Goal: Task Accomplishment & Management: Use online tool/utility

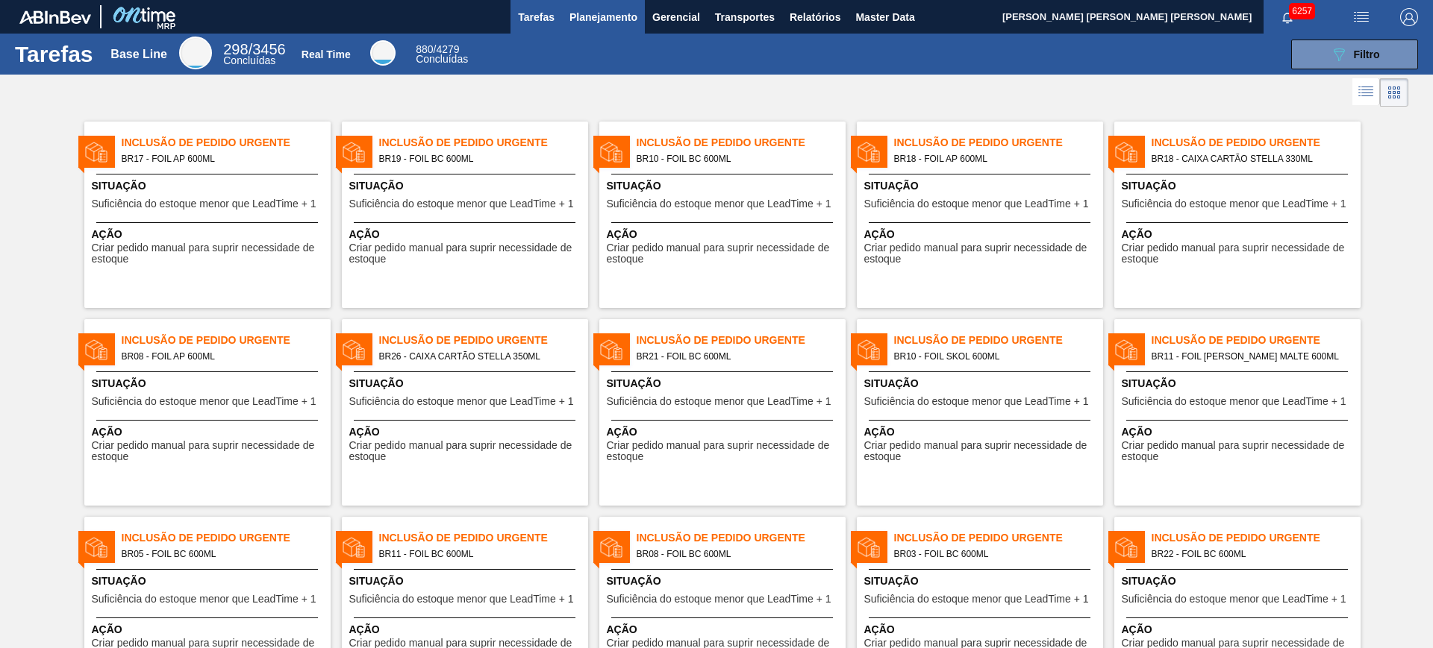
click at [584, 19] on span "Planejamento" at bounding box center [603, 17] width 68 height 18
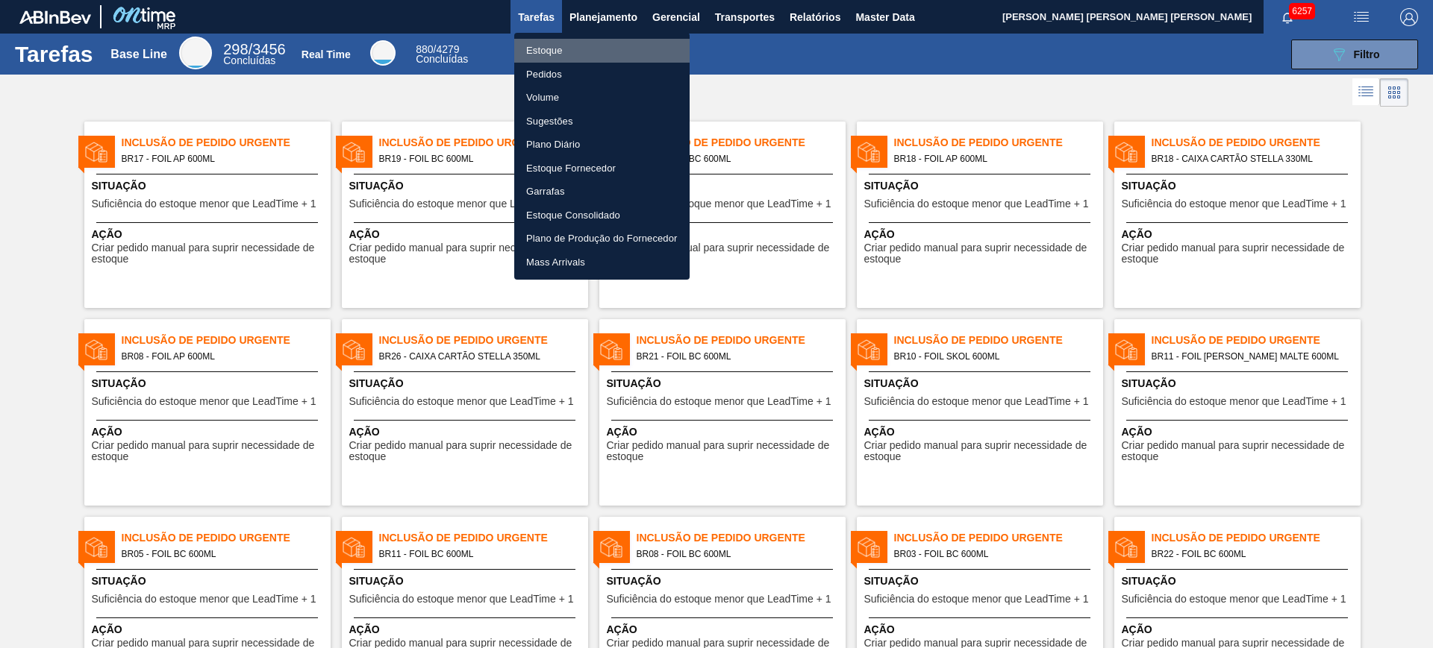
click at [596, 48] on li "Estoque" at bounding box center [601, 51] width 175 height 24
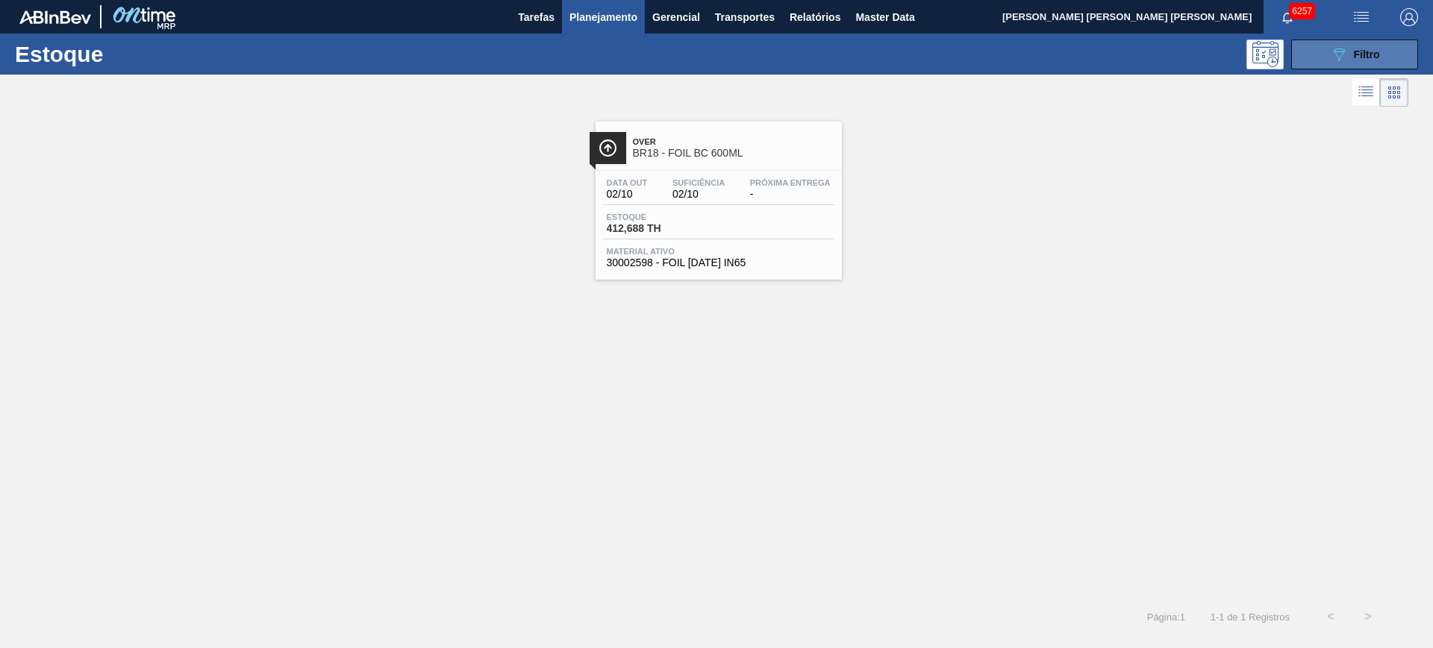
click at [1310, 64] on button "089F7B8B-B2A5-4AFE-B5C0-19BA573D28AC Filtro" at bounding box center [1354, 55] width 127 height 30
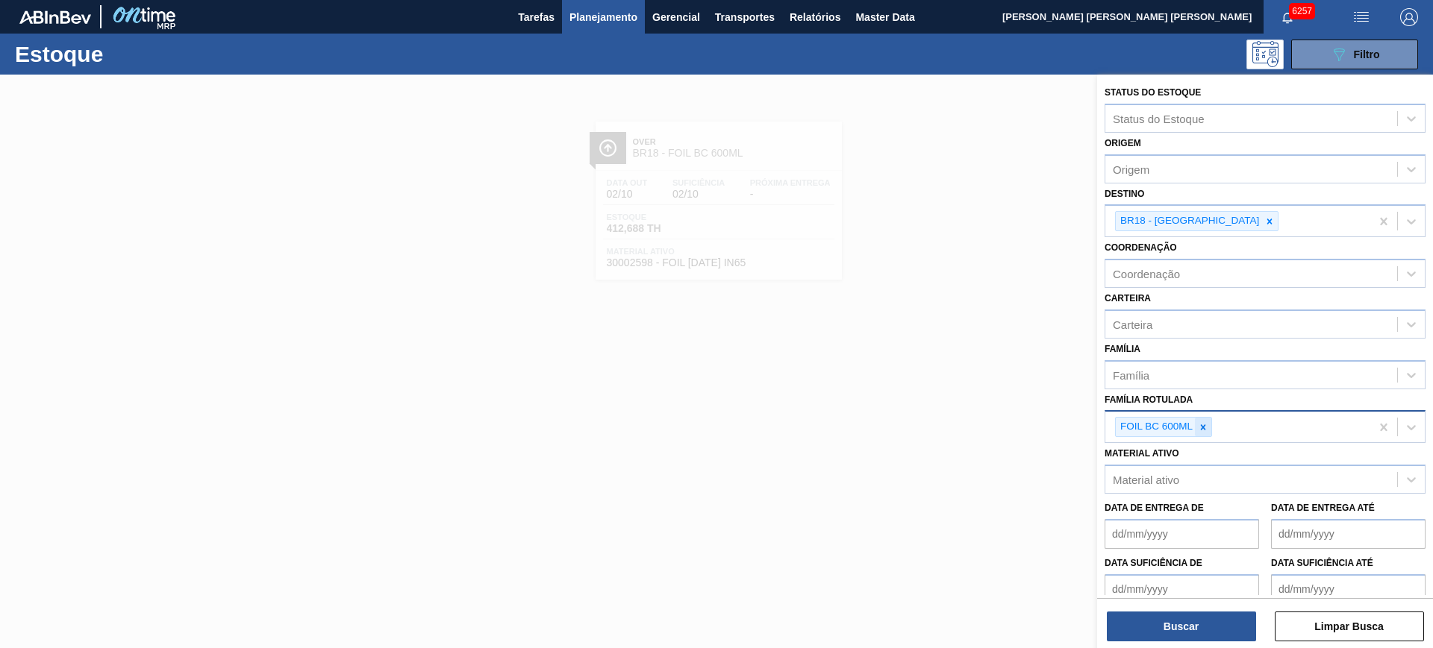
click at [1207, 425] on icon at bounding box center [1203, 427] width 10 height 10
click at [960, 254] on div at bounding box center [716, 399] width 1433 height 648
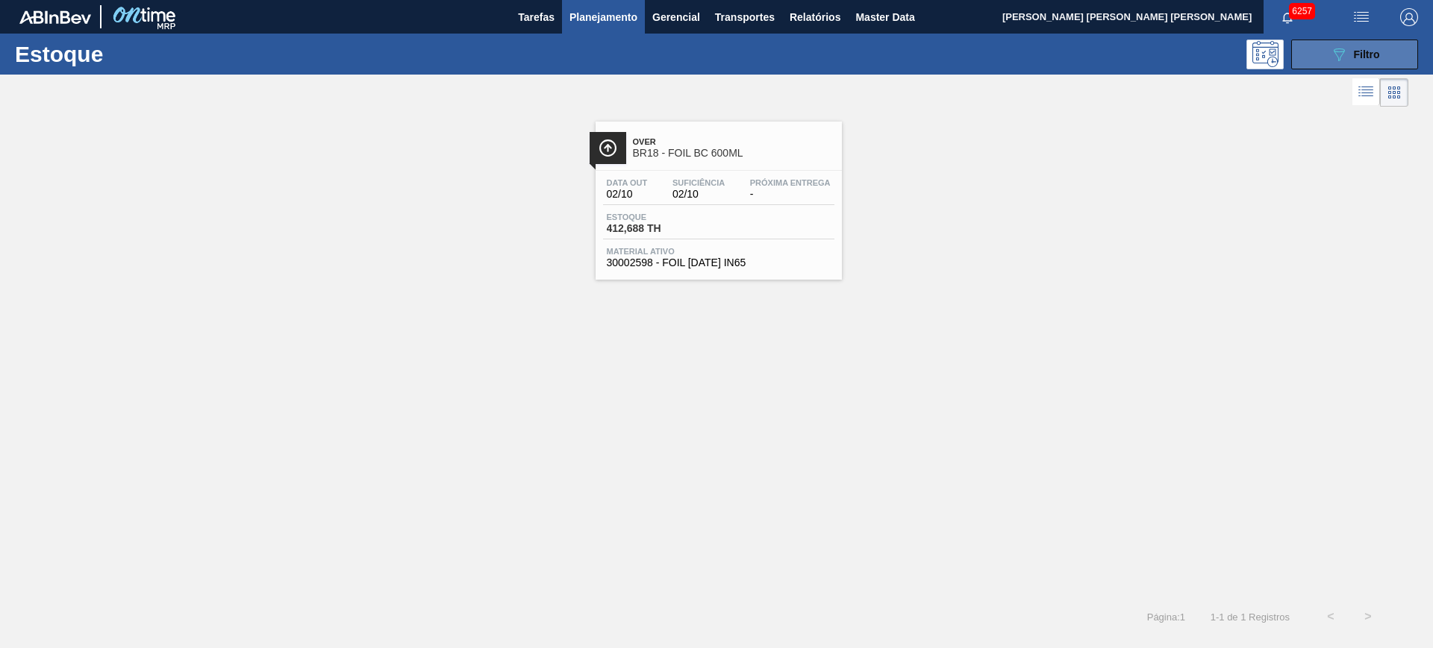
click at [1377, 57] on span "Filtro" at bounding box center [1367, 55] width 26 height 12
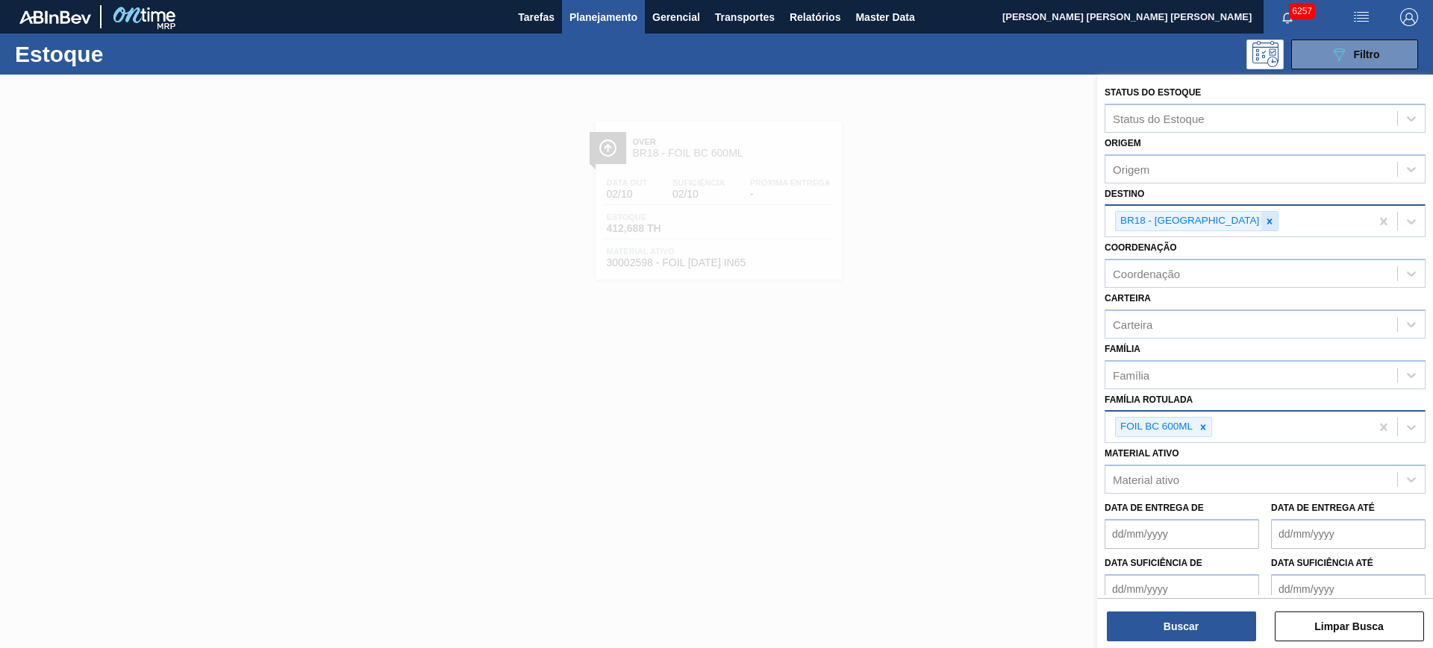
click at [1264, 221] on icon at bounding box center [1269, 221] width 10 height 10
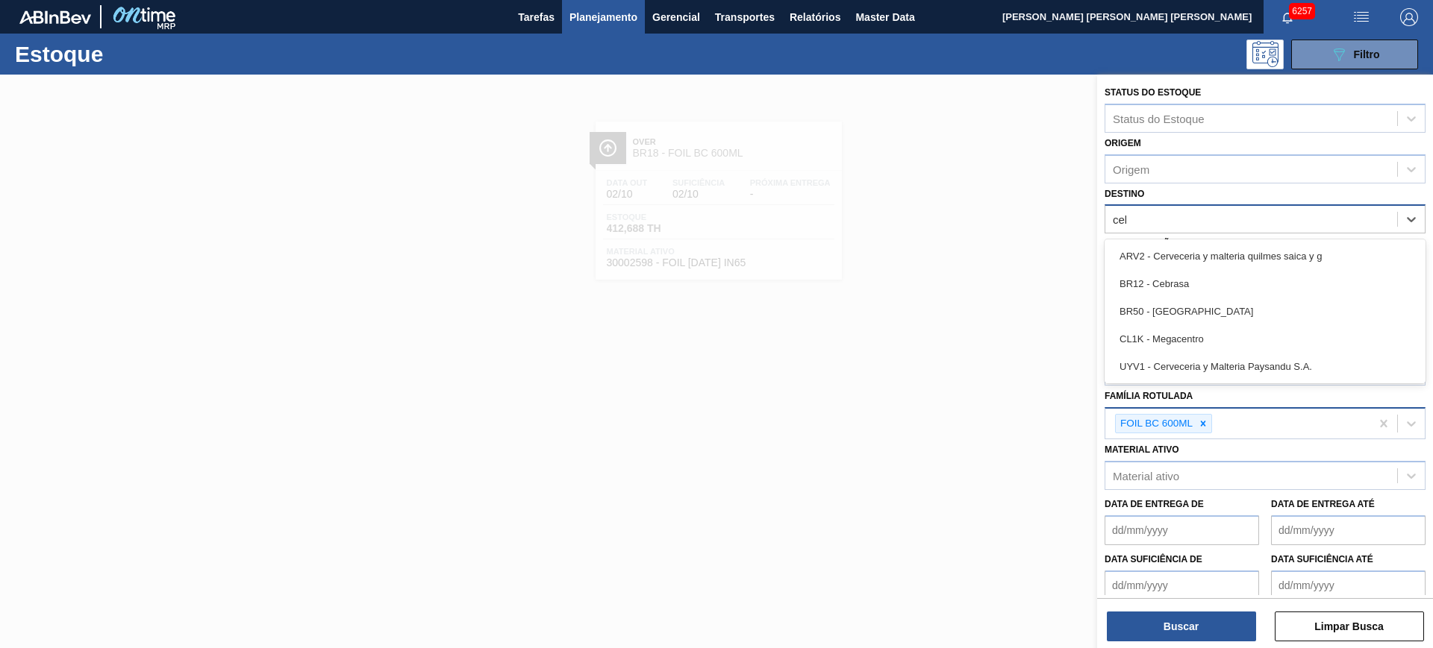
type input "cebr"
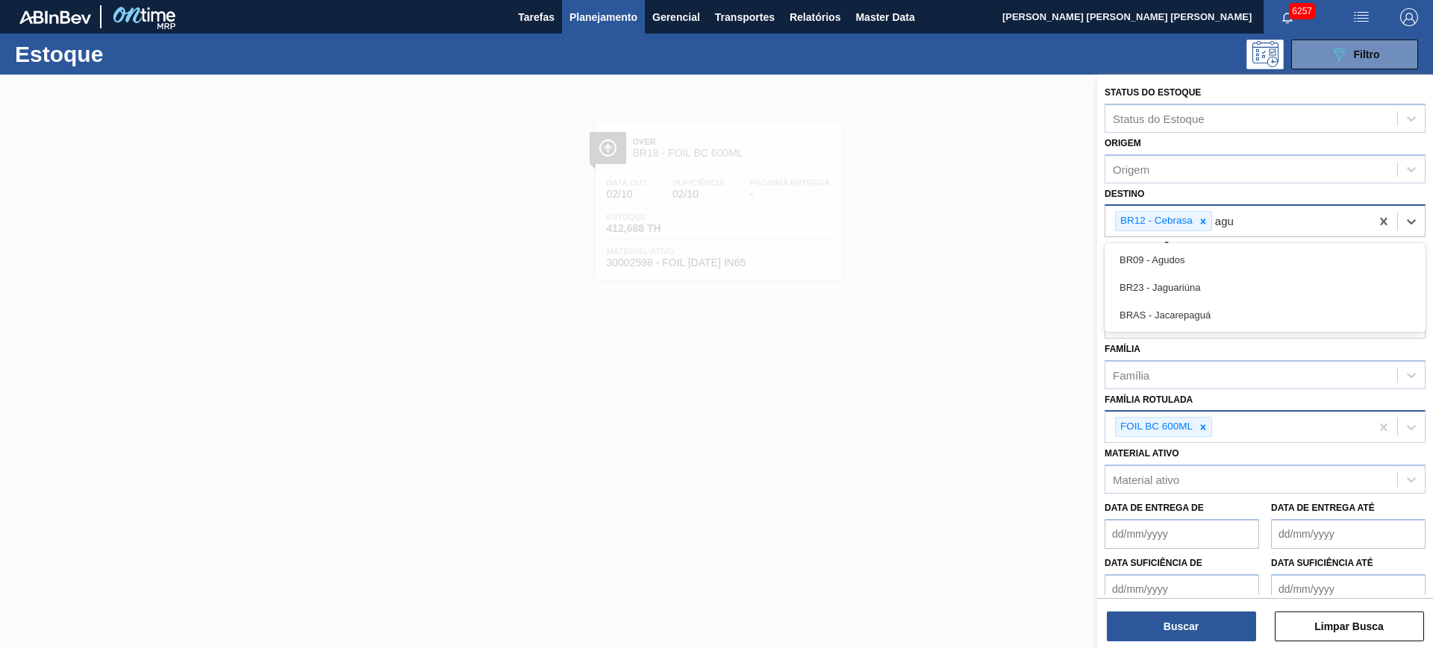
type input "agud"
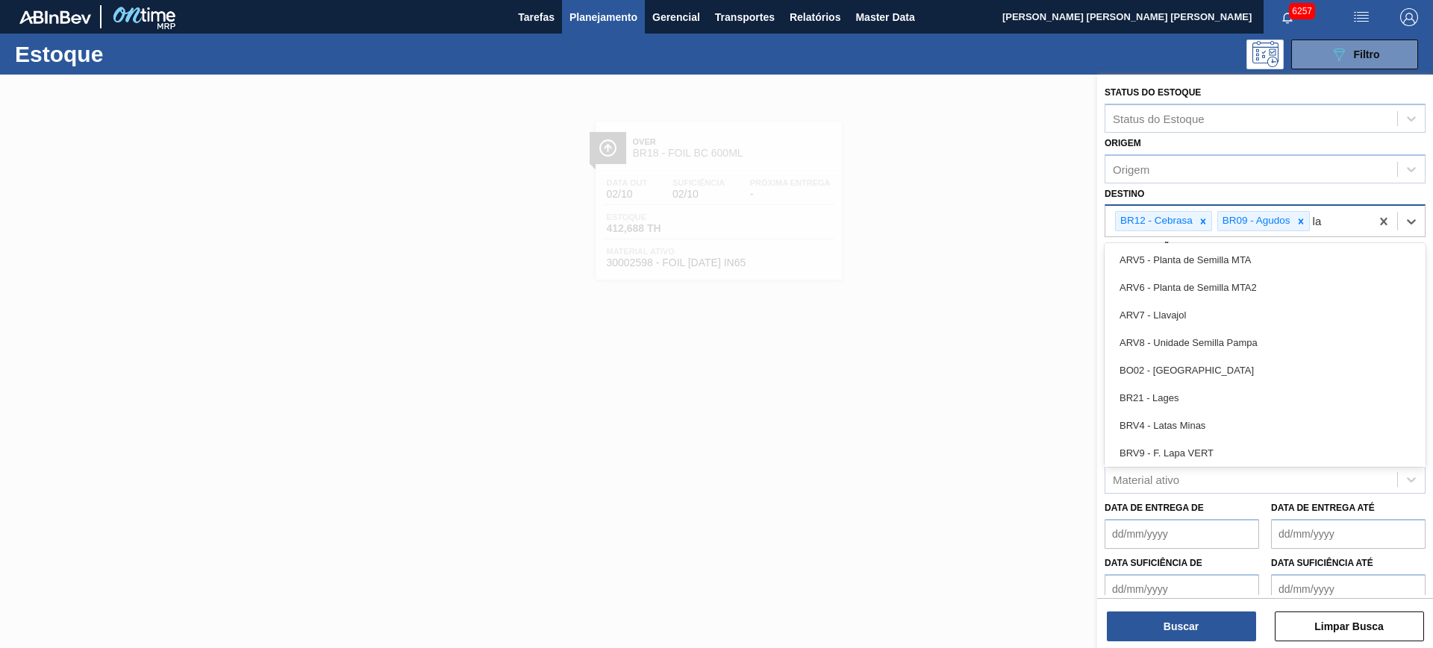
type input "lag"
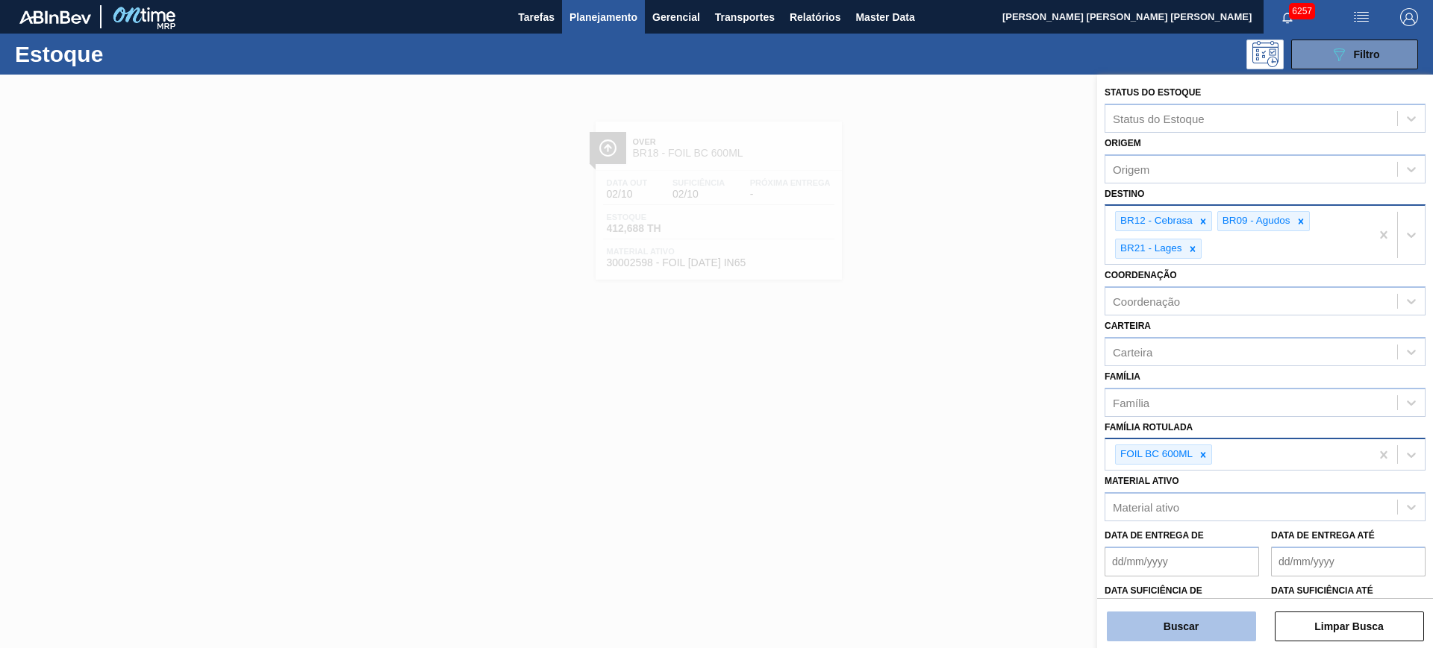
click at [1177, 634] on button "Buscar" at bounding box center [1181, 627] width 149 height 30
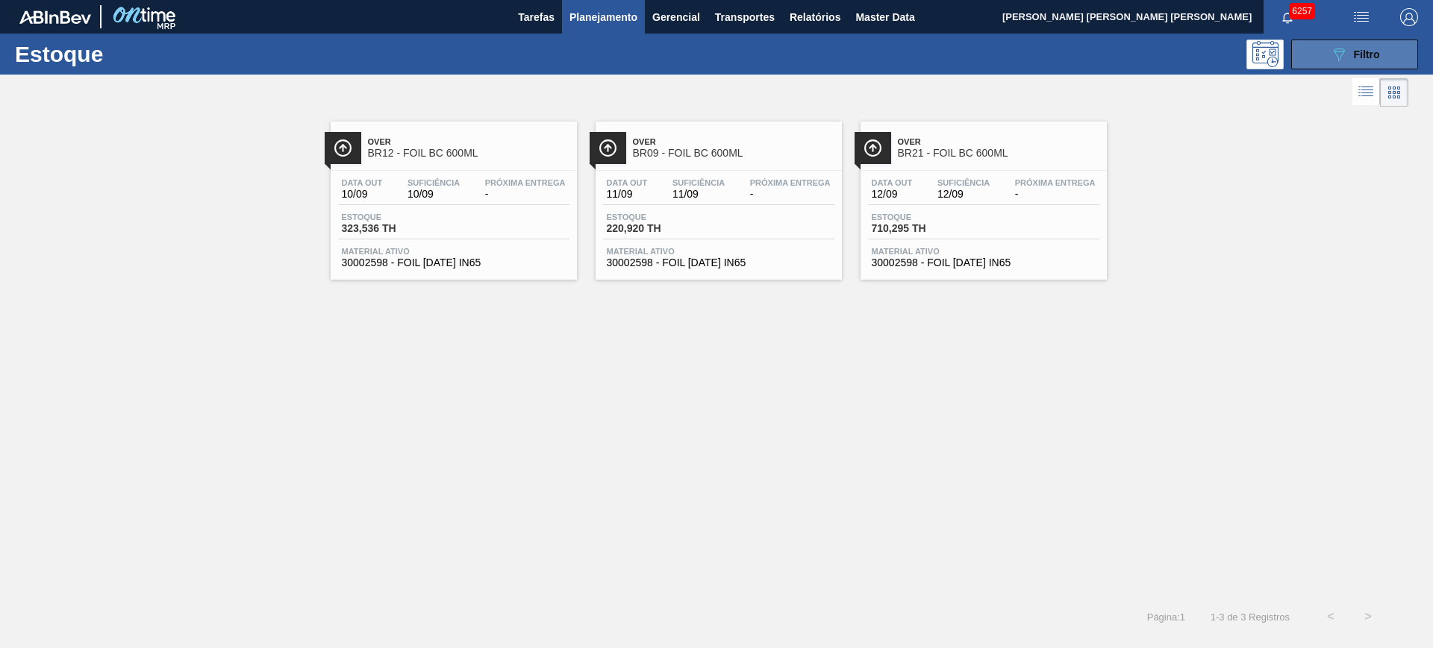
click at [1304, 49] on button "089F7B8B-B2A5-4AFE-B5C0-19BA573D28AC Filtro" at bounding box center [1354, 55] width 127 height 30
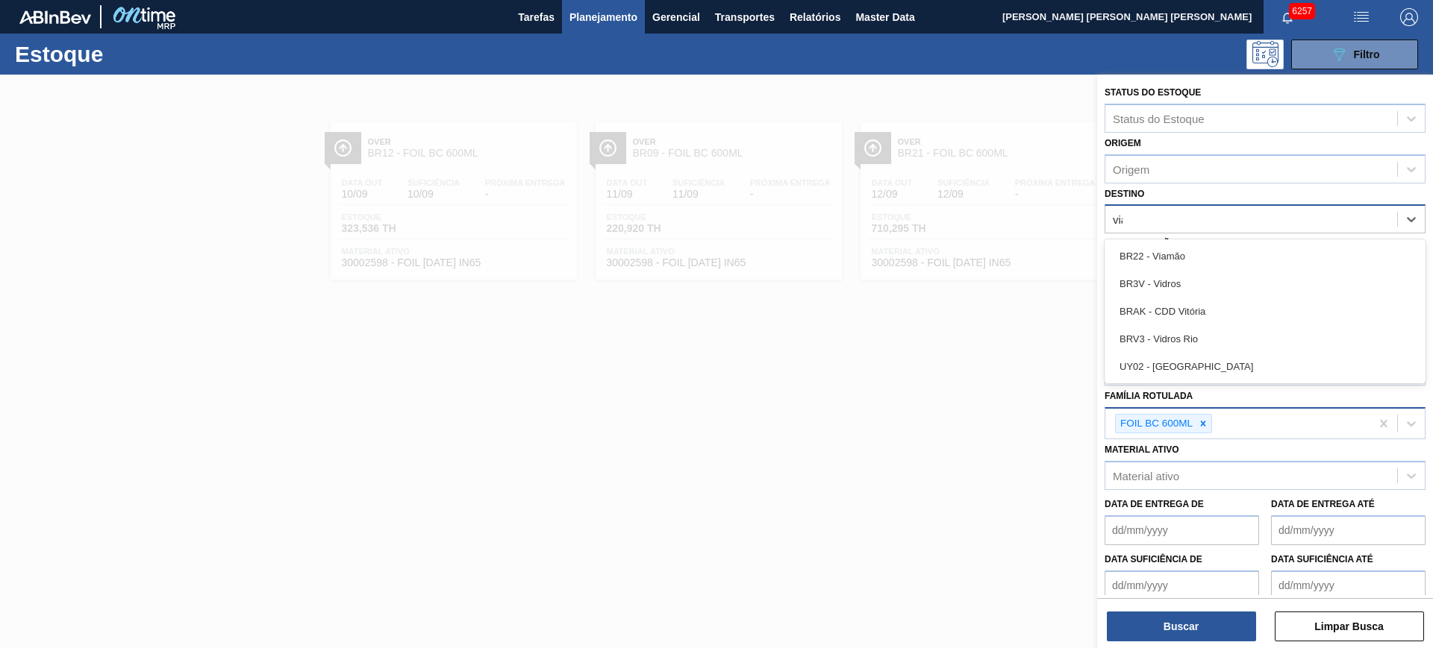
type input "viam"
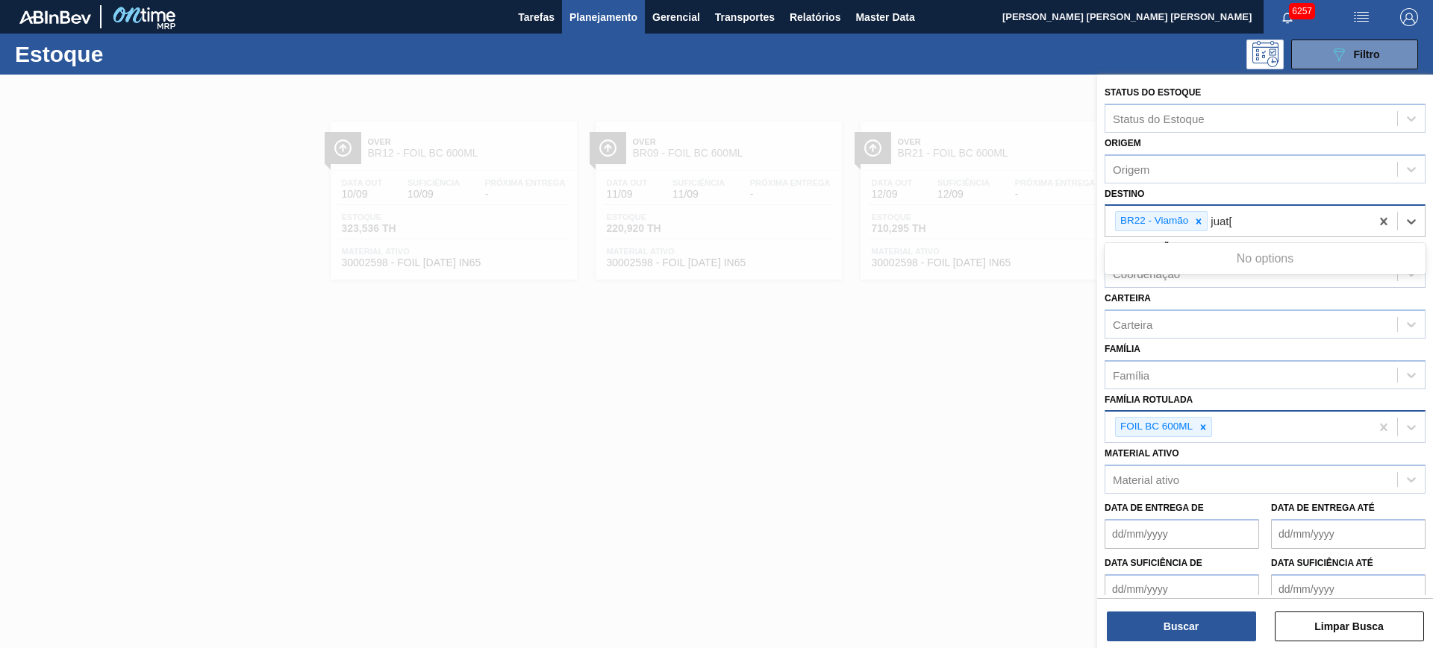
type input "juat"
click at [1175, 637] on button "Buscar" at bounding box center [1181, 627] width 149 height 30
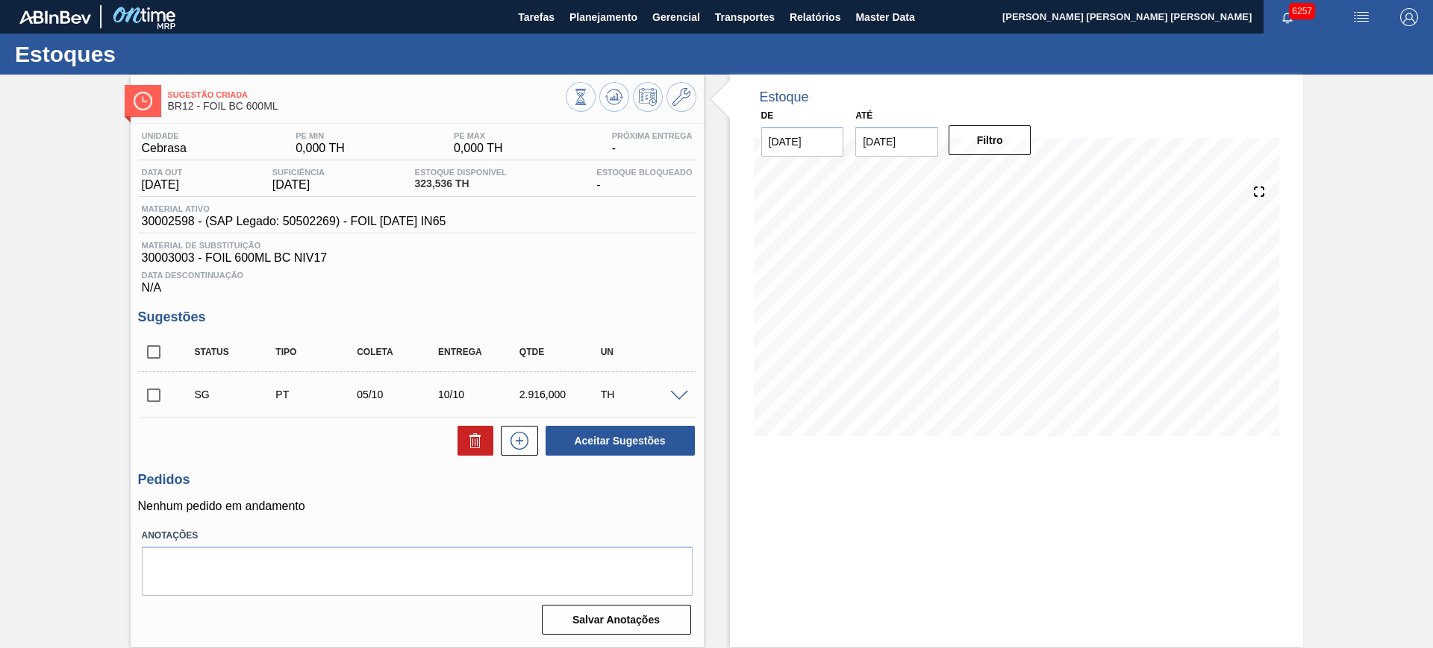
click at [674, 391] on span at bounding box center [679, 396] width 18 height 11
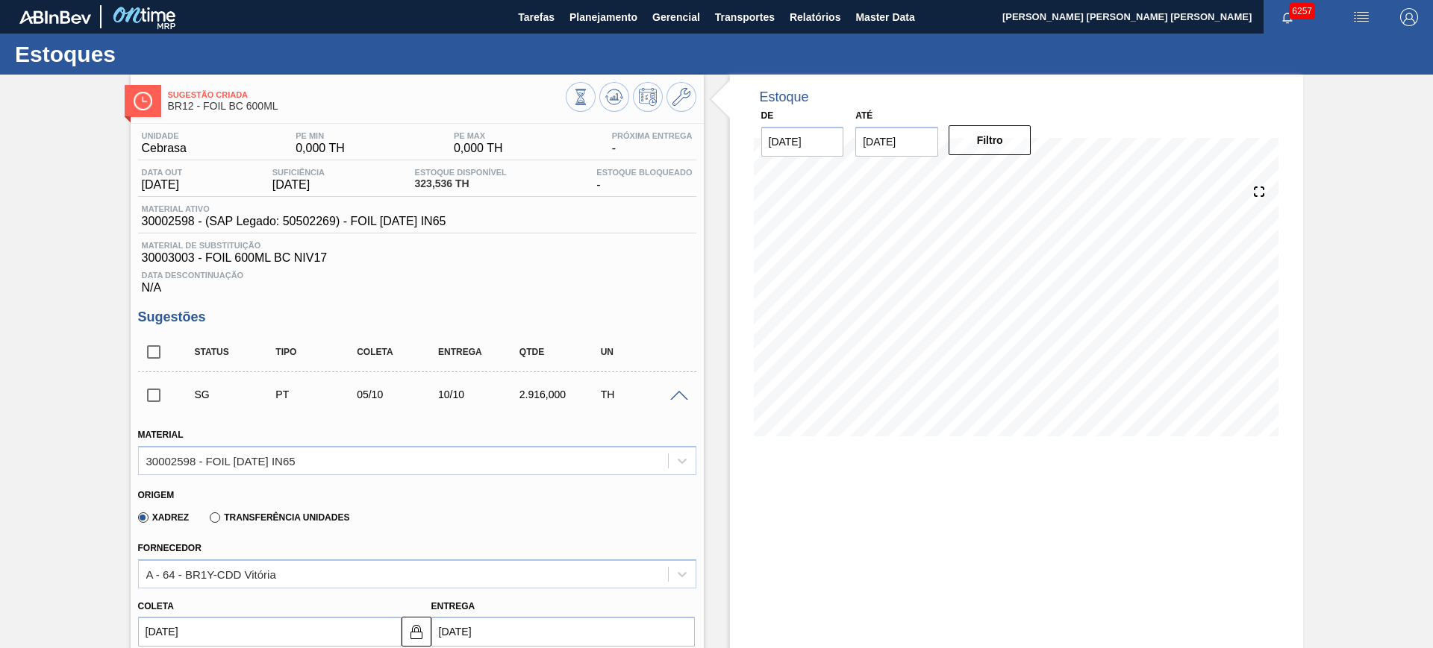
scroll to position [187, 0]
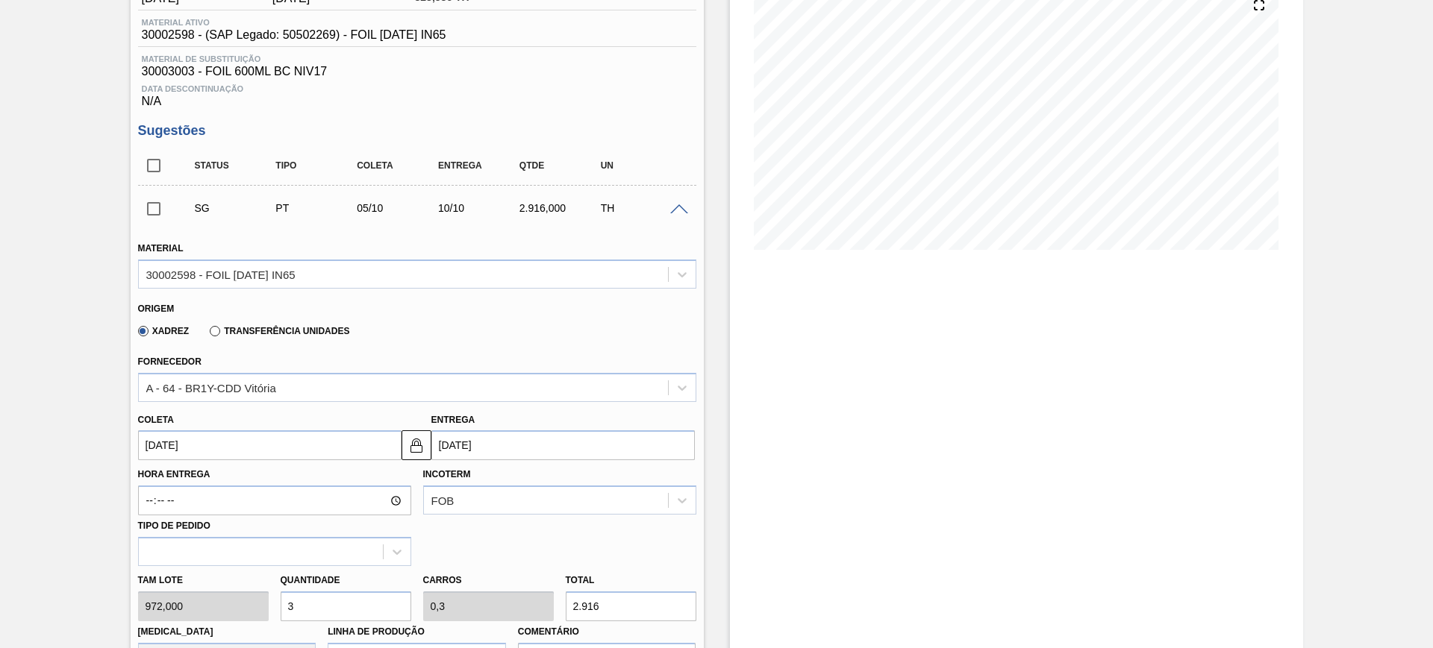
click at [607, 601] on input "2.916" at bounding box center [631, 607] width 131 height 30
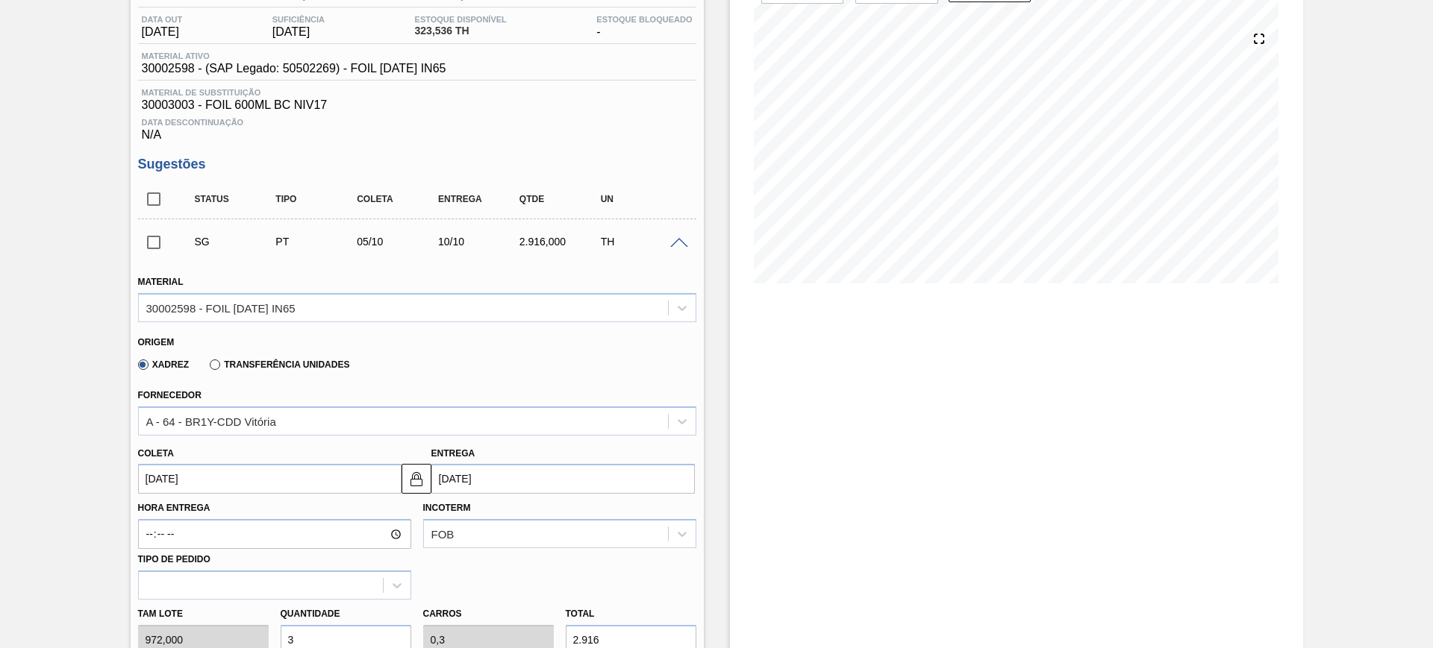
scroll to position [160, 0]
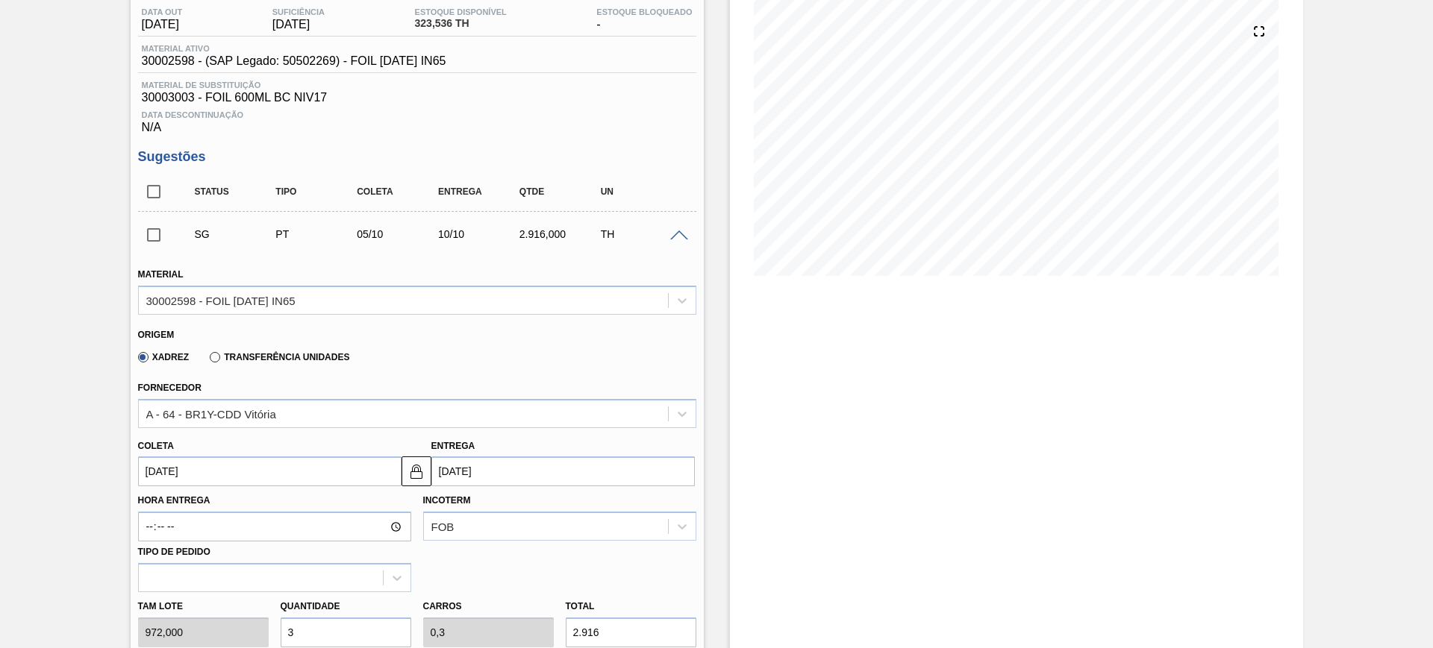
type input "9"
type input "0,009"
type input "0,001"
type input "0,1"
type input "0,01"
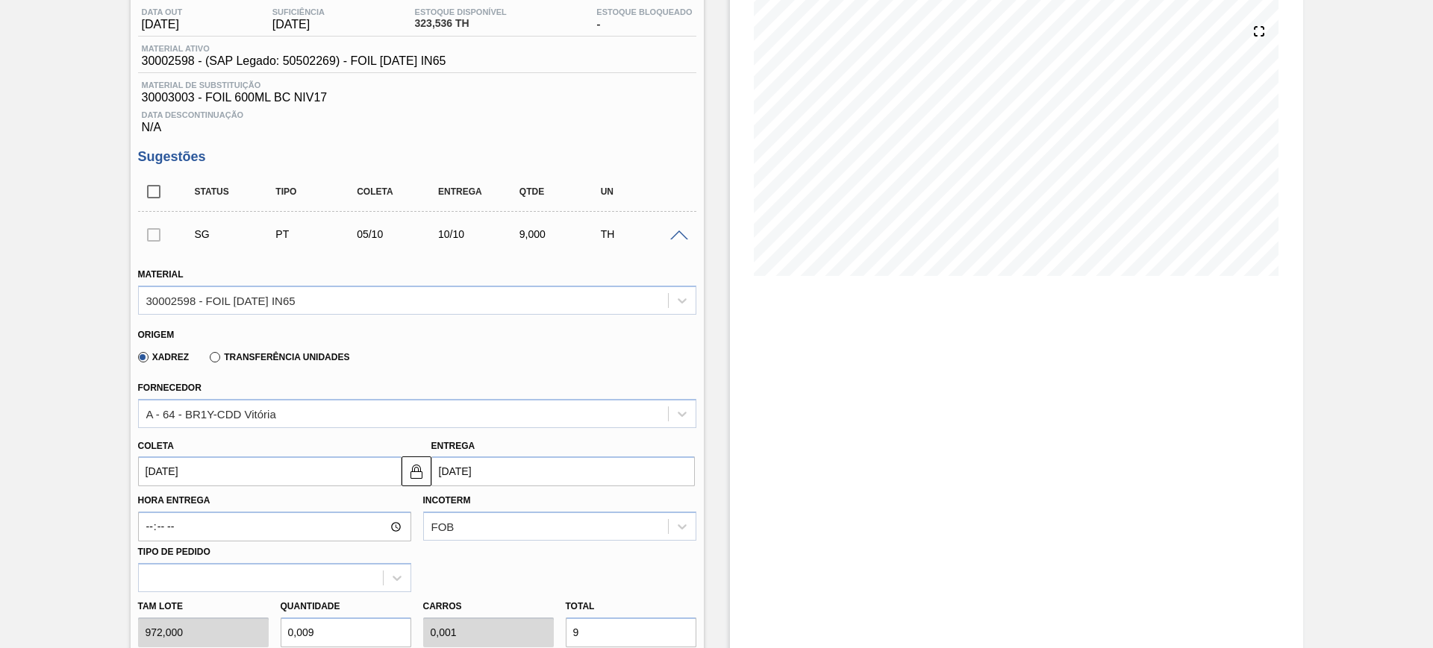
type input "97"
type input "1"
type input "0,1"
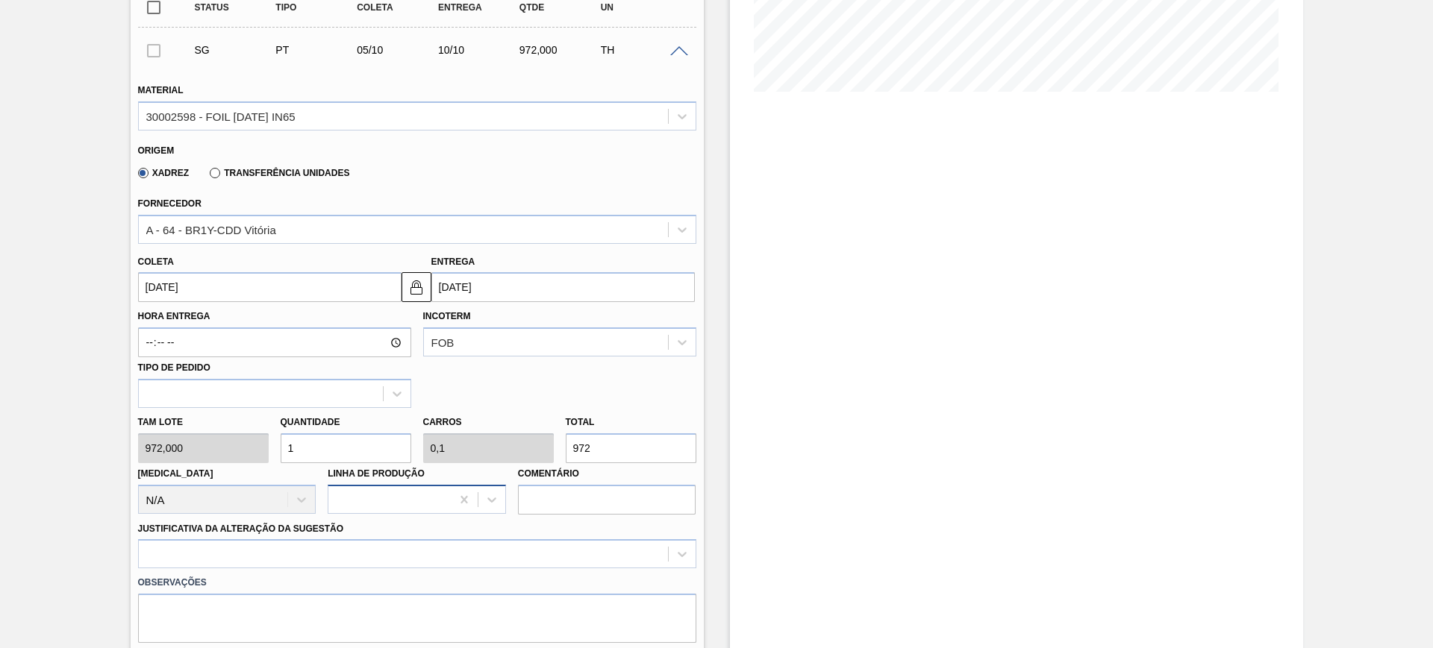
scroll to position [347, 0]
type input "972"
click at [322, 291] on input "[DATE]" at bounding box center [269, 285] width 263 height 30
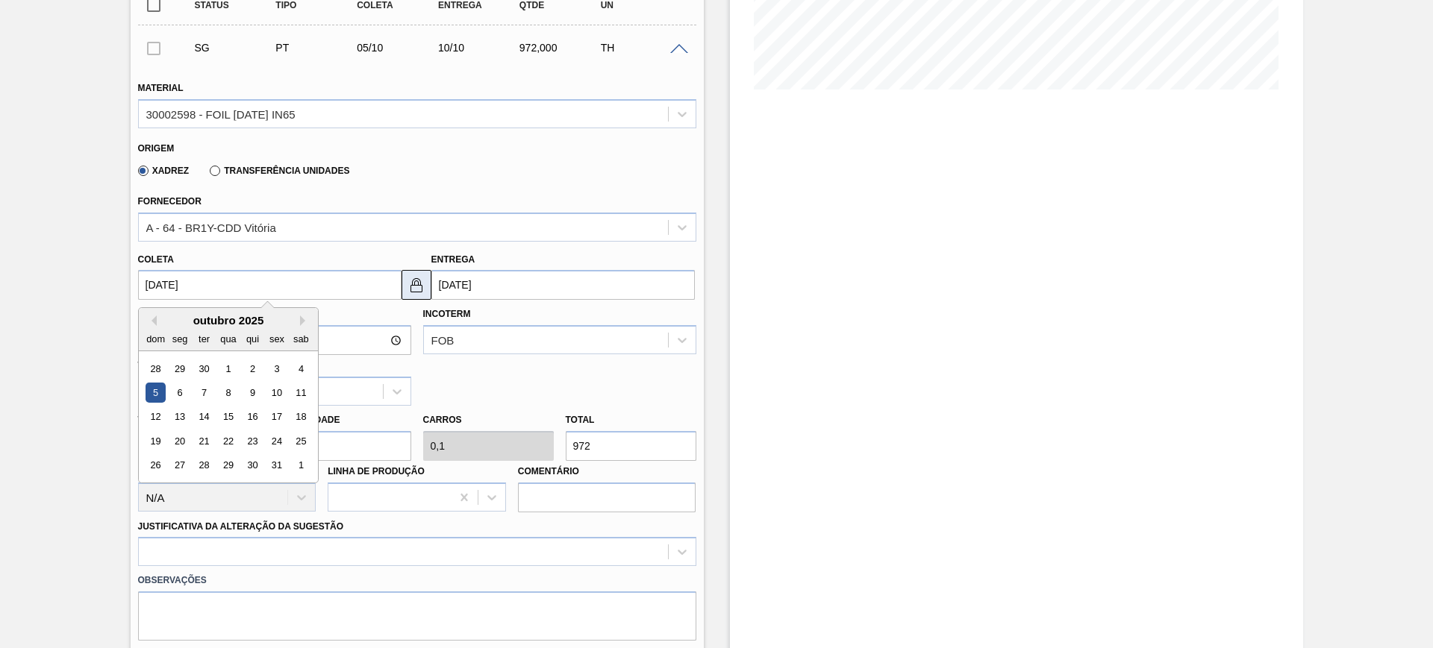
click at [416, 287] on img at bounding box center [416, 285] width 18 height 18
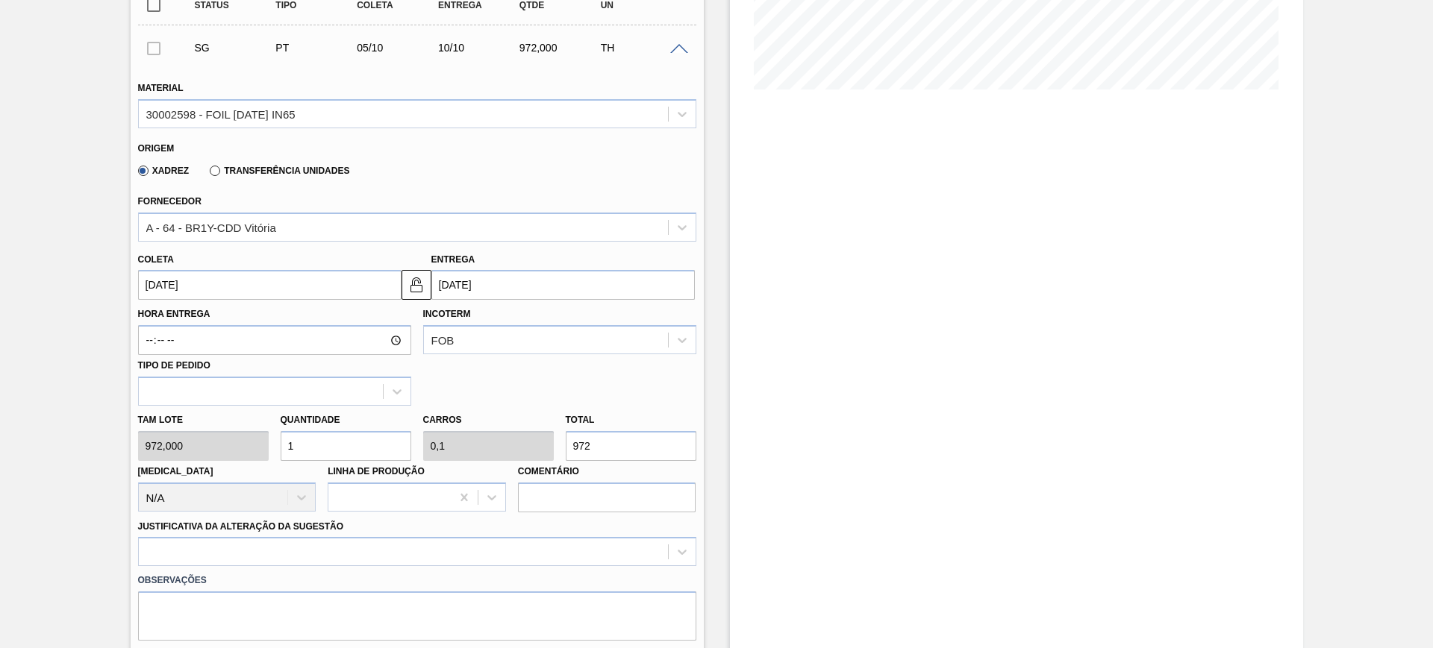
click at [221, 281] on input "[DATE]" at bounding box center [269, 285] width 263 height 30
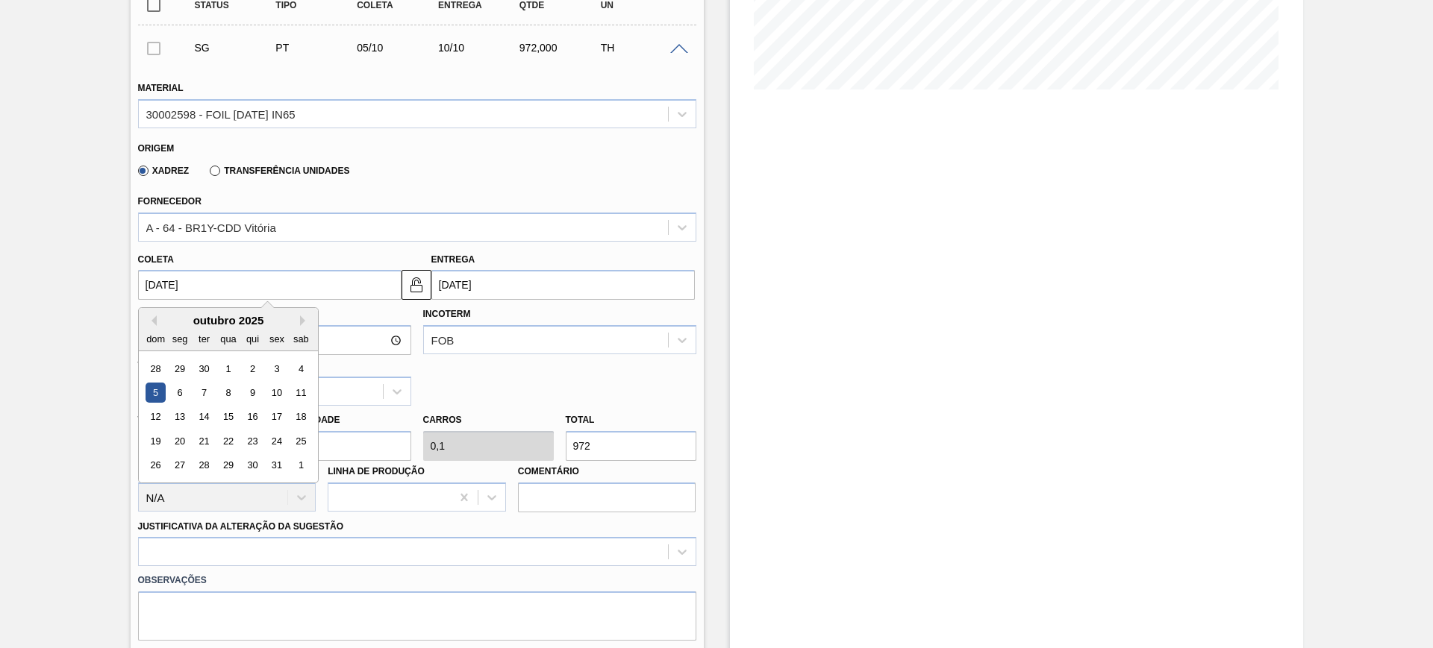
click at [153, 314] on div "outubro 2025" at bounding box center [228, 320] width 179 height 13
click at [159, 318] on div "outubro 2025" at bounding box center [228, 320] width 179 height 13
click at [154, 321] on button "Previous Month" at bounding box center [151, 321] width 10 height 10
click at [307, 362] on div "6" at bounding box center [300, 369] width 20 height 20
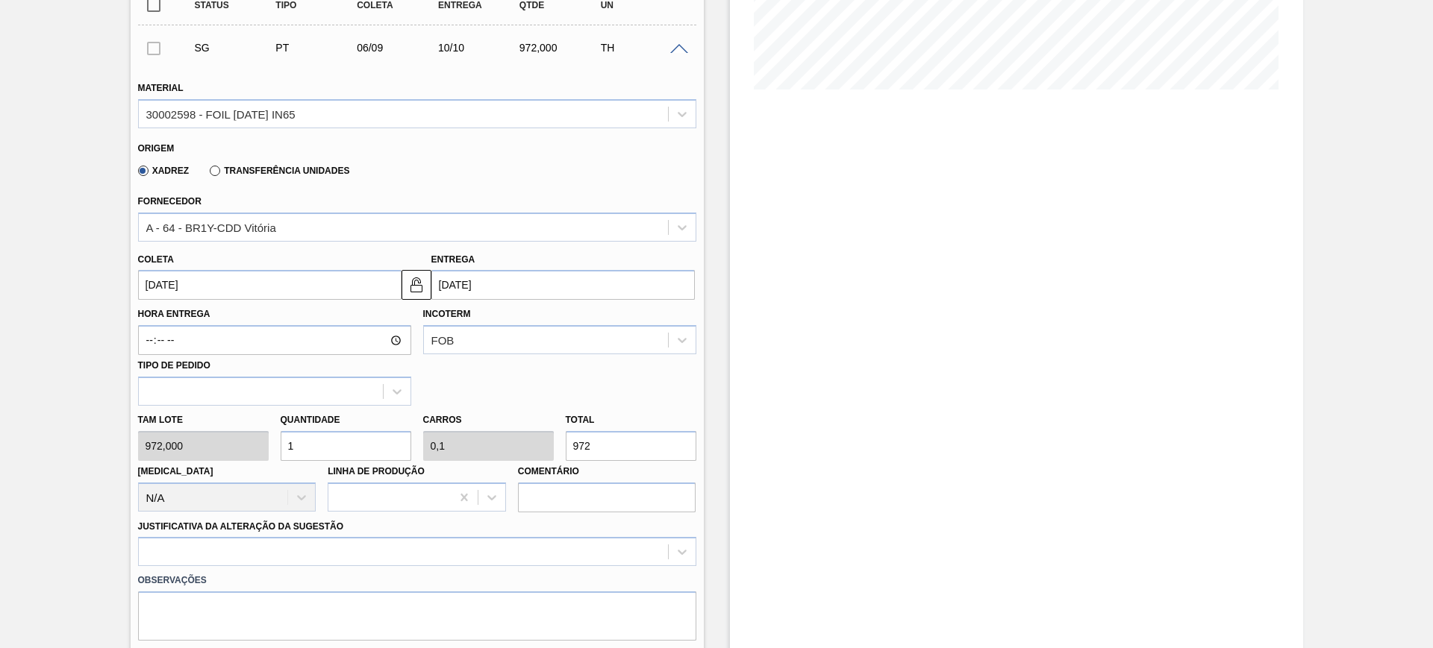
type input "[DATE]"
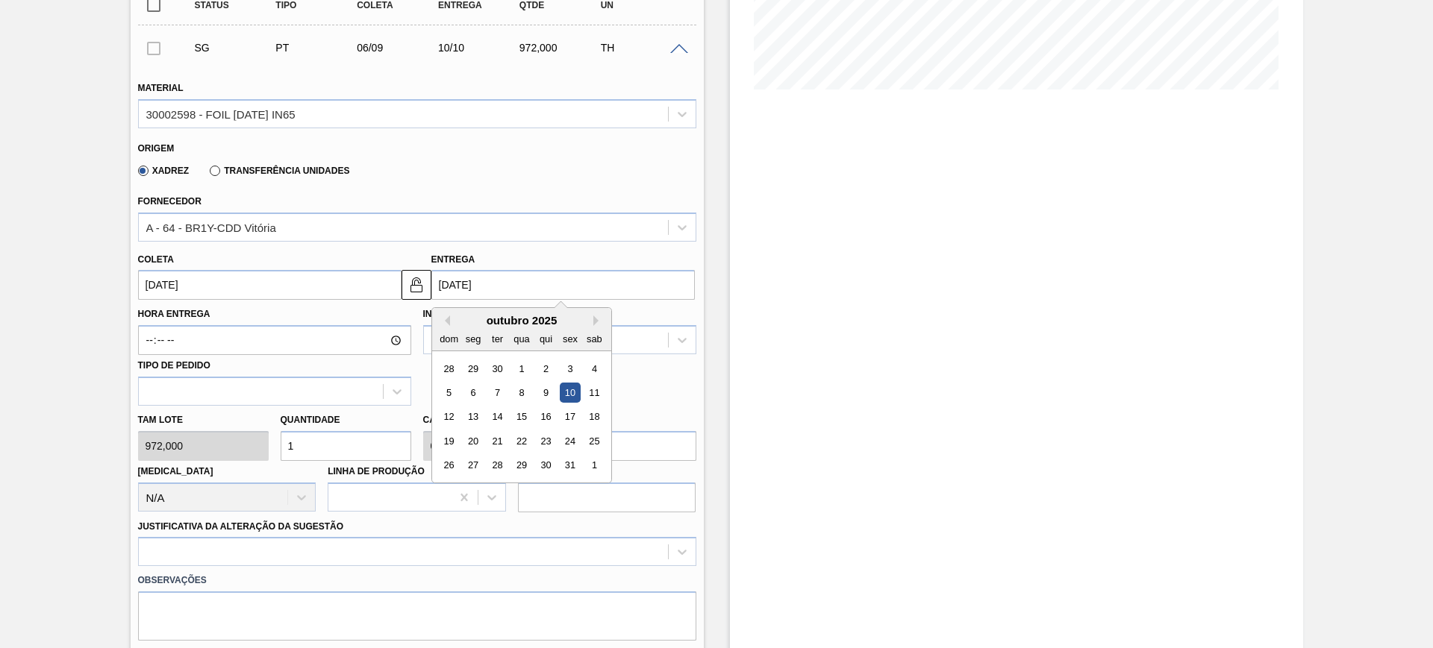
click at [464, 290] on input "10/10/2025" at bounding box center [562, 285] width 263 height 30
click at [449, 320] on div "outubro 2025" at bounding box center [521, 320] width 179 height 13
click at [448, 320] on button "Previous Month" at bounding box center [445, 321] width 10 height 10
click at [493, 390] on div "9" at bounding box center [497, 393] width 20 height 20
type input "[DATE]"
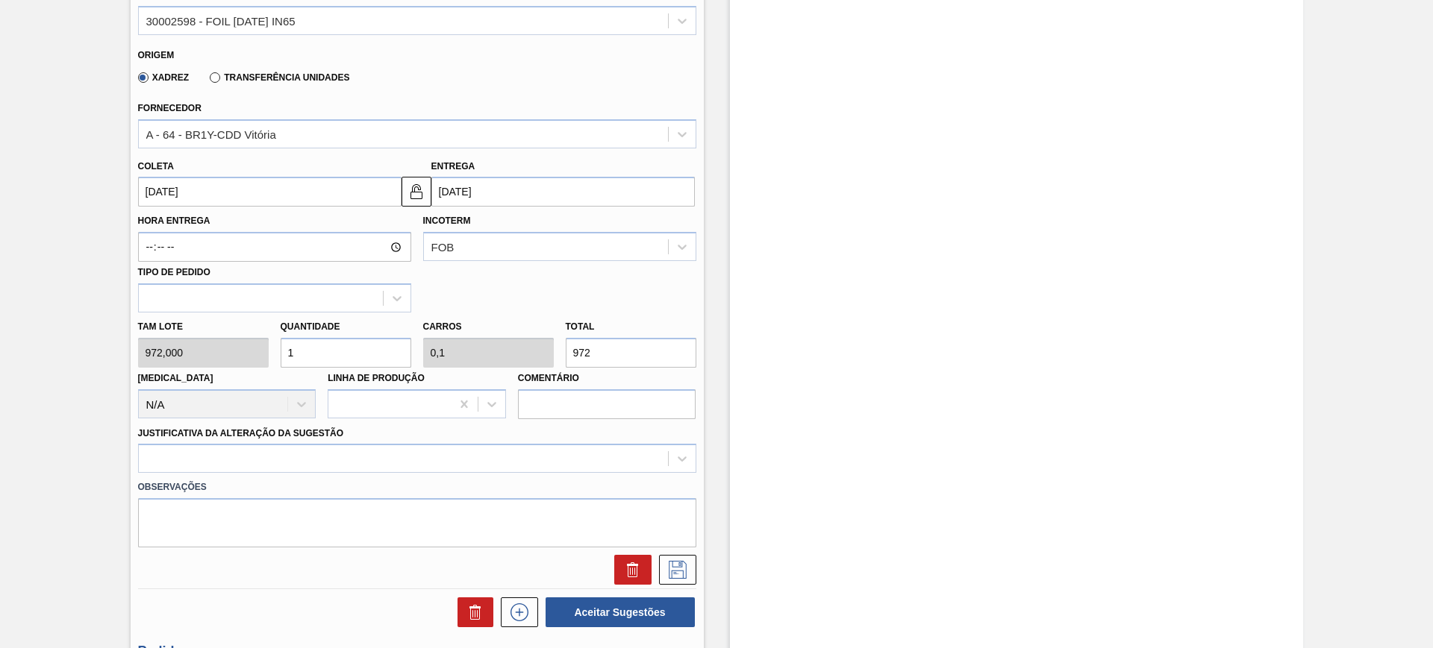
click at [514, 477] on label "Observações" at bounding box center [417, 488] width 558 height 22
click at [478, 459] on div at bounding box center [417, 458] width 558 height 29
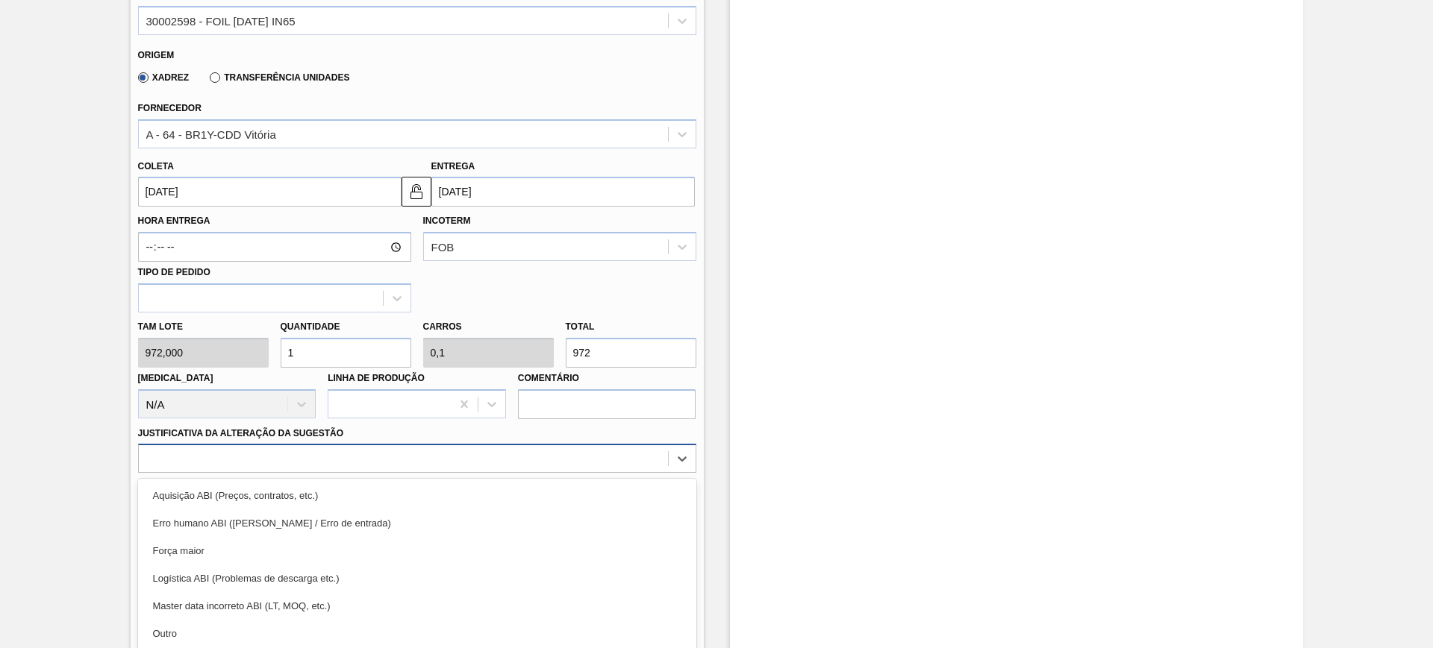
scroll to position [501, 0]
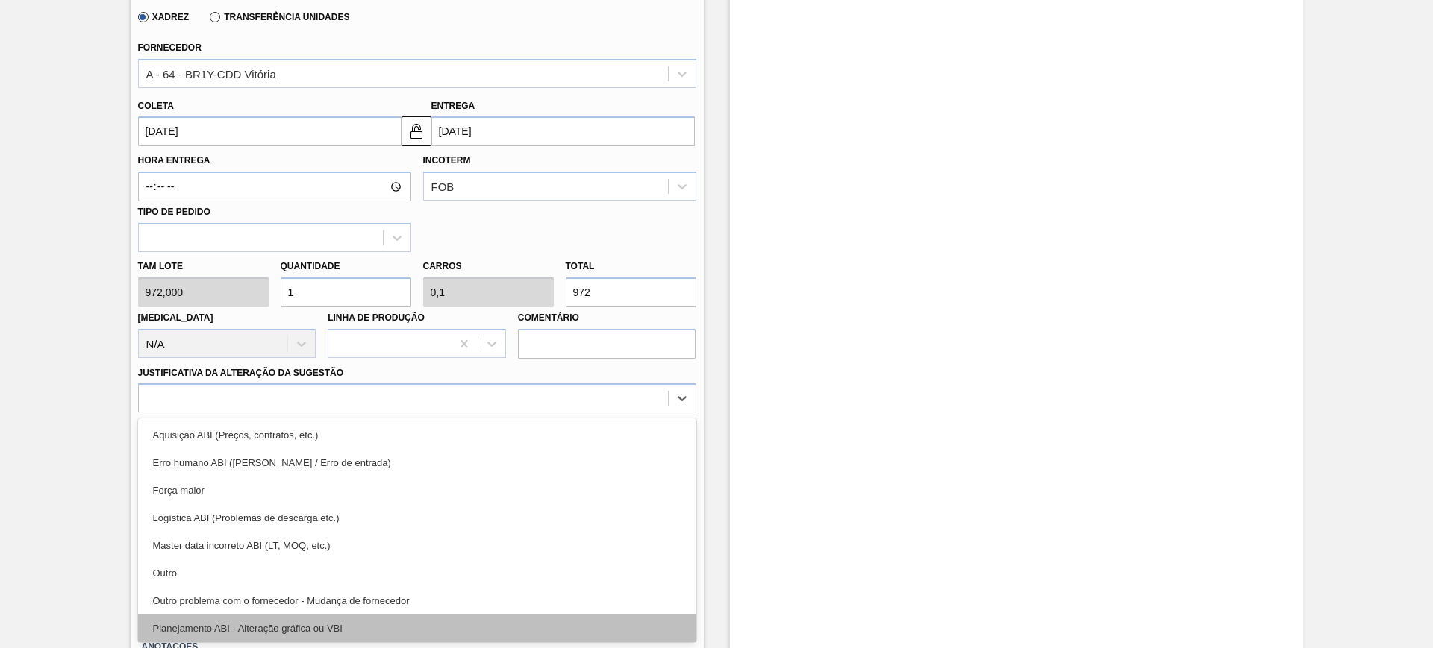
click at [424, 619] on div "Planejamento ABI - Alteração gráfica ou VBI" at bounding box center [417, 629] width 558 height 28
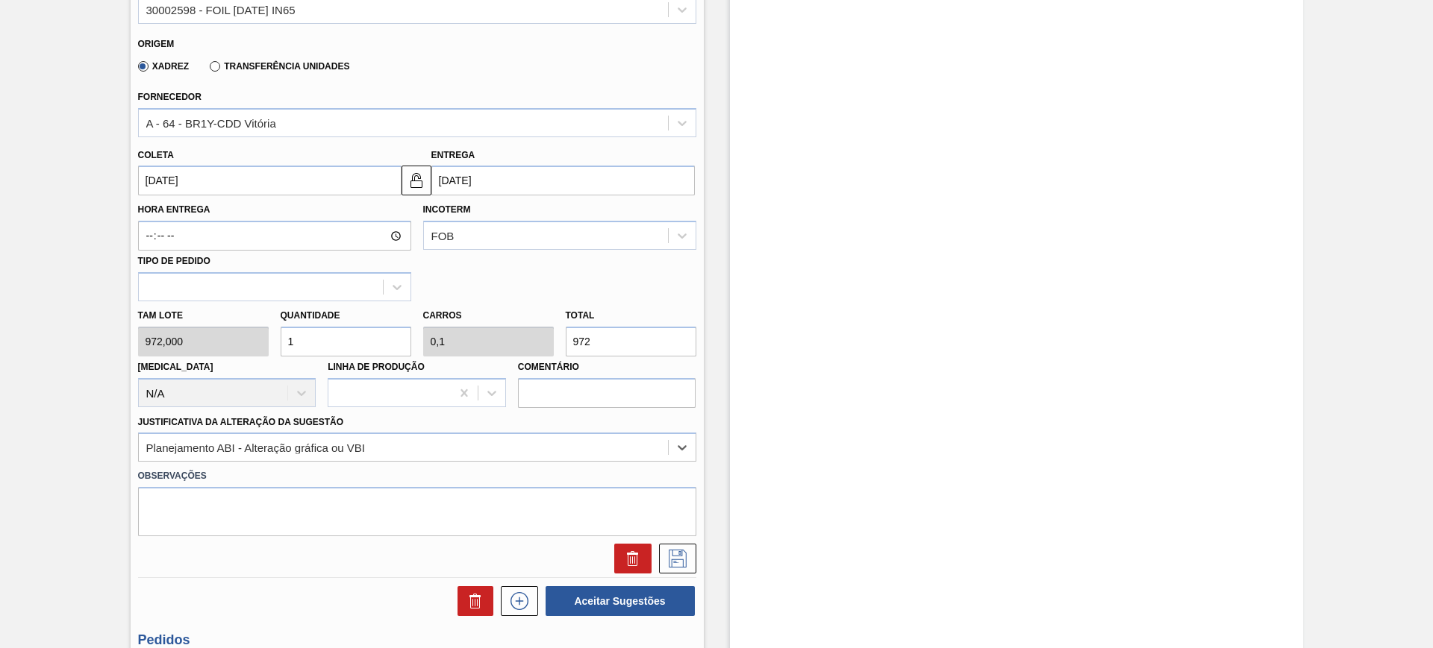
scroll to position [314, 0]
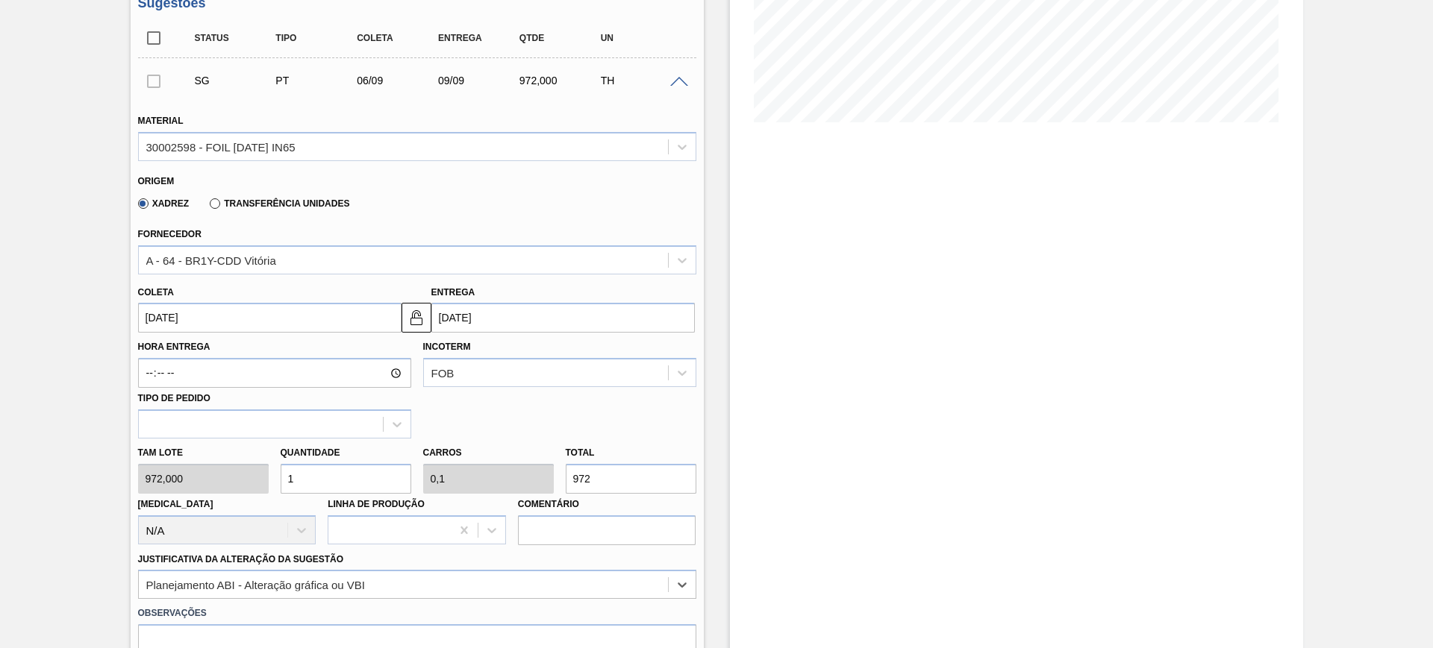
click at [306, 214] on div "Xadrez Transferência Unidades" at bounding box center [241, 202] width 218 height 25
click at [293, 200] on label "Transferência Unidades" at bounding box center [280, 203] width 140 height 10
click at [207, 207] on input "Transferência Unidades" at bounding box center [207, 207] width 0 height 0
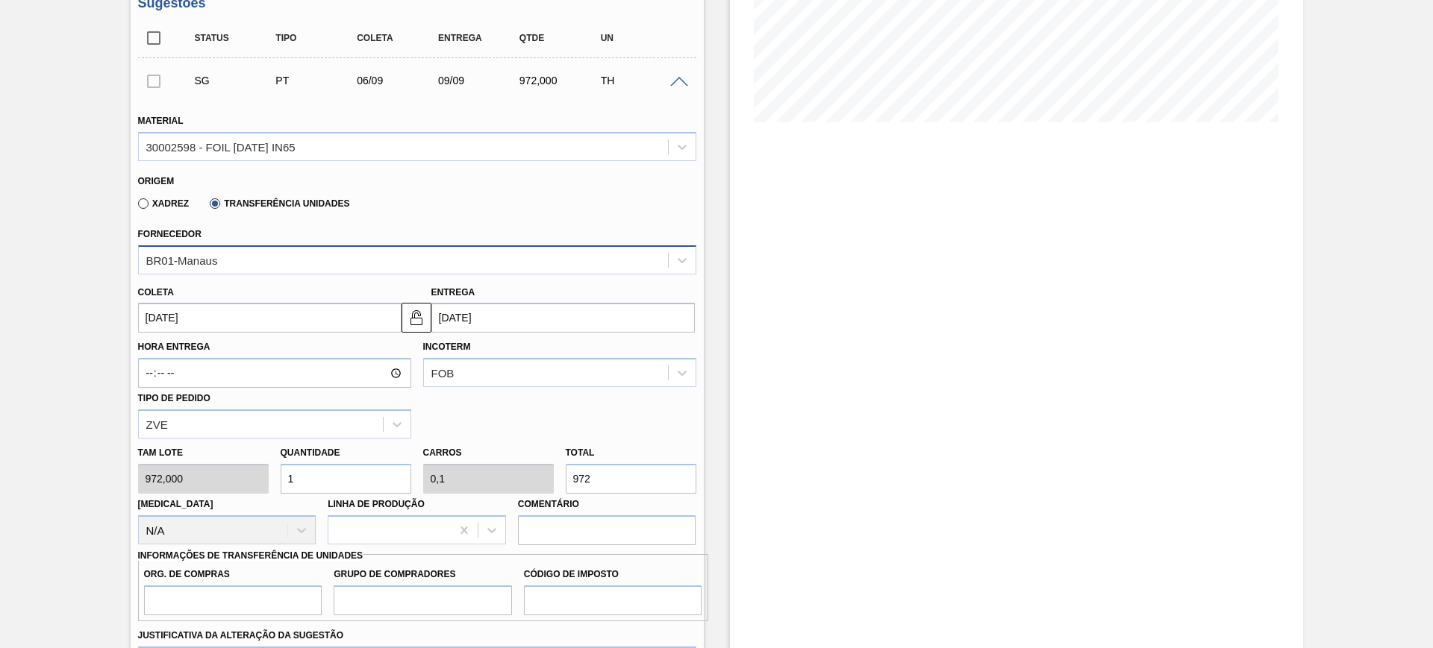
click at [255, 257] on div "BR01-Manaus" at bounding box center [403, 260] width 529 height 22
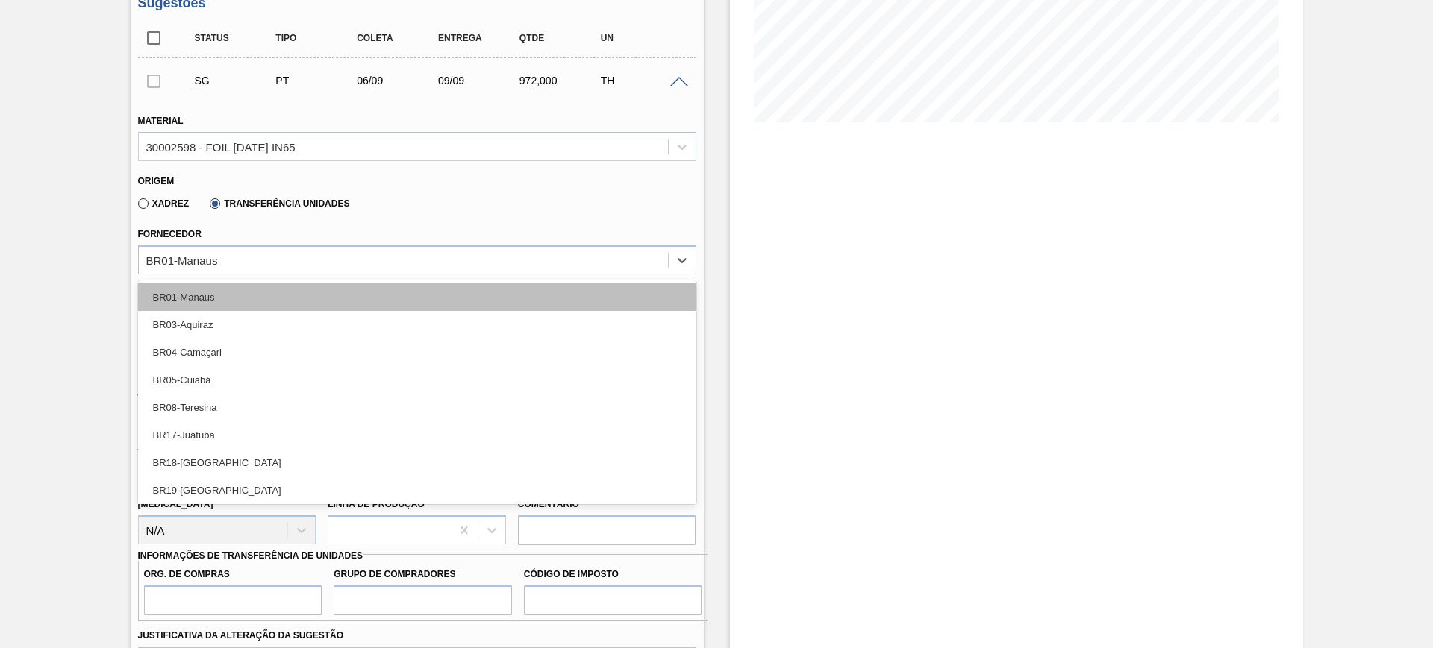
click at [251, 290] on div "BR01-Manaus" at bounding box center [417, 298] width 558 height 28
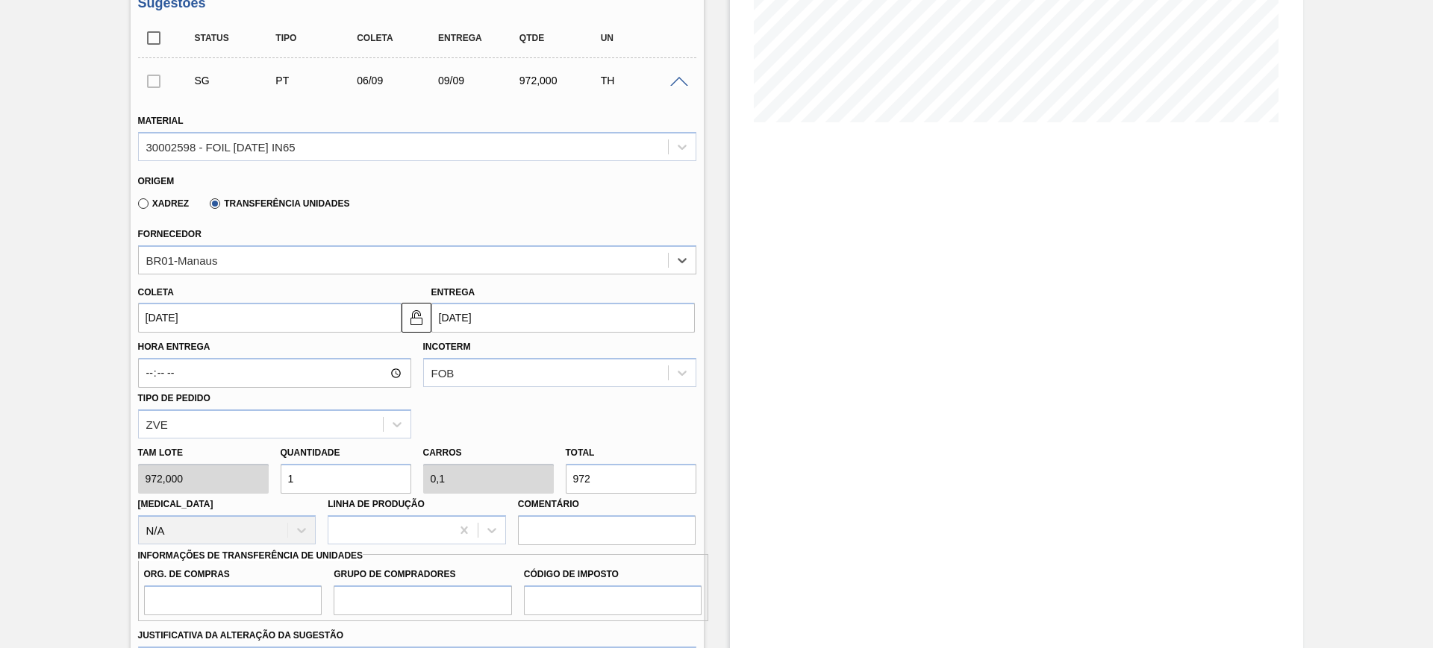
scroll to position [501, 0]
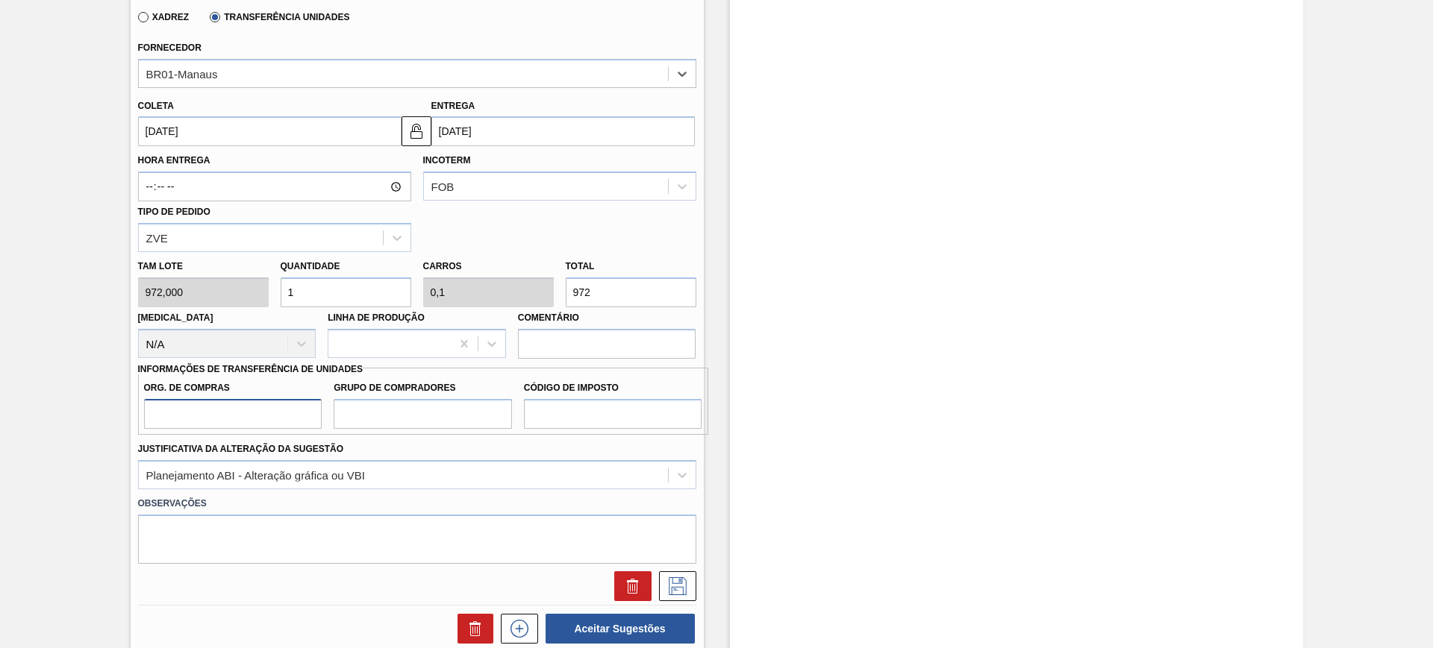
click at [286, 425] on input "Org. de Compras" at bounding box center [233, 414] width 178 height 30
type input "BR00"
type input "A01"
type input "I1"
click at [672, 583] on icon at bounding box center [678, 587] width 18 height 18
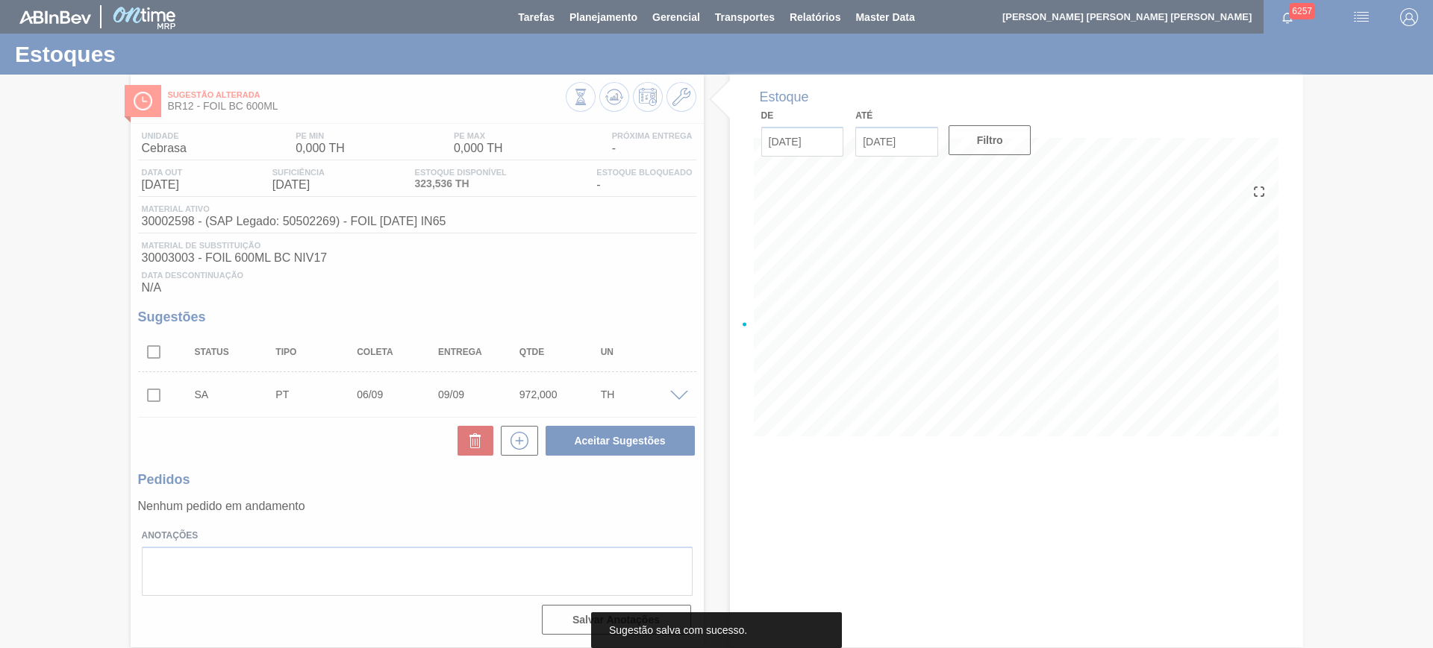
scroll to position [0, 0]
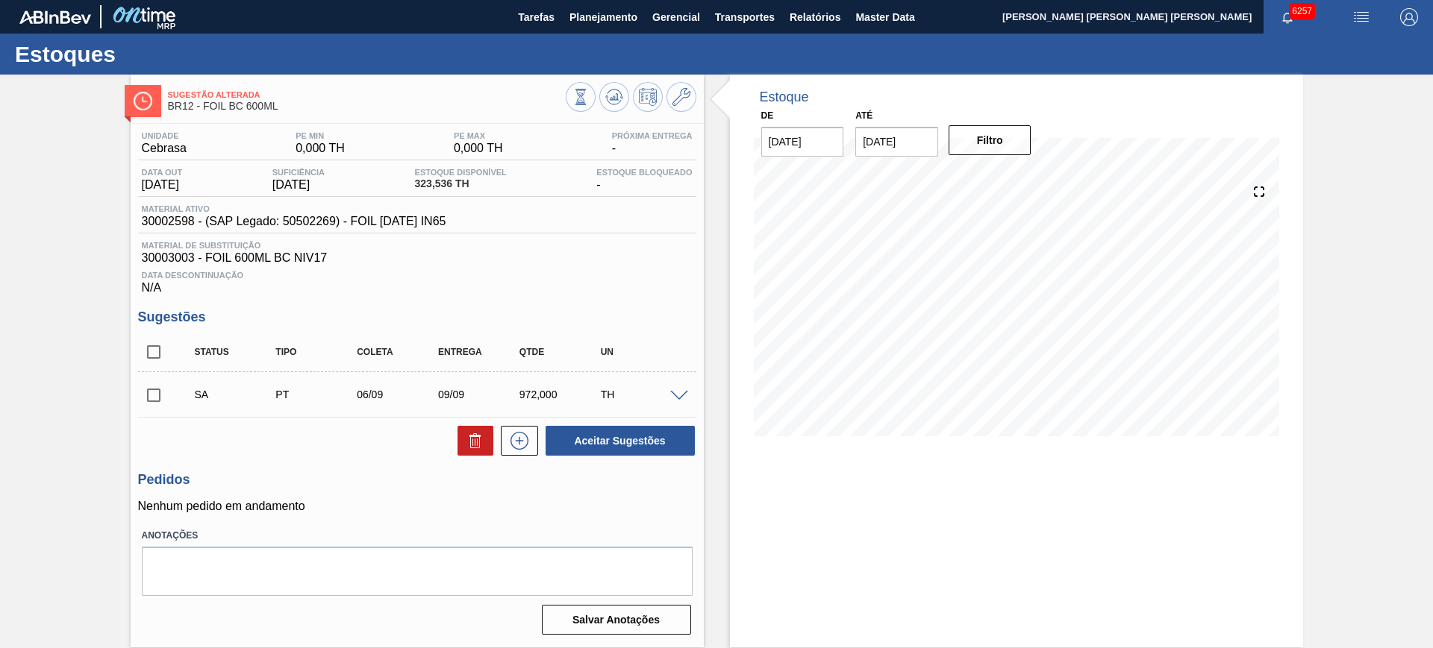
click at [156, 353] on input "checkbox" at bounding box center [153, 352] width 31 height 31
checkbox input "true"
click at [601, 437] on button "Aceitar Sugestões" at bounding box center [619, 441] width 149 height 30
checkbox input "false"
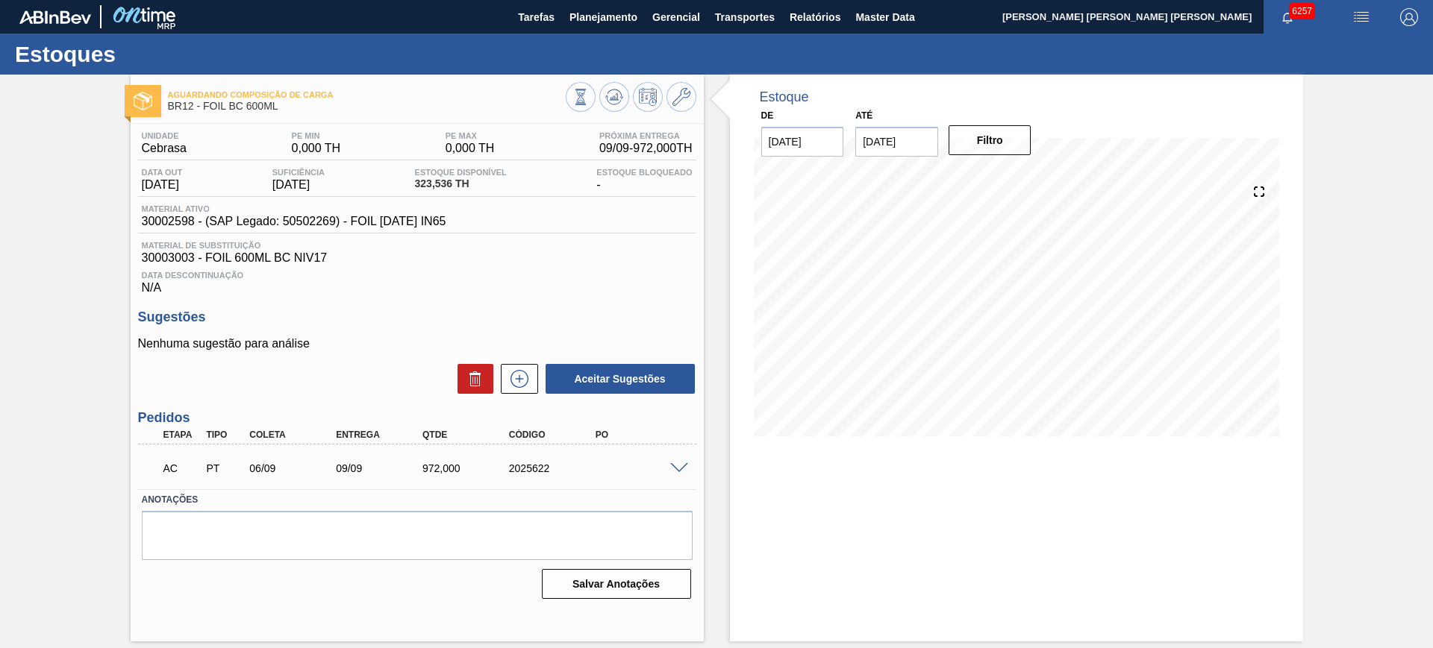
click at [681, 469] on span at bounding box center [679, 468] width 18 height 11
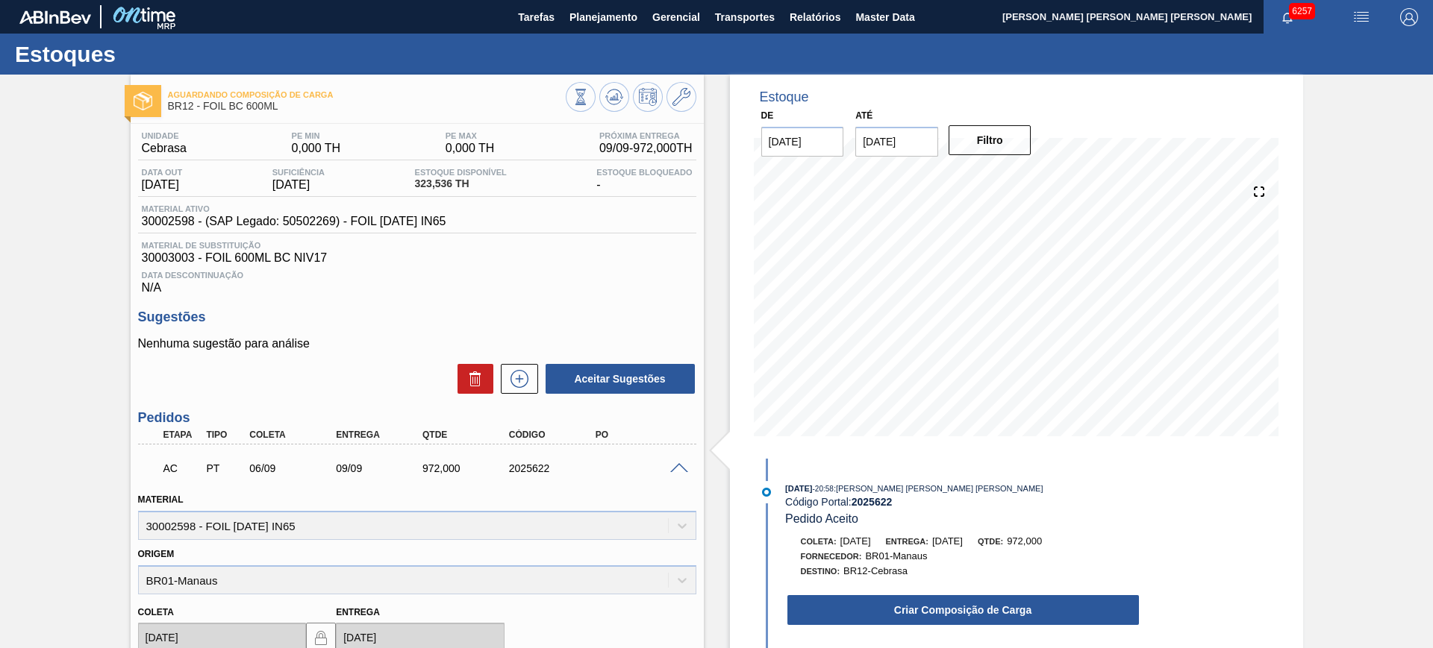
click at [952, 610] on button "Criar Composição de Carga" at bounding box center [962, 610] width 351 height 30
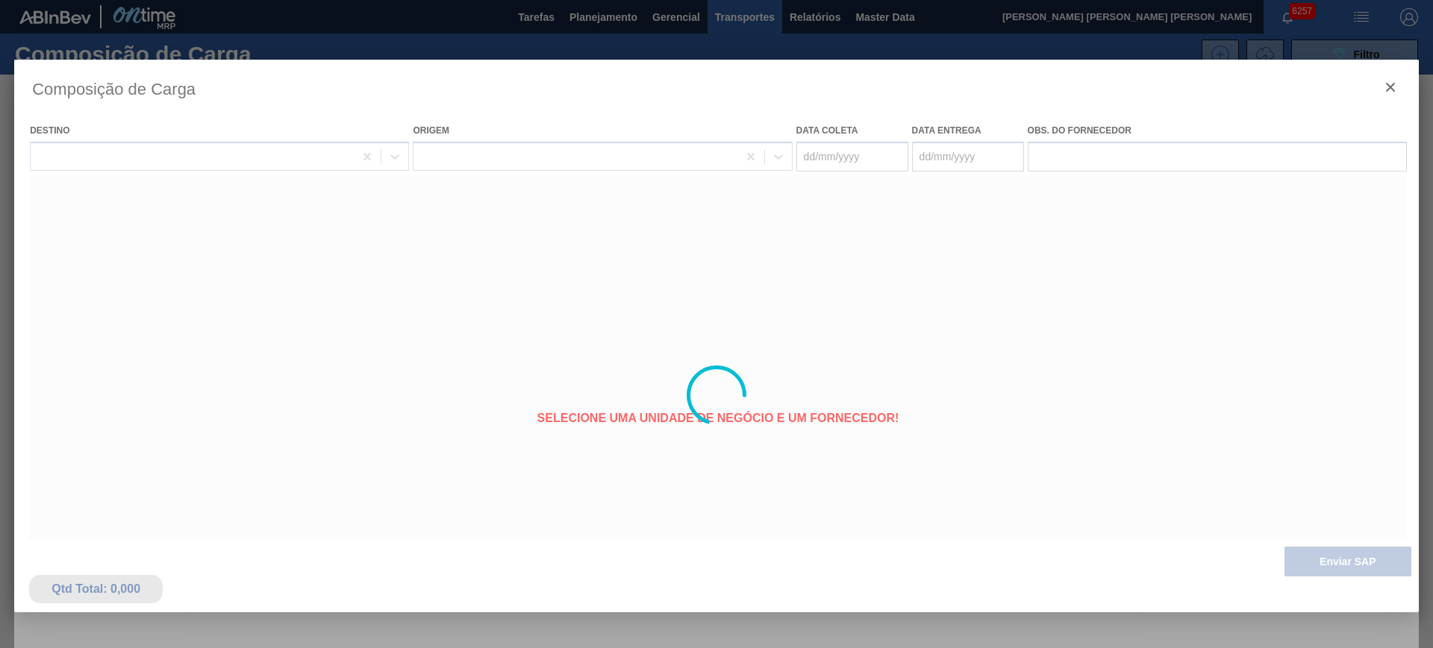
type coleta "[DATE]"
type entrega "[DATE]"
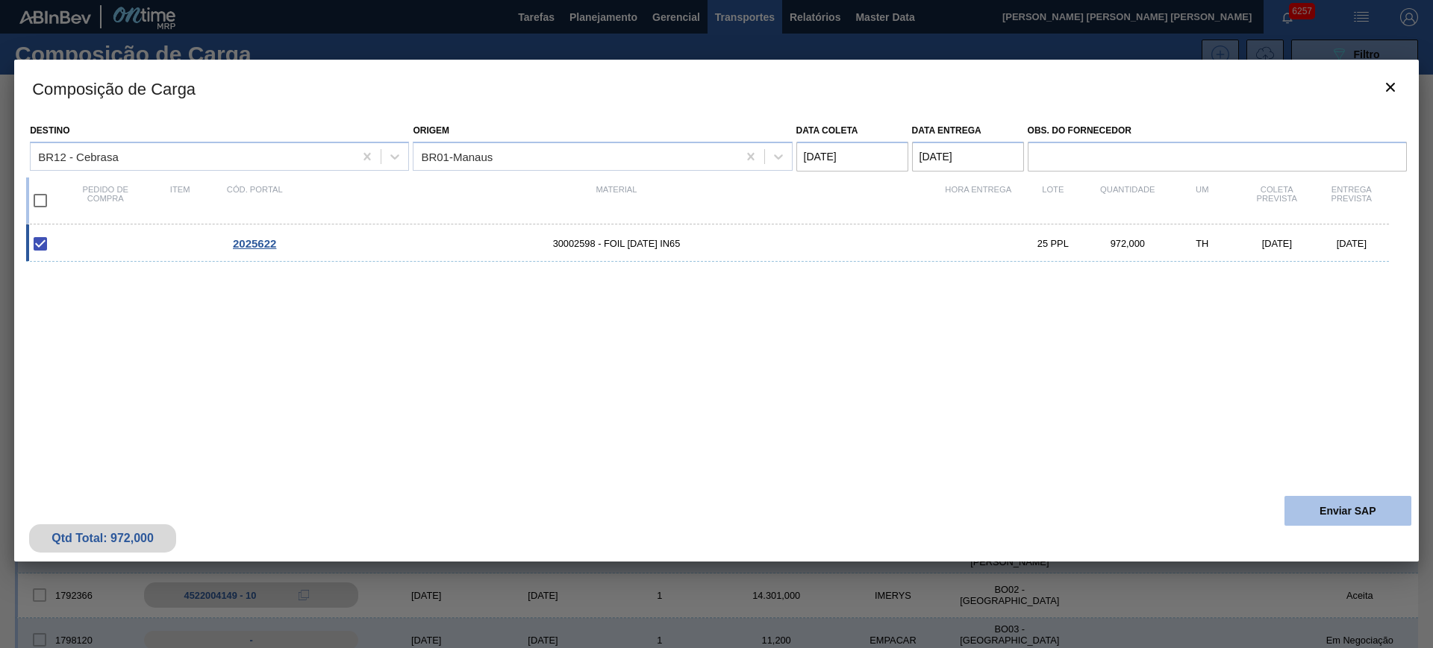
click at [1297, 504] on button "Enviar SAP" at bounding box center [1347, 511] width 127 height 30
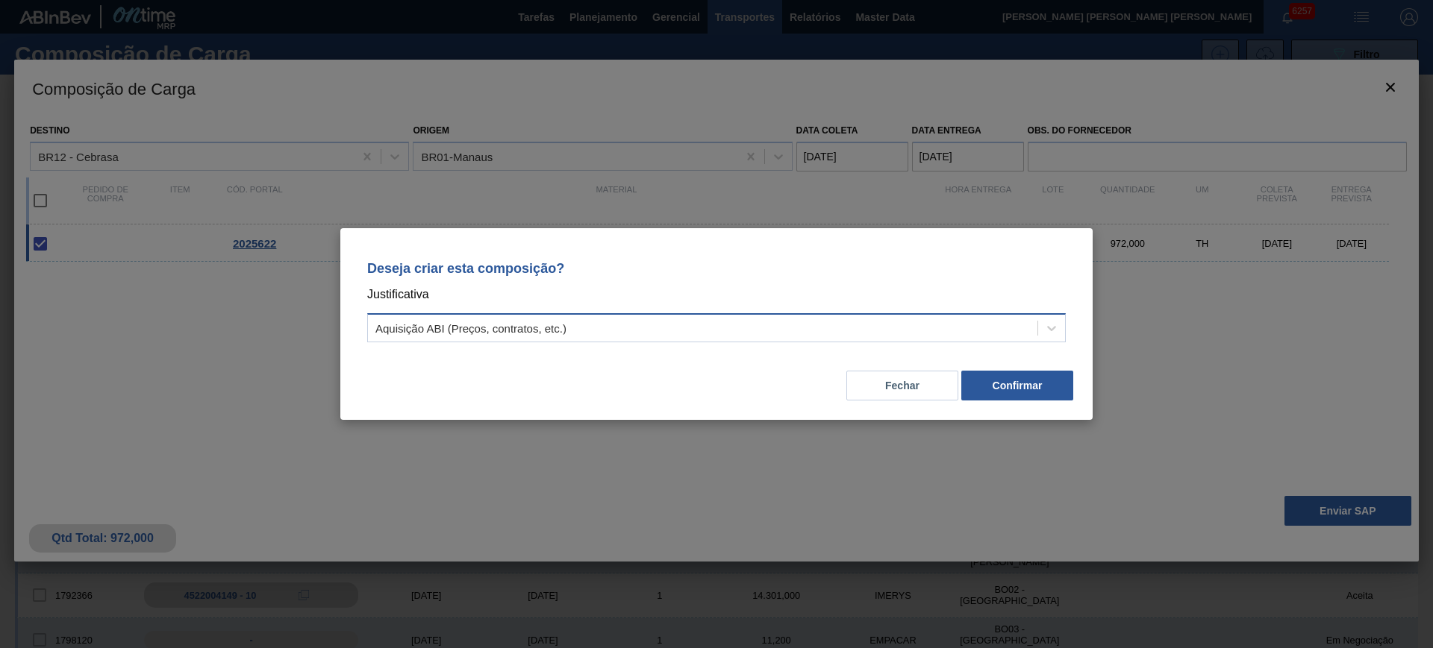
click at [998, 326] on div "Aquisição ABI (Preços, contratos, etc.)" at bounding box center [702, 329] width 669 height 22
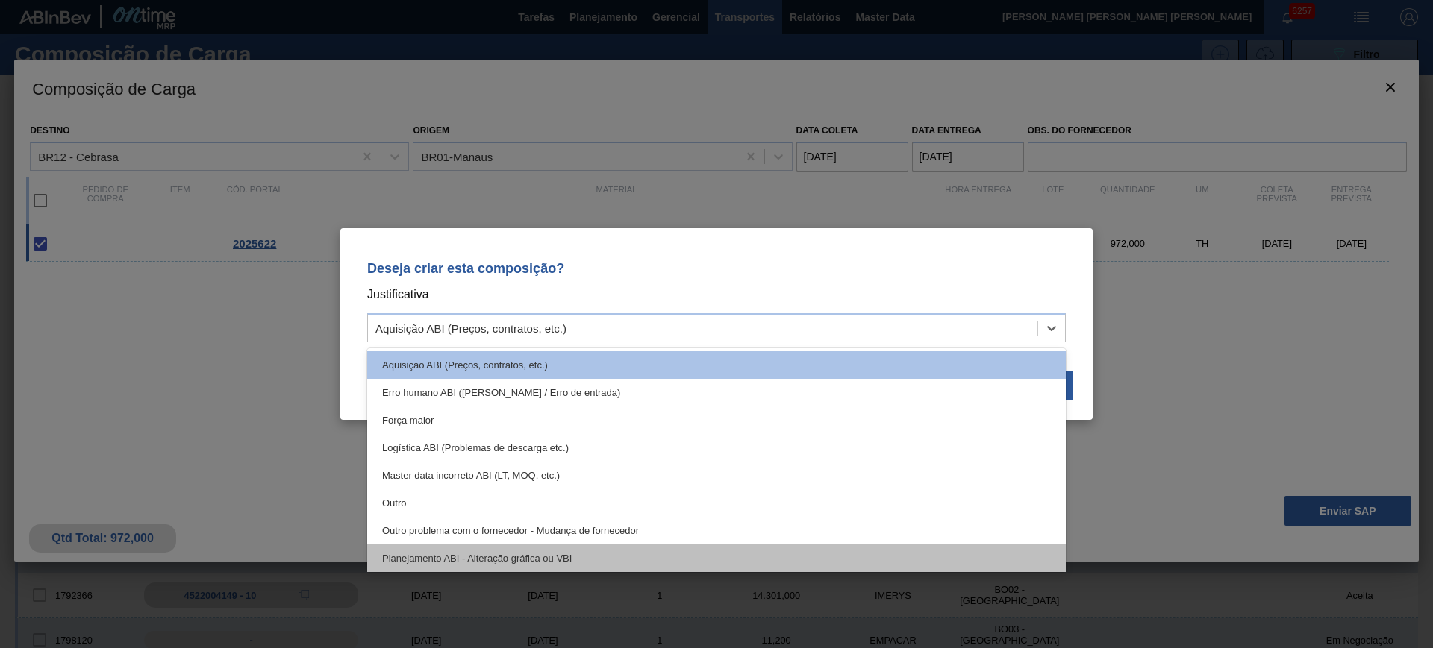
click at [772, 557] on div "Planejamento ABI - Alteração gráfica ou VBI" at bounding box center [716, 559] width 698 height 28
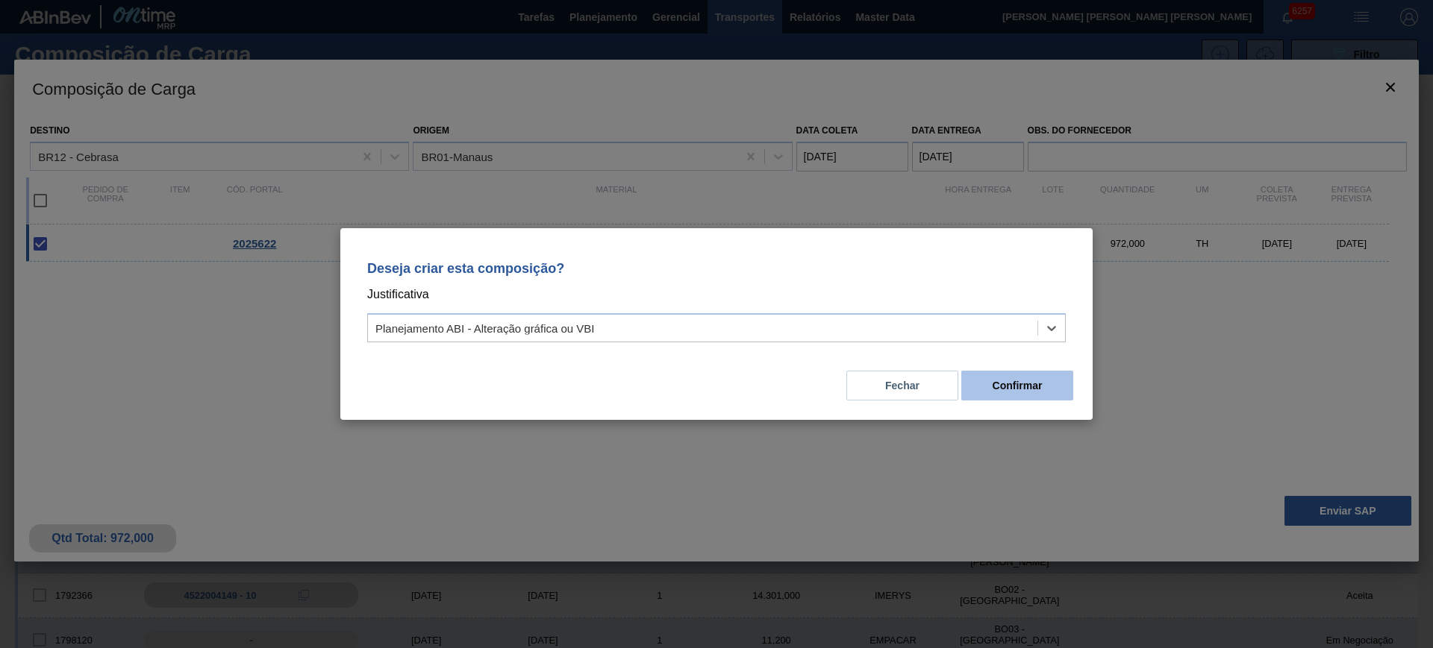
click at [1019, 378] on button "Confirmar" at bounding box center [1017, 386] width 112 height 30
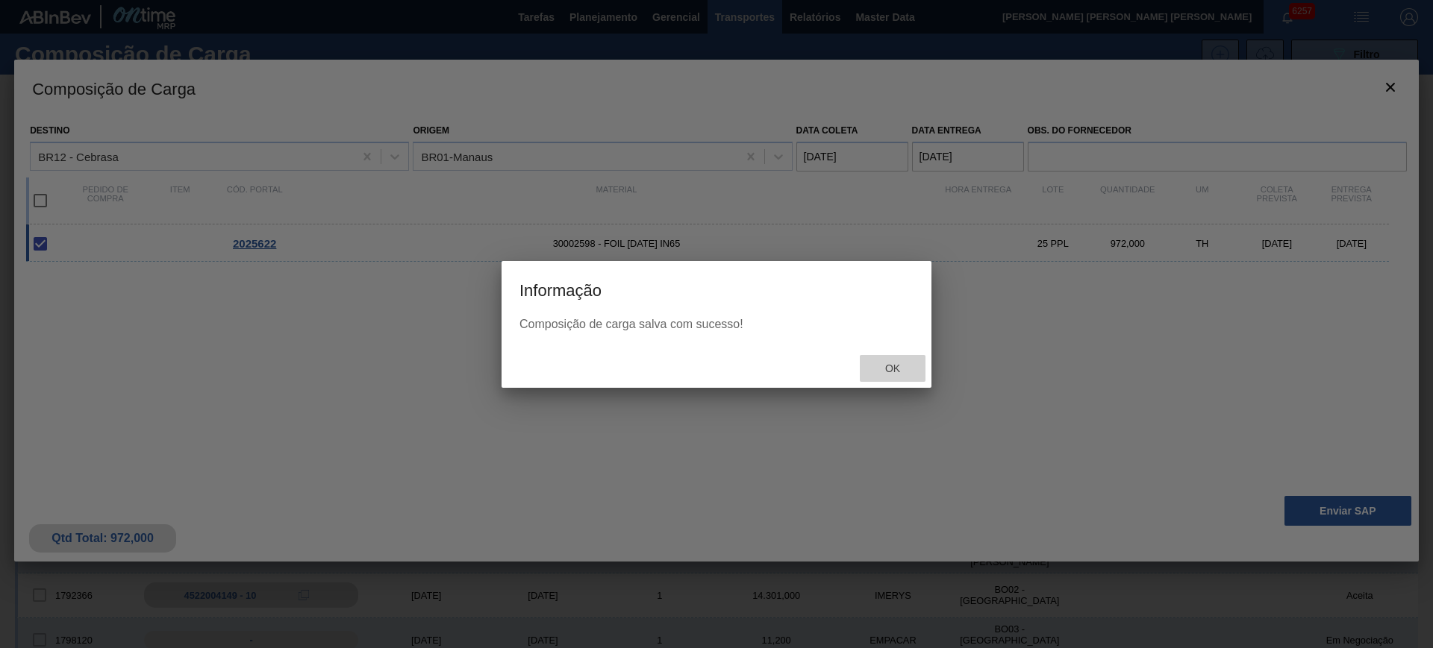
click at [888, 363] on span "Ok" at bounding box center [892, 369] width 39 height 12
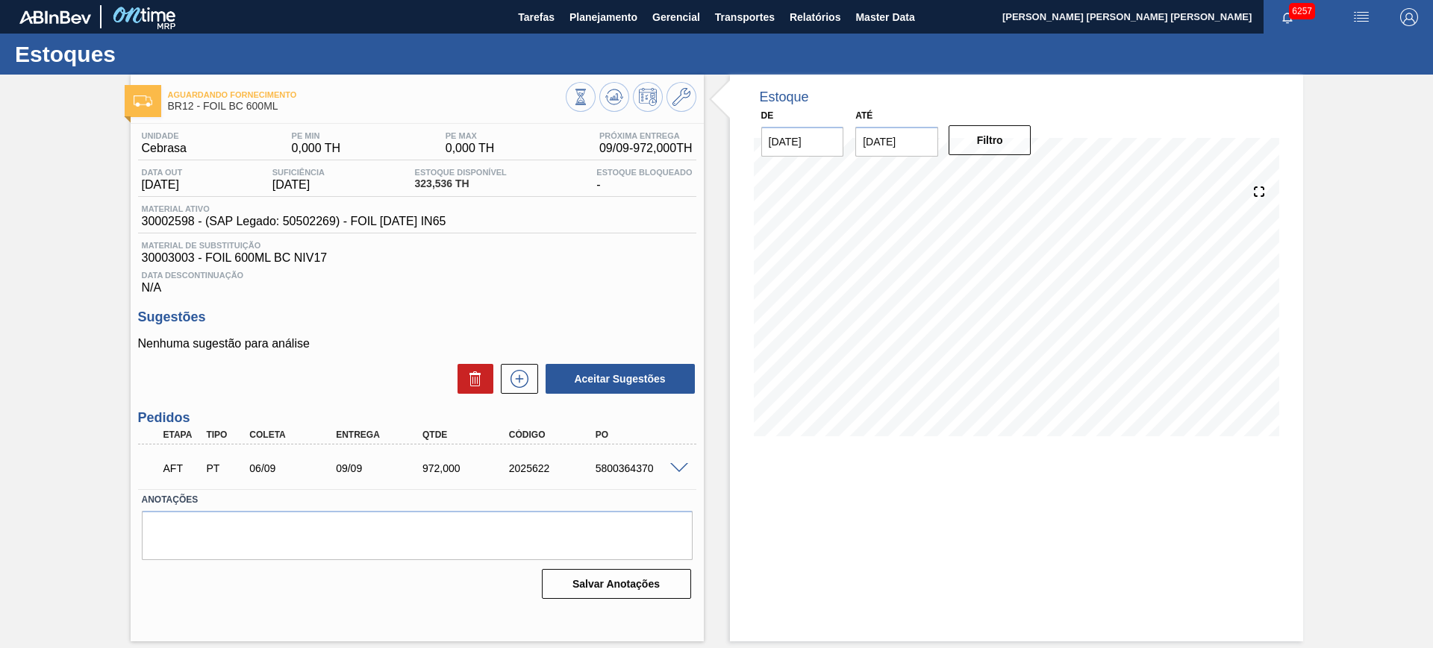
click at [637, 461] on div "AFT PT 06/09 09/09 972,000 2025622 5800364370" at bounding box center [413, 467] width 519 height 30
copy div "5800364370"
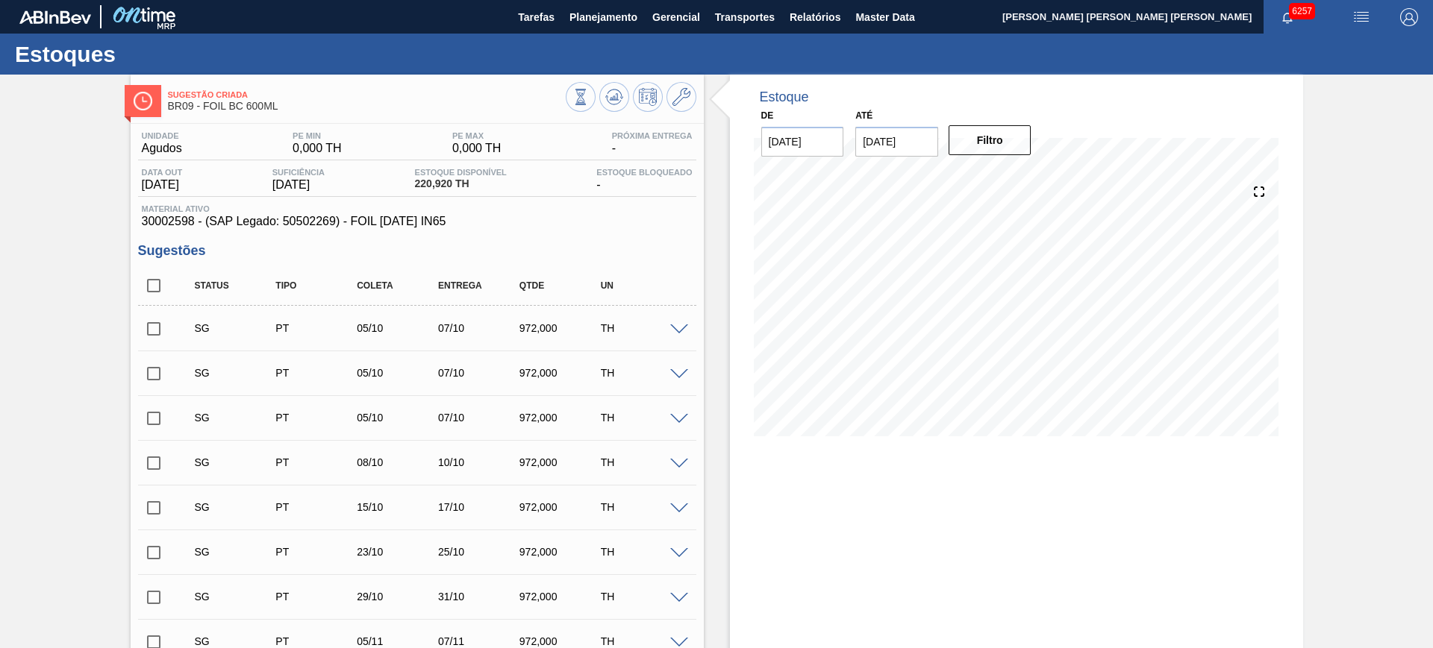
click at [157, 285] on input "checkbox" at bounding box center [153, 285] width 31 height 31
checkbox input "true"
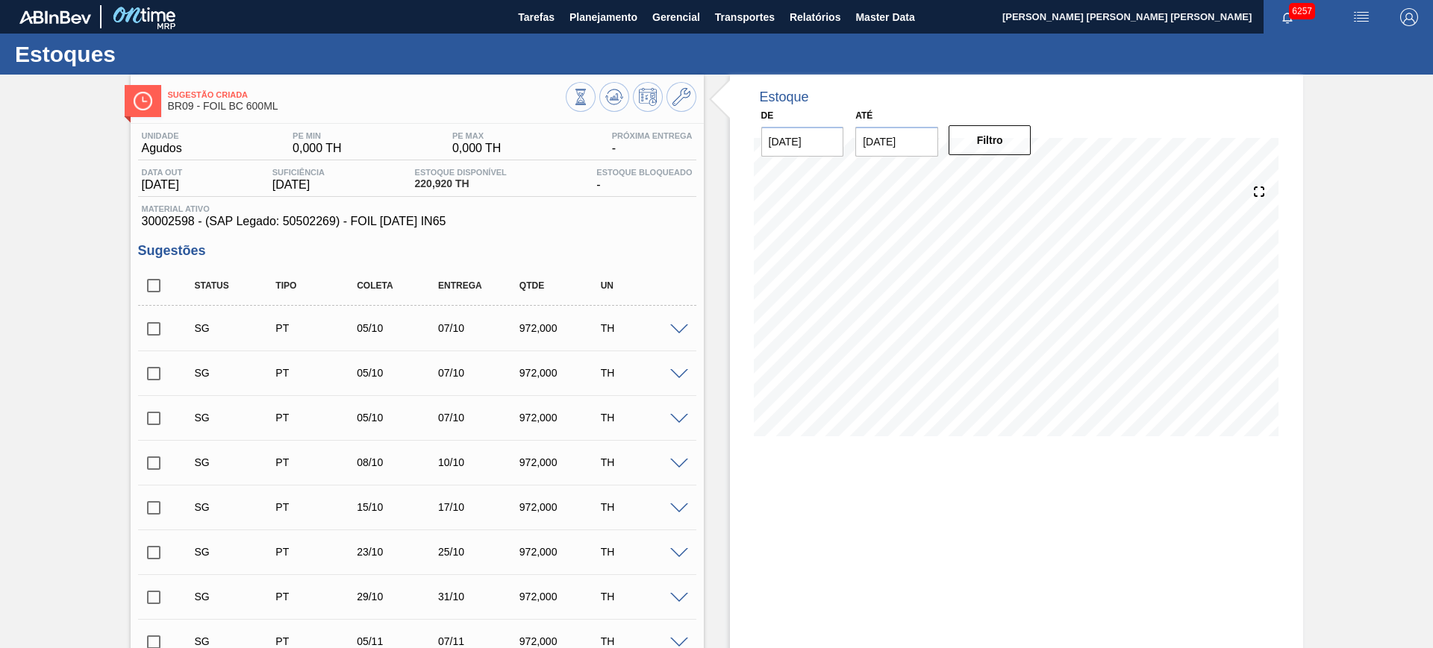
checkbox input "true"
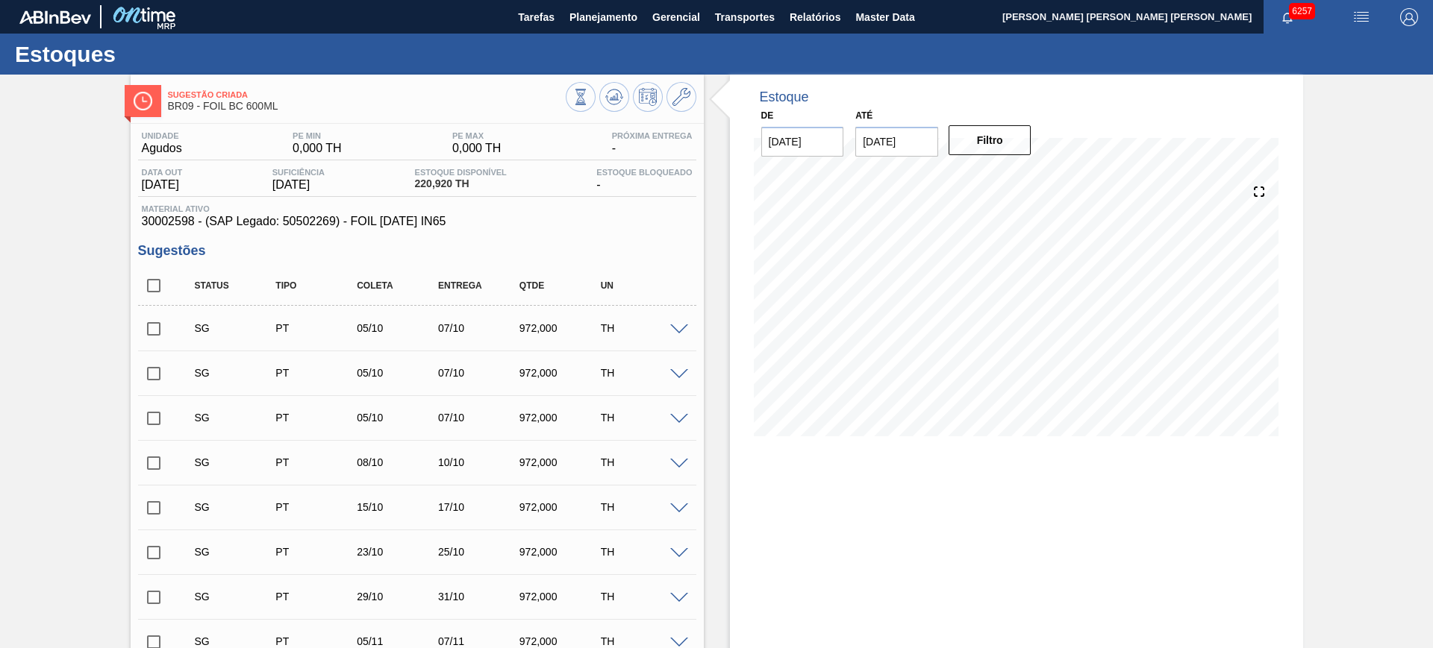
checkbox input "true"
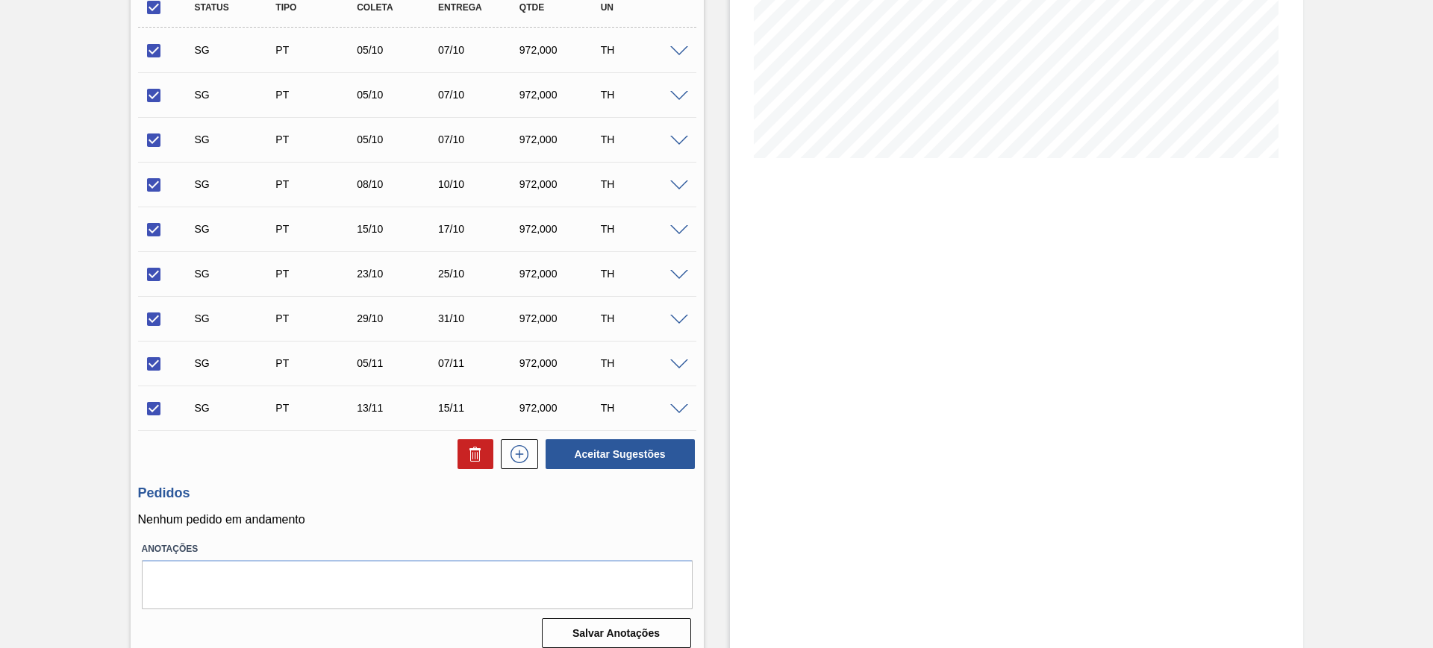
scroll to position [280, 0]
click at [477, 456] on icon at bounding box center [477, 454] width 1 height 7
checkbox input "false"
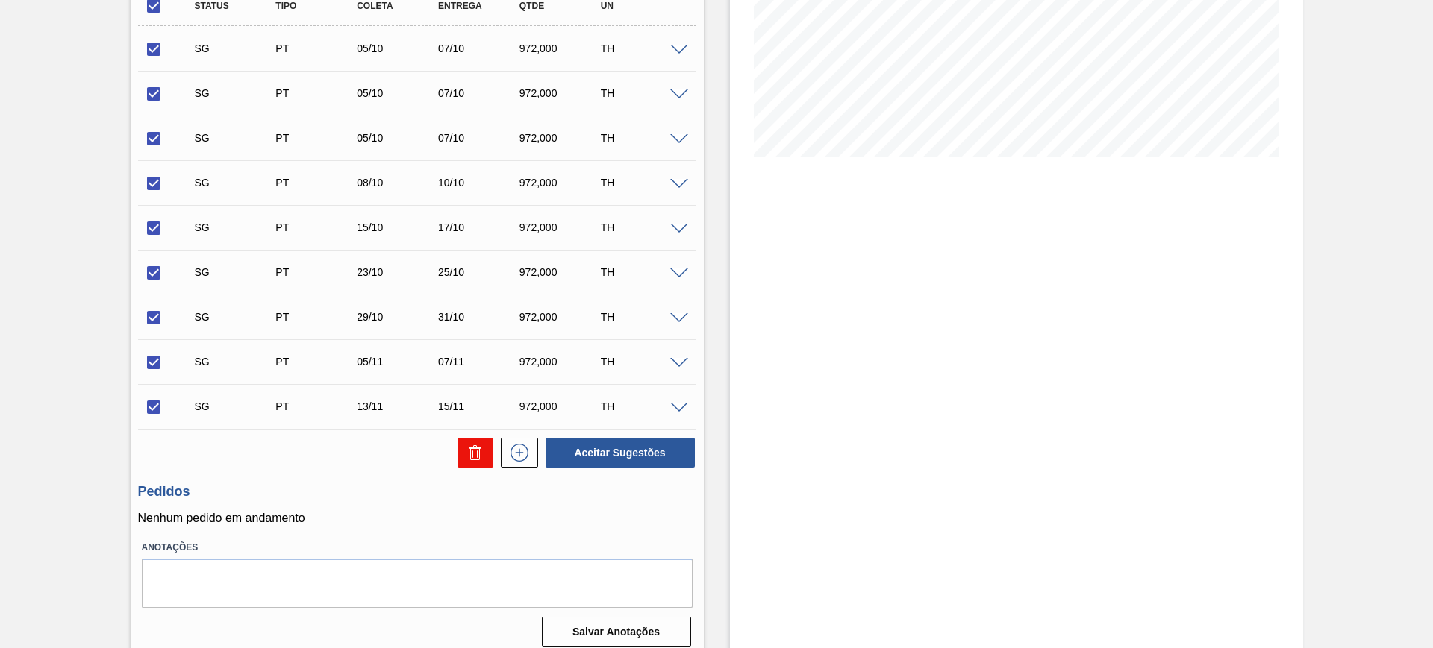
checkbox input "false"
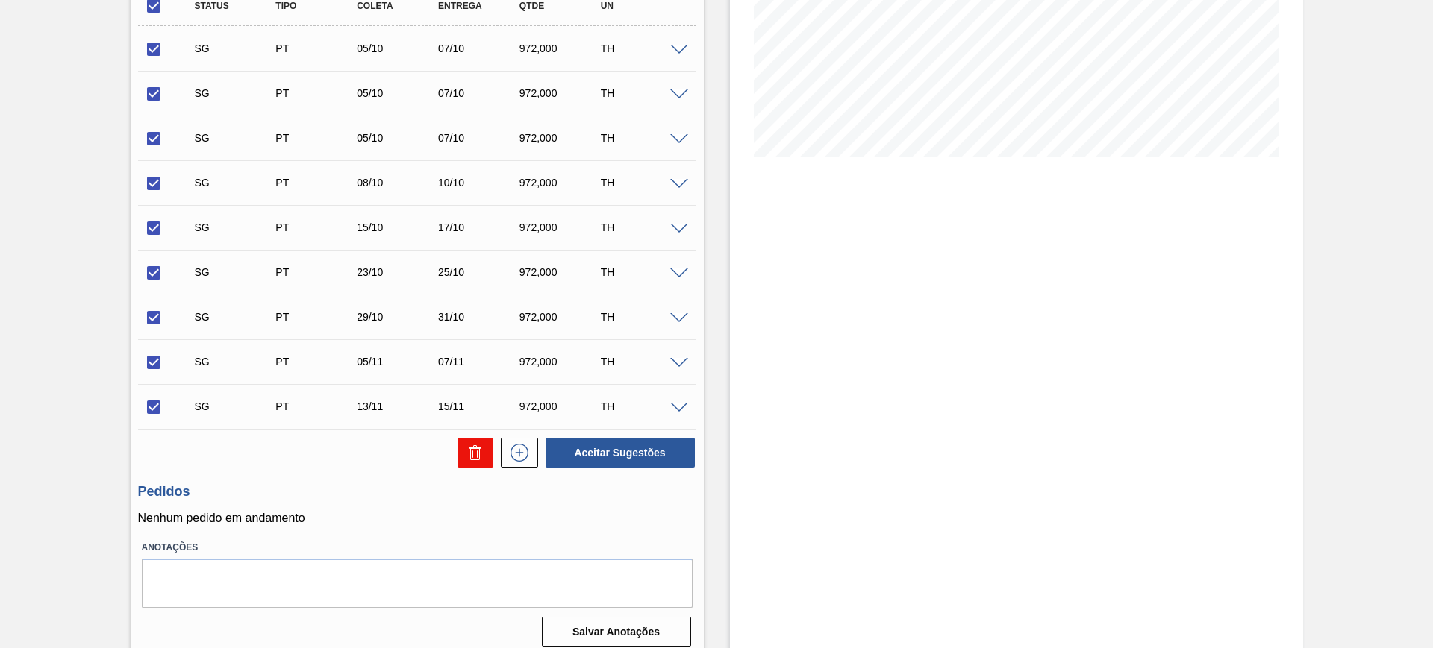
checkbox input "false"
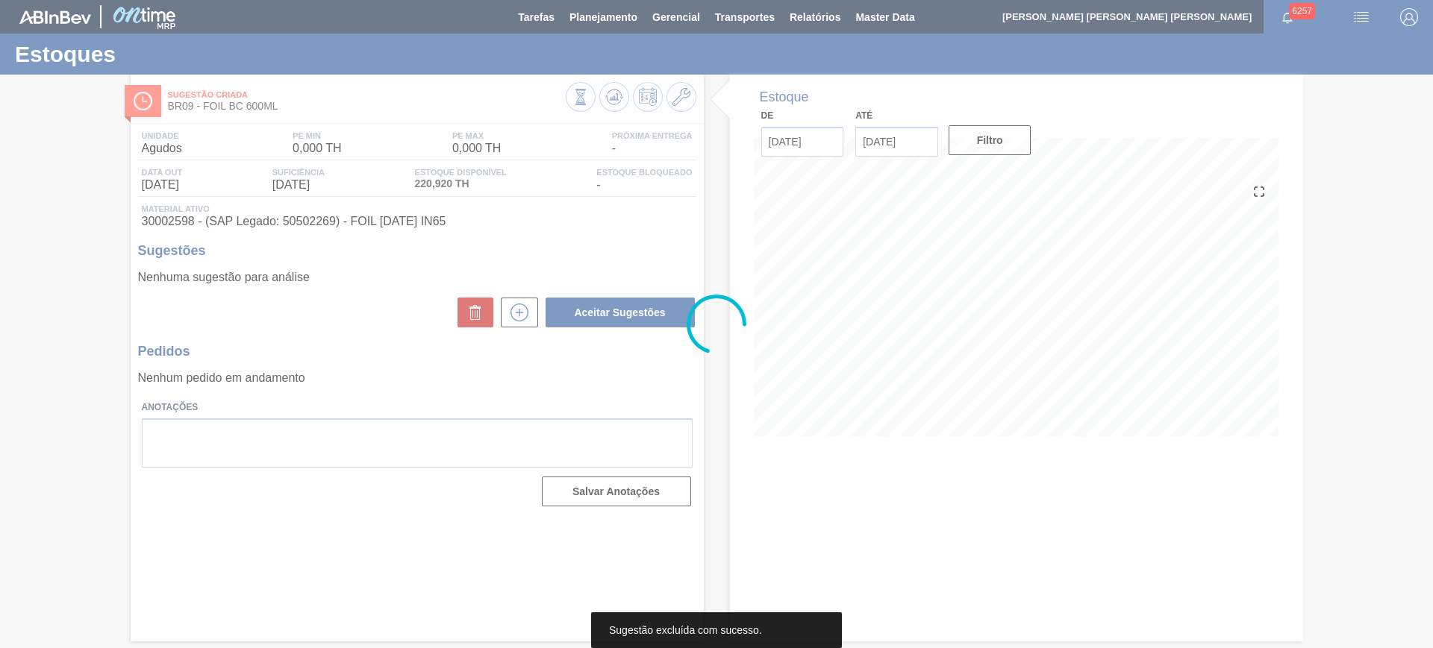
scroll to position [0, 0]
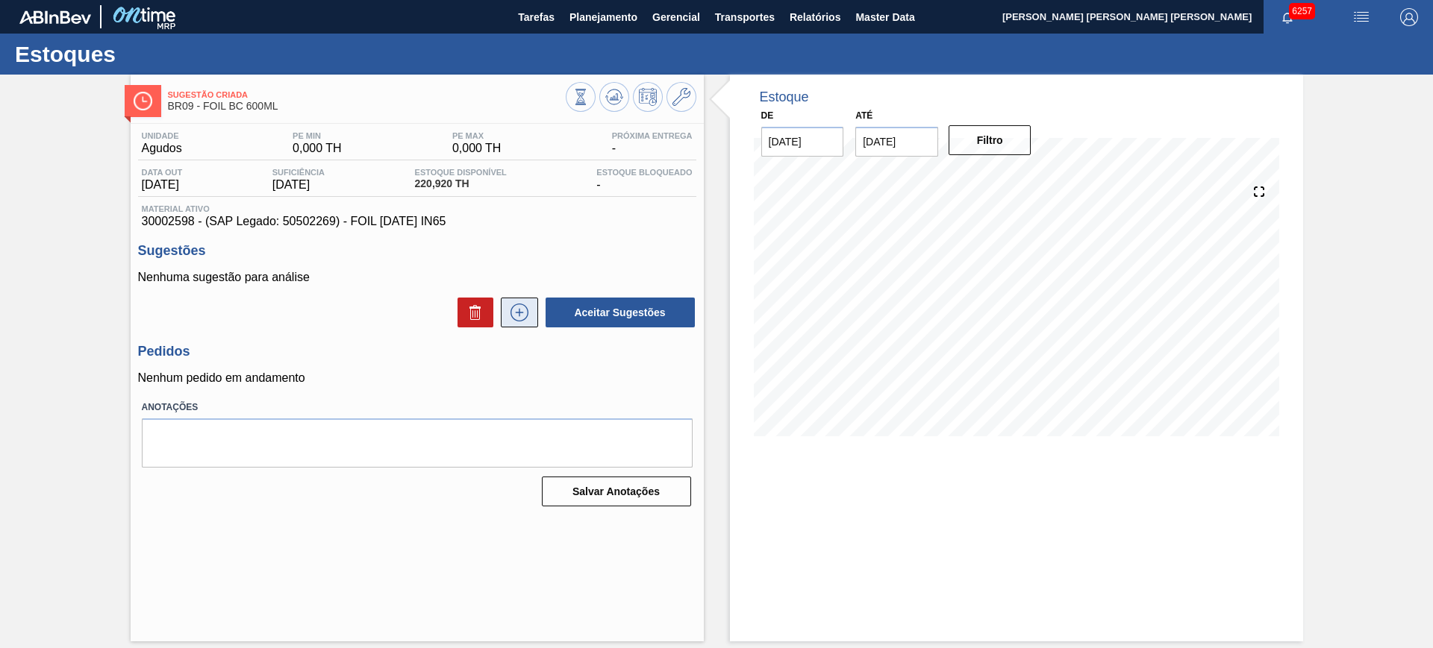
click at [521, 316] on icon at bounding box center [519, 313] width 24 height 18
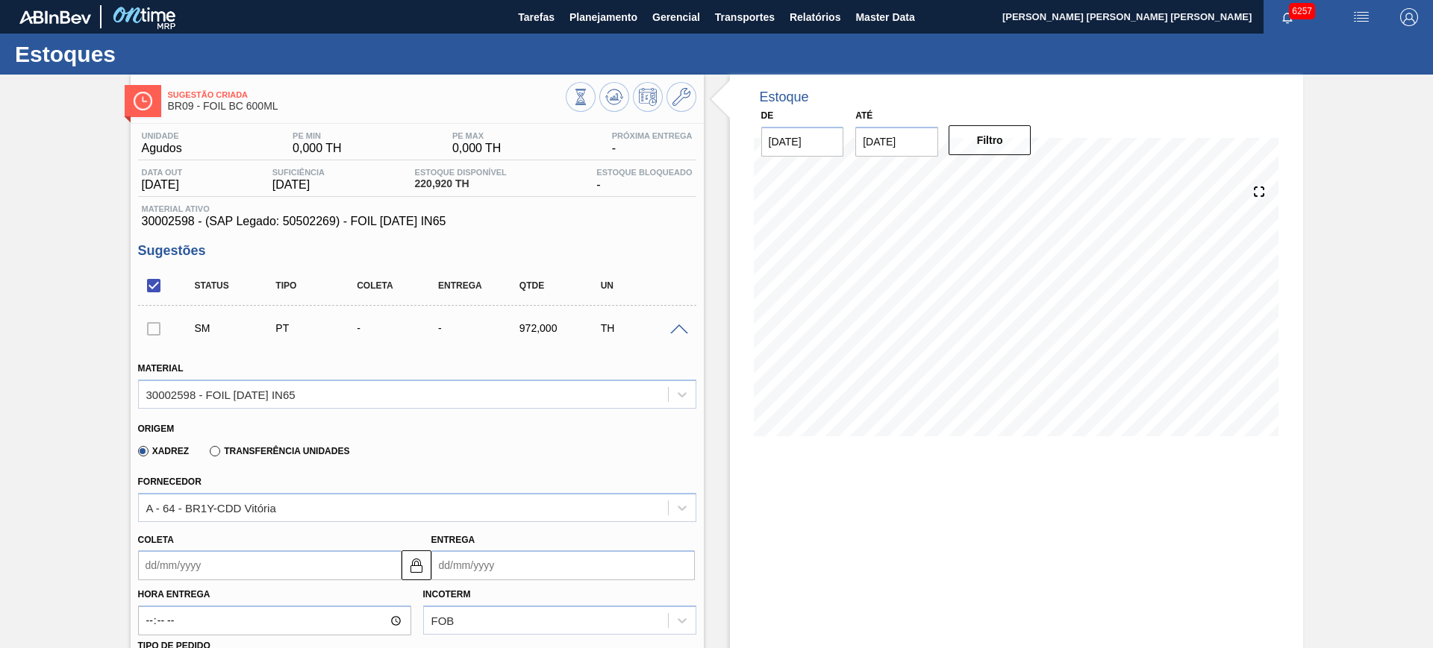
click at [255, 444] on div "Transferência Unidades" at bounding box center [277, 450] width 146 height 13
drag, startPoint x: 224, startPoint y: 451, endPoint x: 225, endPoint y: 472, distance: 20.9
click at [223, 451] on label "Transferência Unidades" at bounding box center [280, 451] width 140 height 10
click at [207, 454] on input "Transferência Unidades" at bounding box center [207, 454] width 0 height 0
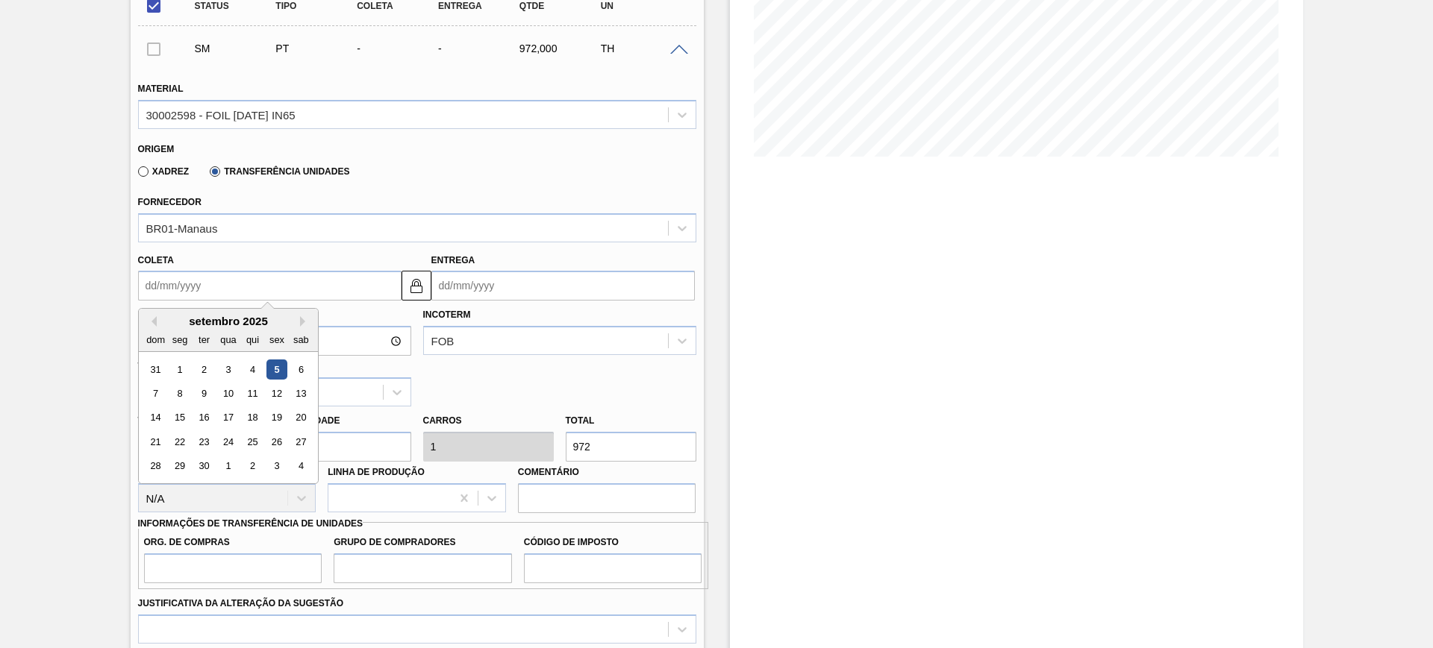
click at [237, 284] on input "Coleta" at bounding box center [269, 286] width 263 height 30
click at [280, 369] on div "5" at bounding box center [276, 370] width 20 height 20
type input "[DATE]"
type input "07/09/2025"
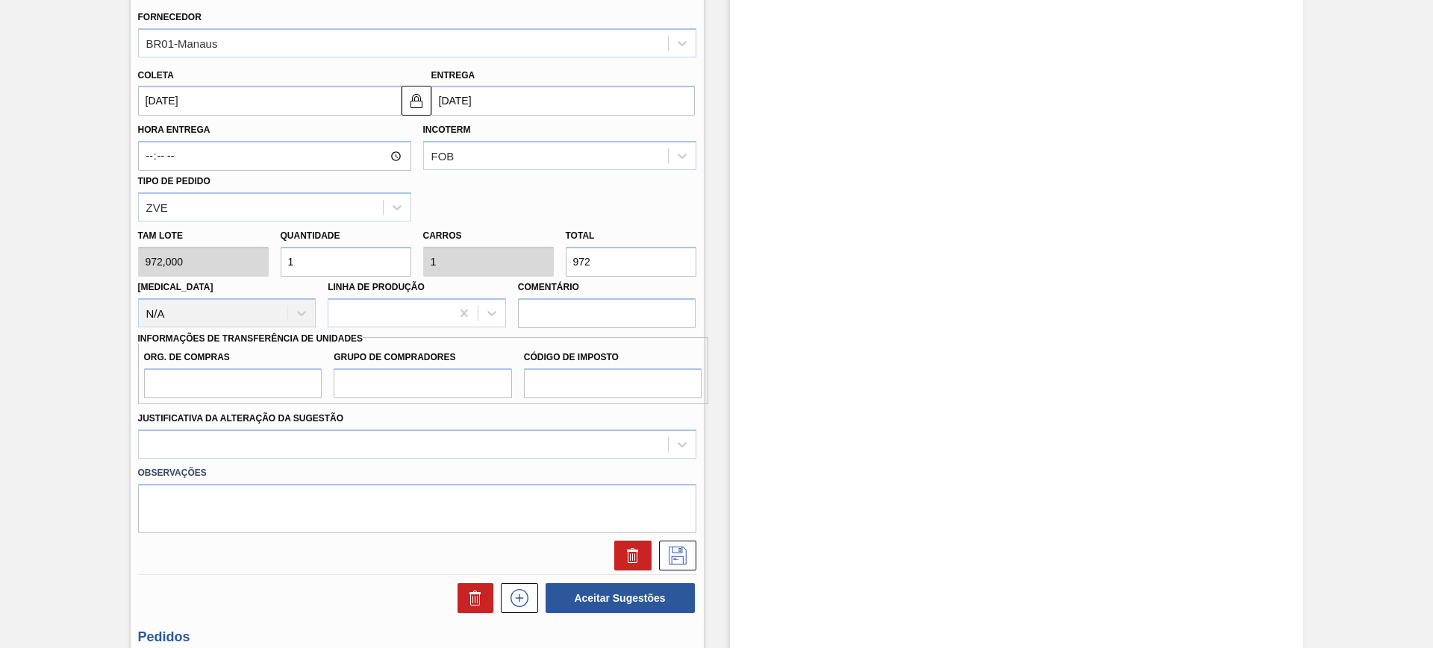
scroll to position [466, 0]
click at [260, 391] on input "Org. de Compras" at bounding box center [233, 382] width 178 height 30
type input "BR00"
type input "A01"
type input "I1"
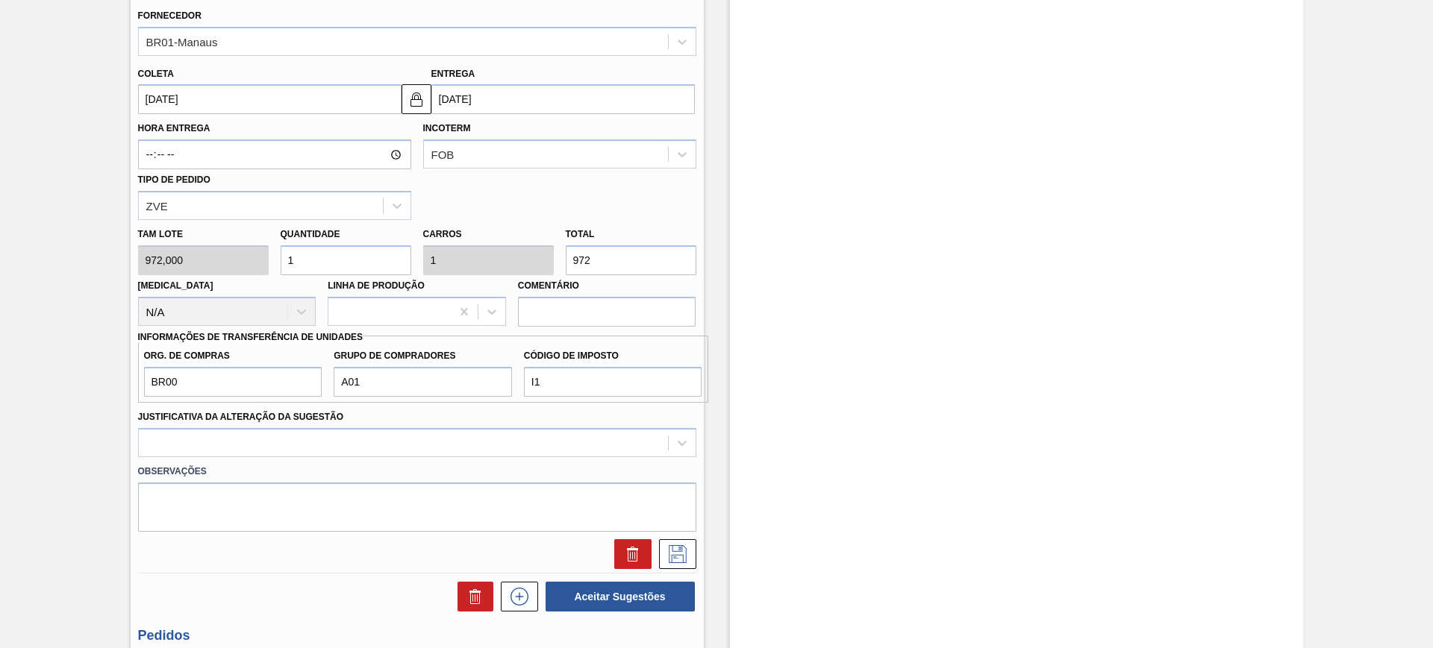
click at [616, 258] on input "972" at bounding box center [631, 261] width 131 height 30
type input "0,001"
type input "1"
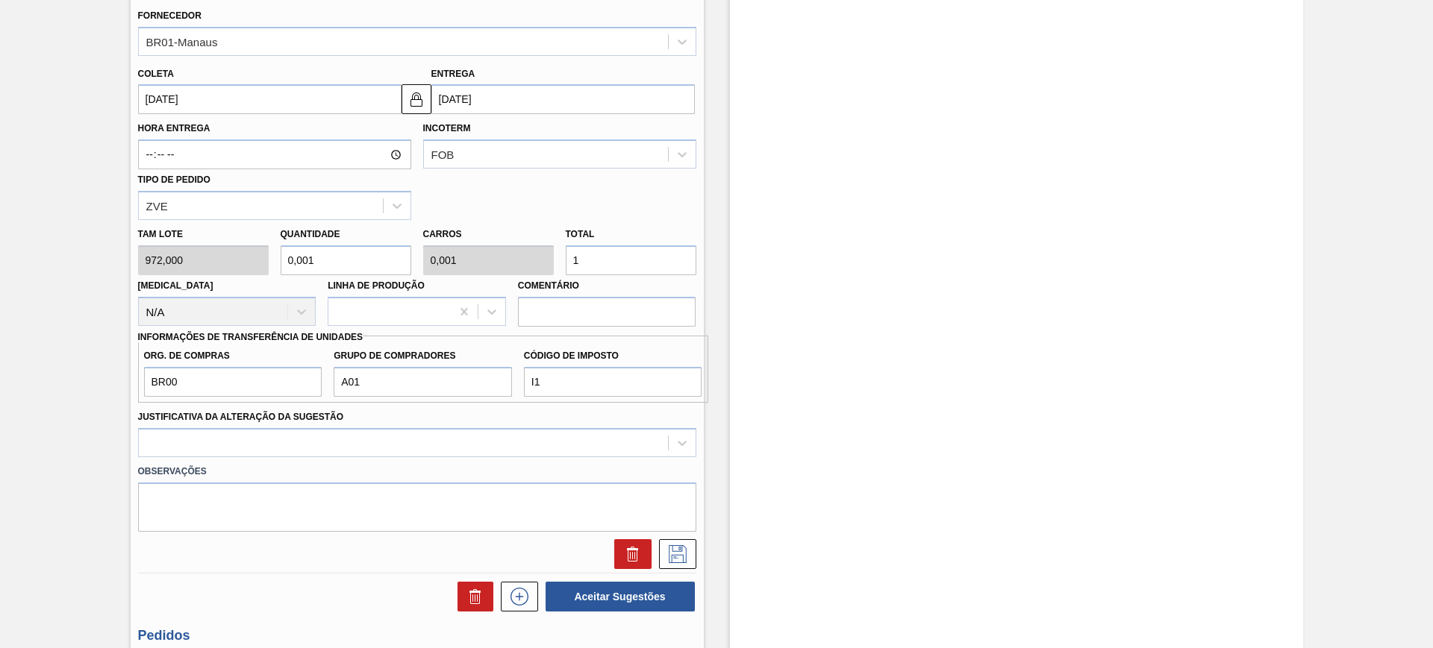
type input "0,019"
type input "18"
type input "0,188"
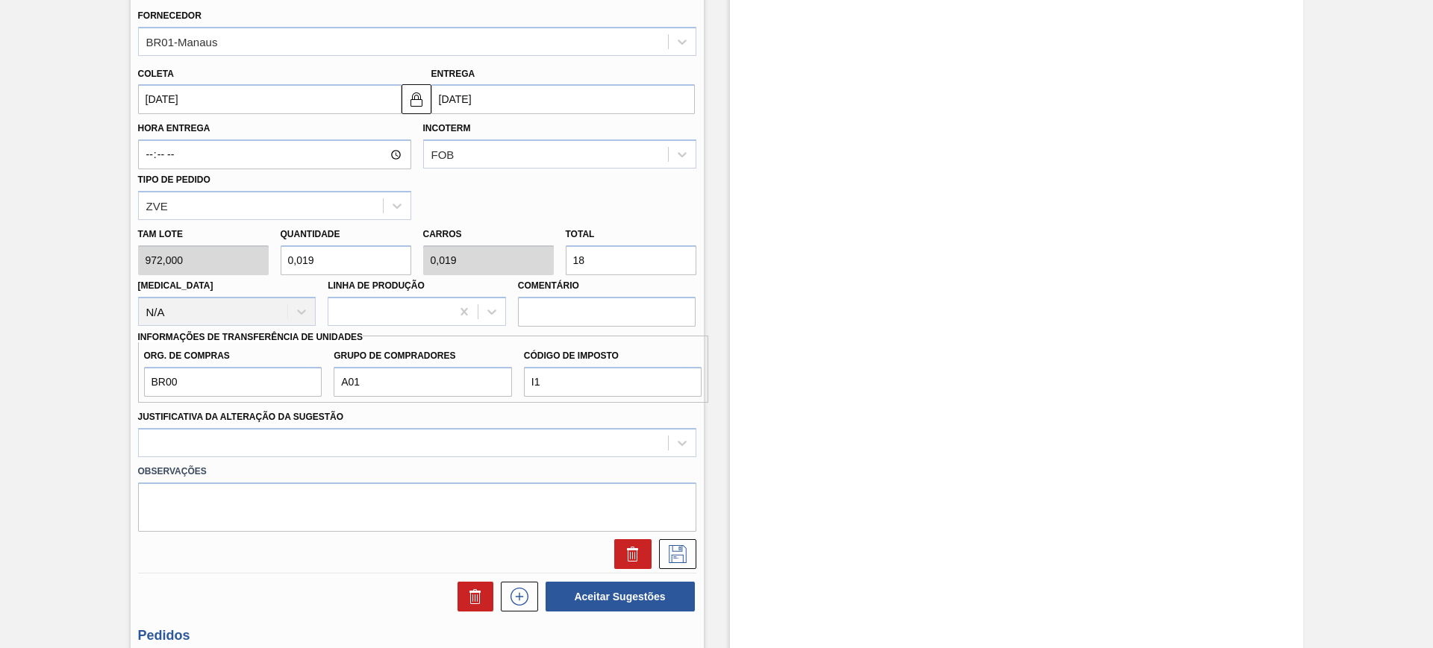
type input "183"
type input "1,889"
type input "1.836"
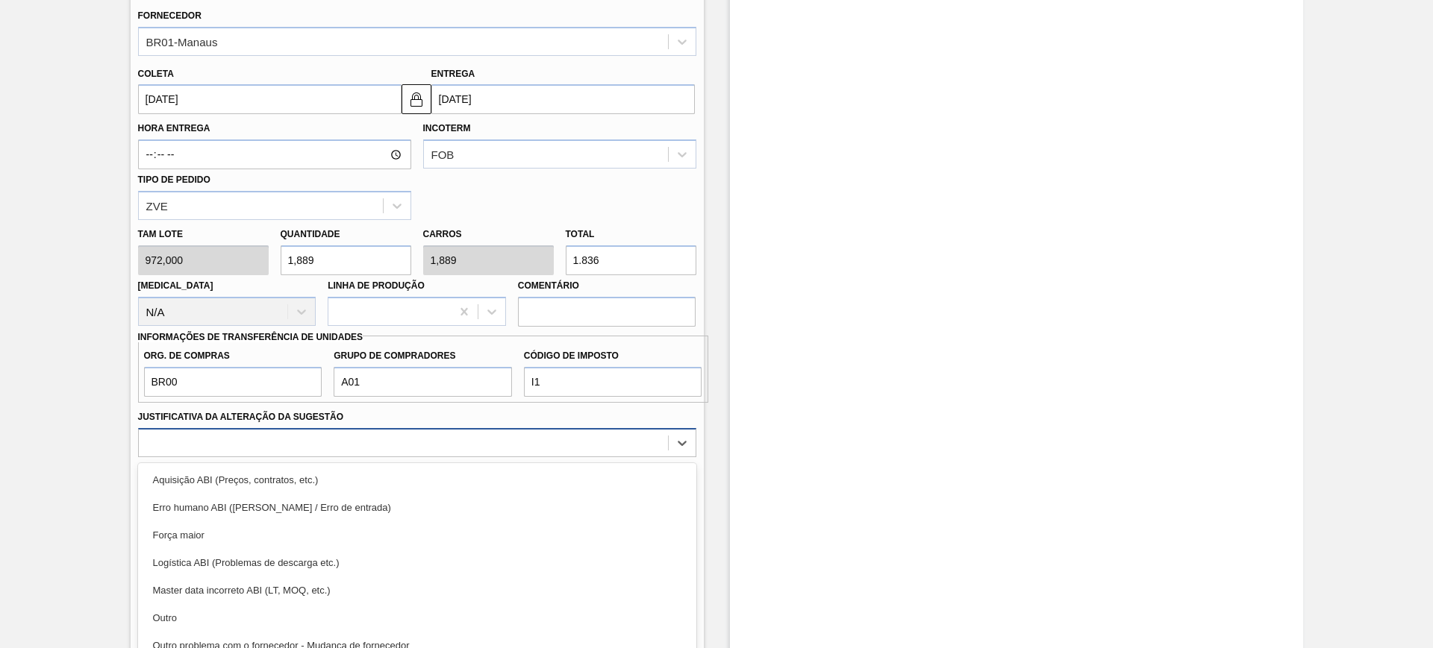
click at [603, 449] on div "option Erro humano ABI (Cálculo / Erro de entrada) focused, 2 of 18. 18 results…" at bounding box center [417, 442] width 558 height 29
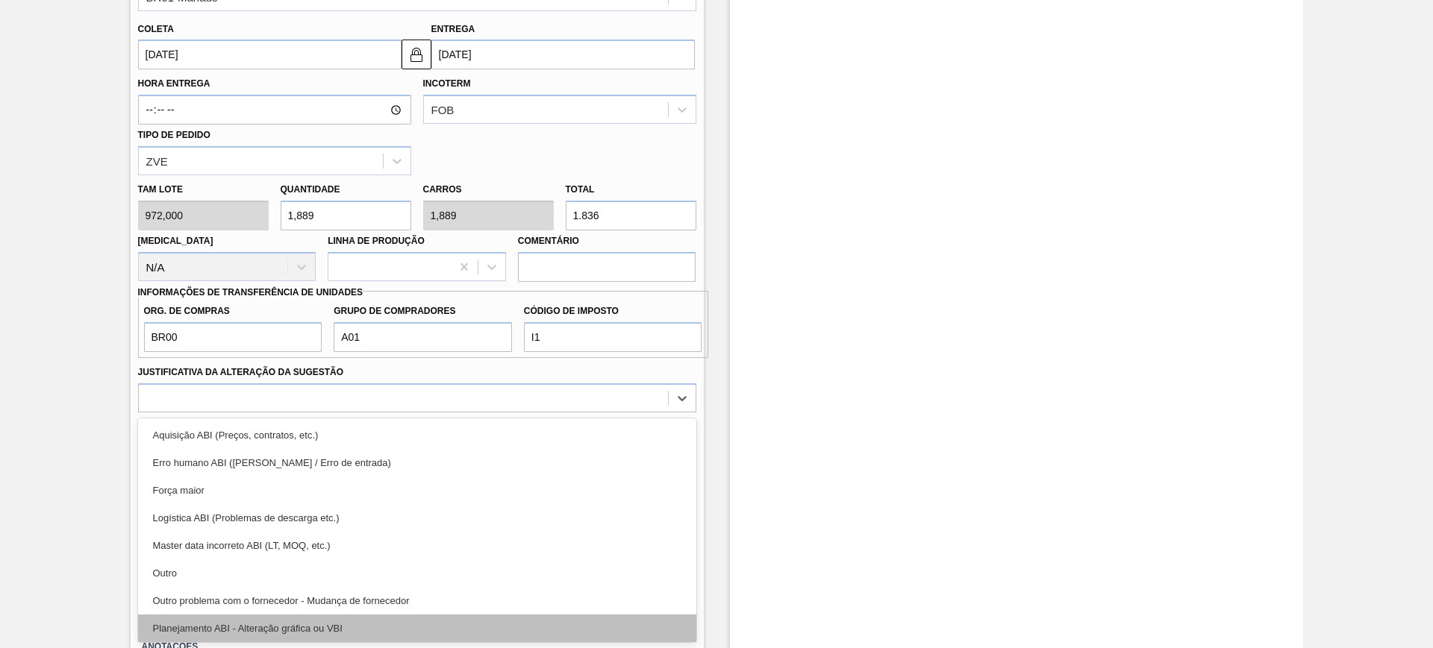
click at [466, 621] on div "Planejamento ABI - Alteração gráfica ou VBI" at bounding box center [417, 629] width 558 height 28
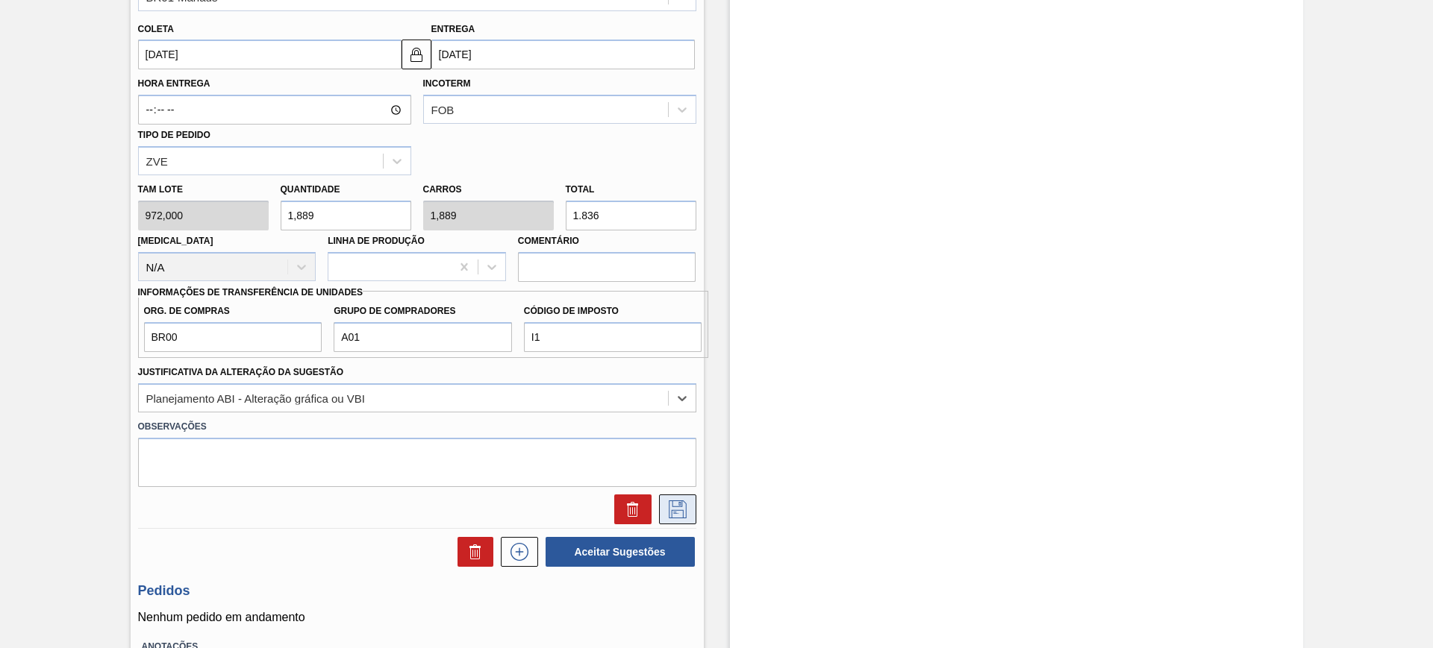
click at [675, 509] on icon at bounding box center [678, 510] width 24 height 18
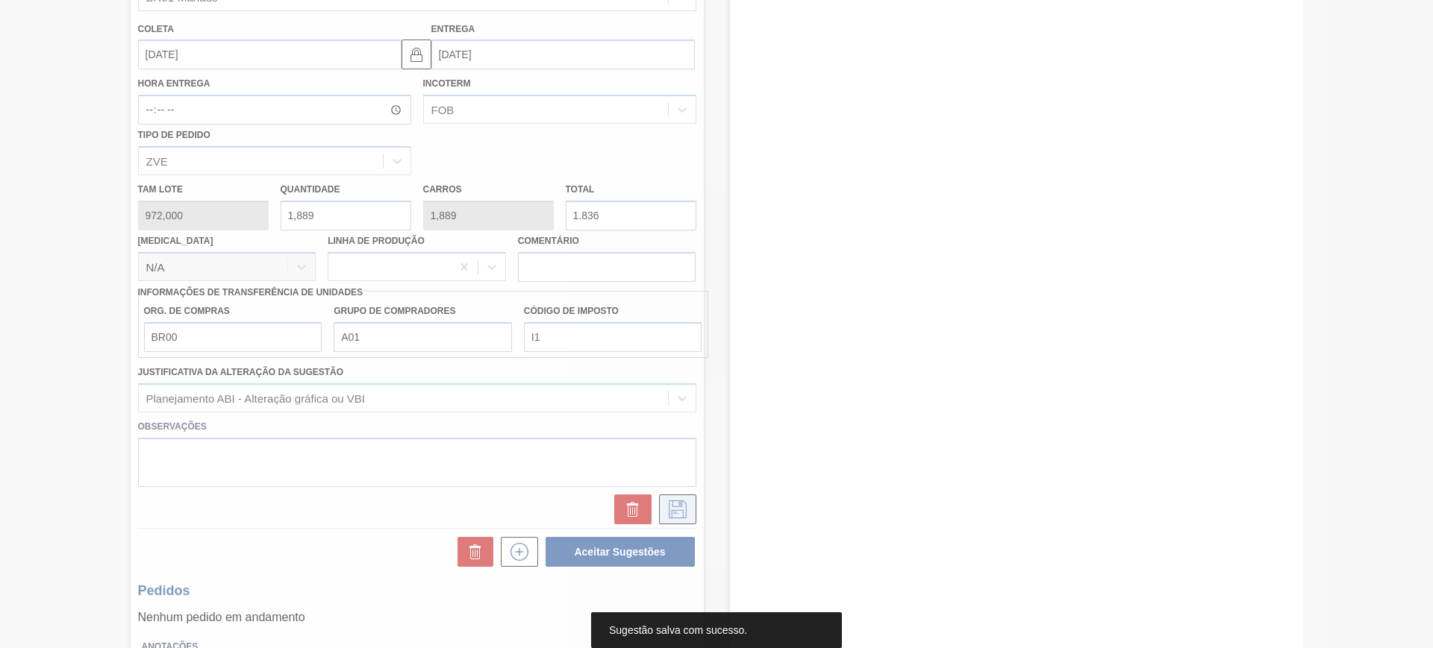
scroll to position [0, 0]
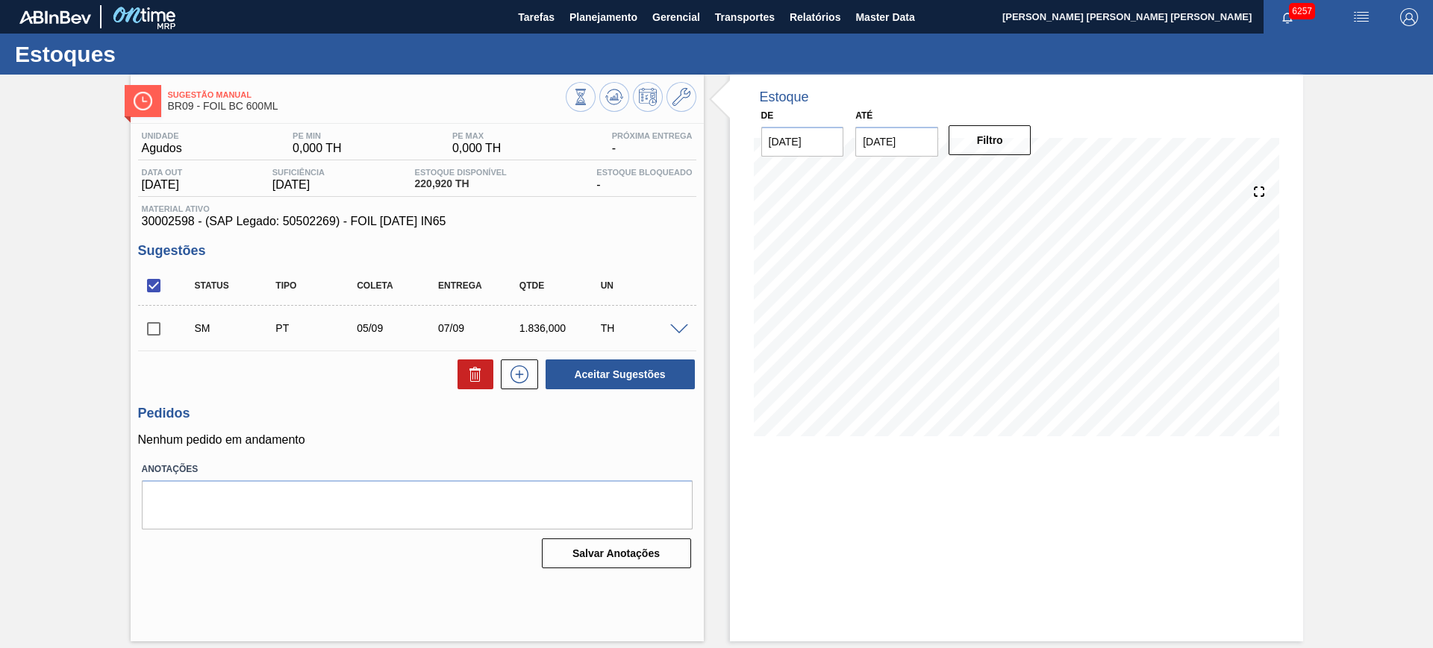
click at [156, 284] on input "checkbox" at bounding box center [153, 285] width 31 height 31
checkbox input "true"
click at [605, 366] on button "Aceitar Sugestões" at bounding box center [619, 375] width 149 height 30
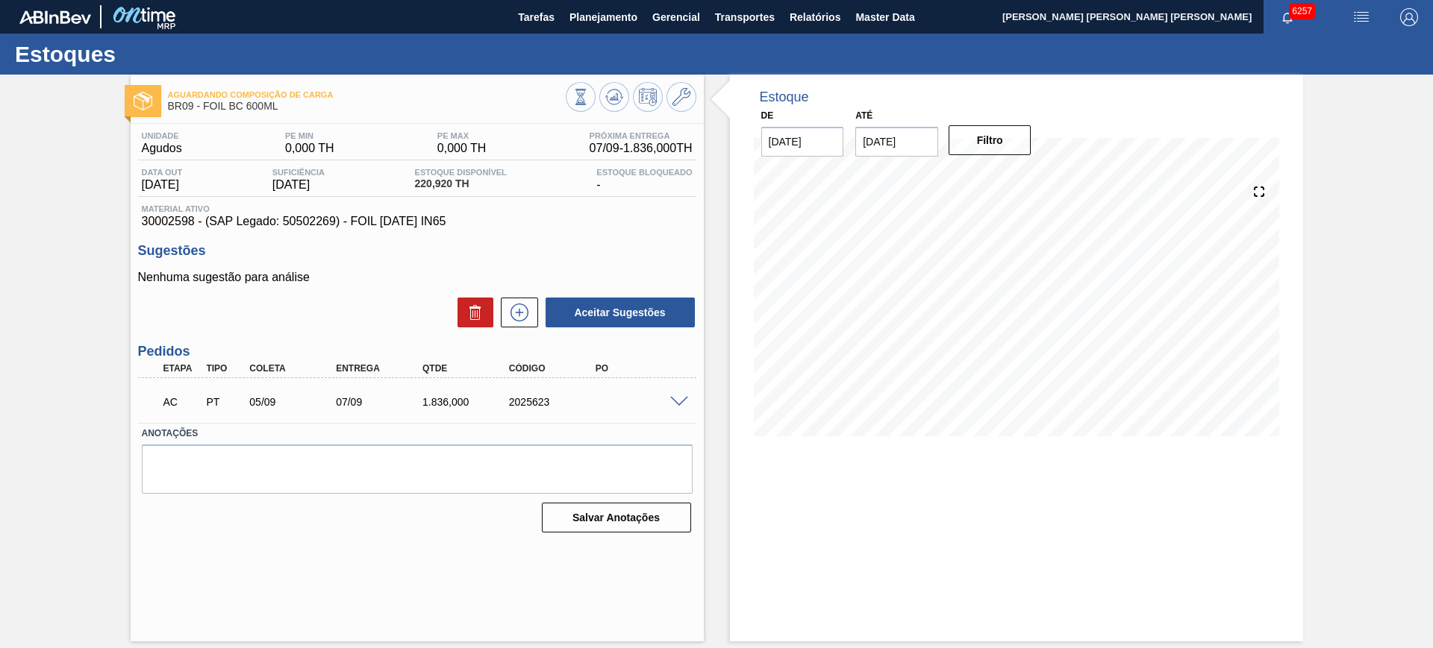
click at [680, 399] on span at bounding box center [679, 402] width 18 height 11
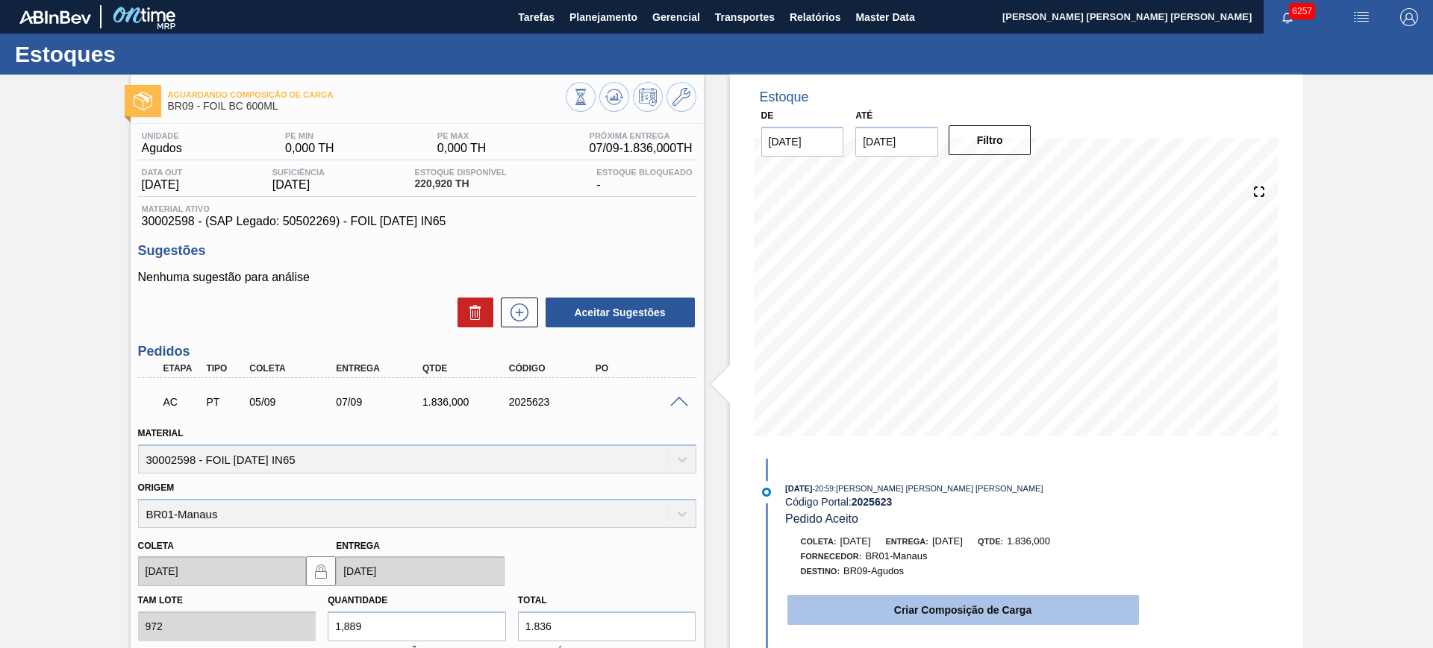
click at [871, 607] on button "Criar Composição de Carga" at bounding box center [962, 610] width 351 height 30
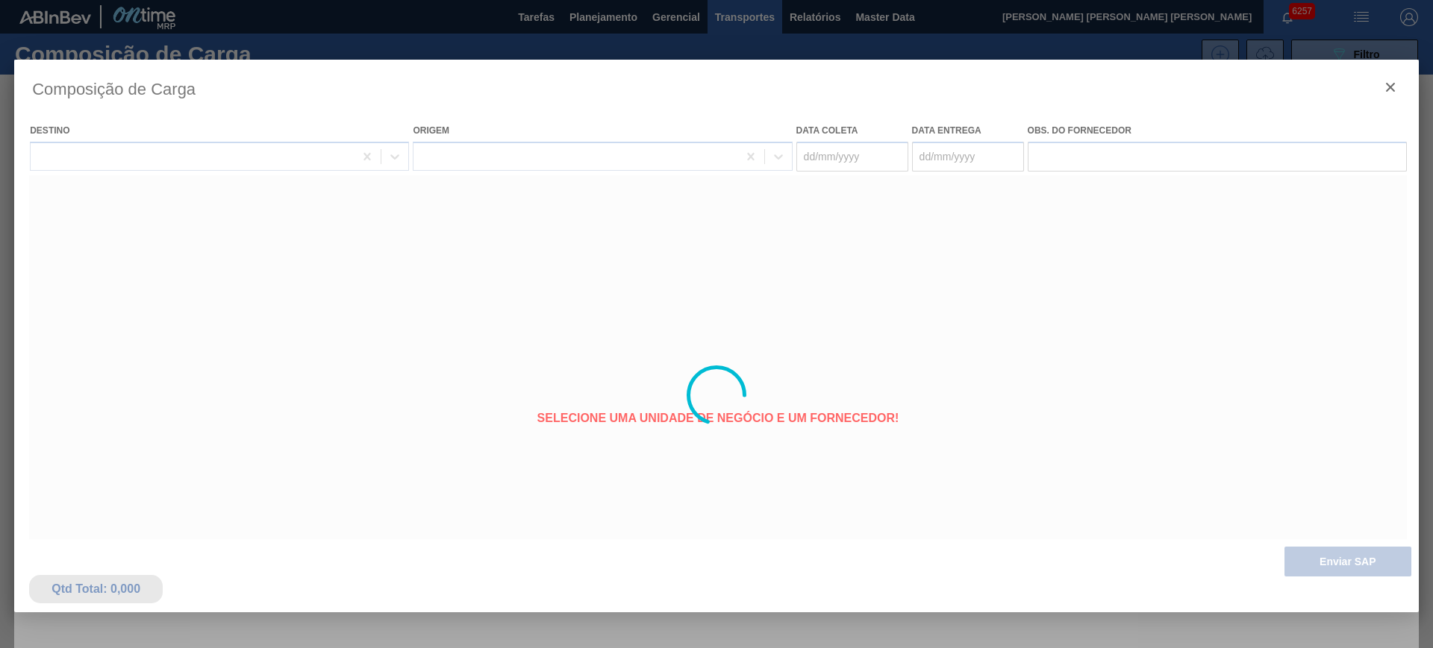
type coleta "[DATE]"
type entrega "07/09/2025"
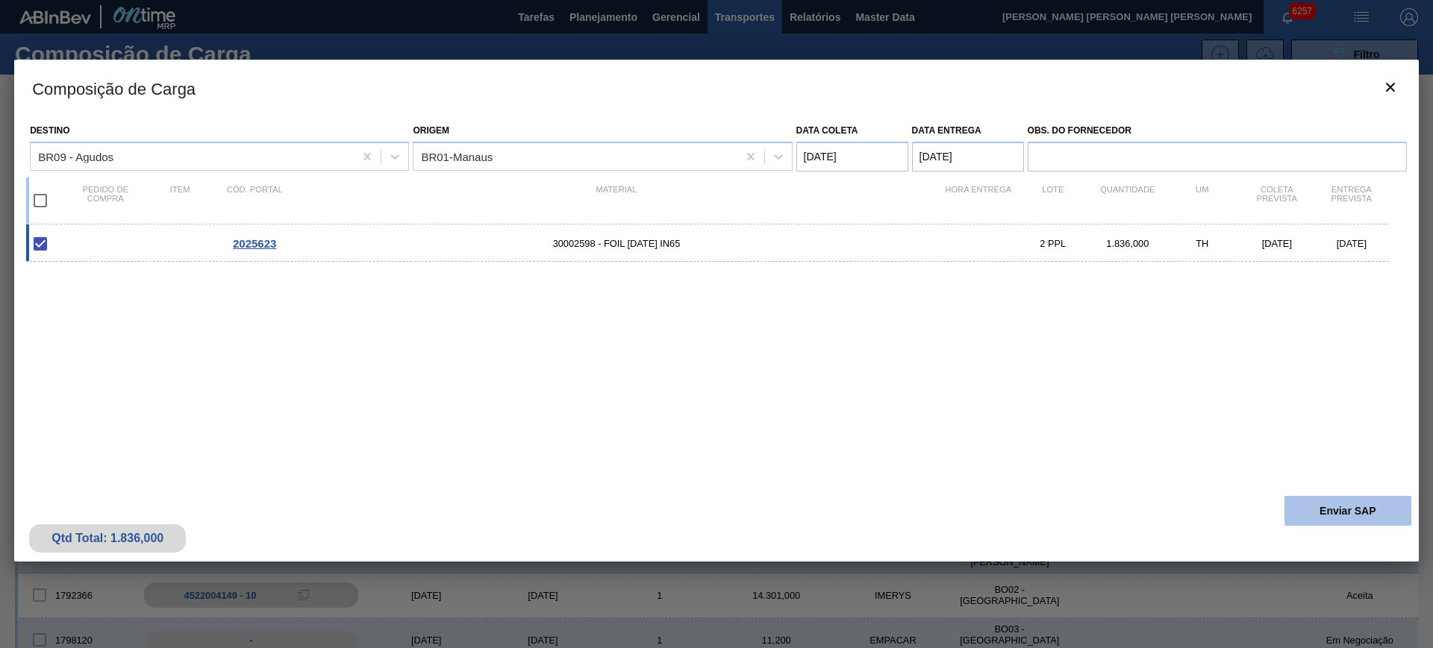
click at [1336, 516] on button "Enviar SAP" at bounding box center [1347, 511] width 127 height 30
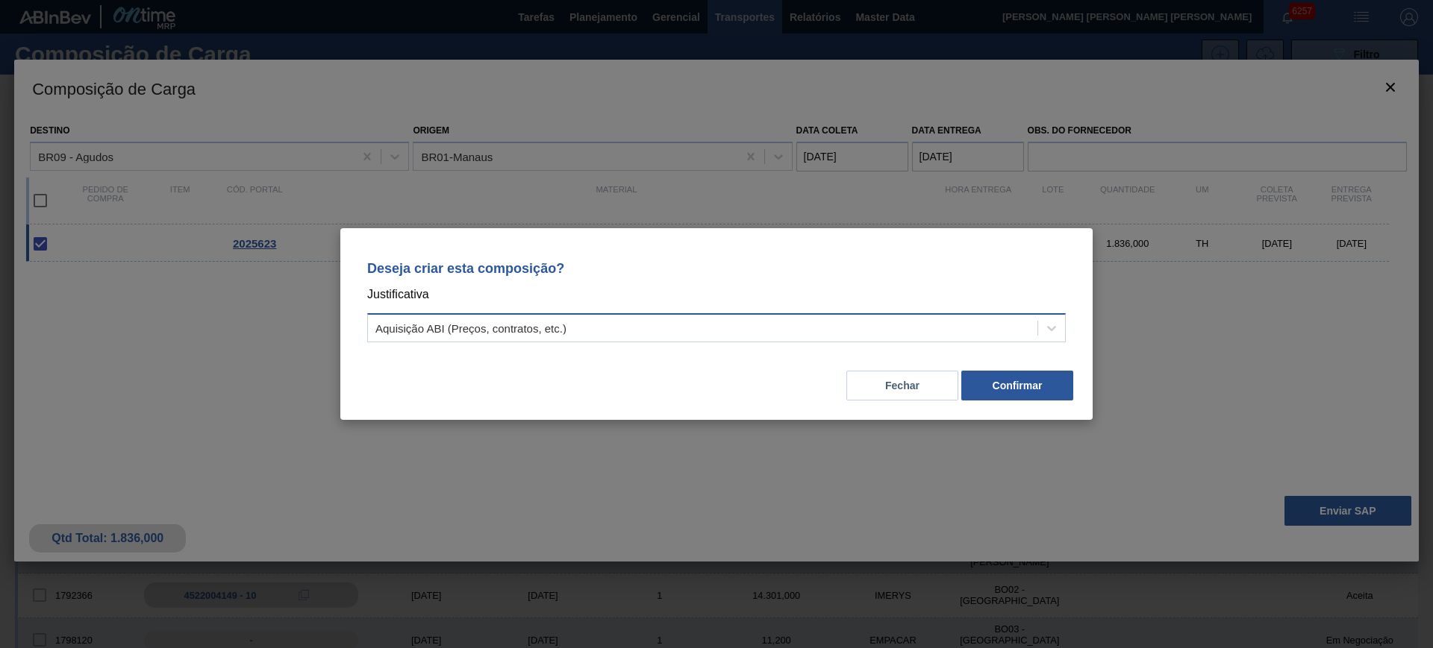
click at [904, 319] on div "Aquisição ABI (Preços, contratos, etc.)" at bounding box center [702, 329] width 669 height 22
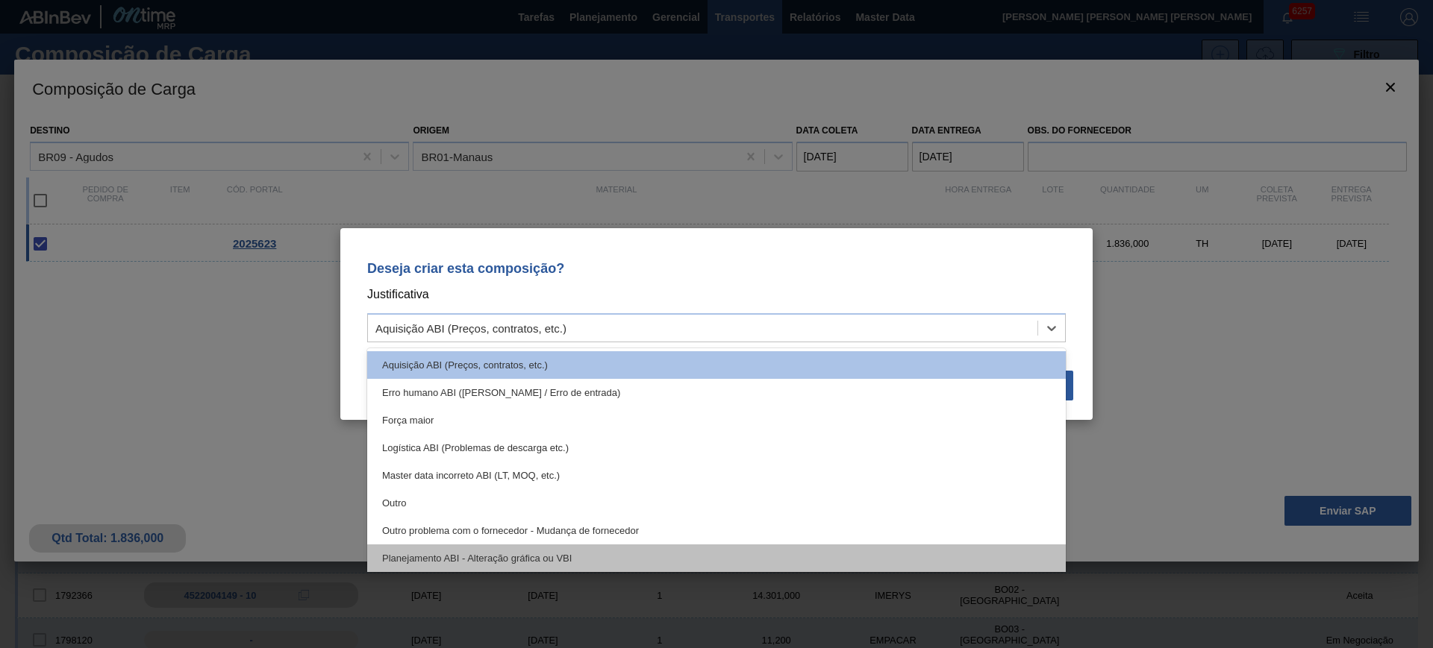
click at [667, 547] on div "Planejamento ABI - Alteração gráfica ou VBI" at bounding box center [716, 559] width 698 height 28
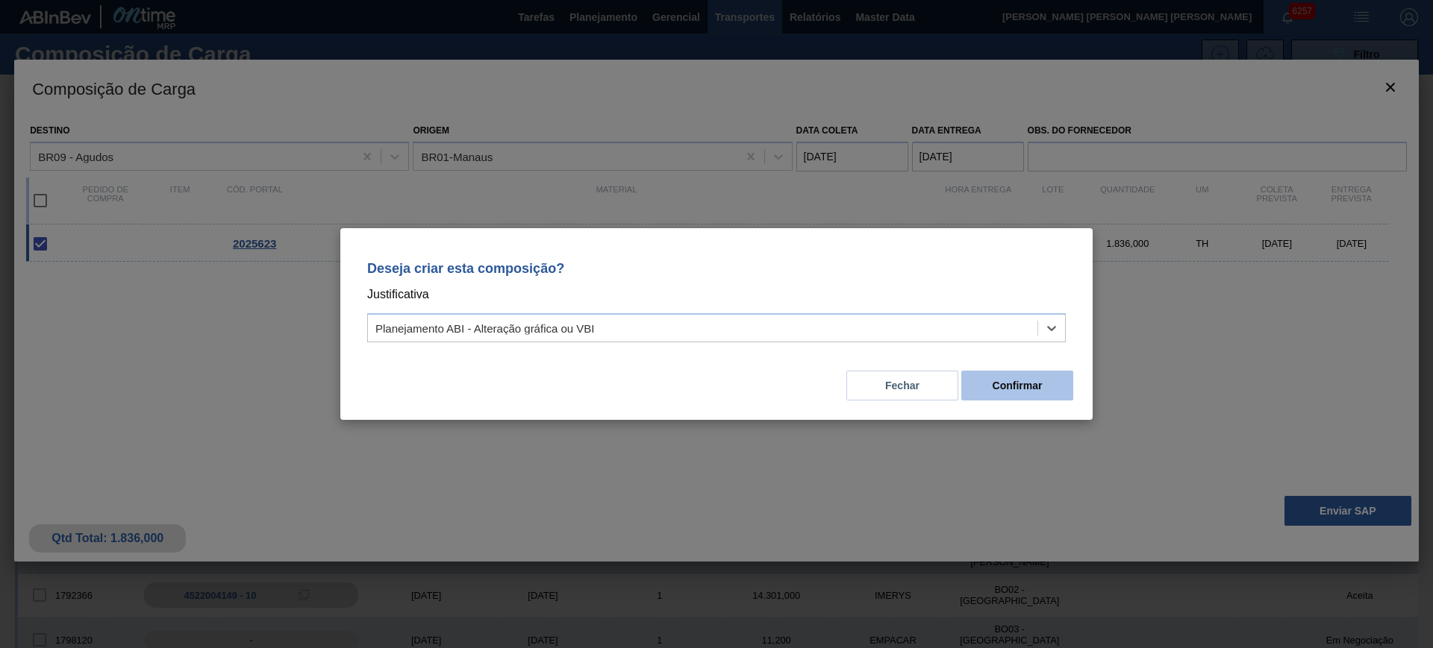
click at [978, 380] on button "Confirmar" at bounding box center [1017, 386] width 112 height 30
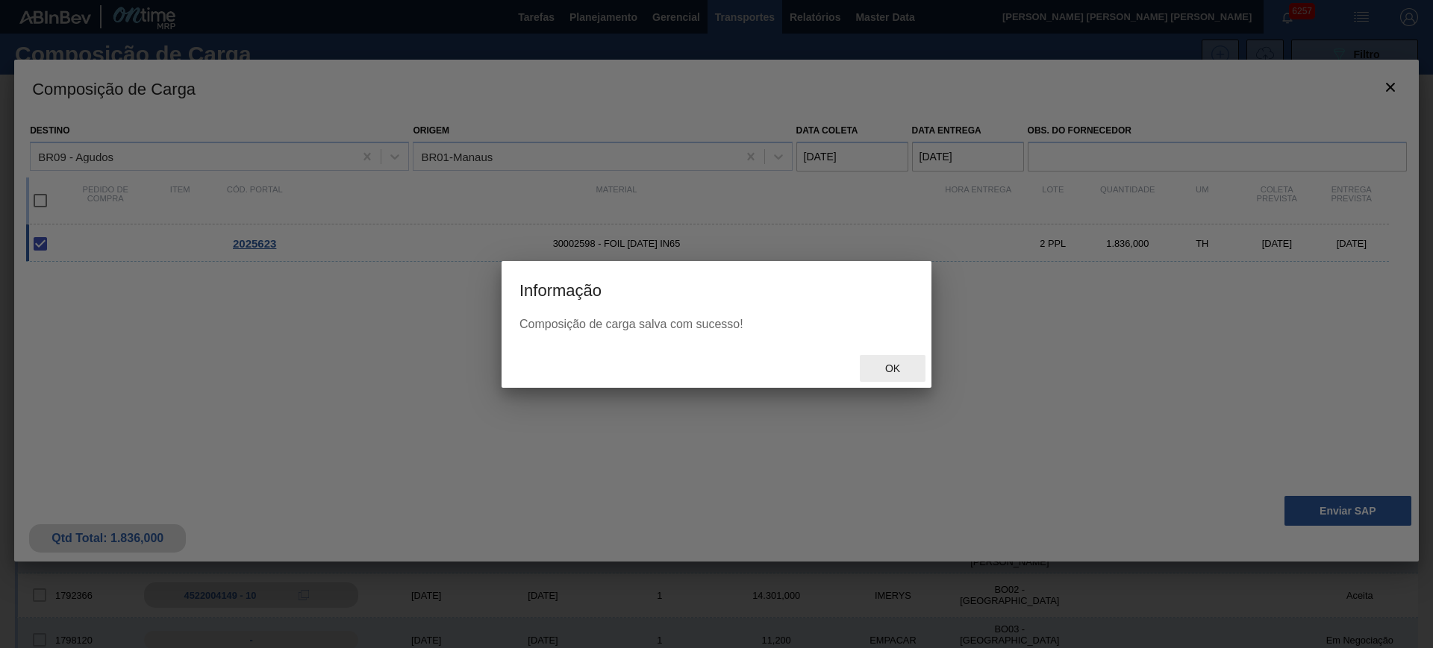
click at [903, 363] on span "Ok" at bounding box center [892, 369] width 39 height 12
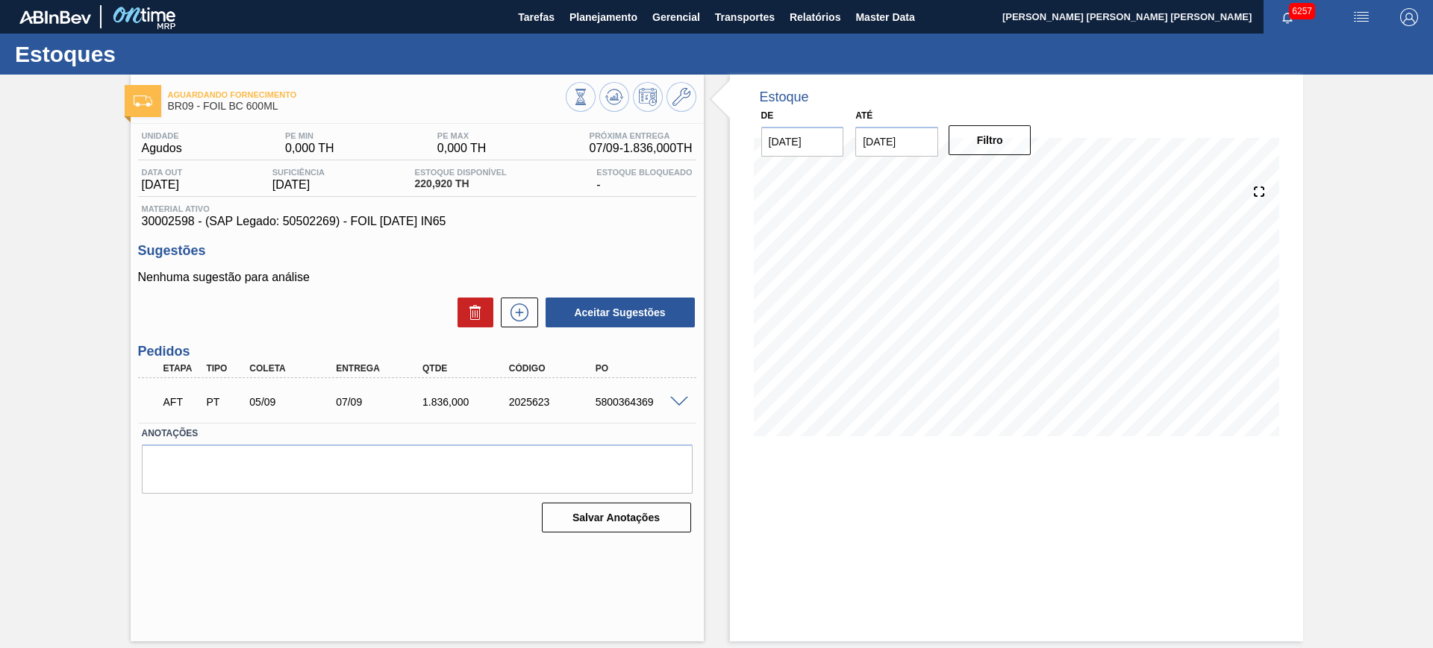
click at [636, 406] on div "5800364369" at bounding box center [640, 402] width 97 height 12
copy div "5800364369"
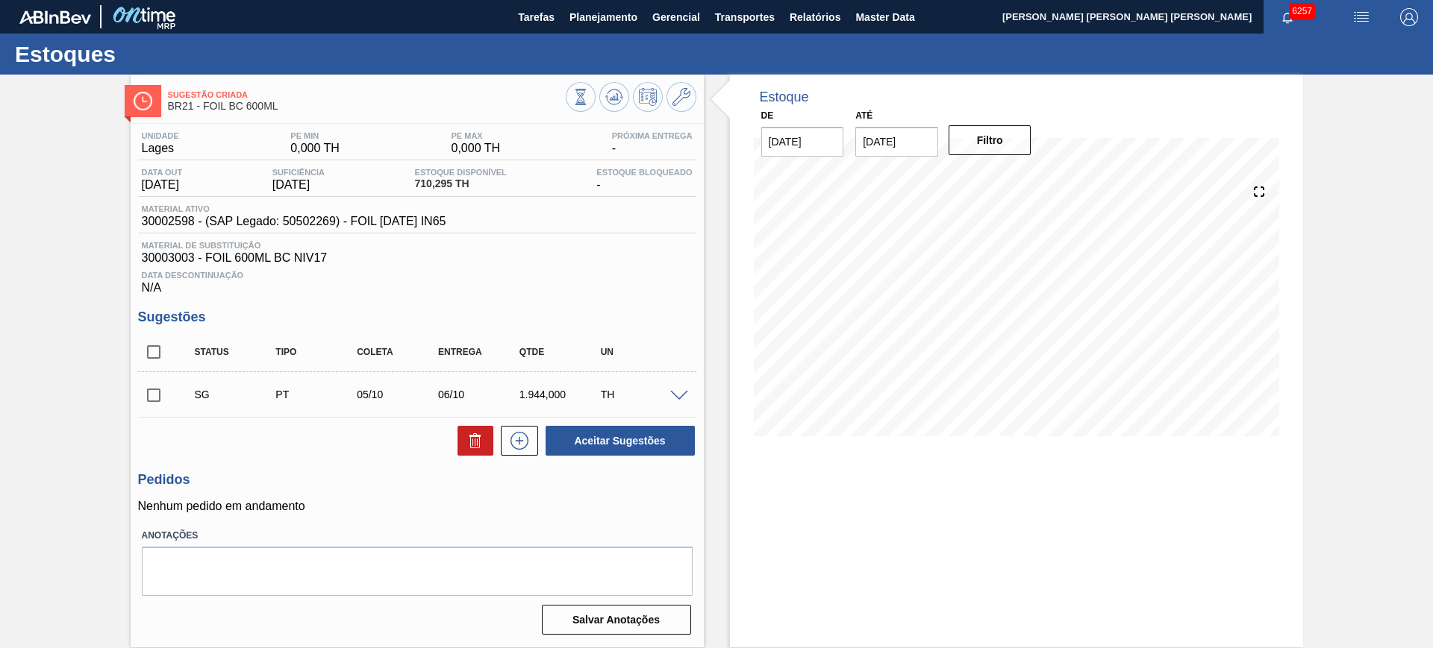
click at [678, 397] on span at bounding box center [679, 396] width 18 height 11
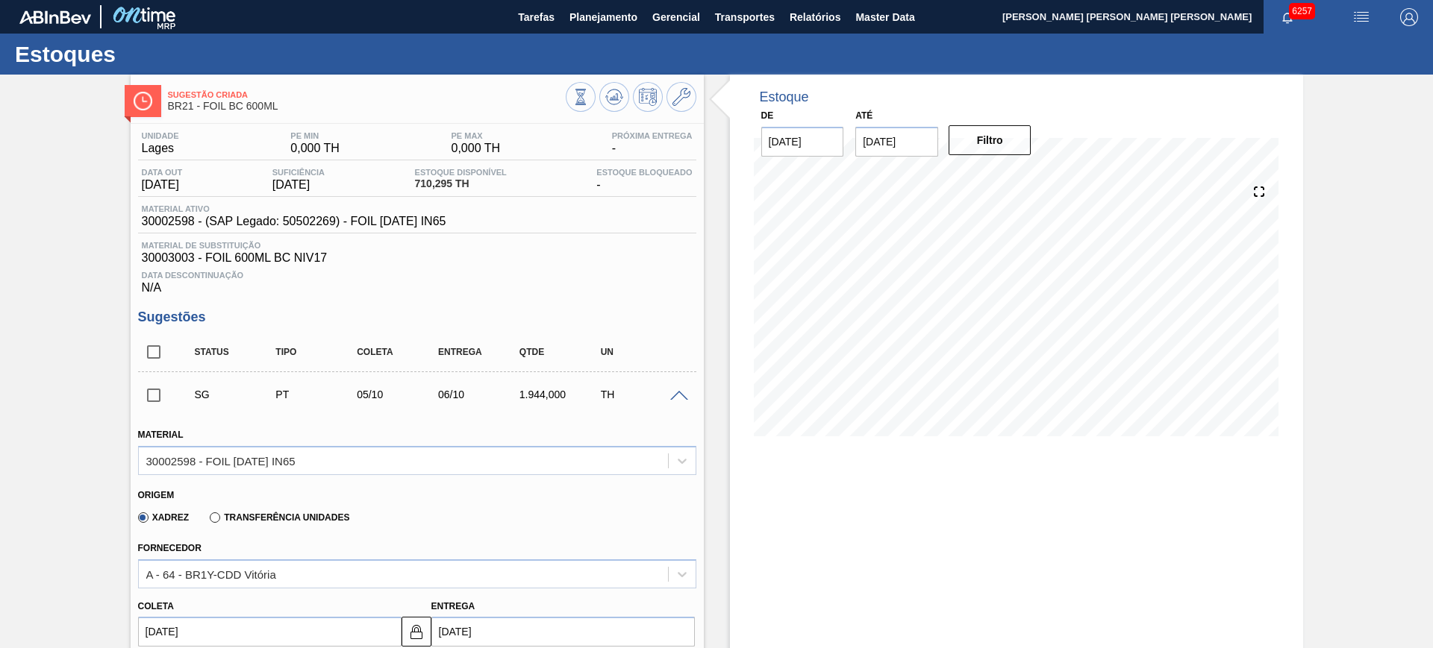
scroll to position [93, 0]
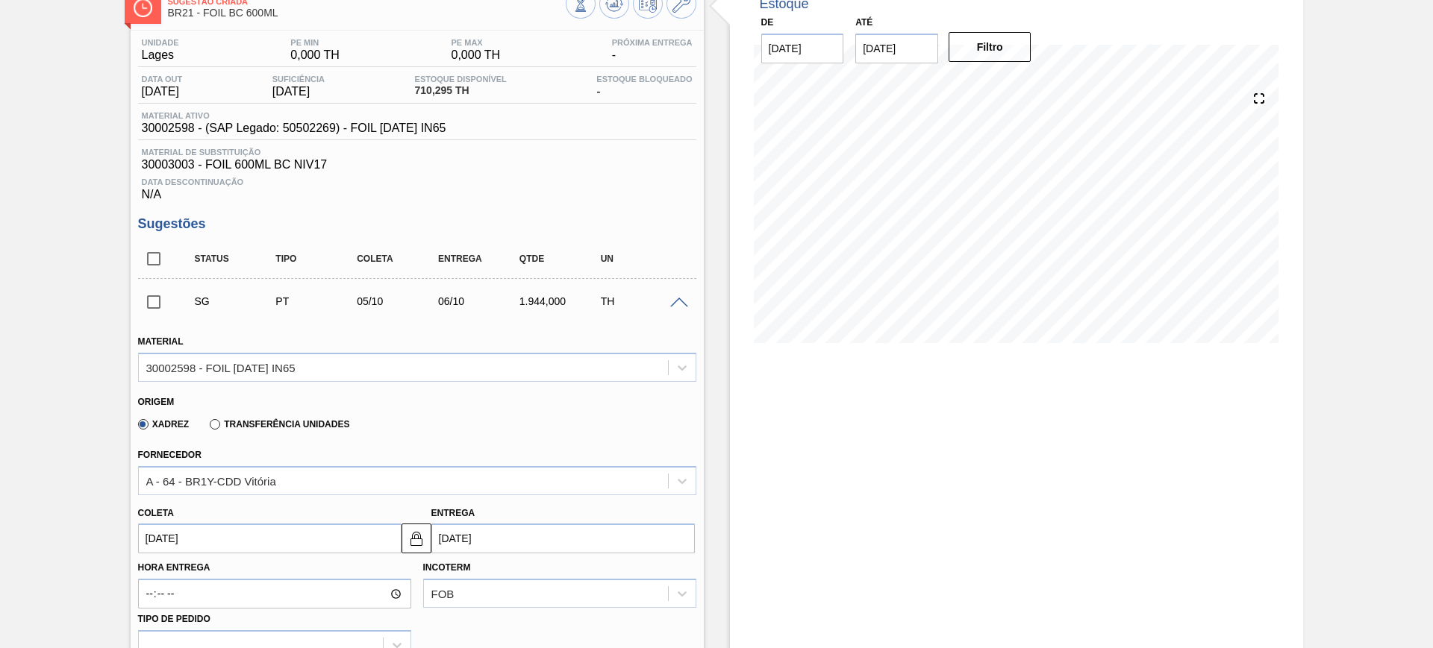
click at [277, 428] on label "Transferência Unidades" at bounding box center [280, 424] width 140 height 10
click at [207, 428] on input "Transferência Unidades" at bounding box center [207, 428] width 0 height 0
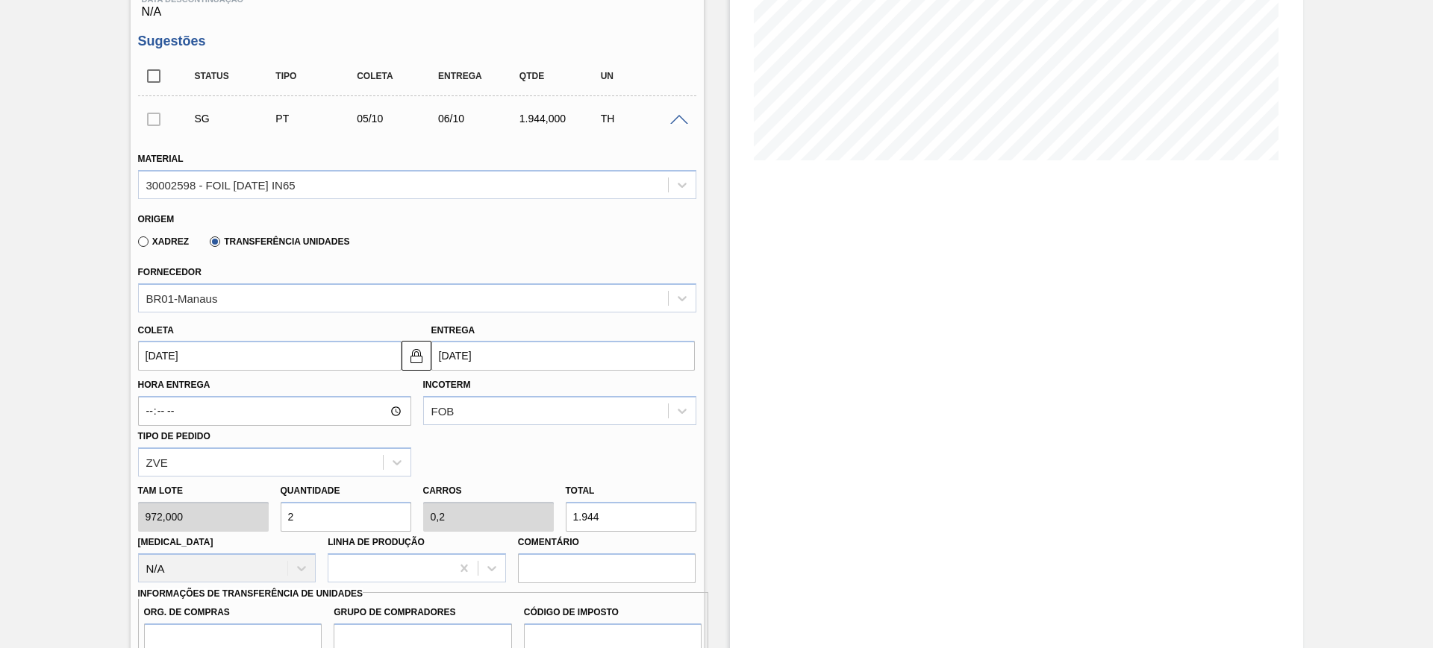
scroll to position [280, 0]
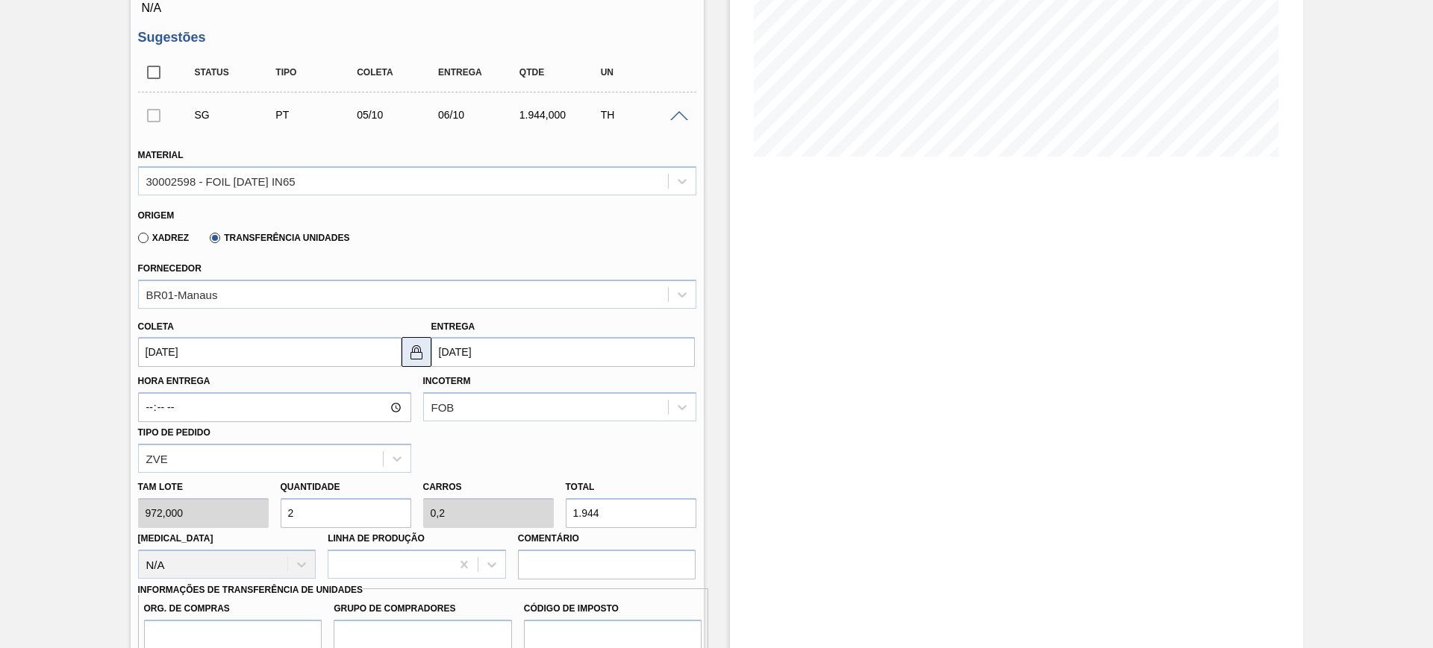
click at [413, 351] on img at bounding box center [416, 352] width 18 height 18
click at [342, 361] on input "[DATE]" at bounding box center [269, 352] width 263 height 30
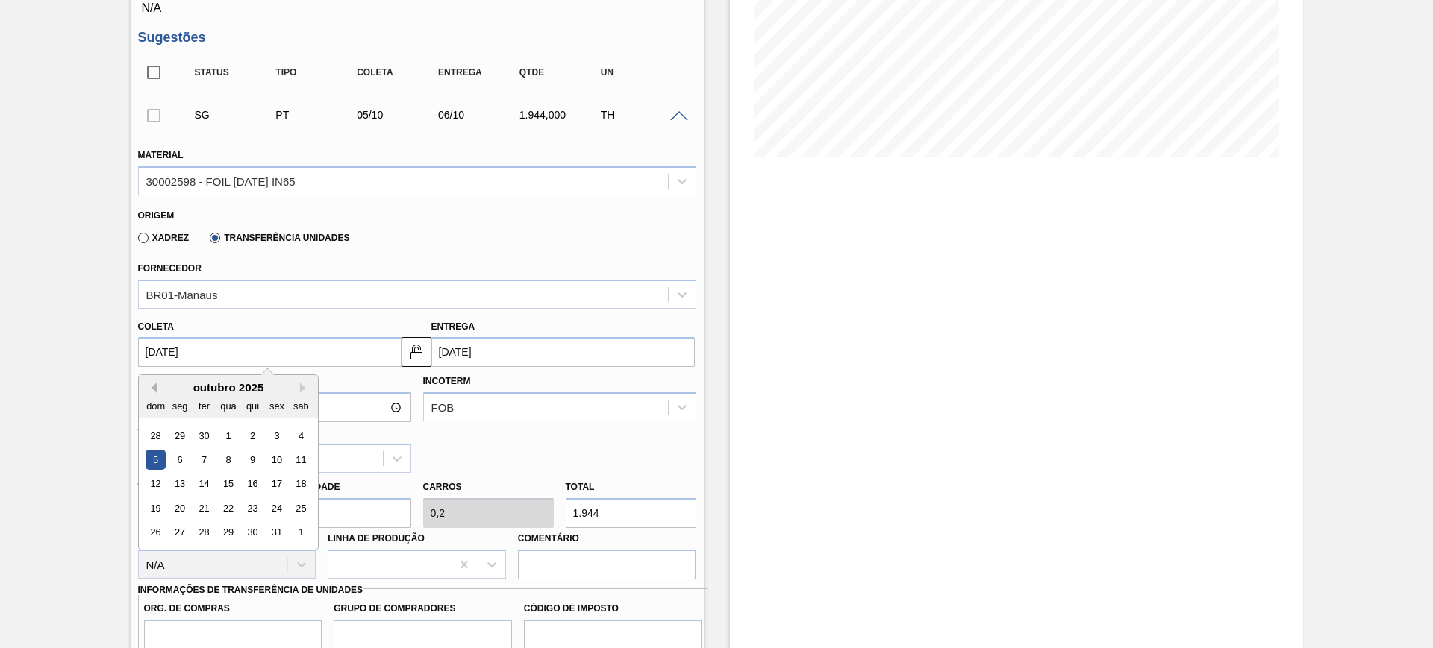
click at [154, 387] on button "Previous Month" at bounding box center [151, 388] width 10 height 10
click at [299, 429] on div "6" at bounding box center [300, 436] width 20 height 20
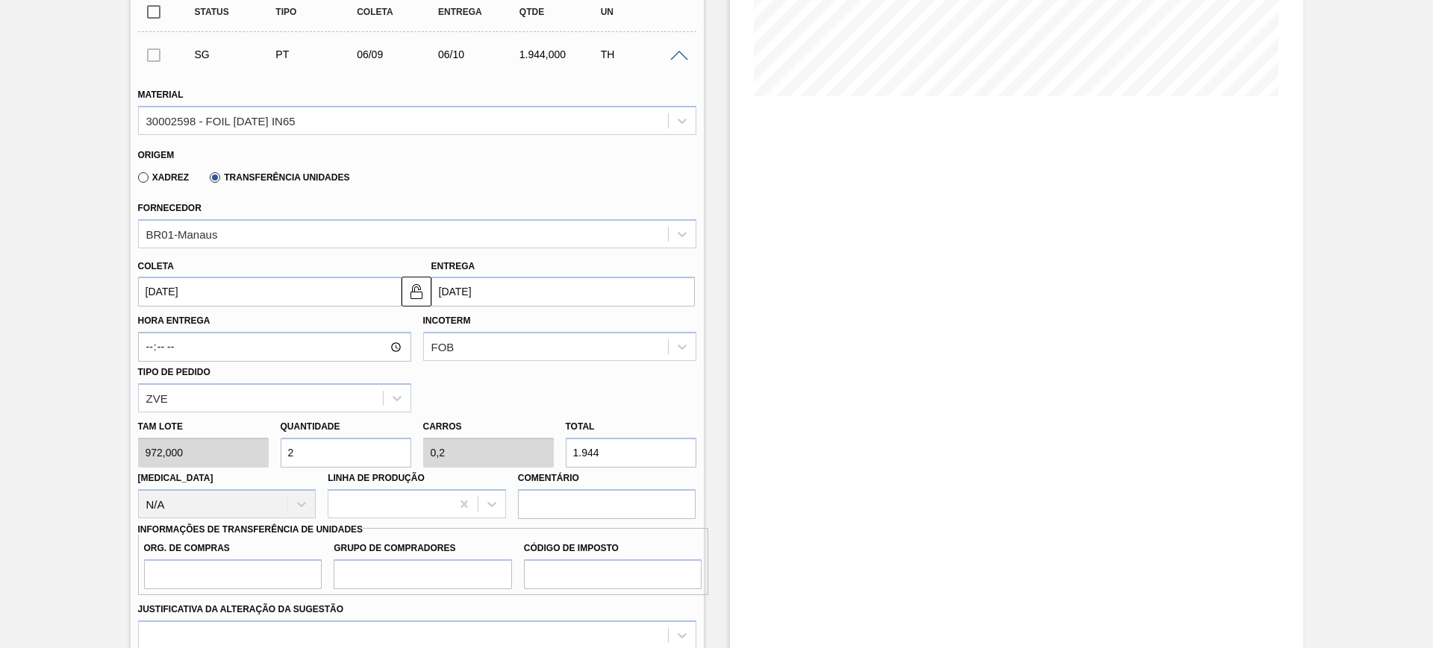
scroll to position [373, 0]
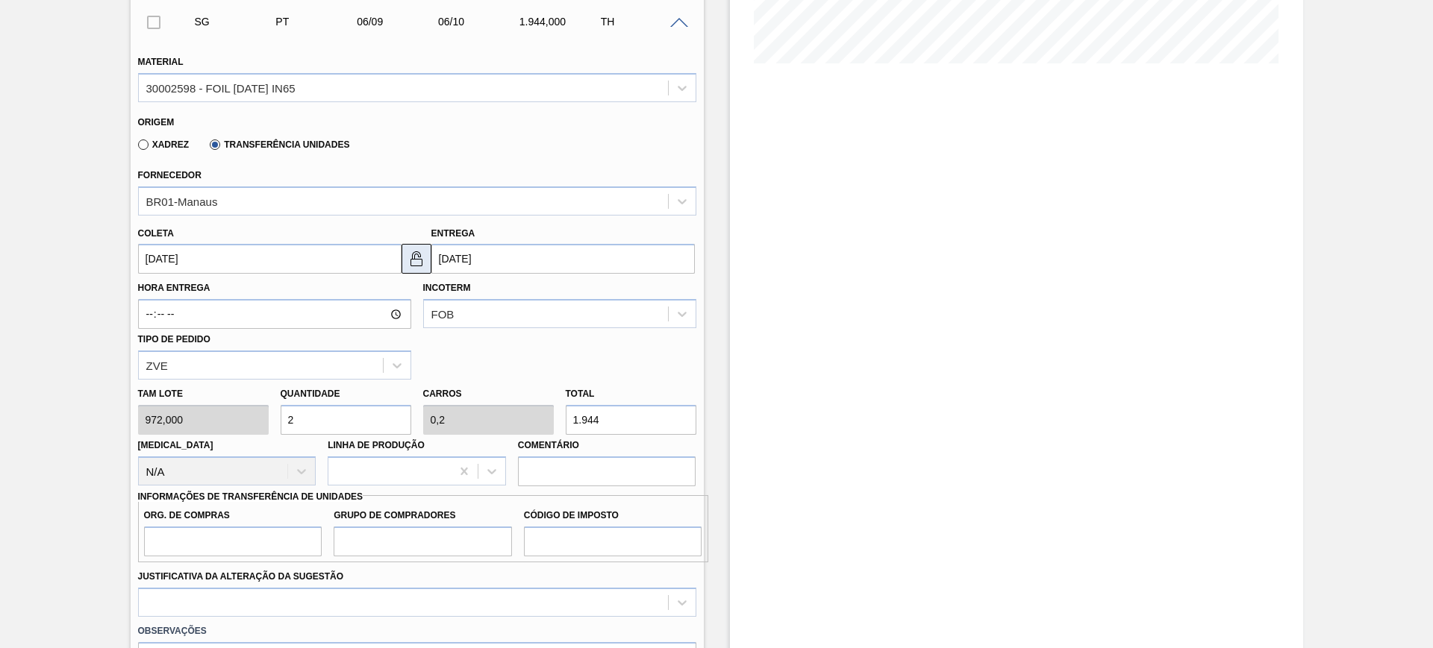
click at [419, 263] on img at bounding box center [416, 259] width 18 height 18
click at [459, 263] on input "[DATE]" at bounding box center [562, 259] width 263 height 30
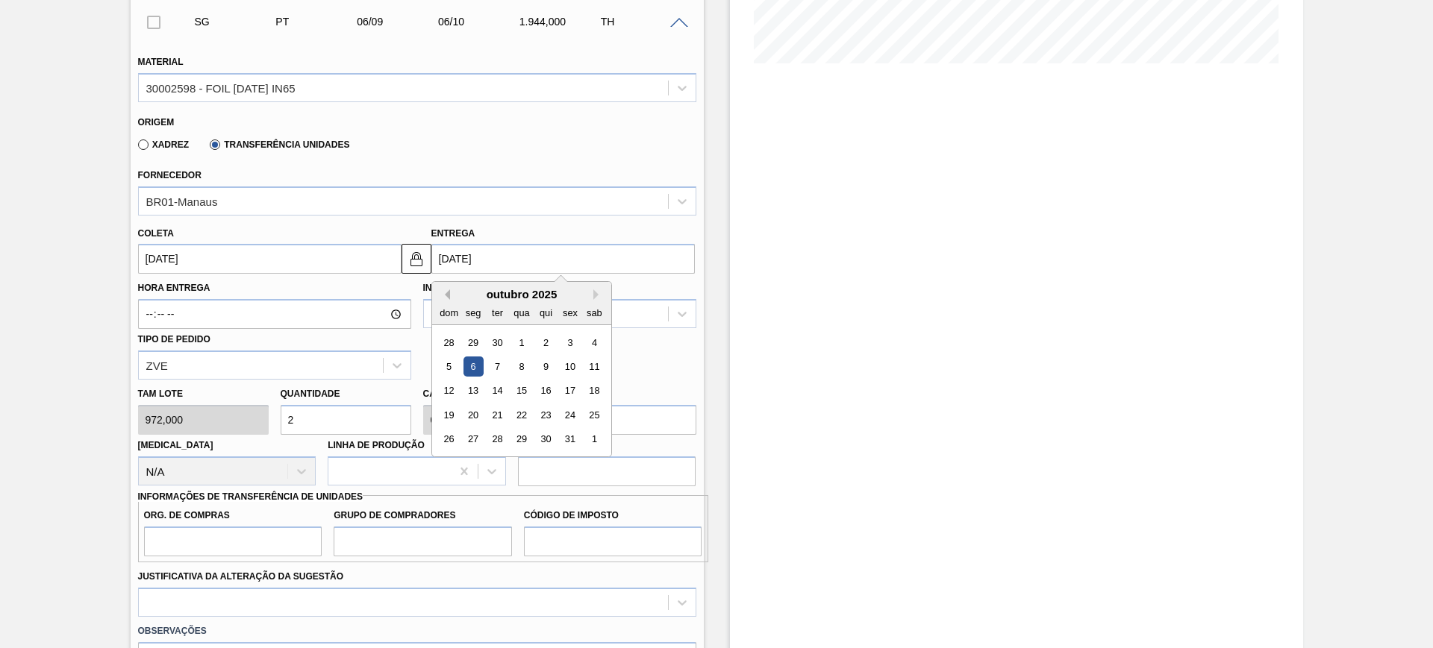
click at [442, 295] on button "Previous Month" at bounding box center [445, 295] width 10 height 10
click at [495, 369] on div "9" at bounding box center [497, 367] width 20 height 20
type input "08/09/2025"
type input "[DATE]"
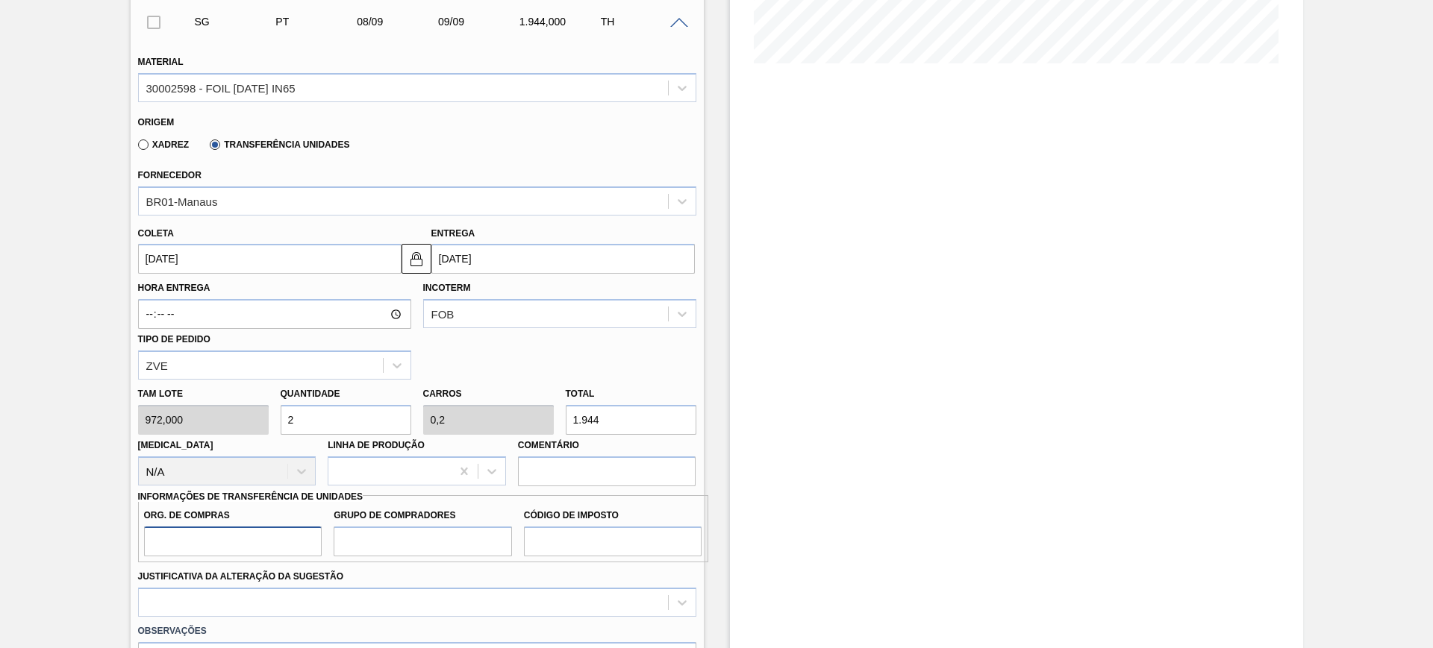
click at [285, 533] on input "Org. de Compras" at bounding box center [233, 542] width 178 height 30
type input "BR00"
type input "A01"
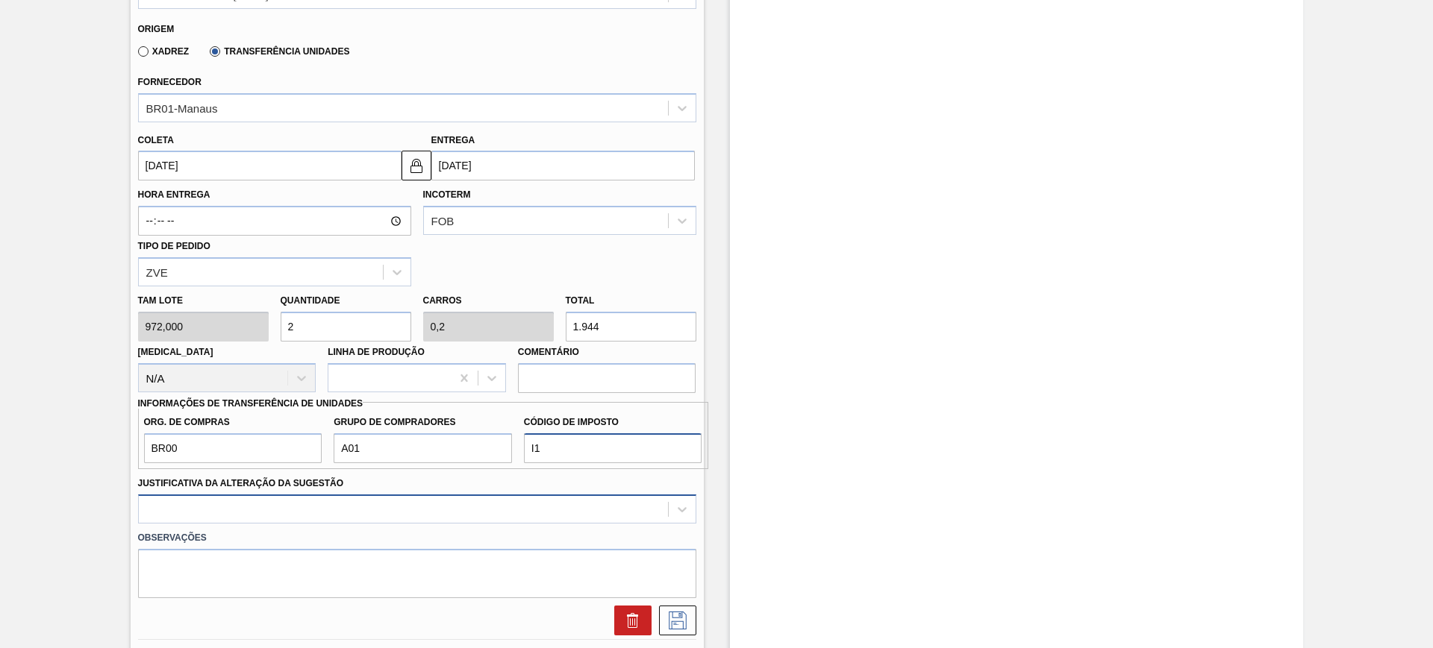
type input "I1"
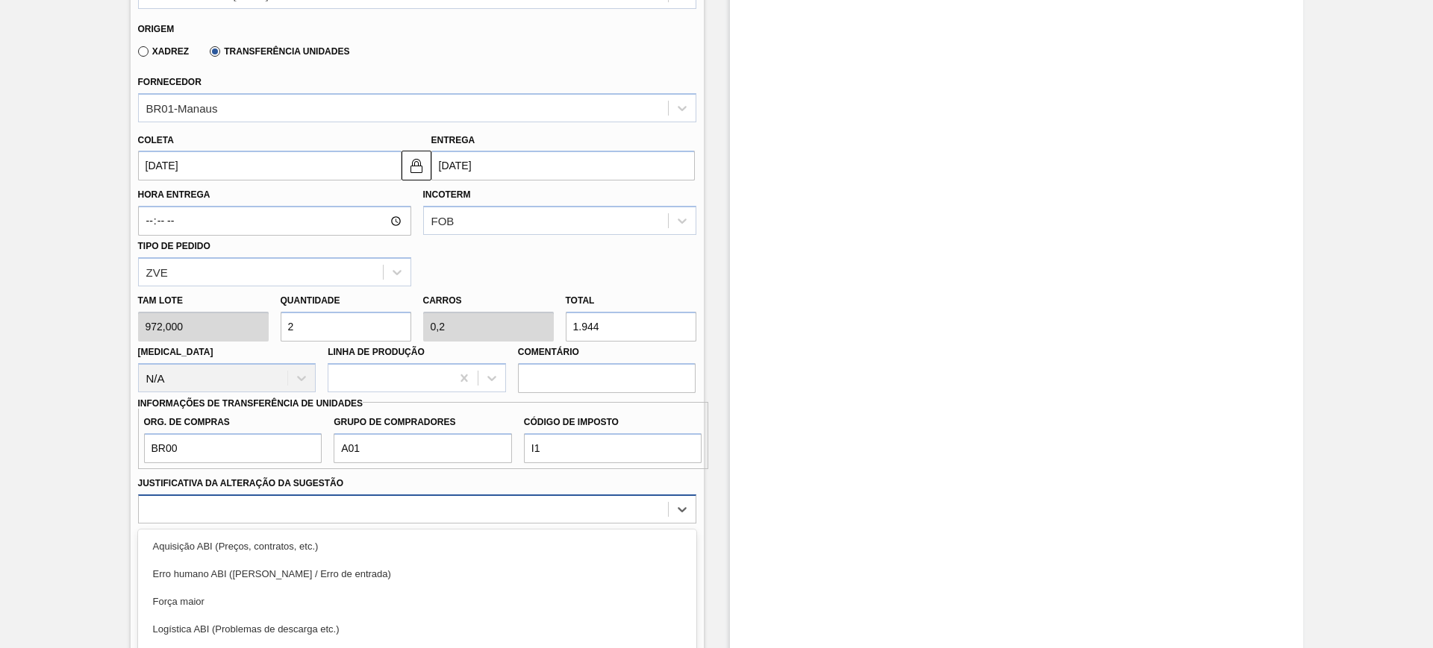
click at [251, 514] on div "option Aquisição ABI (Preços, contratos, etc.) focused, 1 of 18. 18 results ava…" at bounding box center [417, 509] width 558 height 29
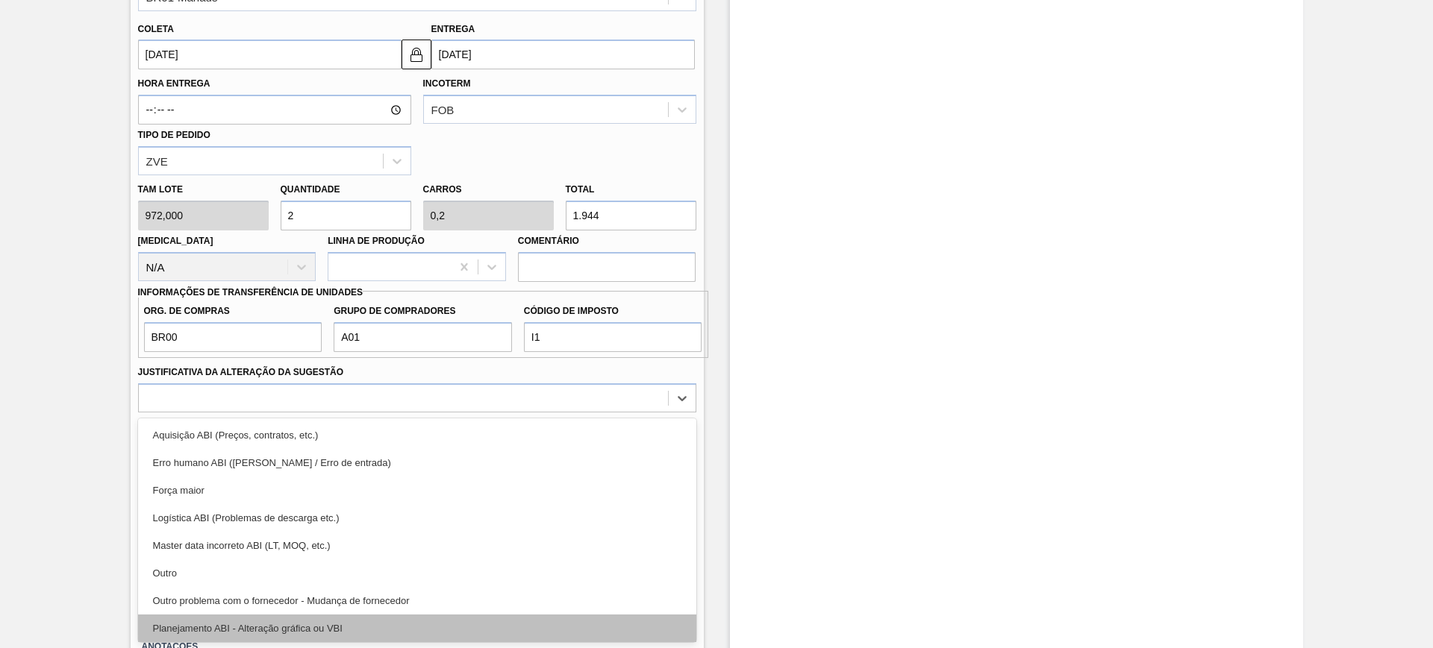
click at [289, 631] on div "Planejamento ABI - Alteração gráfica ou VBI" at bounding box center [417, 629] width 558 height 28
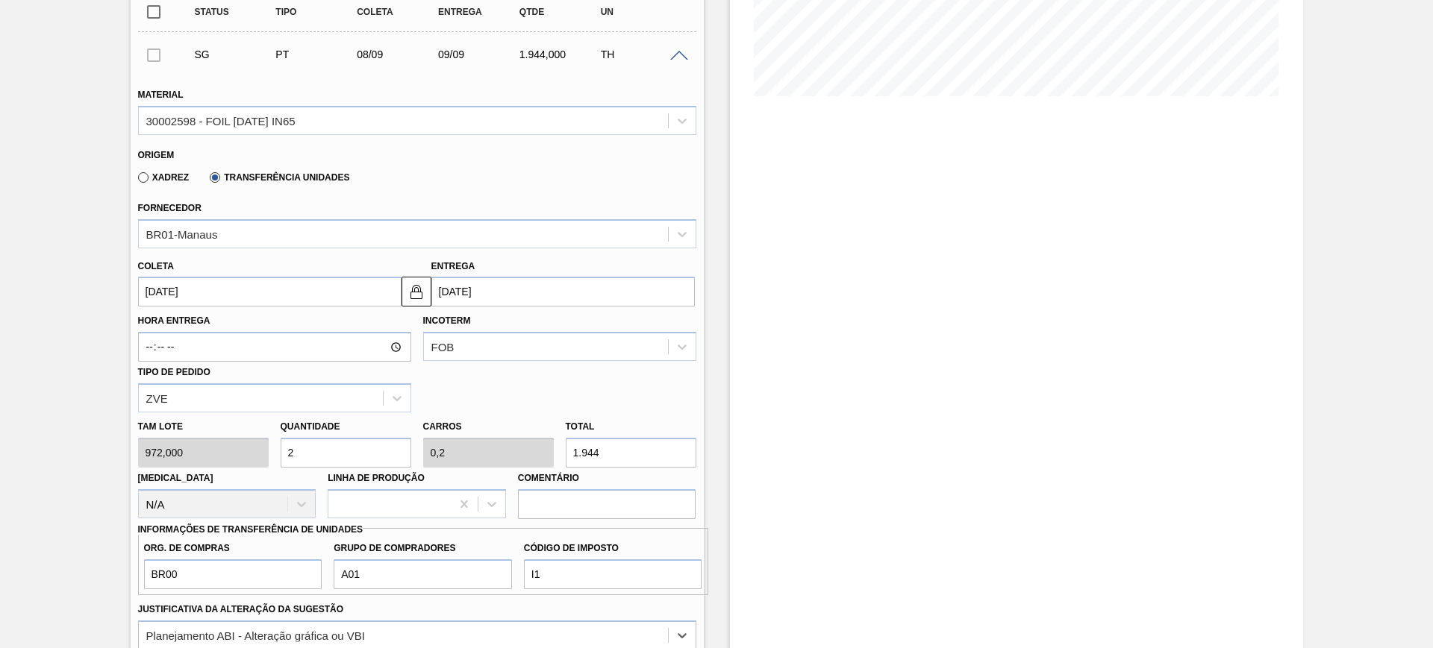
scroll to position [391, 0]
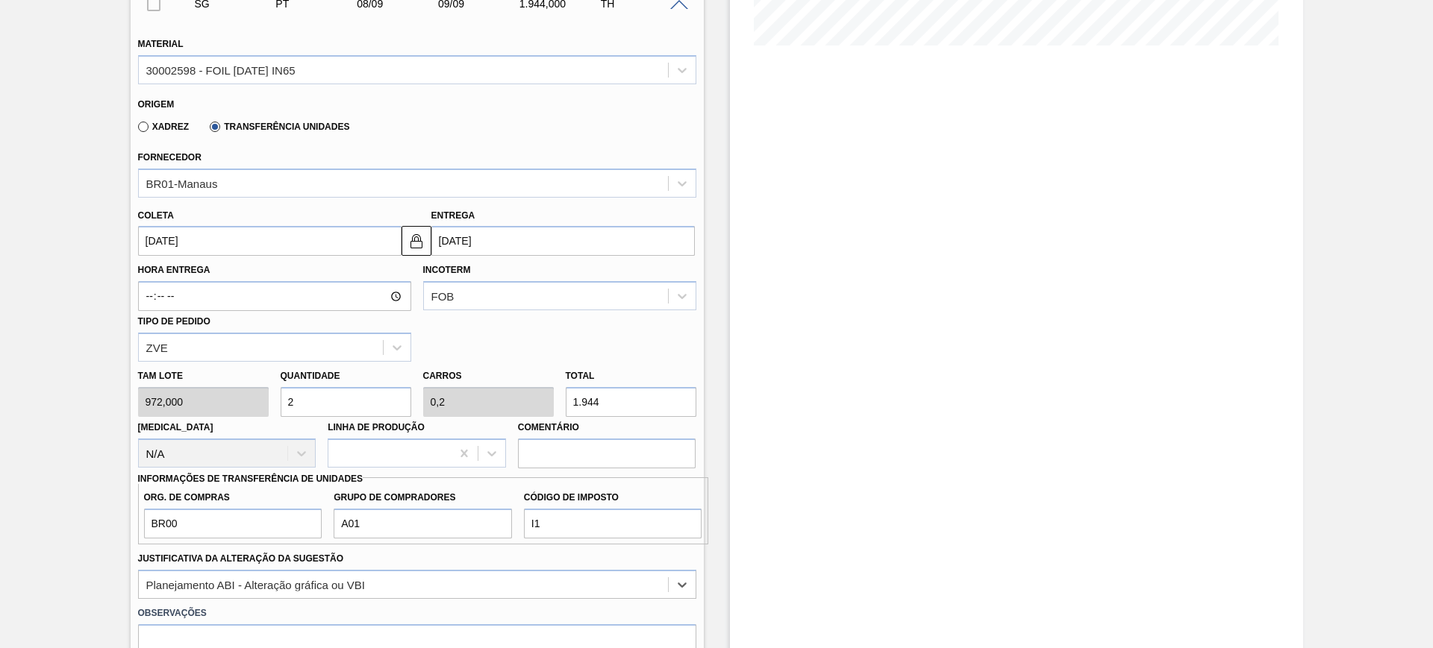
click at [601, 398] on input "1.944" at bounding box center [631, 402] width 131 height 30
type input "0,005"
type input "0,001"
type input "5"
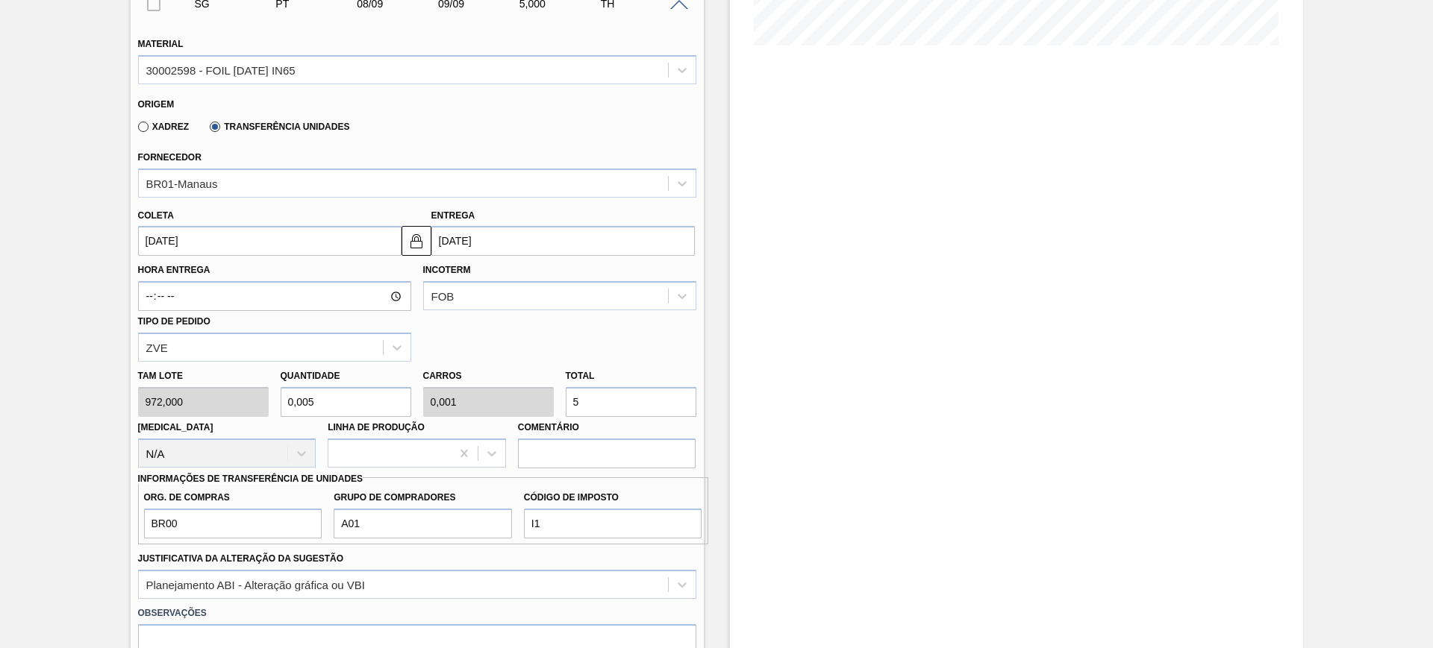
type input "0,056"
type input "0,006"
type input "540"
type input "0,556"
type input "0,056"
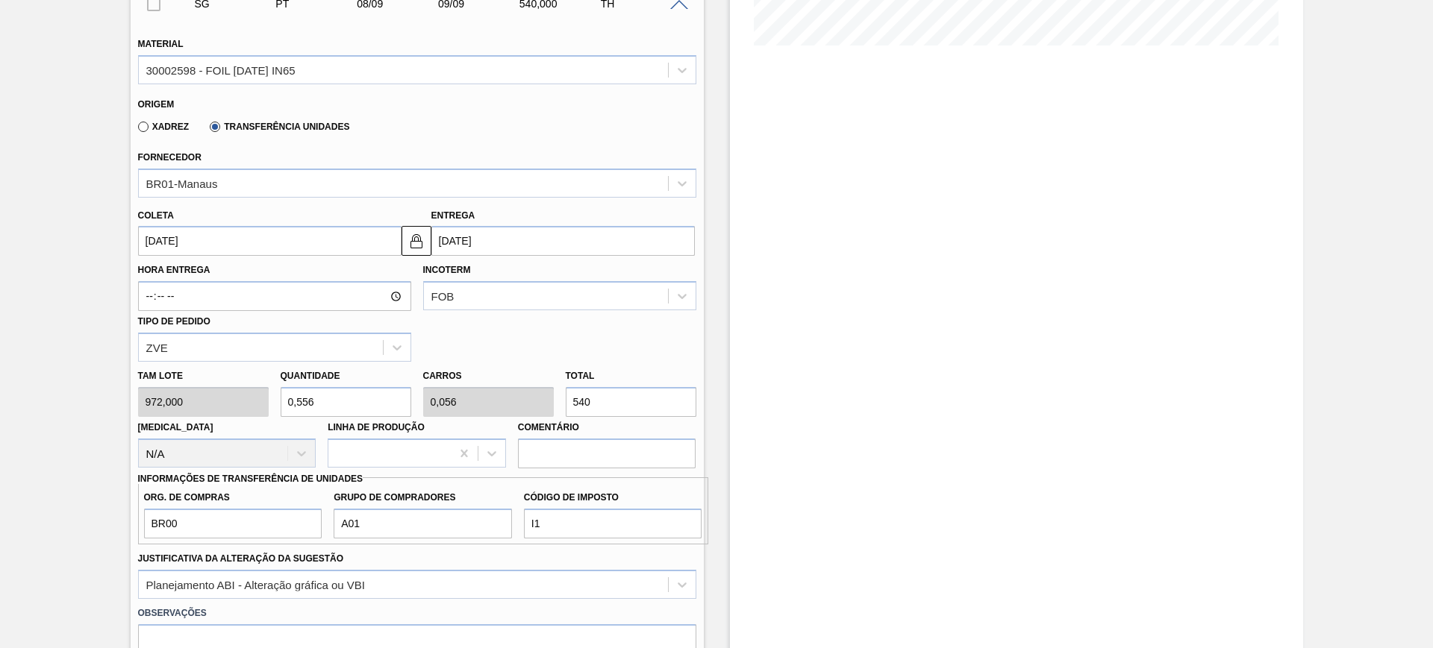
scroll to position [578, 0]
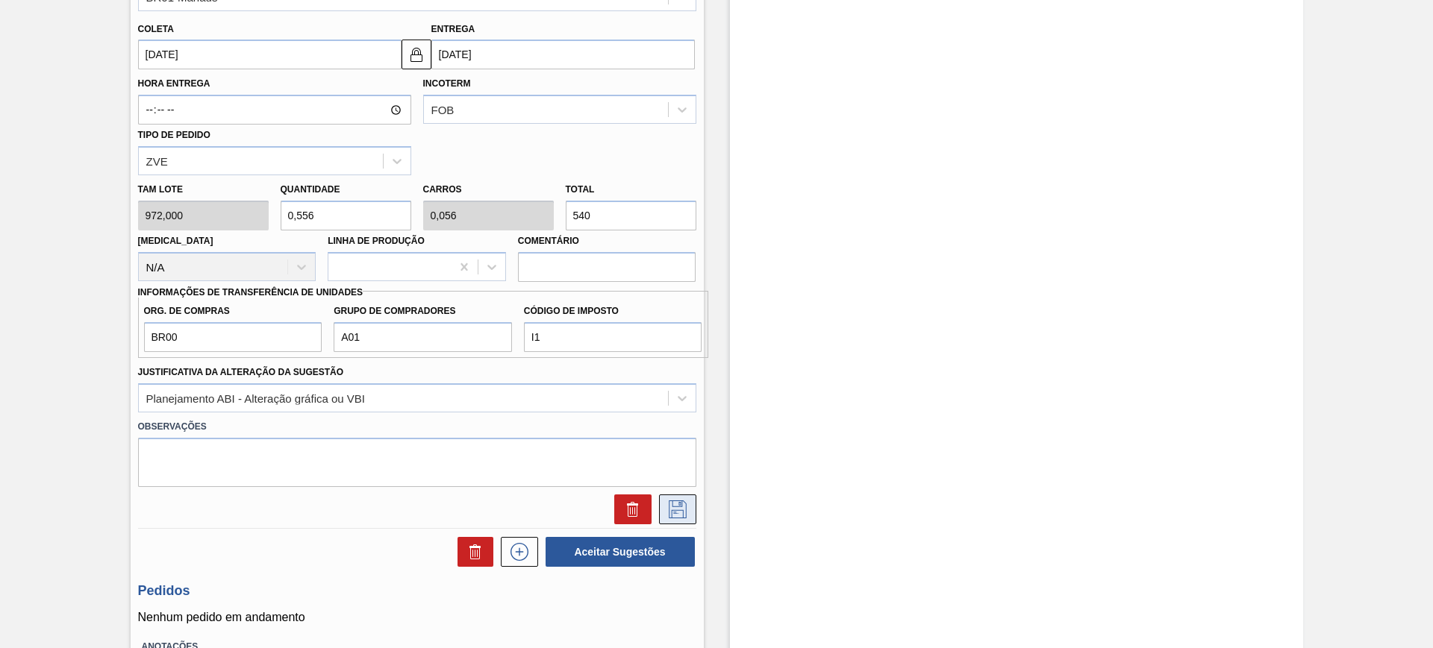
type input "540"
click at [679, 511] on icon at bounding box center [678, 510] width 24 height 18
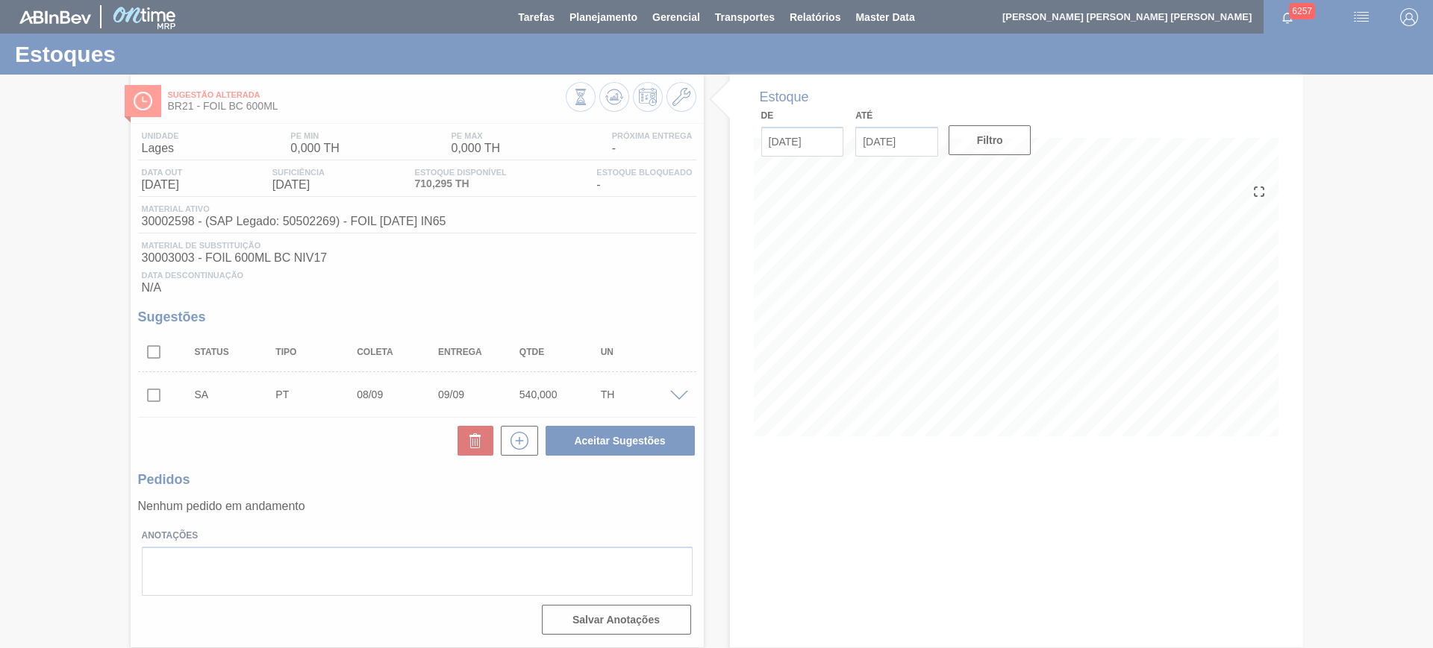
scroll to position [0, 0]
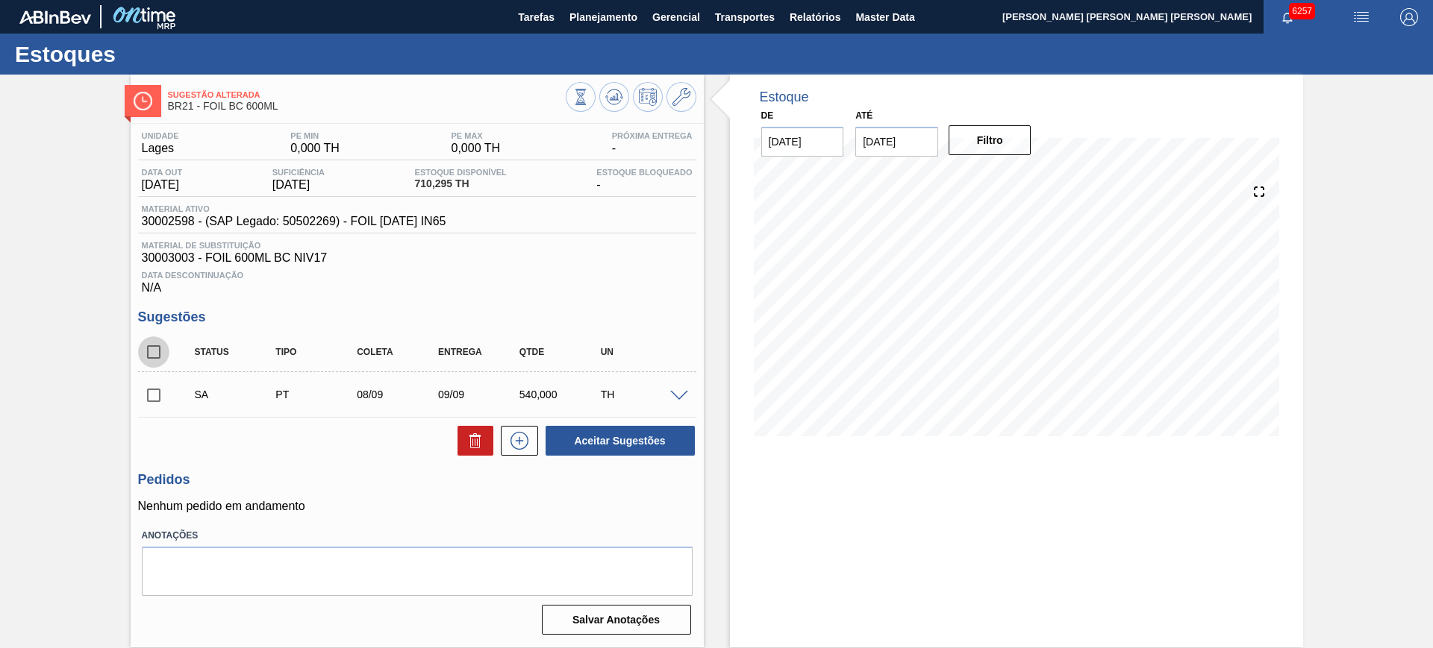
click at [152, 351] on input "checkbox" at bounding box center [153, 352] width 31 height 31
checkbox input "true"
click at [595, 438] on button "Aceitar Sugestões" at bounding box center [619, 441] width 149 height 30
checkbox input "false"
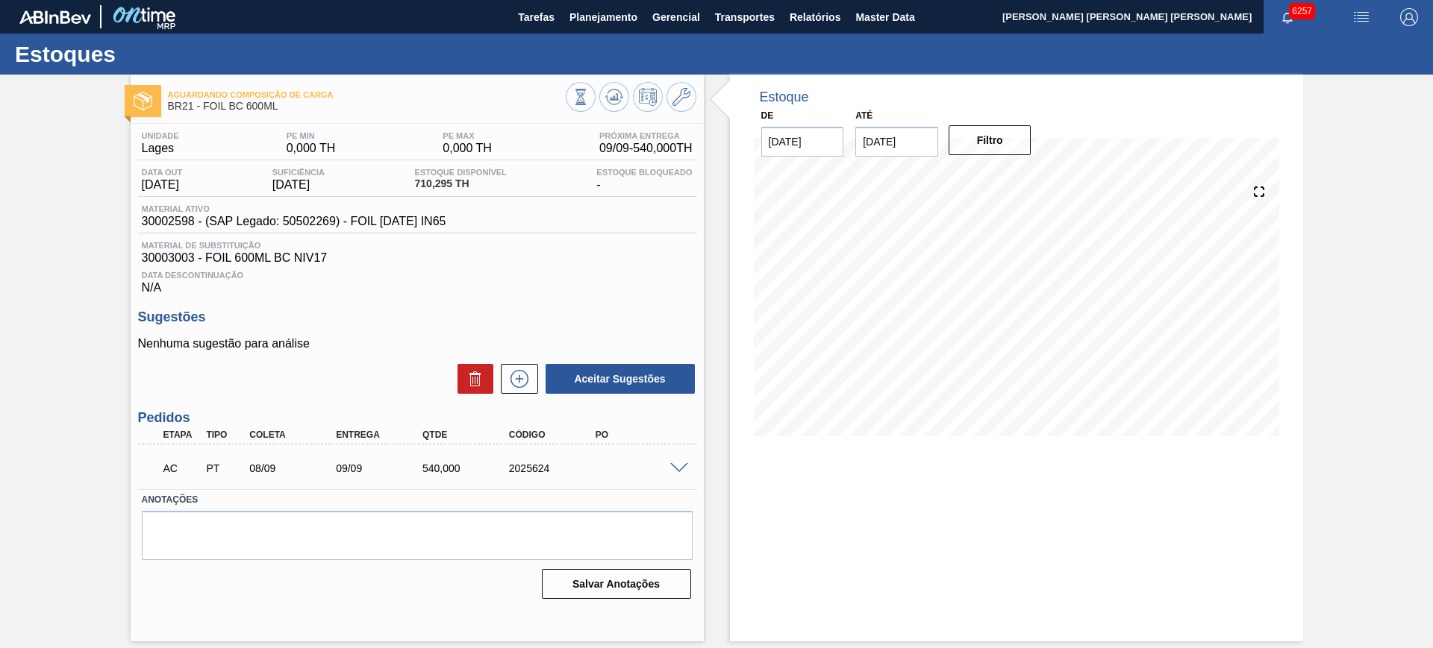
click at [678, 462] on div at bounding box center [681, 467] width 30 height 11
click at [675, 470] on span at bounding box center [679, 468] width 18 height 11
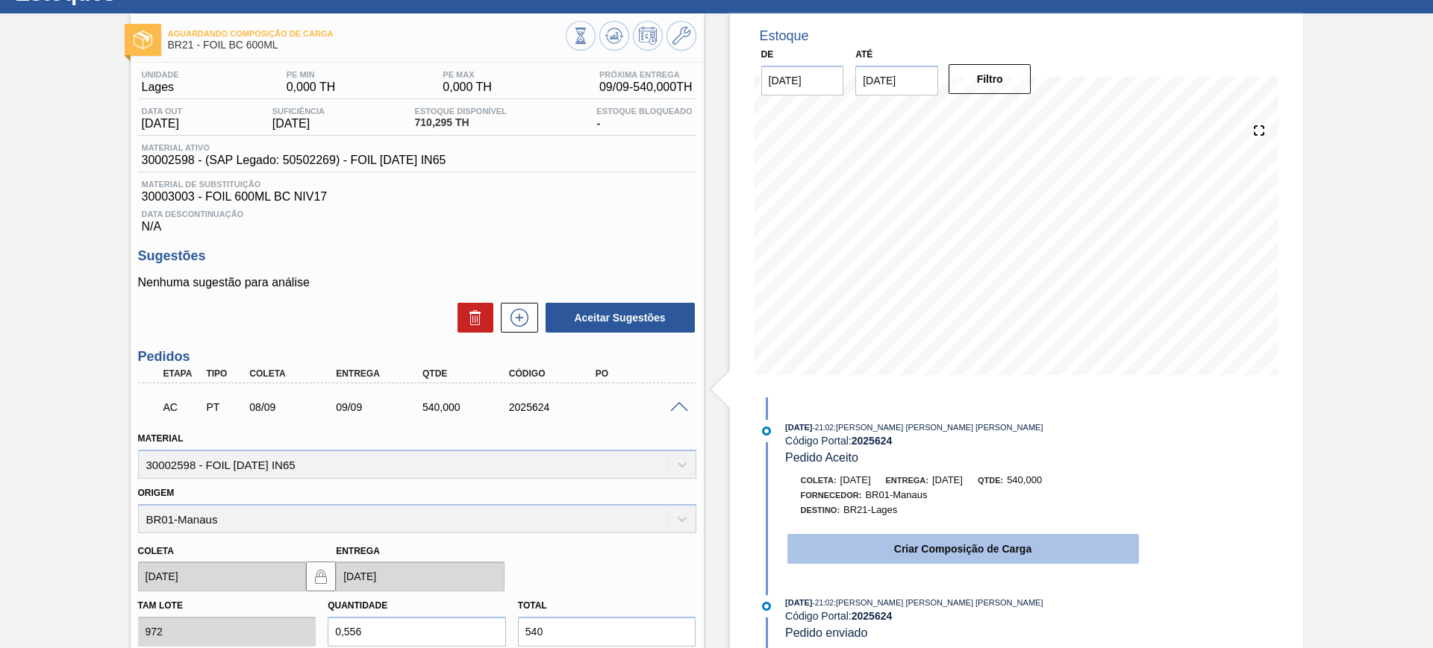
scroll to position [93, 0]
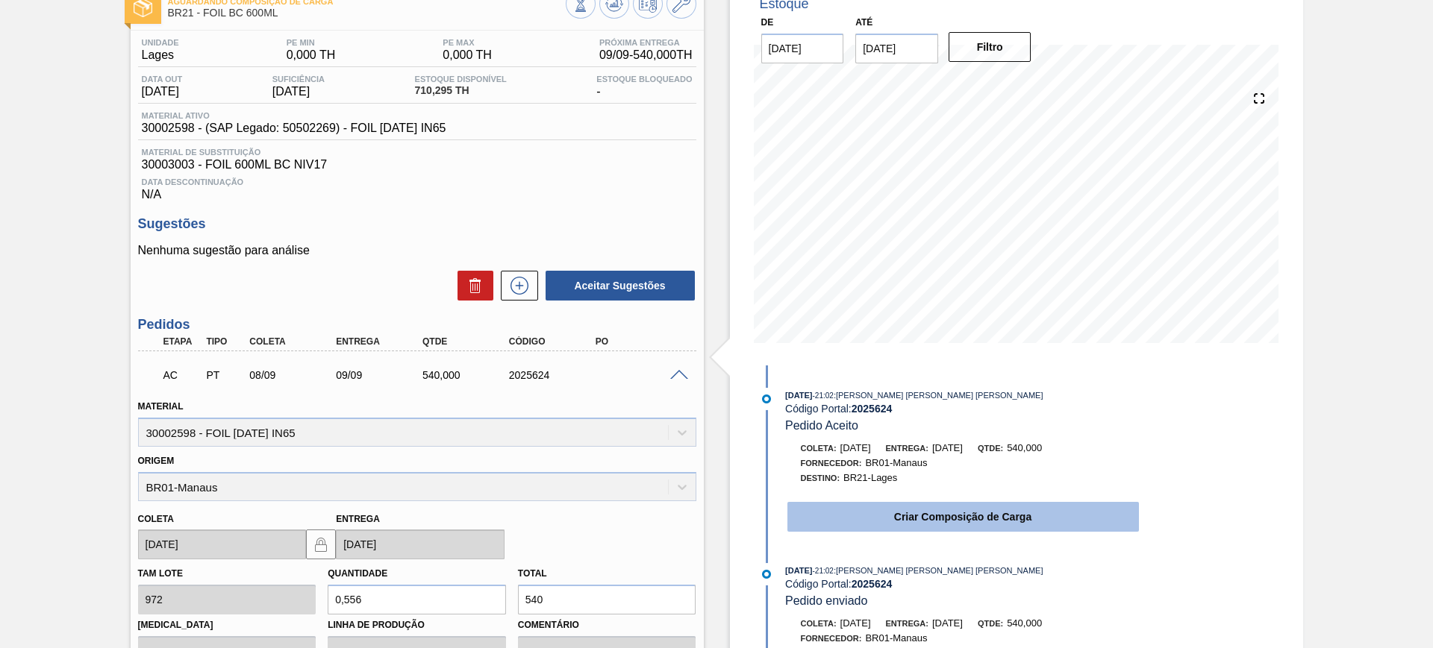
click at [871, 510] on button "Criar Composição de Carga" at bounding box center [962, 517] width 351 height 30
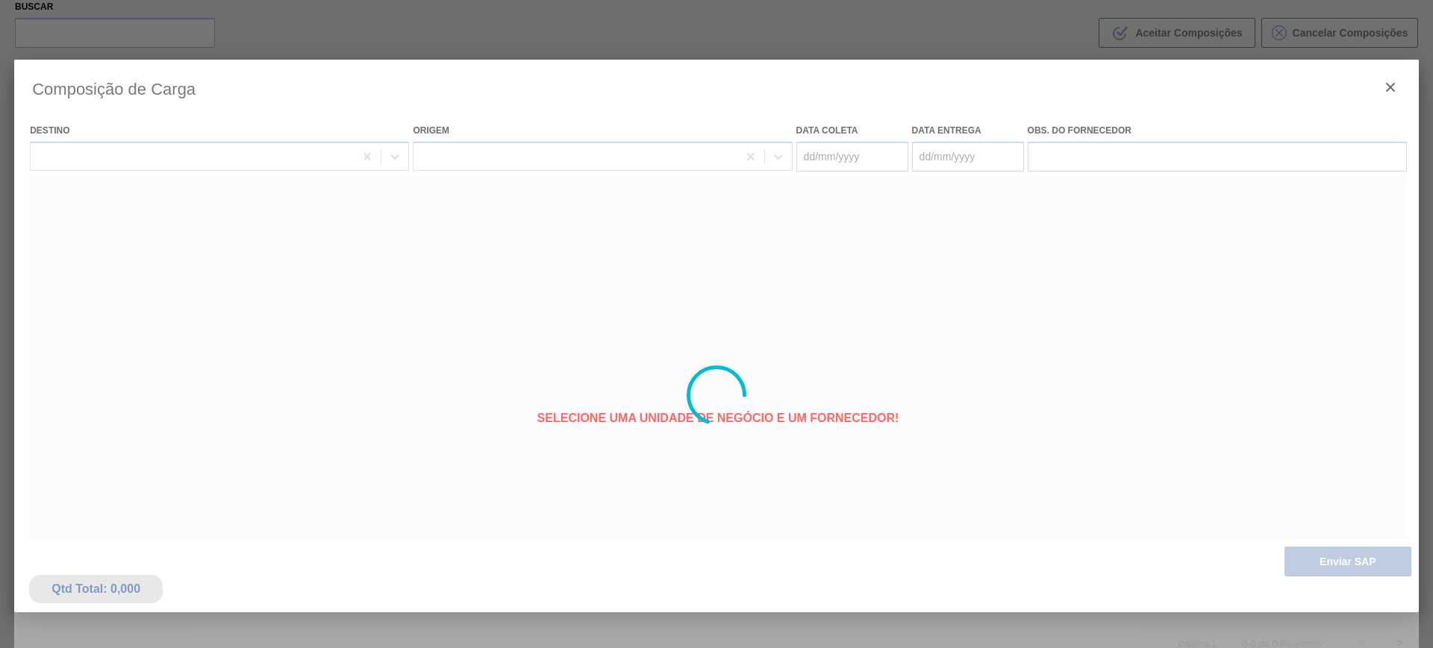
type coleta "08/09/2025"
type entrega "[DATE]"
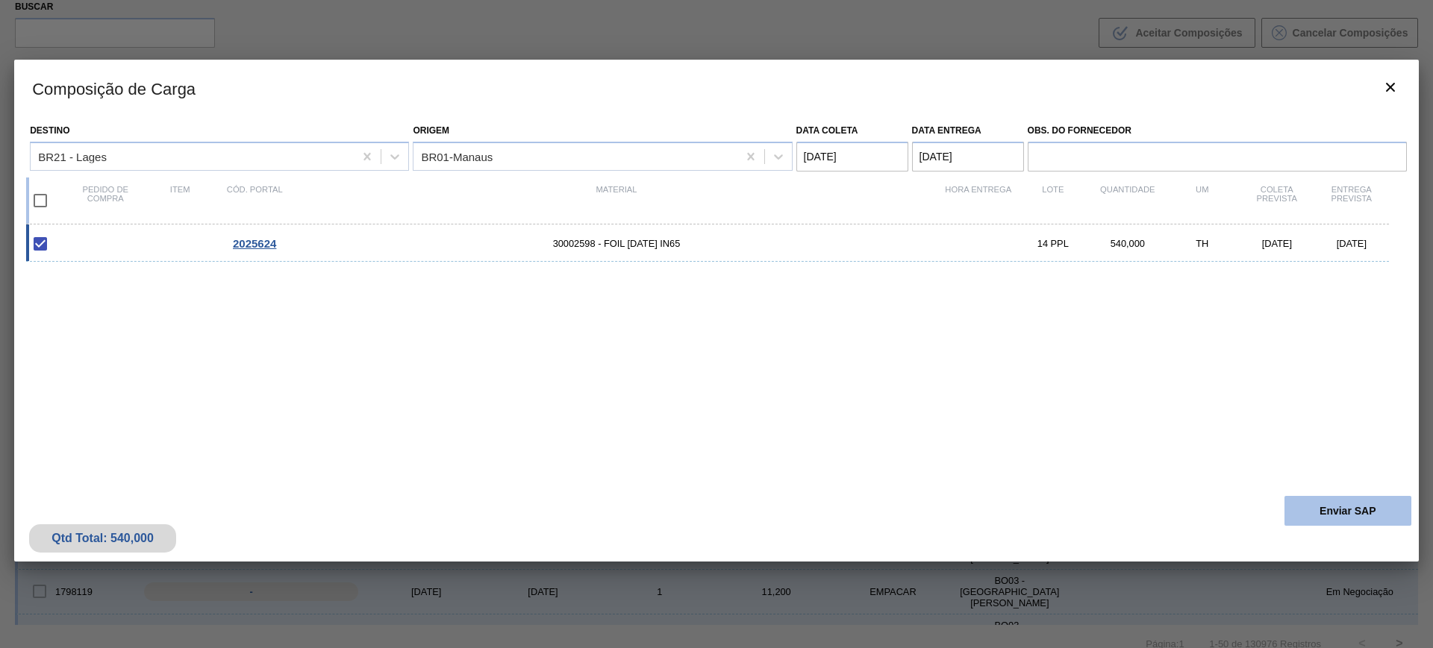
click at [1336, 508] on button "Enviar SAP" at bounding box center [1347, 511] width 127 height 30
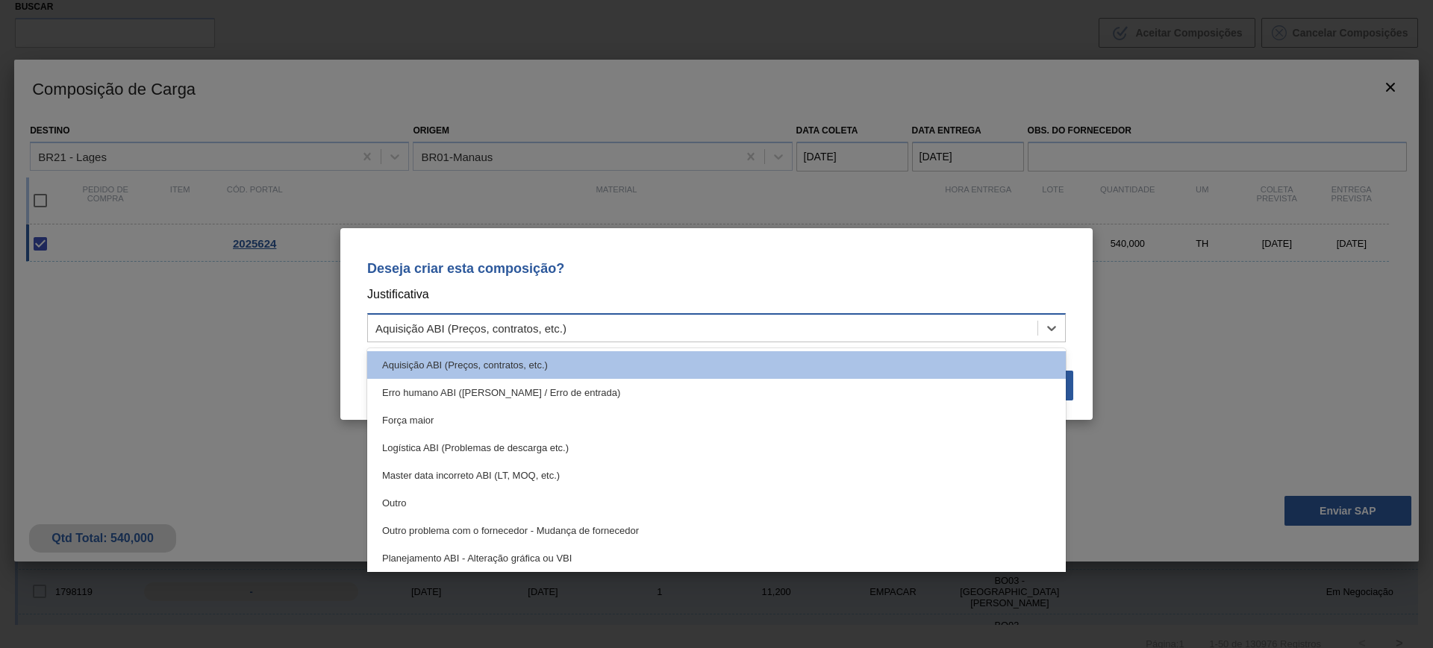
click at [721, 319] on div "Aquisição ABI (Preços, contratos, etc.)" at bounding box center [702, 329] width 669 height 22
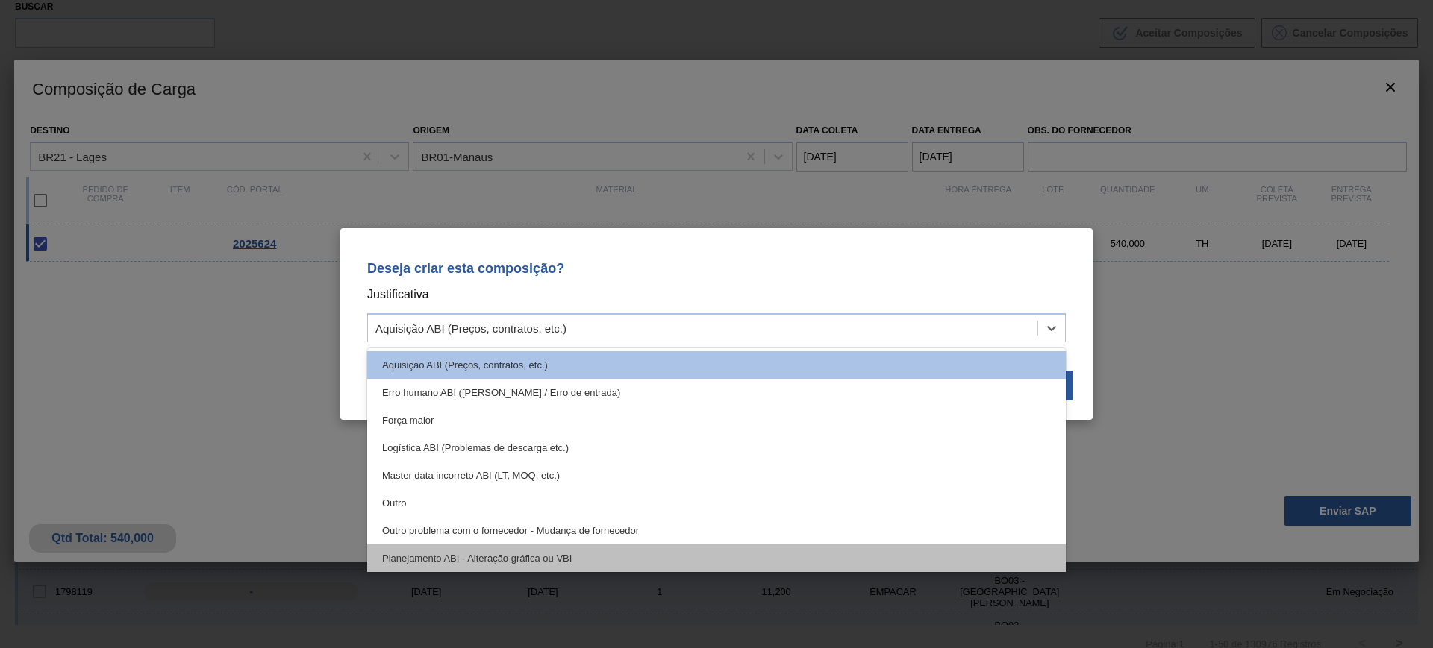
click at [685, 552] on div "Planejamento ABI - Alteração gráfica ou VBI" at bounding box center [716, 559] width 698 height 28
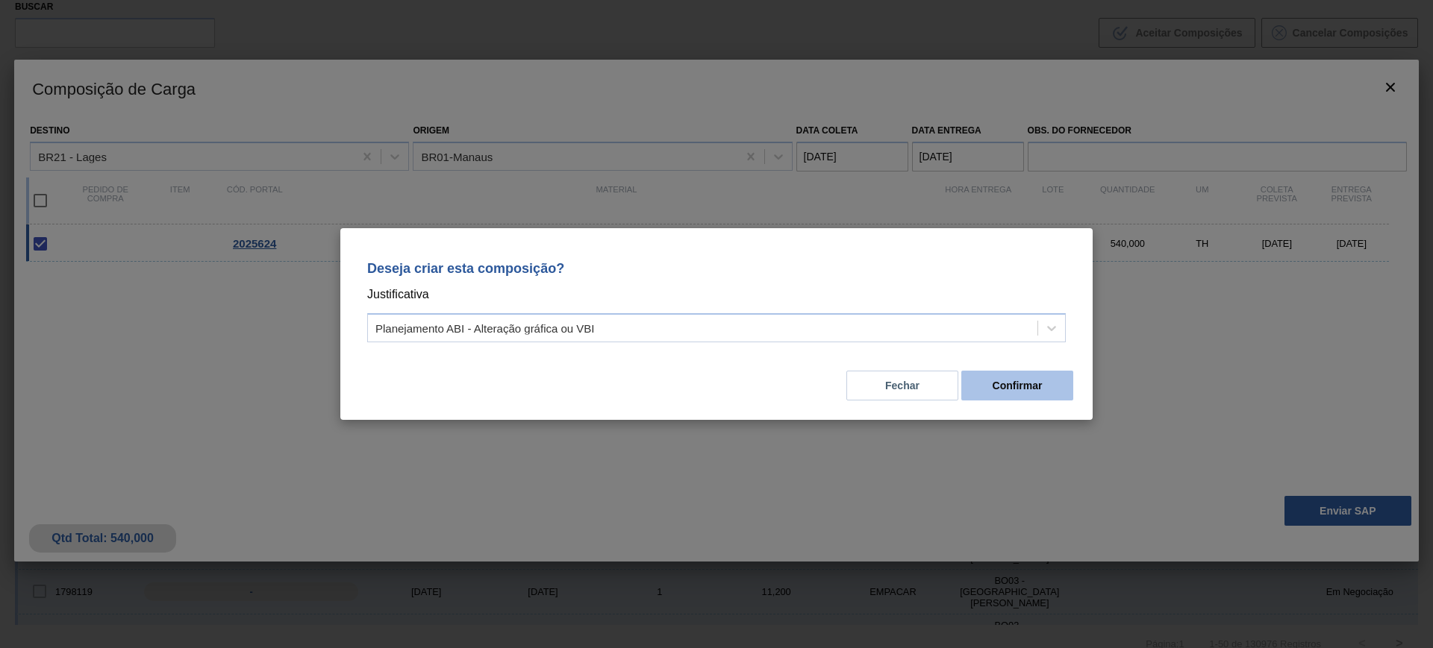
click at [1010, 375] on button "Confirmar" at bounding box center [1017, 386] width 112 height 30
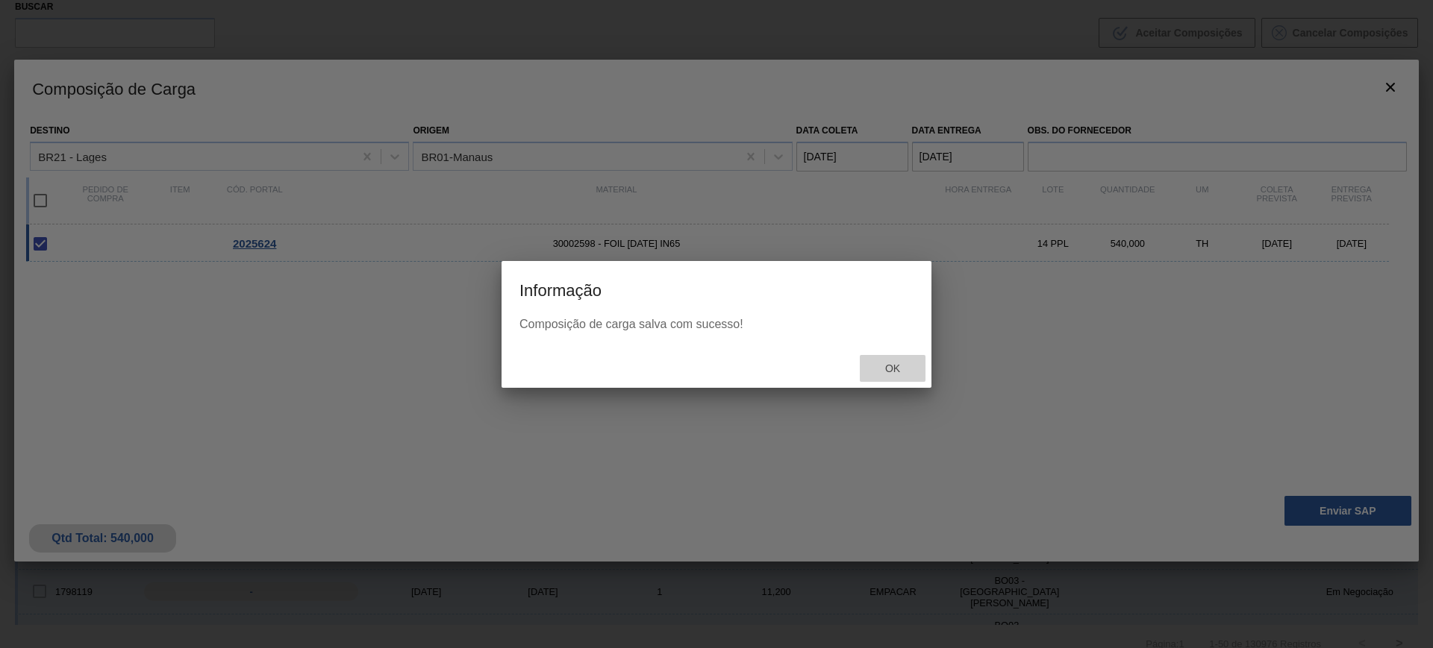
click at [895, 355] on div "Ok" at bounding box center [893, 369] width 66 height 28
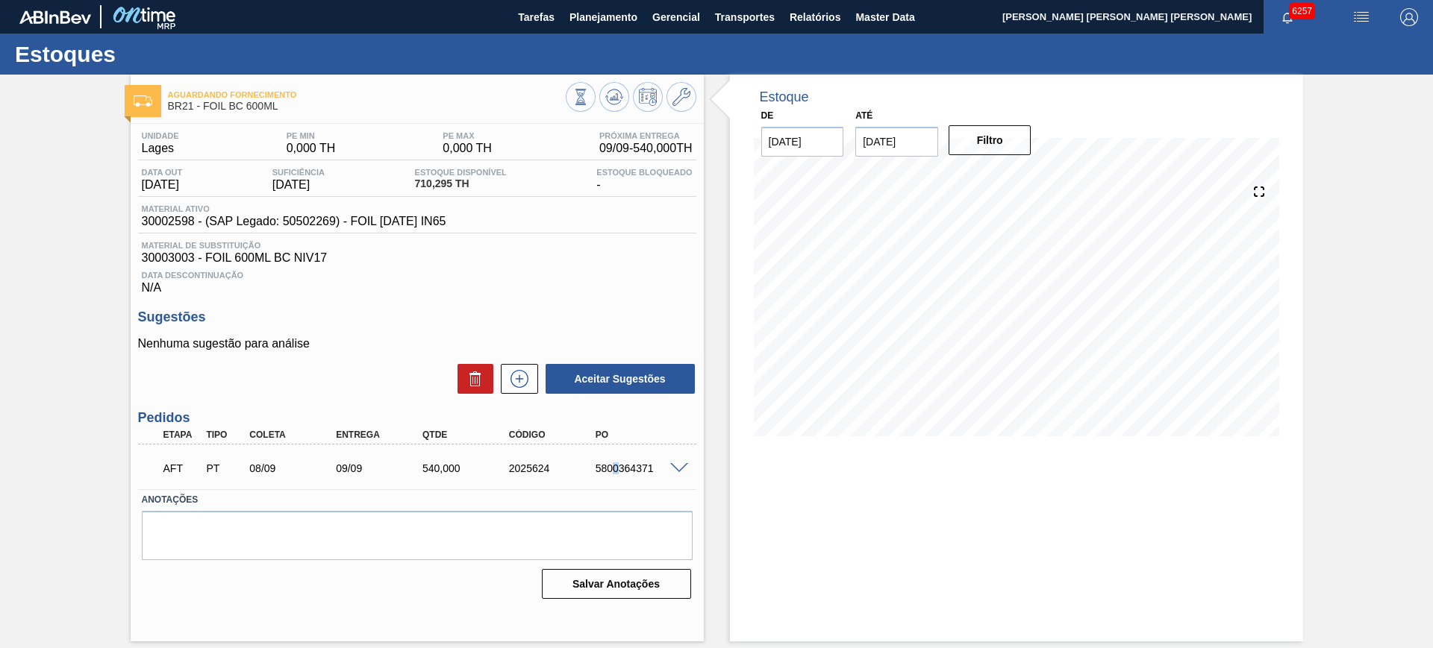
click at [616, 461] on div "AFT PT 08/09 09/09 540,000 2025624 5800364371" at bounding box center [413, 467] width 519 height 30
click at [617, 461] on div "AFT PT 08/09 09/09 540,000 2025624 5800364371" at bounding box center [413, 467] width 519 height 30
click at [625, 461] on div "AFT PT 08/09 09/09 540,000 2025624 5800364371" at bounding box center [413, 467] width 519 height 30
click at [626, 461] on div "AFT PT 08/09 09/09 540,000 2025624 5800364371" at bounding box center [413, 467] width 519 height 30
copy div "5800364371"
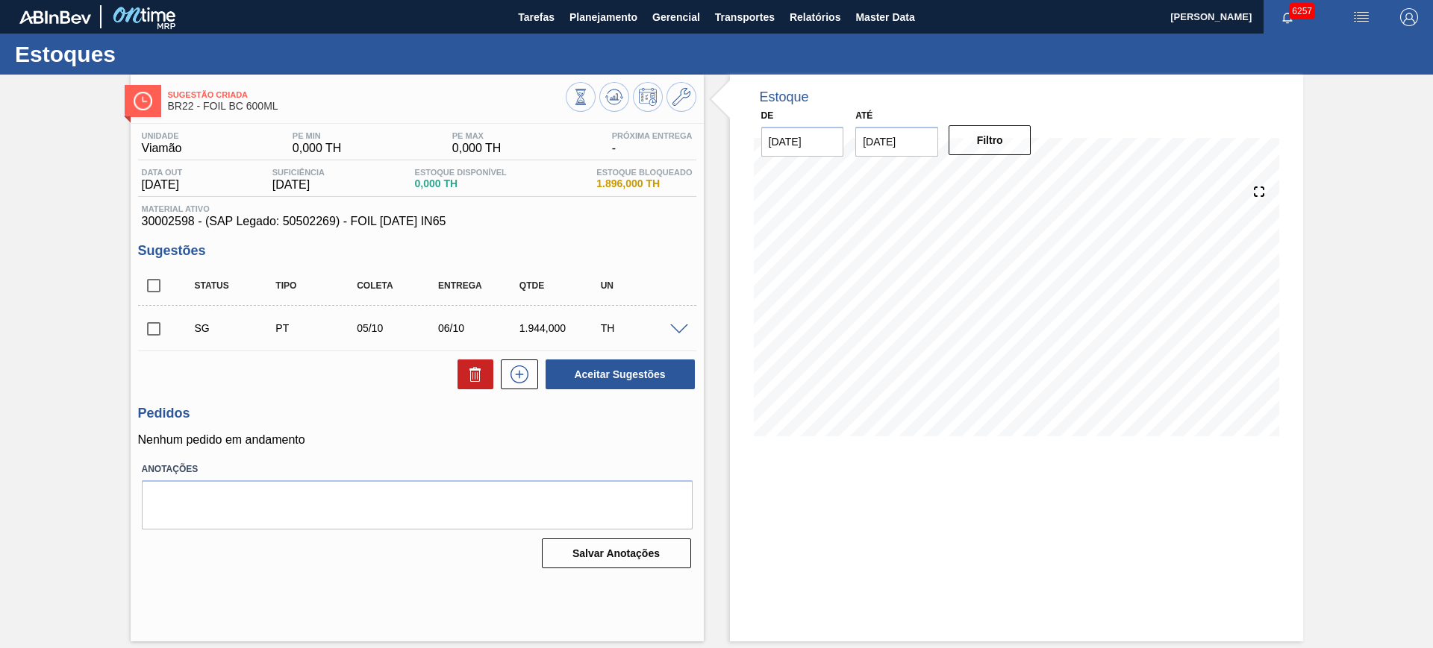
click at [675, 325] on span at bounding box center [679, 330] width 18 height 11
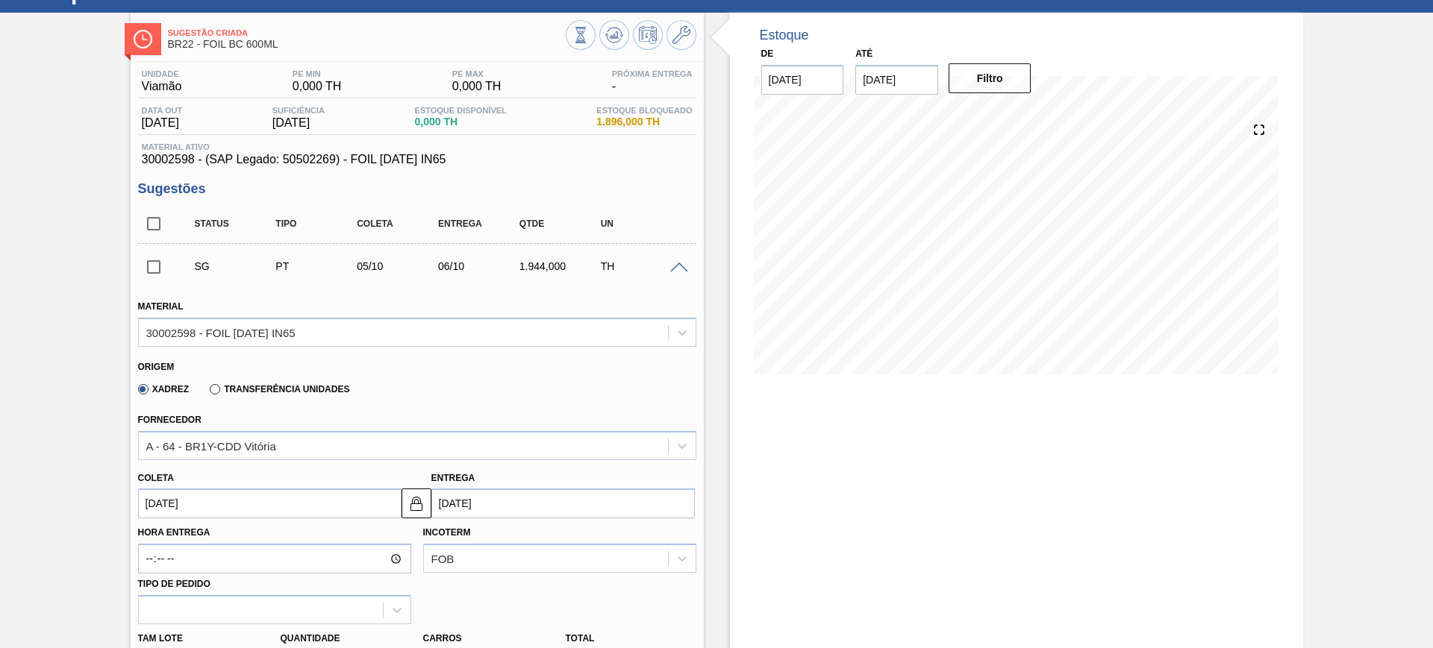
scroll to position [93, 0]
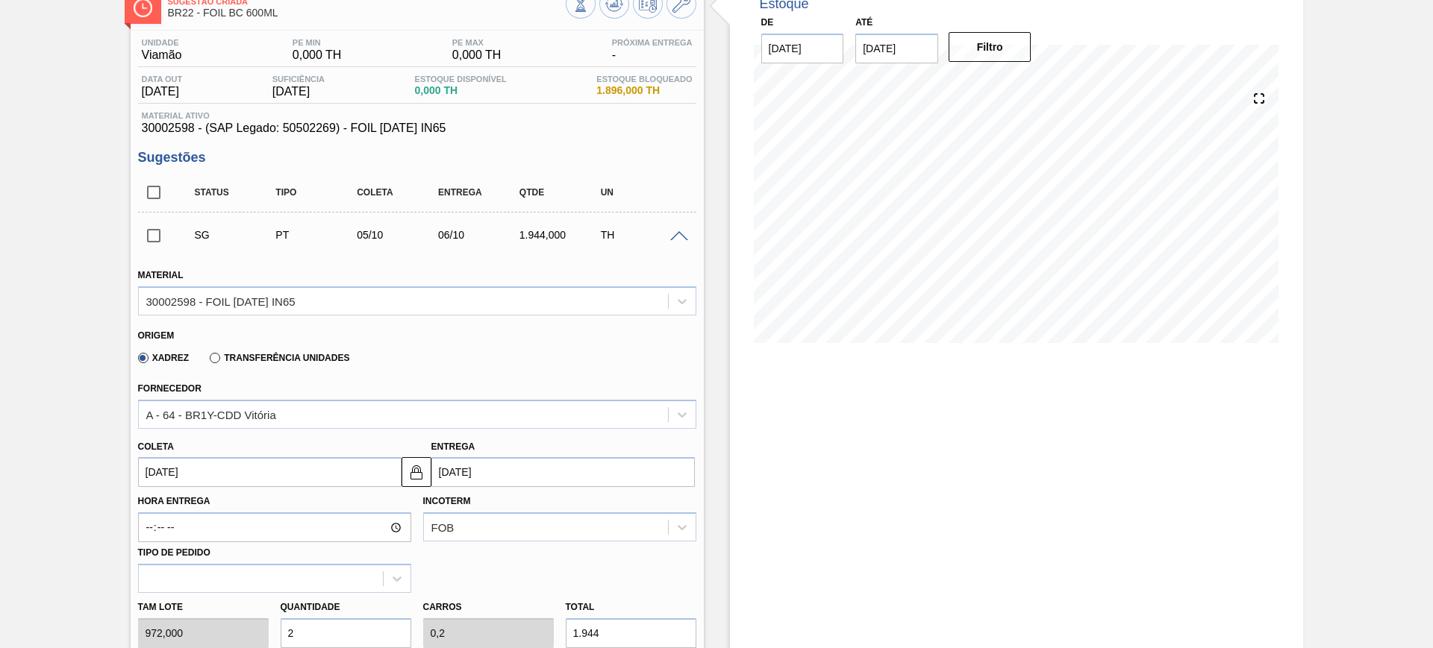
drag, startPoint x: 223, startPoint y: 351, endPoint x: 233, endPoint y: 361, distance: 13.7
click at [223, 351] on div "Transferência Unidades" at bounding box center [277, 357] width 146 height 13
click at [213, 358] on label "Transferência Unidades" at bounding box center [280, 358] width 140 height 10
click at [207, 361] on input "Transferência Unidades" at bounding box center [207, 361] width 0 height 0
click at [244, 412] on div "BR01-Manaus" at bounding box center [403, 415] width 529 height 22
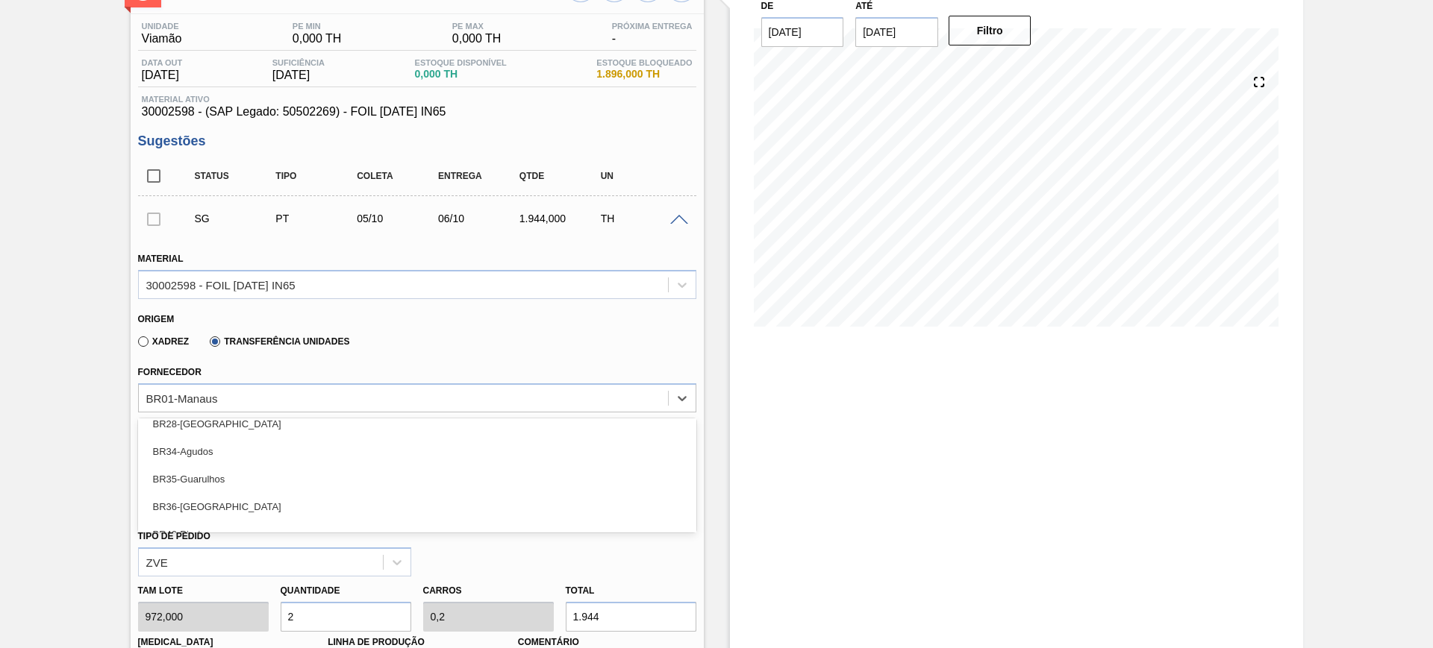
scroll to position [361, 0]
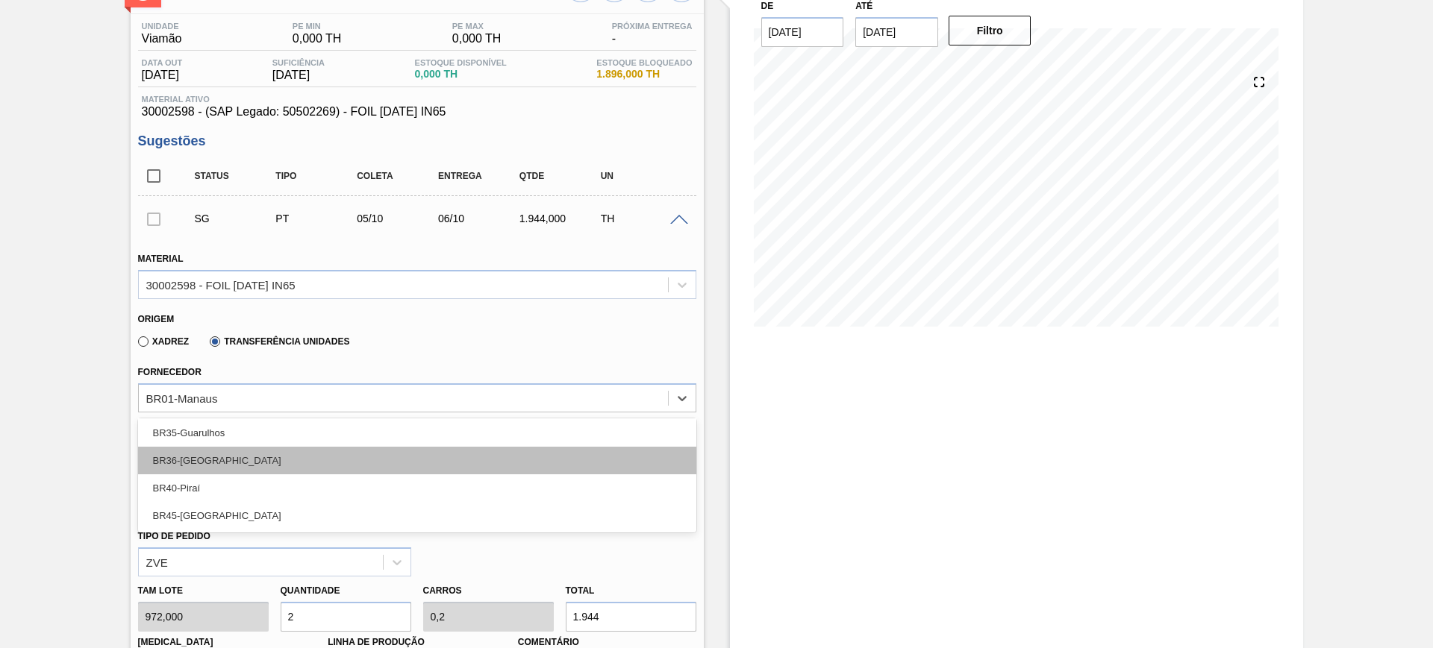
click at [246, 466] on div "BR36-[GEOGRAPHIC_DATA]" at bounding box center [417, 461] width 558 height 28
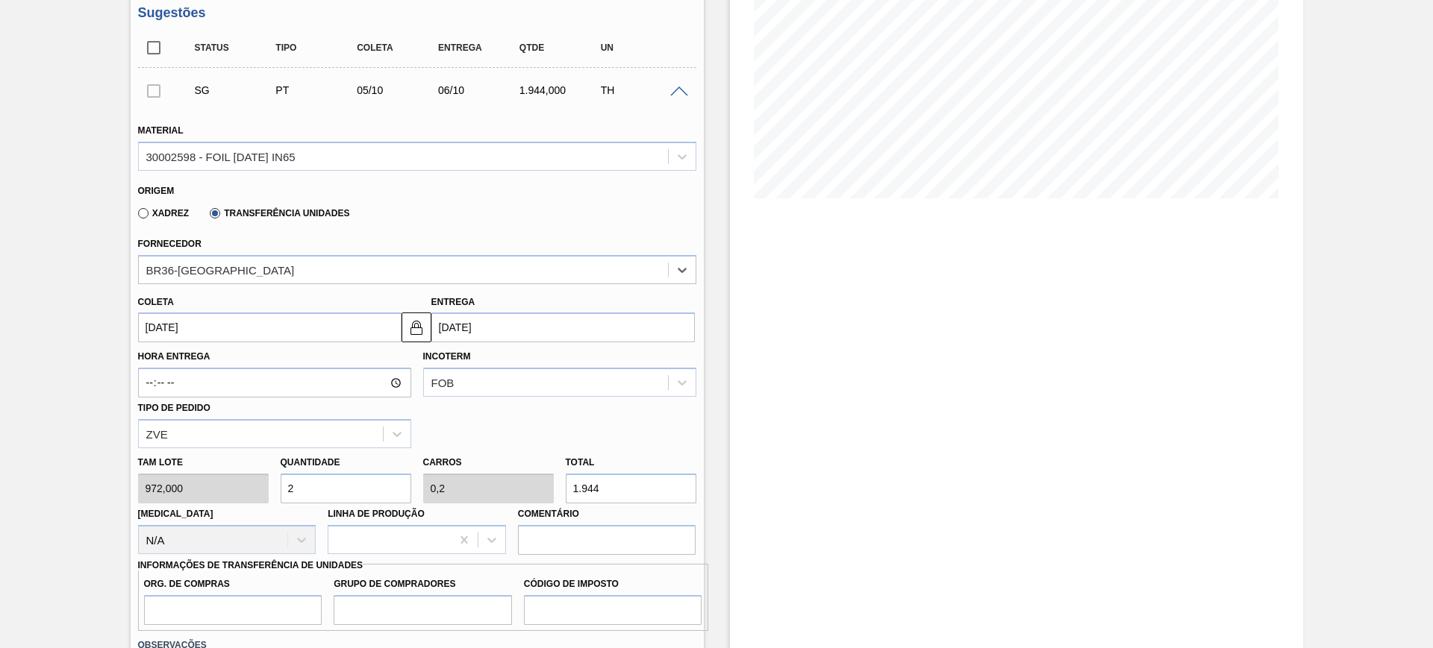
scroll to position [296, 0]
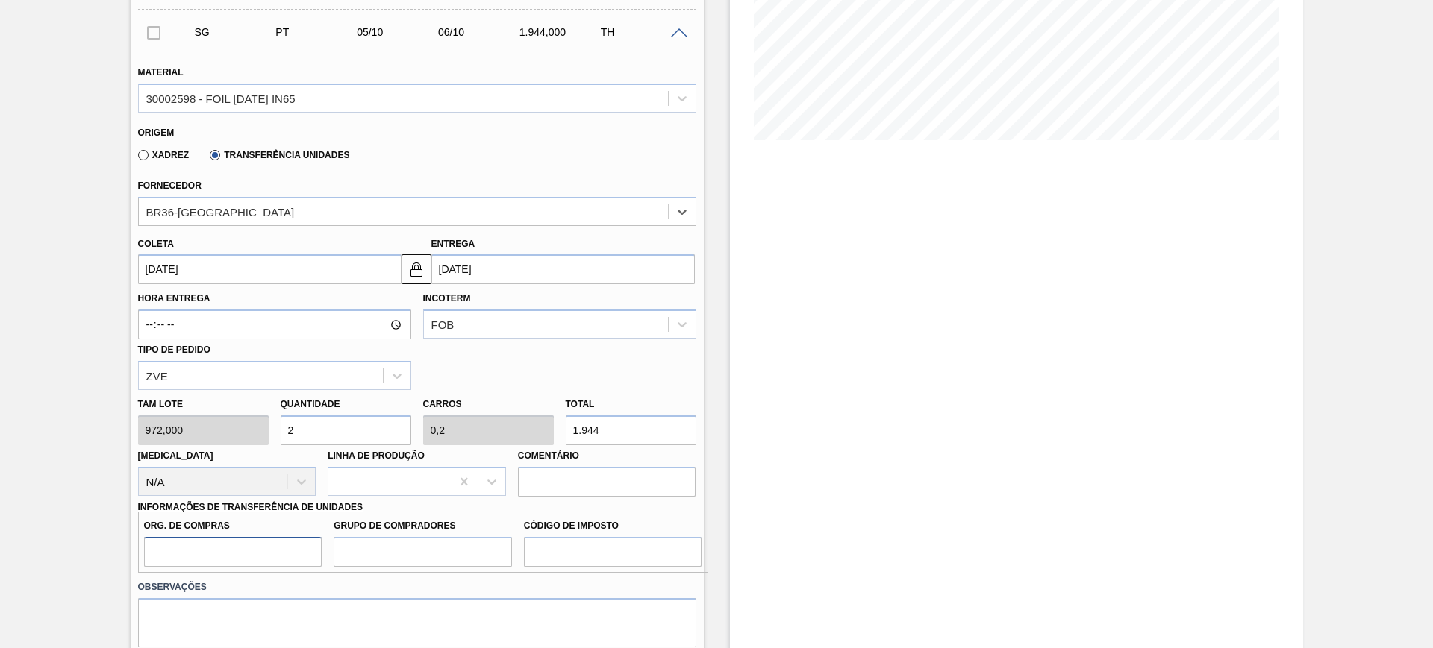
click at [287, 542] on input "Org. de Compras" at bounding box center [233, 552] width 178 height 30
type input "BR00"
type input "A01"
type input "I1"
click at [592, 420] on input "1.944" at bounding box center [631, 431] width 131 height 30
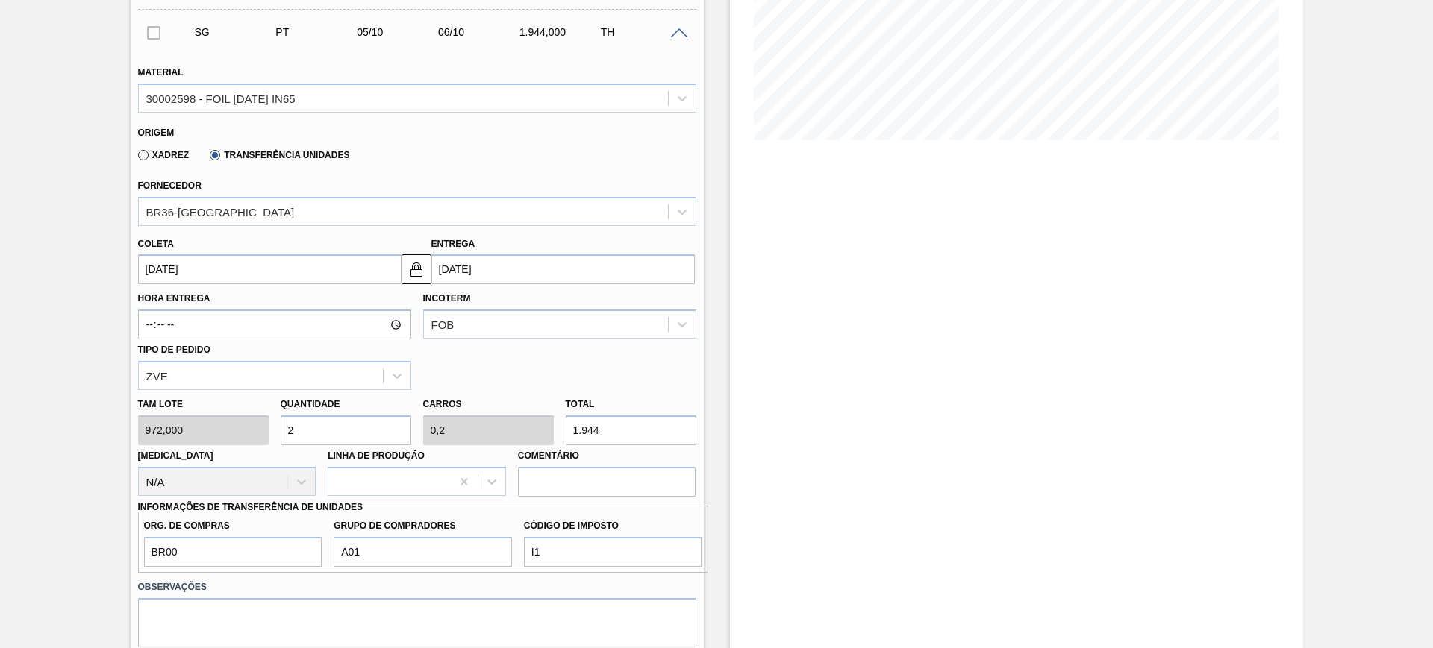
click at [592, 420] on input "1.944" at bounding box center [631, 431] width 131 height 30
type input "0,006"
type input "0,001"
type input "6"
type input "0,066"
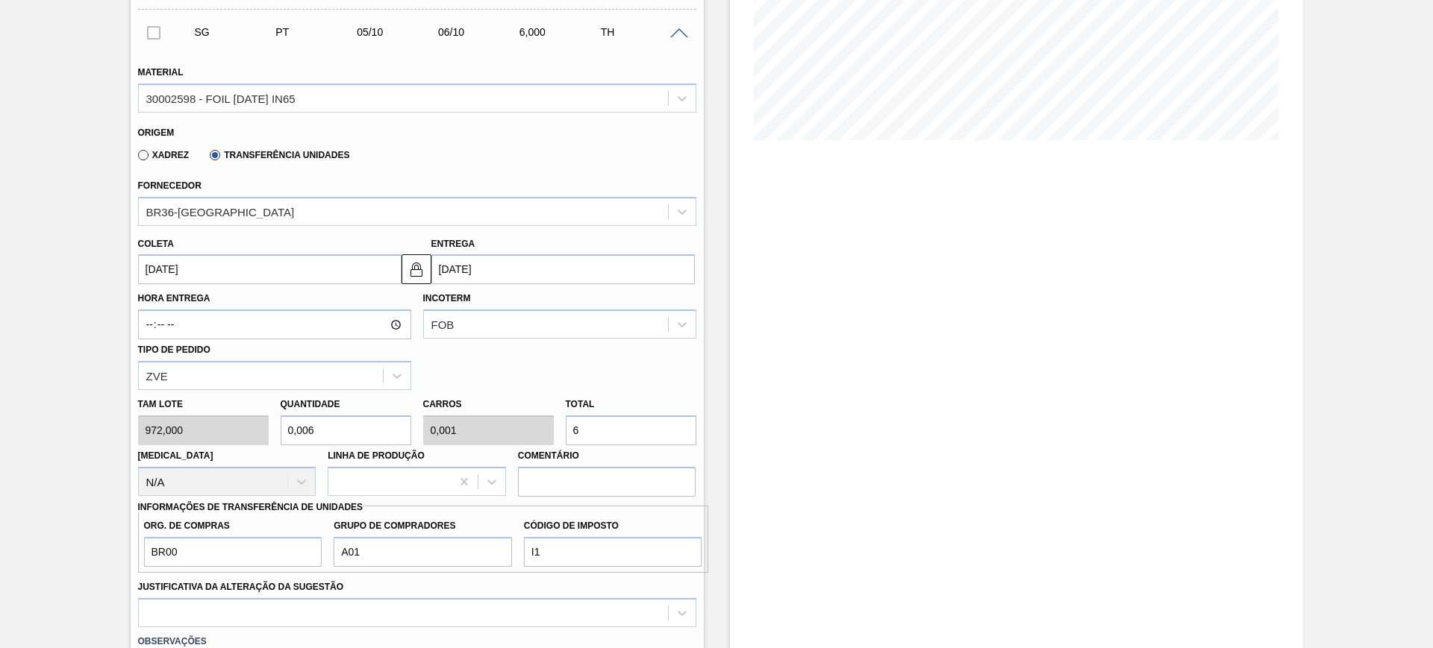
type input "0,007"
type input "64"
type input "0,667"
type input "0,067"
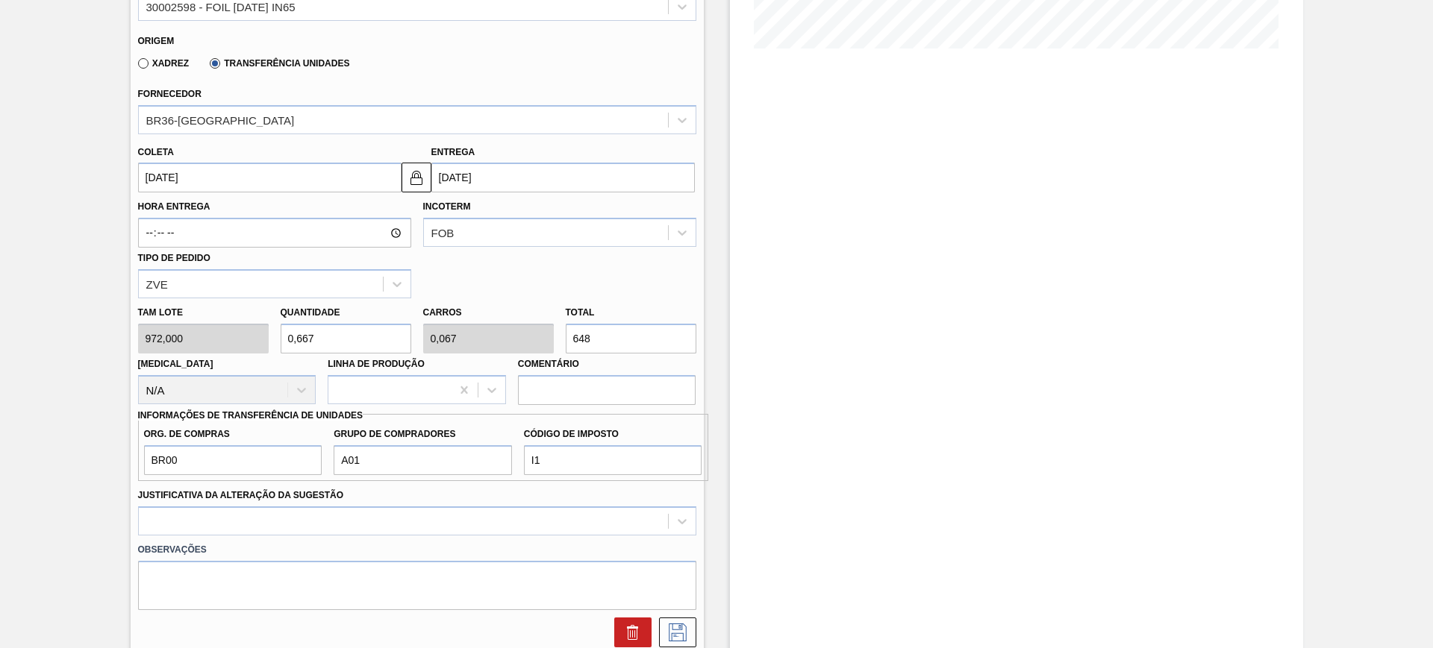
scroll to position [483, 0]
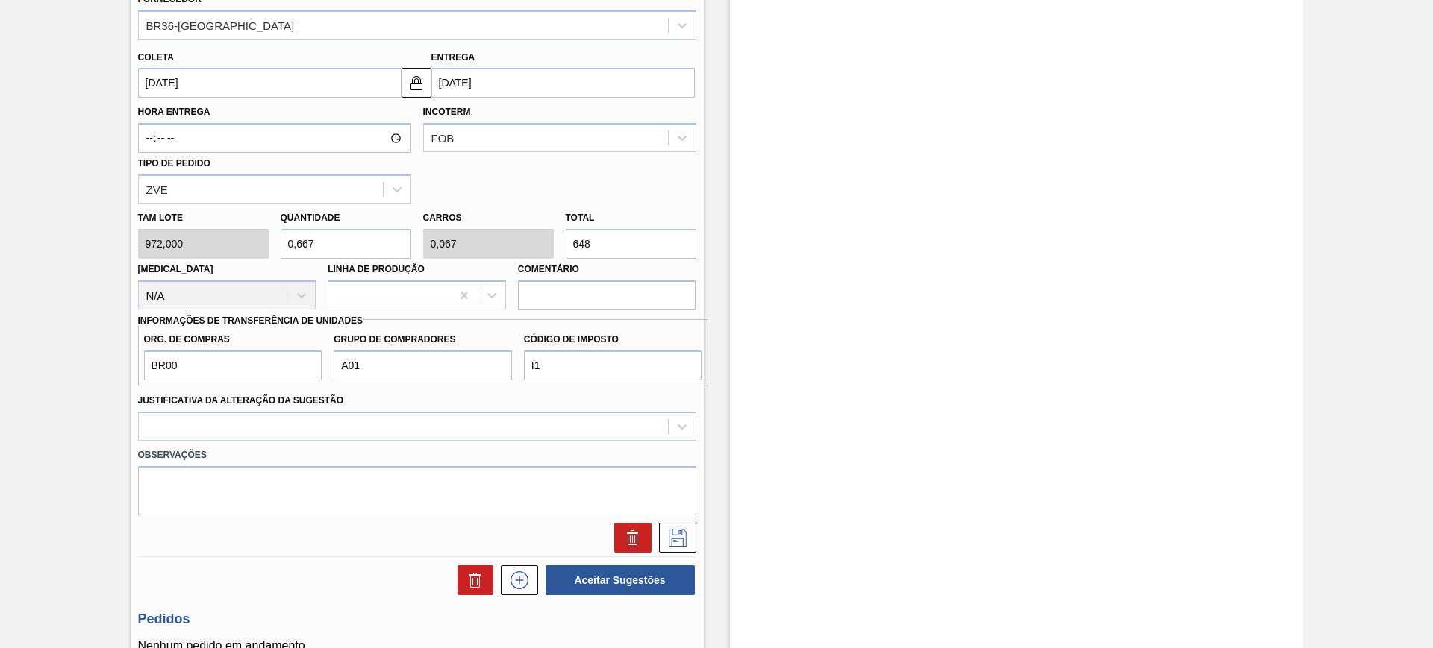
type input "648"
click at [322, 83] on input "[DATE]" at bounding box center [269, 83] width 263 height 30
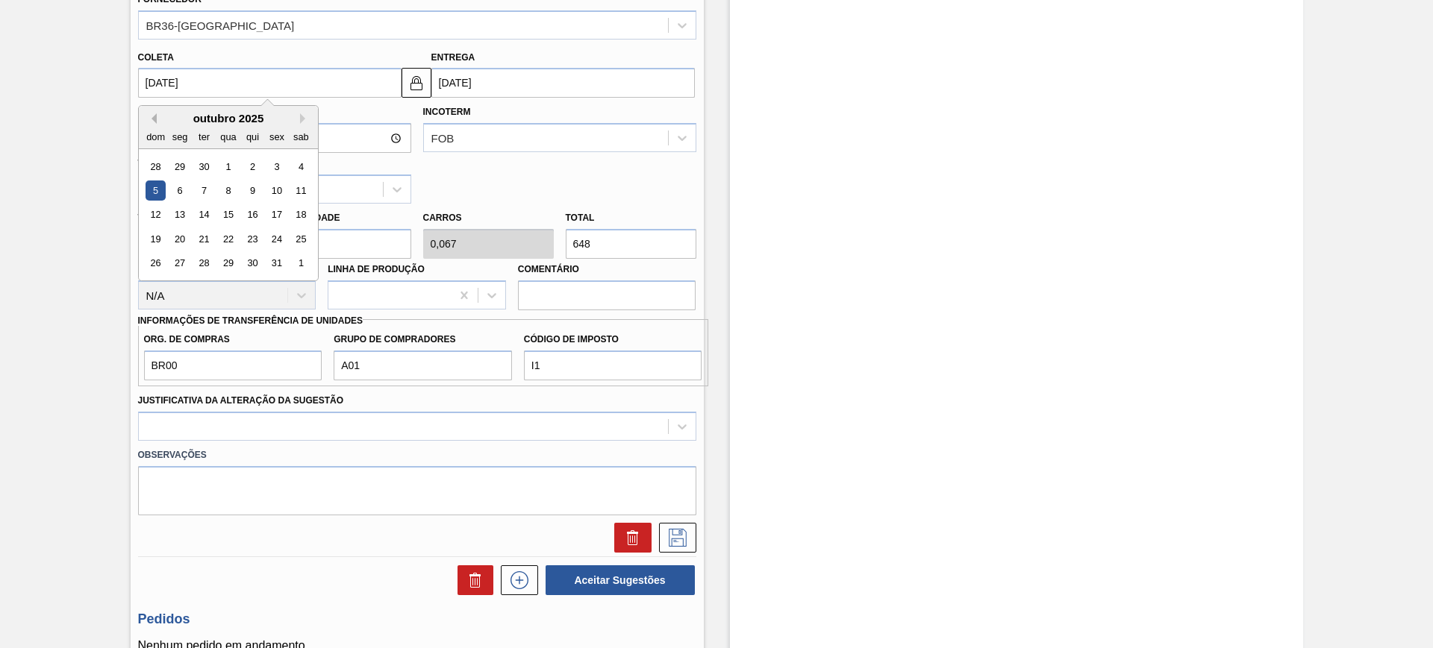
click at [150, 117] on button "Previous Month" at bounding box center [151, 118] width 10 height 10
click at [278, 163] on div "5" at bounding box center [276, 167] width 20 height 20
type input "[DATE]"
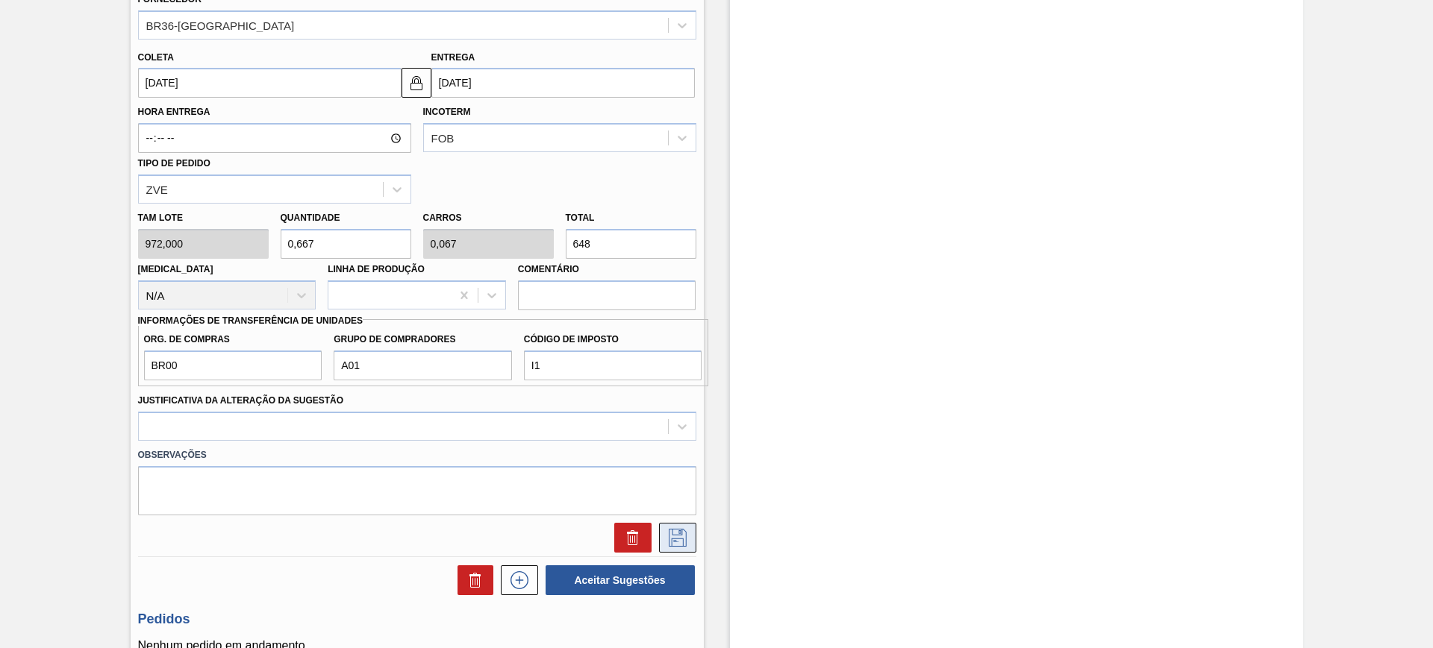
click at [670, 535] on icon at bounding box center [678, 538] width 24 height 18
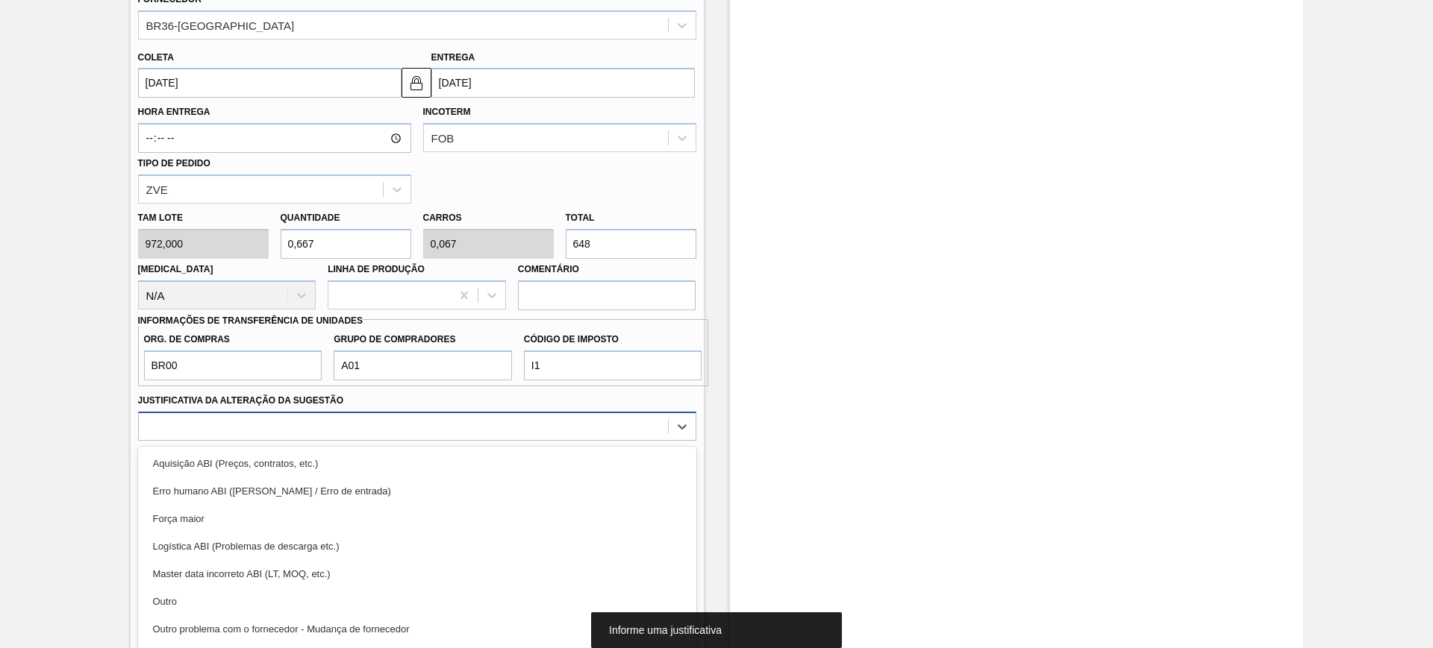
click at [522, 417] on div "Material 30002598 - FOIL BC 600 IN65 Origem Xadrez Transferência Unidades Forne…" at bounding box center [417, 208] width 558 height 689
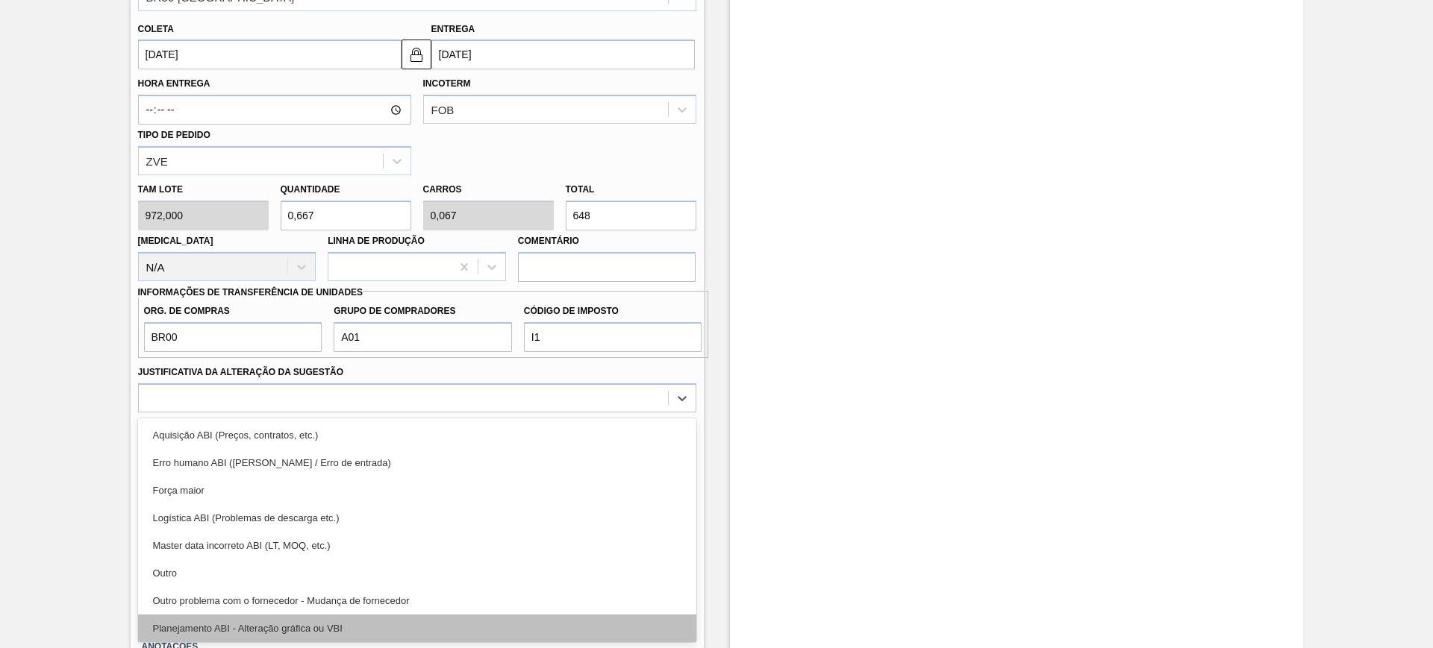
click at [445, 630] on div "Planejamento ABI - Alteração gráfica ou VBI" at bounding box center [417, 629] width 558 height 28
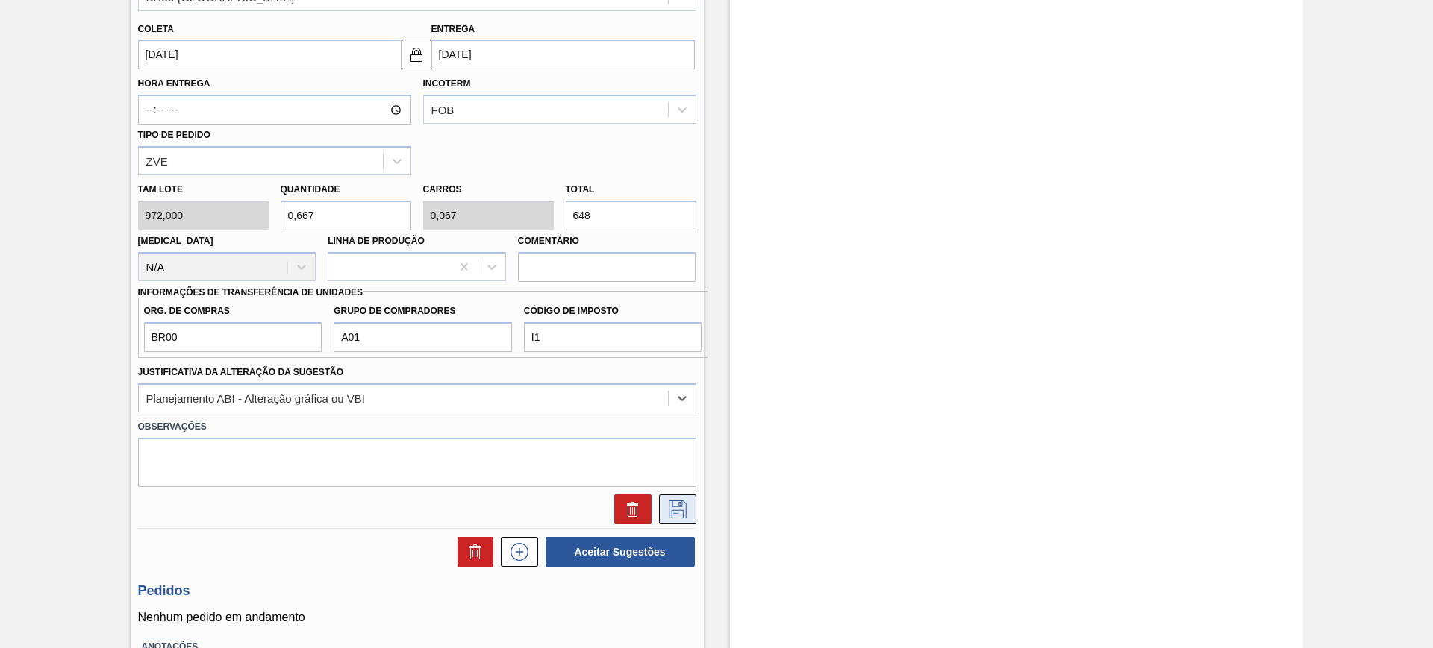
click at [675, 501] on icon at bounding box center [678, 510] width 24 height 18
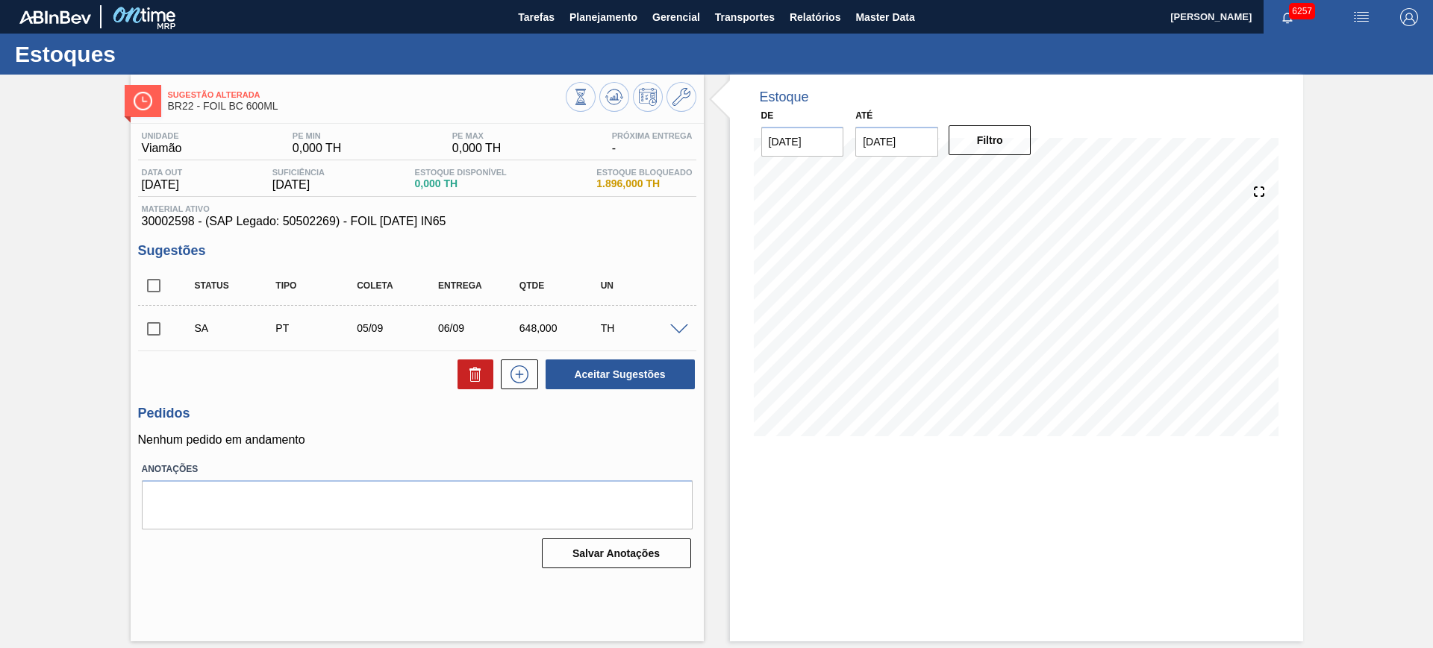
scroll to position [0, 0]
click at [159, 288] on input "checkbox" at bounding box center [153, 285] width 31 height 31
checkbox input "true"
click at [704, 362] on div "Estoque De 05/09/2025 Até 06/12/2025 Filtro 05/09 Projeção de Estoque 0 Nec.SAP…" at bounding box center [1003, 358] width 599 height 567
click at [623, 370] on button "Aceitar Sugestões" at bounding box center [619, 375] width 149 height 30
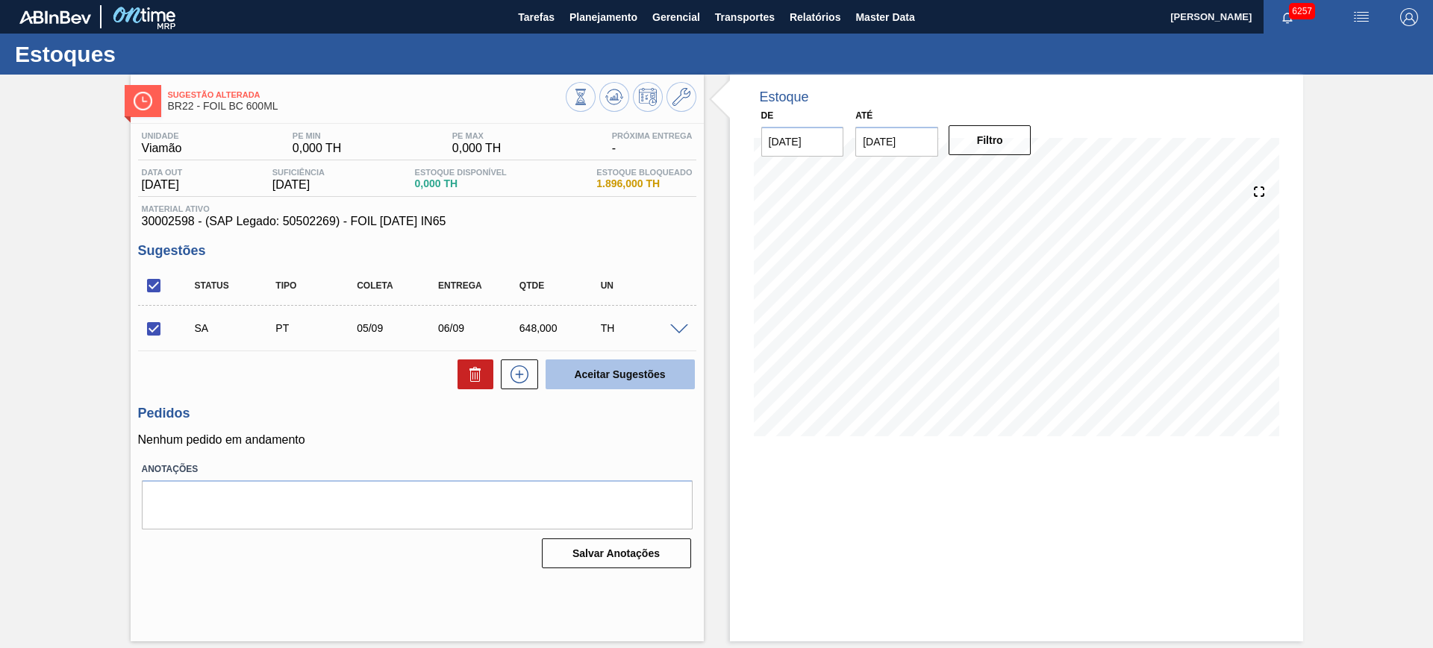
checkbox input "false"
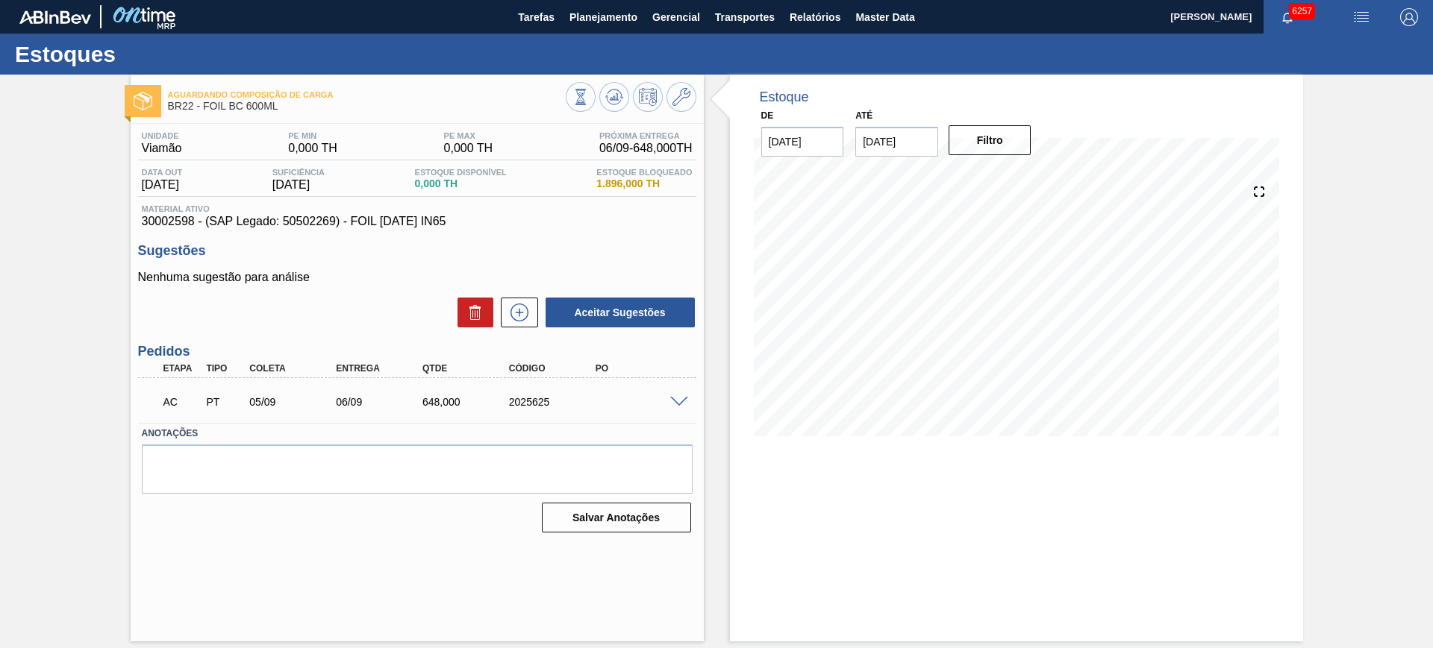
click at [680, 391] on div "AC PT 05/09 06/09 648,000 2025625" at bounding box center [417, 400] width 558 height 37
click at [683, 401] on span at bounding box center [679, 402] width 18 height 11
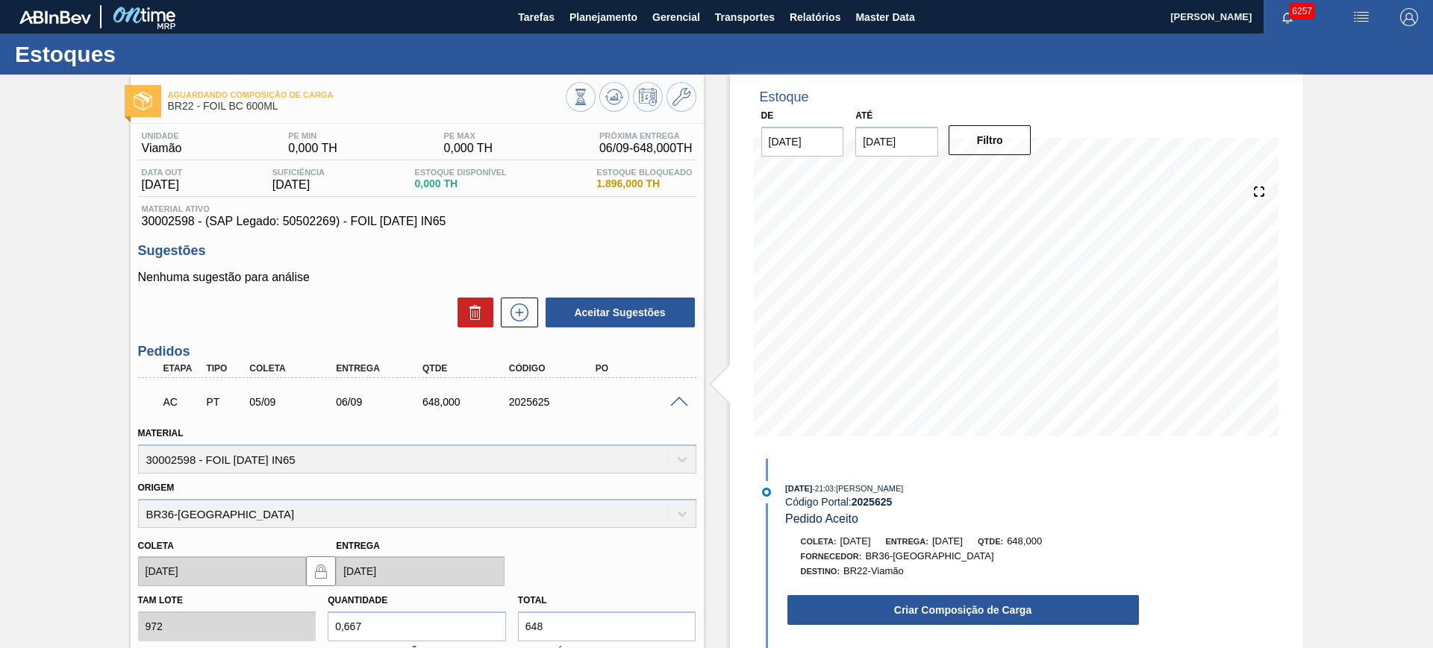
drag, startPoint x: 1081, startPoint y: 606, endPoint x: 954, endPoint y: 5, distance: 614.1
click at [1078, 605] on button "Criar Composição de Carga" at bounding box center [962, 610] width 351 height 30
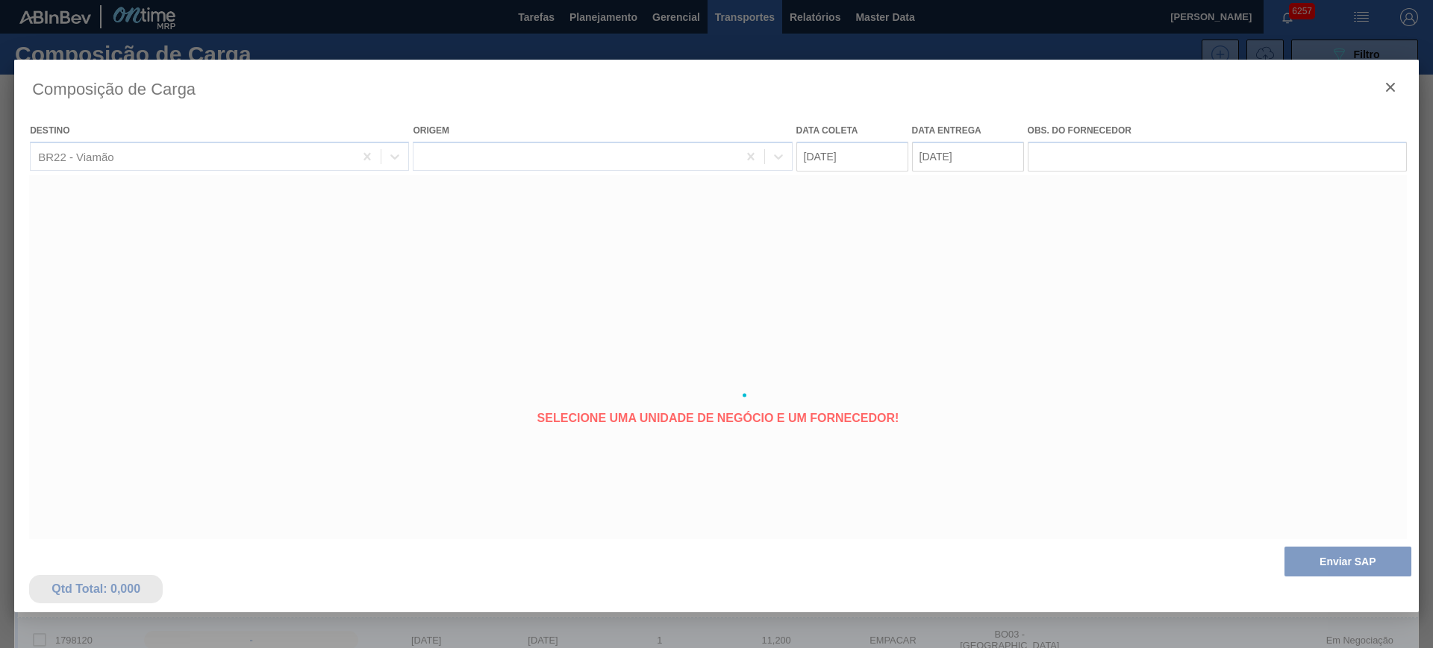
type coleta "[DATE]"
type entrega "[DATE]"
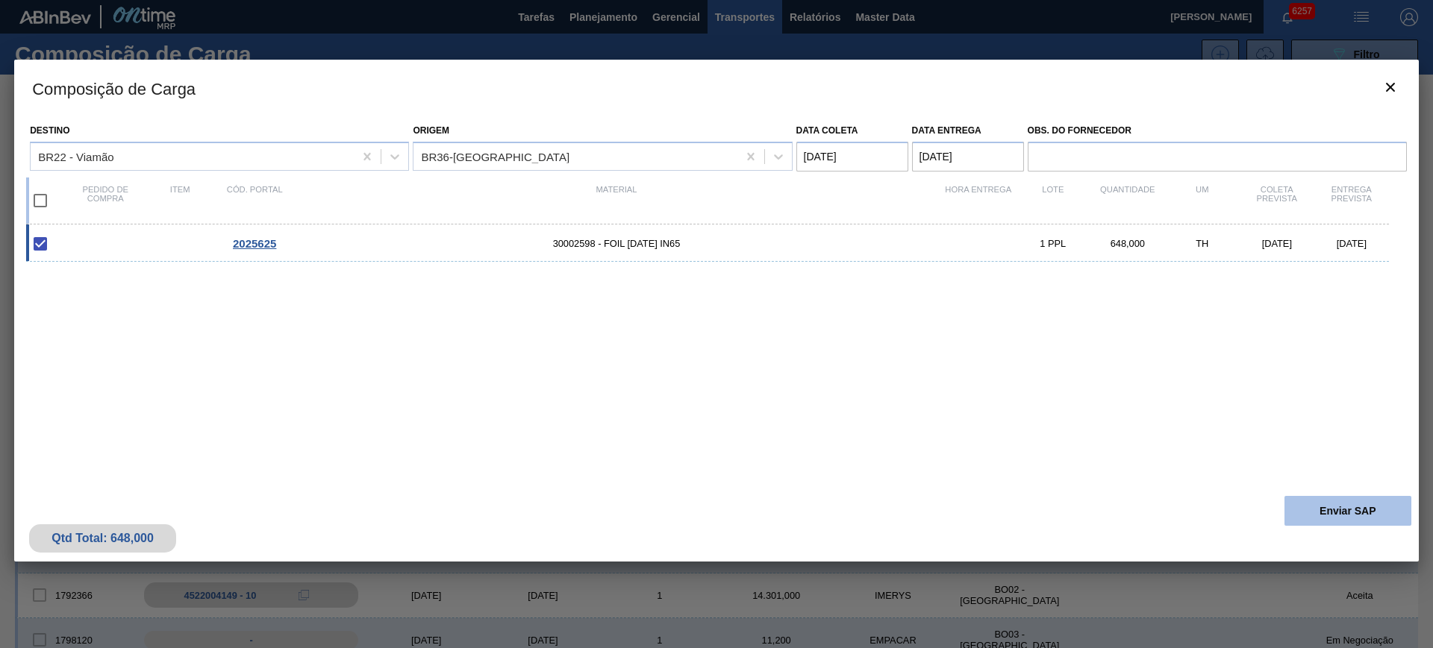
click at [1292, 504] on button "Enviar SAP" at bounding box center [1347, 511] width 127 height 30
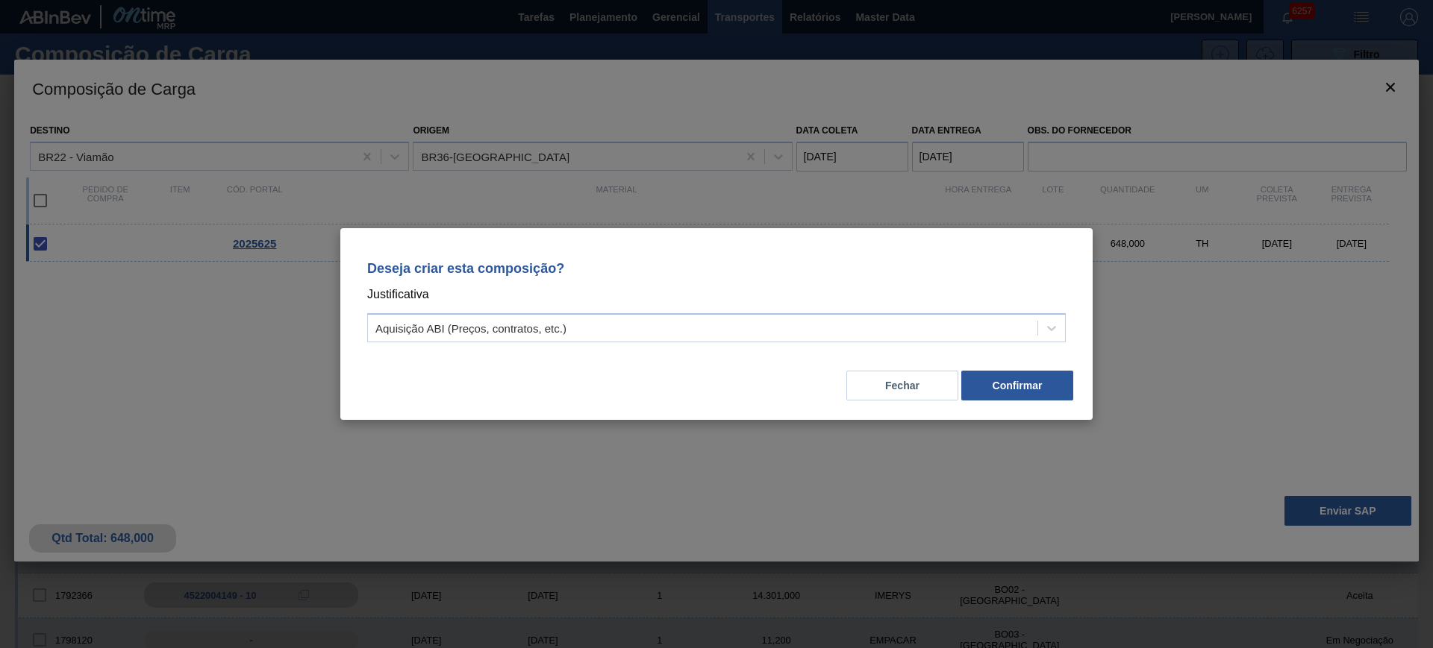
drag, startPoint x: 874, startPoint y: 309, endPoint x: 807, endPoint y: 395, distance: 109.6
click at [872, 310] on div "Deseja criar esta composição? Justificativa Aquisição ABI (Preços, contratos, e…" at bounding box center [716, 298] width 716 height 105
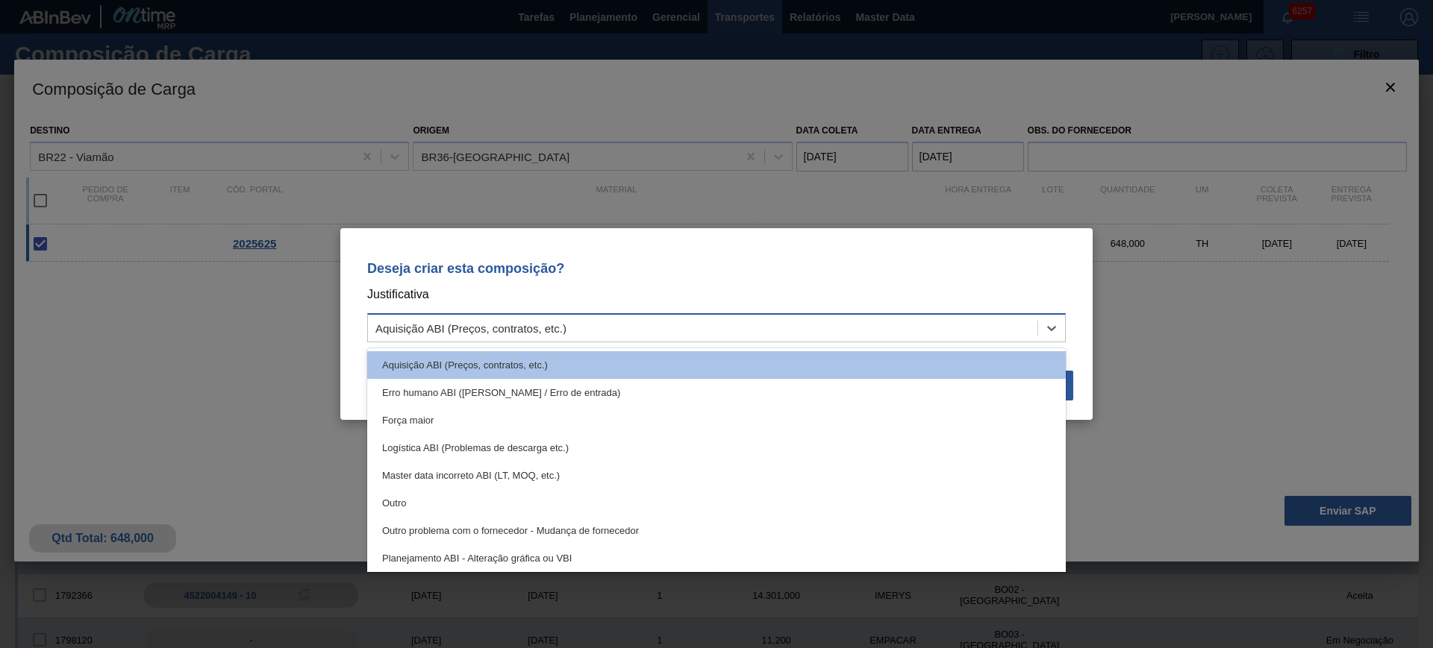
click at [666, 318] on div "Aquisição ABI (Preços, contratos, etc.)" at bounding box center [702, 329] width 669 height 22
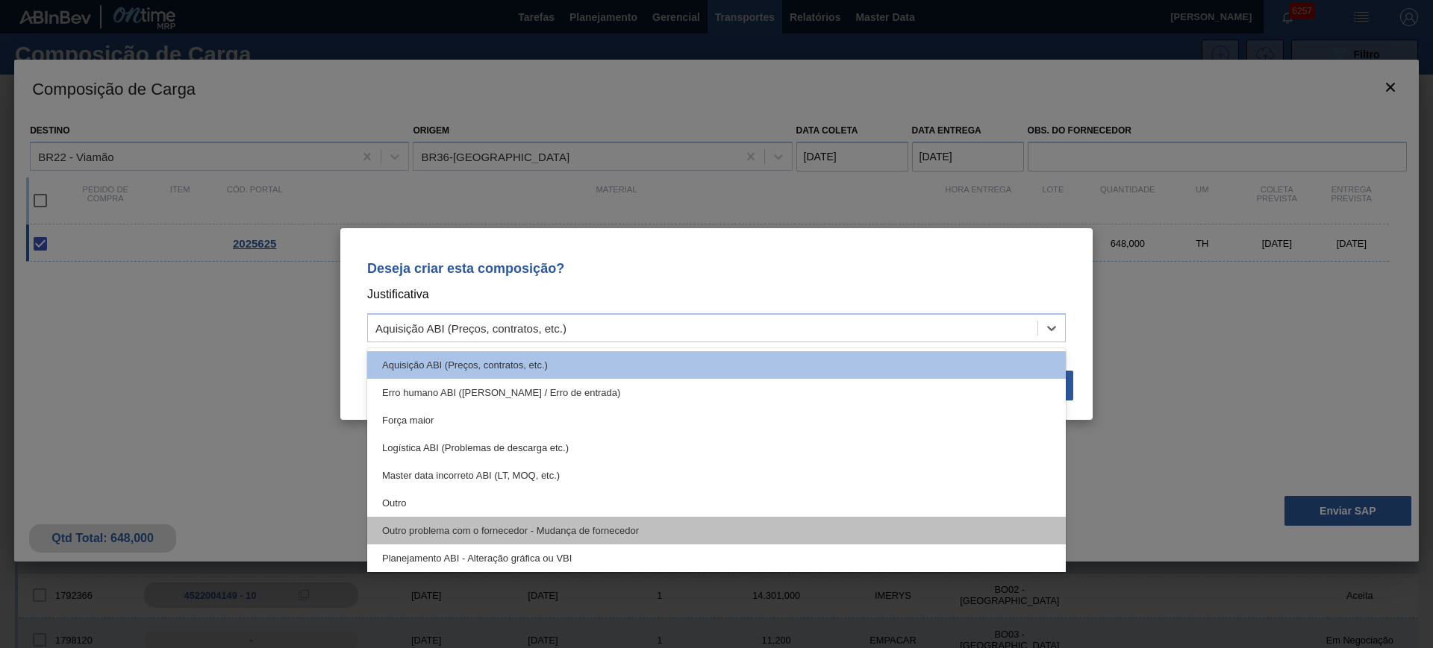
click at [642, 543] on div "Outro problema com o fornecedor - Mudança de fornecedor" at bounding box center [716, 531] width 698 height 28
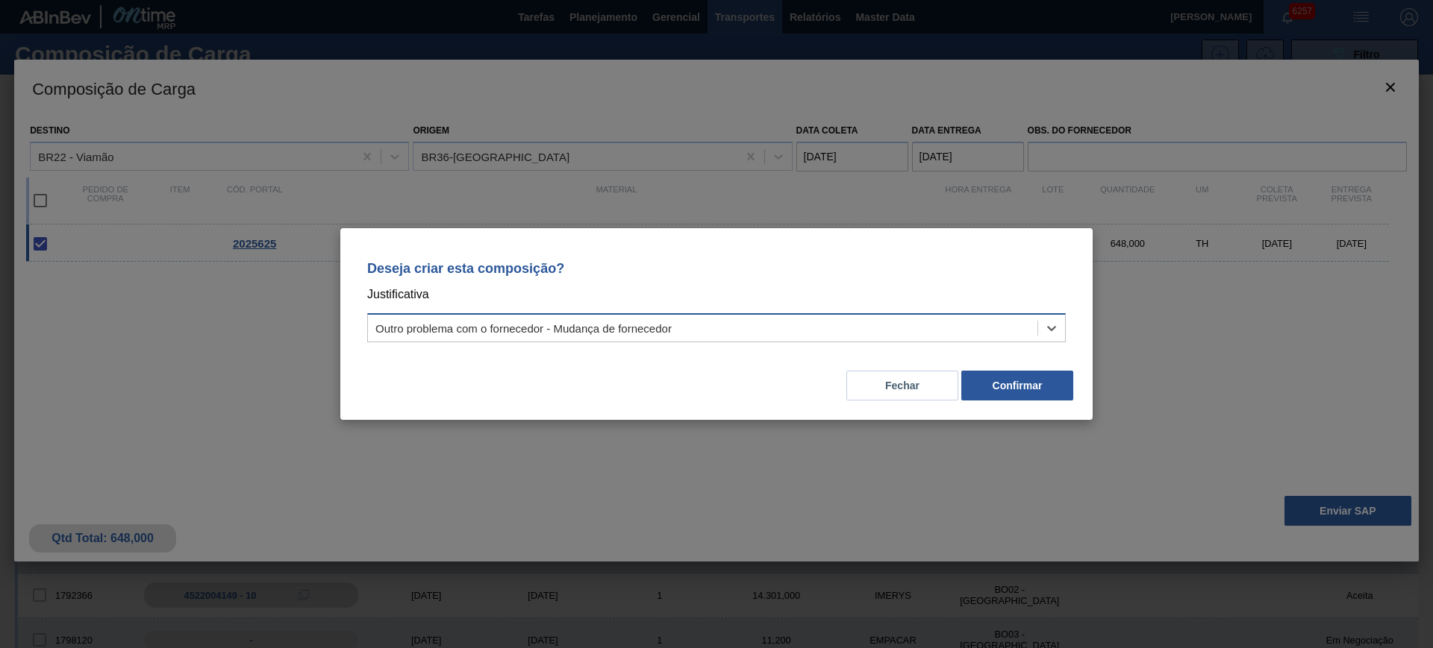
click at [606, 333] on div "Outro problema com o fornecedor - Mudança de fornecedor" at bounding box center [523, 328] width 296 height 13
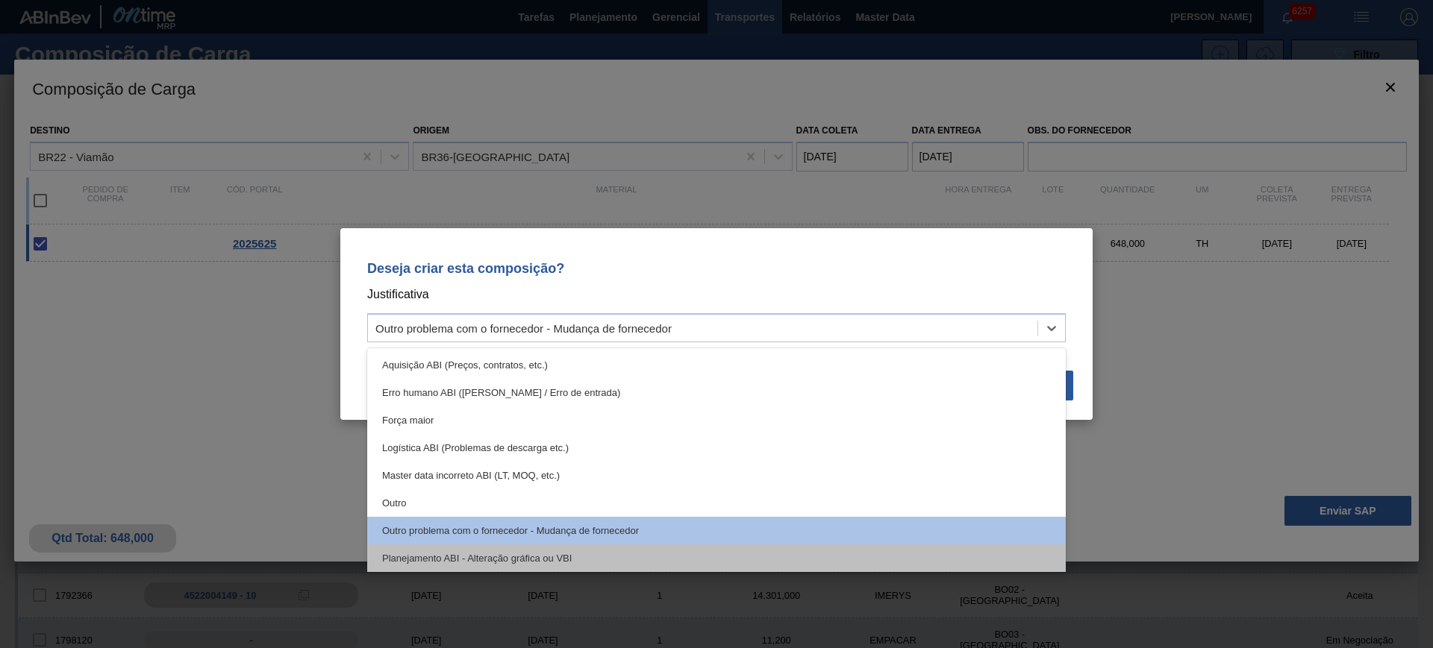
click at [610, 550] on div "Planejamento ABI - Alteração gráfica ou VBI" at bounding box center [716, 559] width 698 height 28
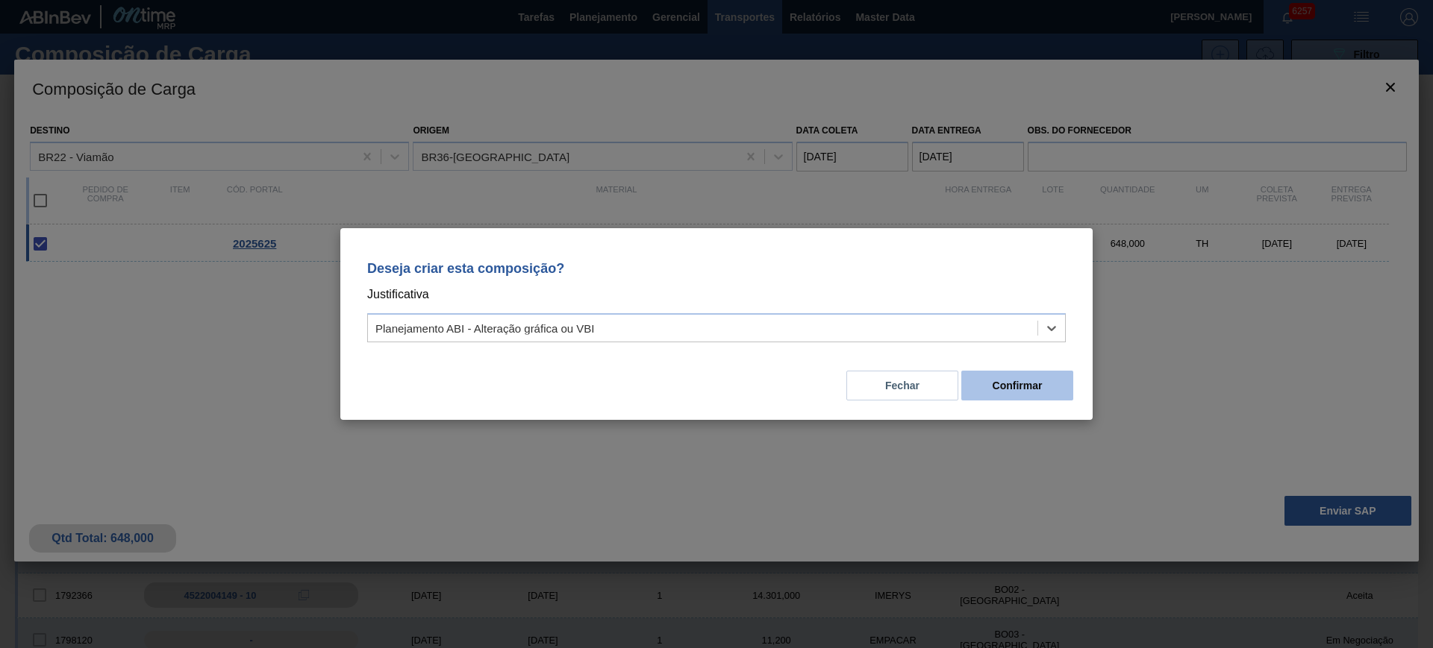
click at [1009, 393] on button "Confirmar" at bounding box center [1017, 386] width 112 height 30
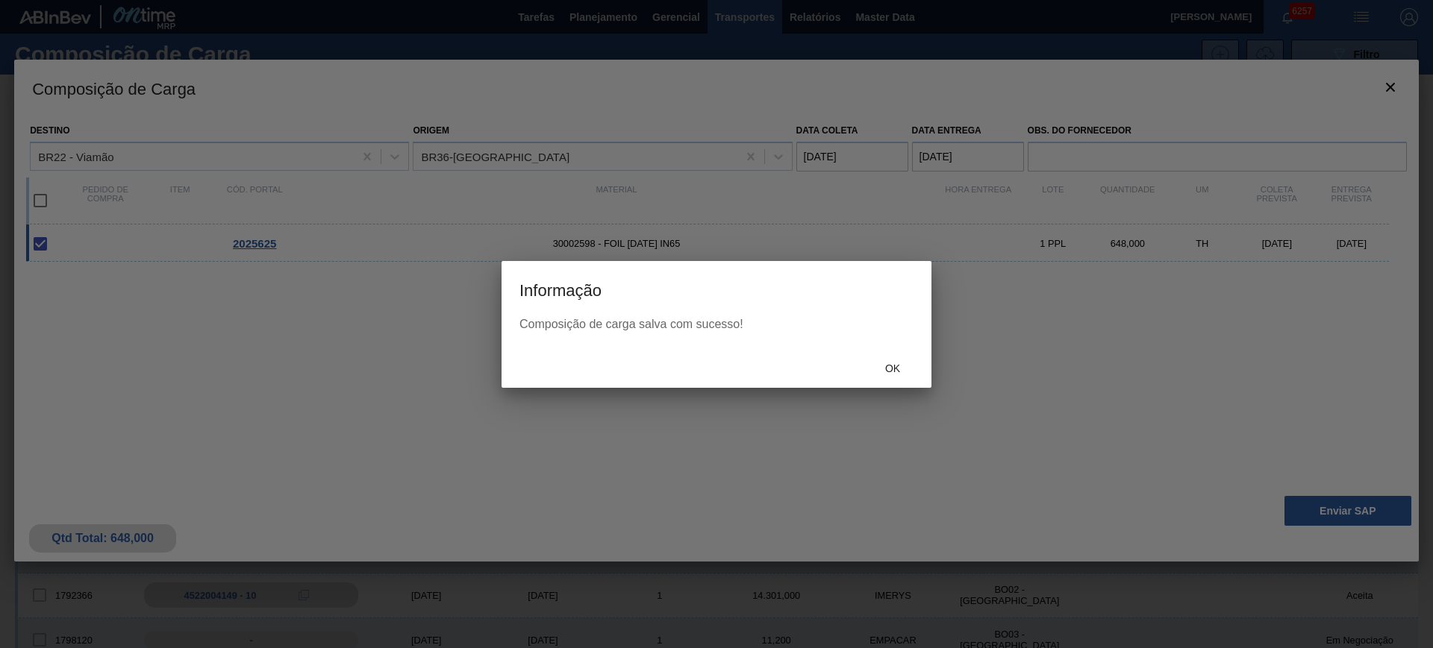
click at [898, 375] on div "Ok" at bounding box center [893, 369] width 66 height 28
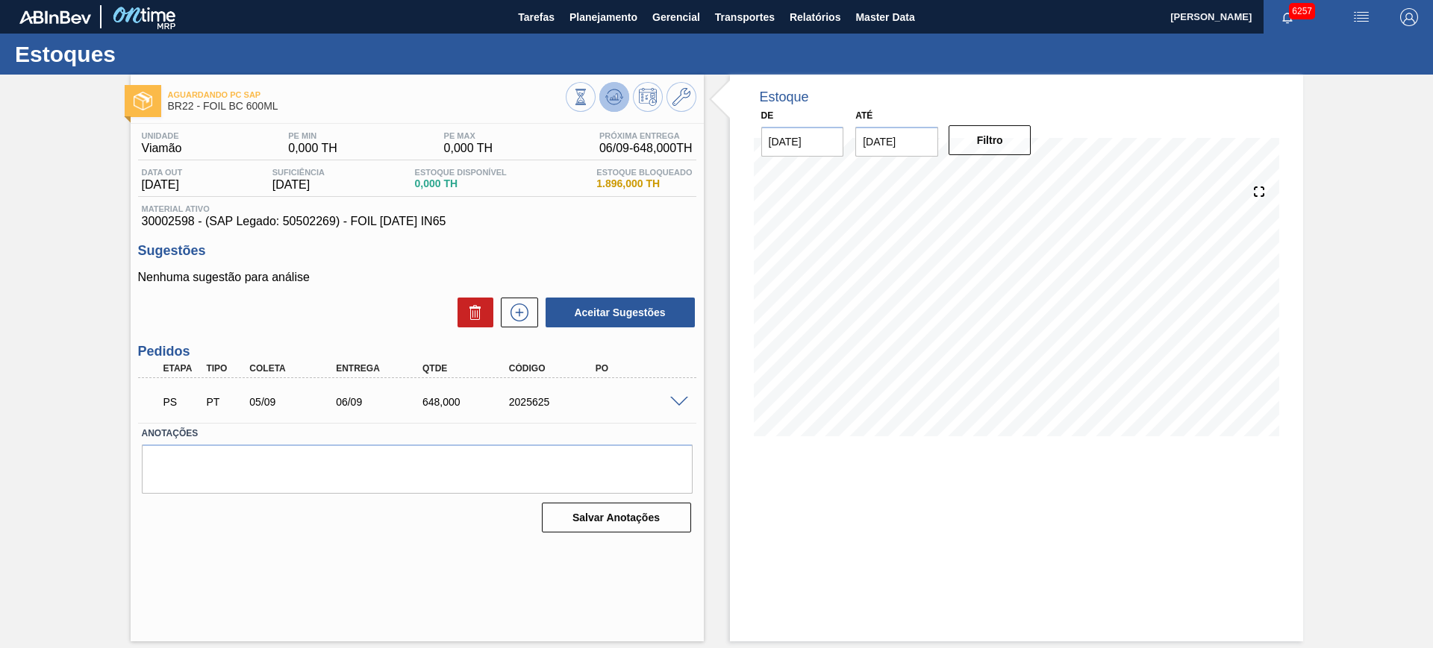
click at [616, 88] on icon at bounding box center [614, 97] width 18 height 18
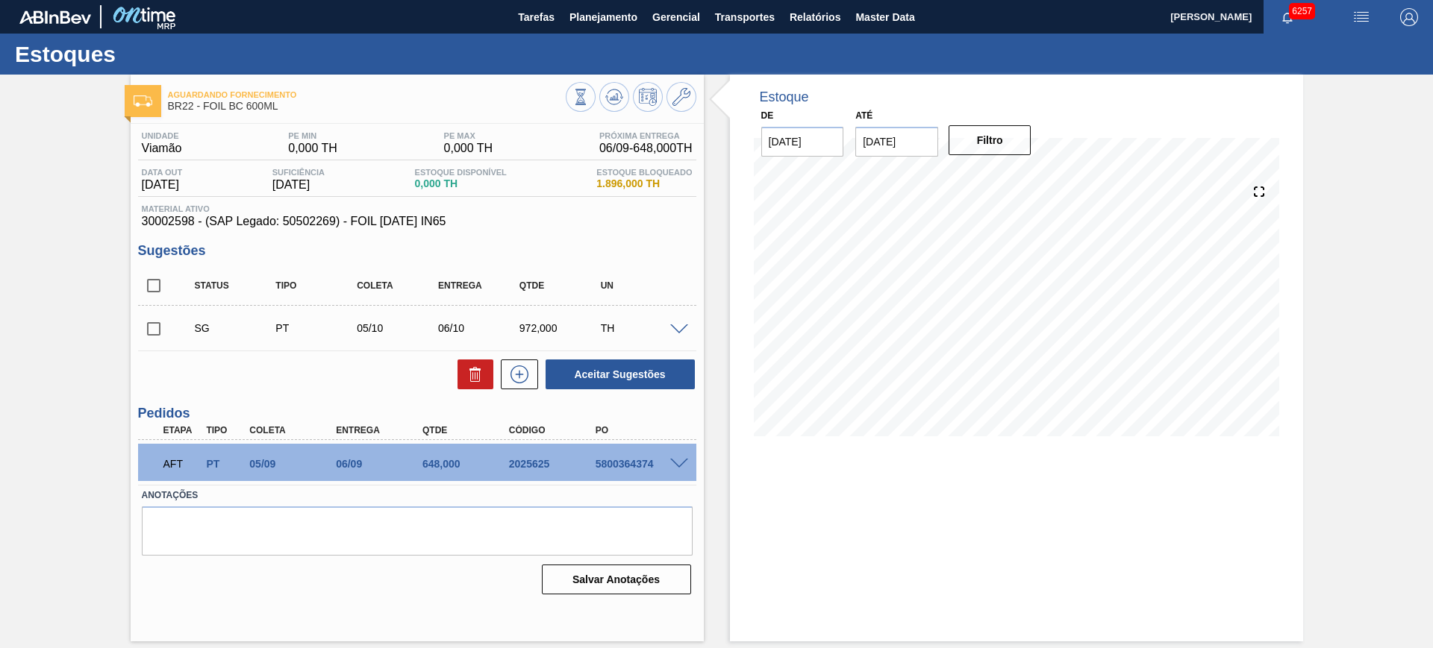
click at [628, 469] on div "5800364374" at bounding box center [640, 464] width 97 height 12
copy div "5800364374"
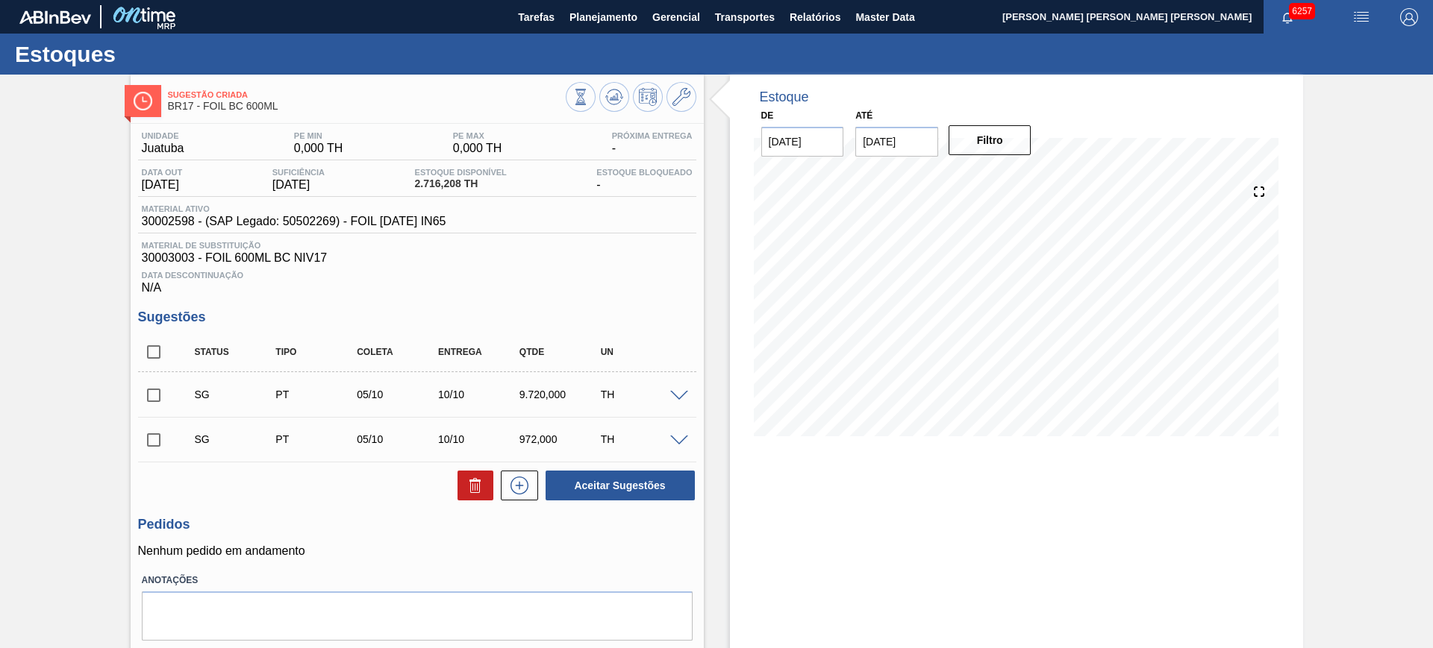
click at [151, 358] on input "checkbox" at bounding box center [153, 352] width 31 height 31
checkbox input "true"
click at [152, 400] on input "checkbox" at bounding box center [153, 395] width 31 height 31
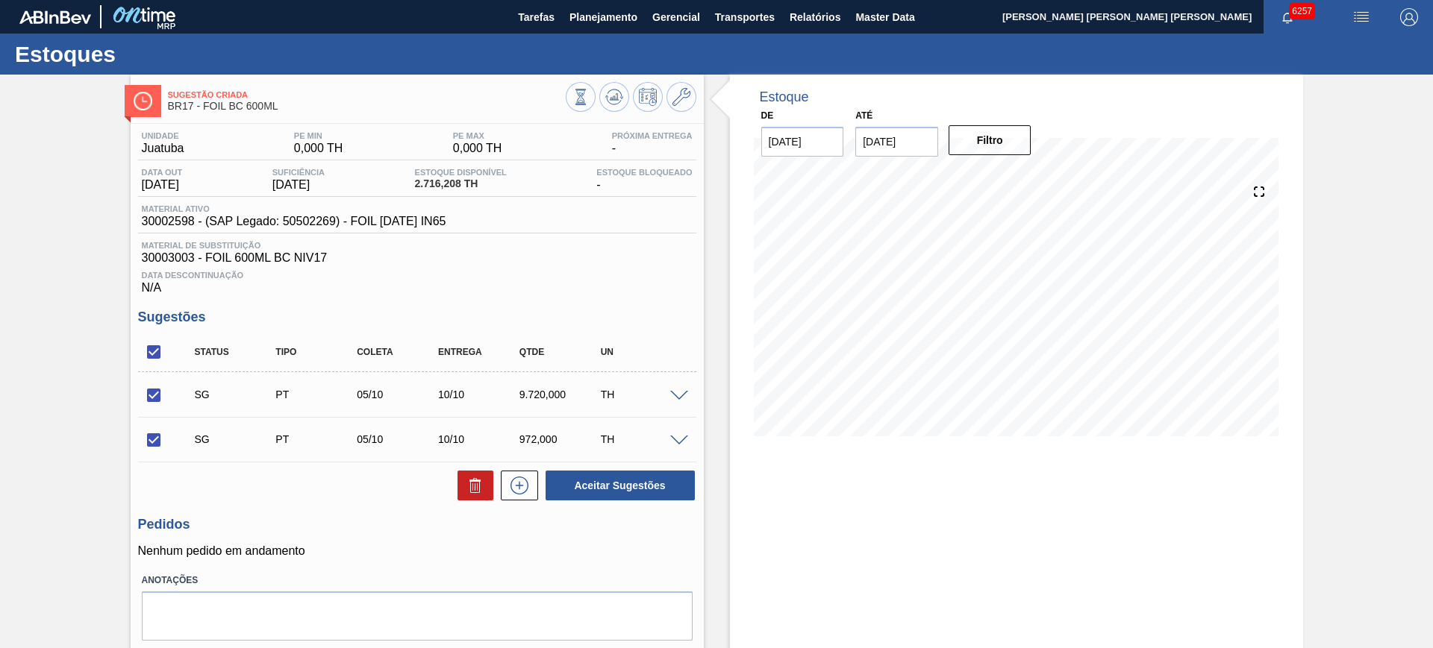
checkbox input "false"
click at [460, 486] on button at bounding box center [475, 486] width 36 height 30
checkbox input "false"
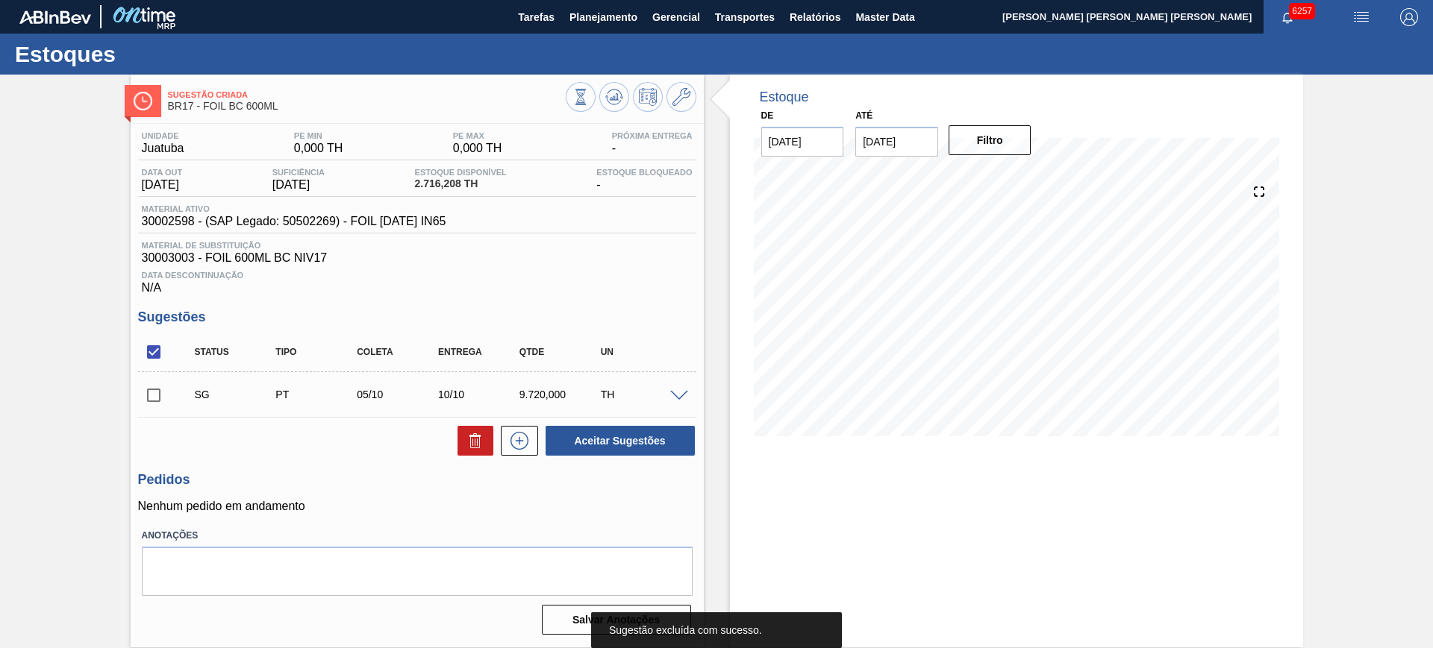
click at [685, 395] on span at bounding box center [679, 396] width 18 height 11
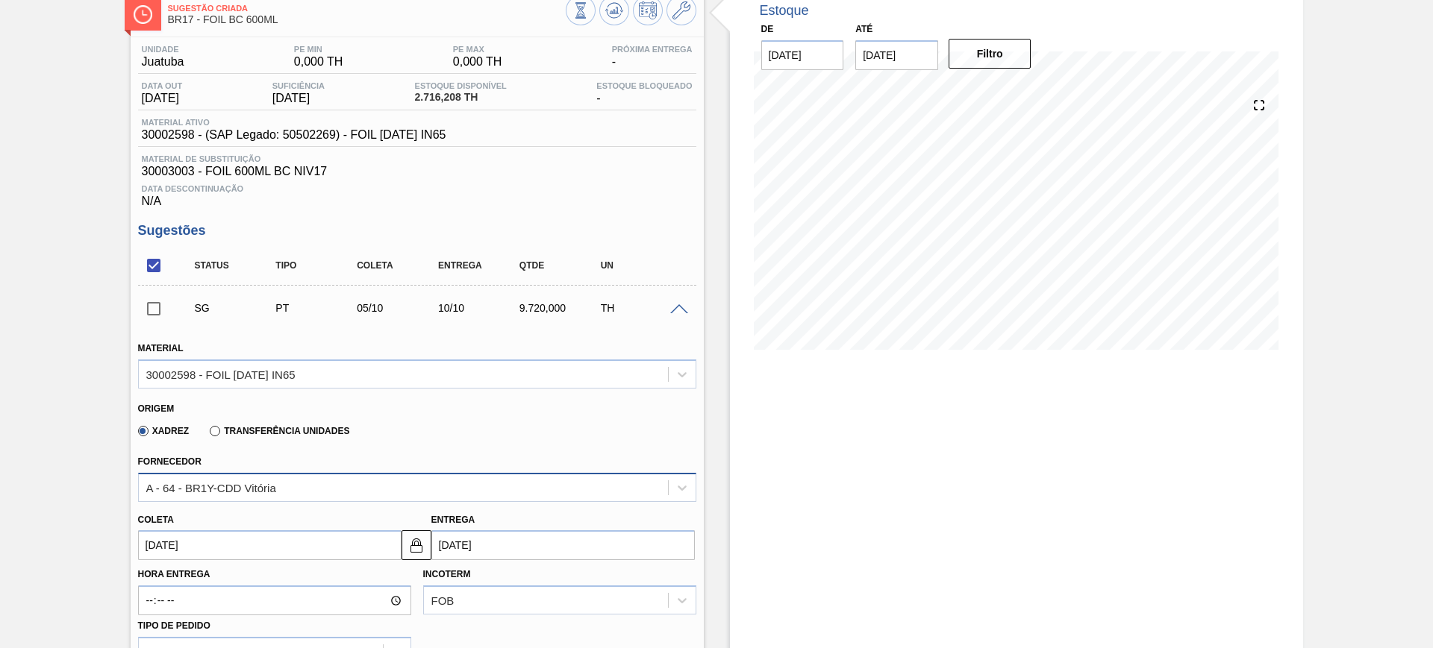
scroll to position [187, 0]
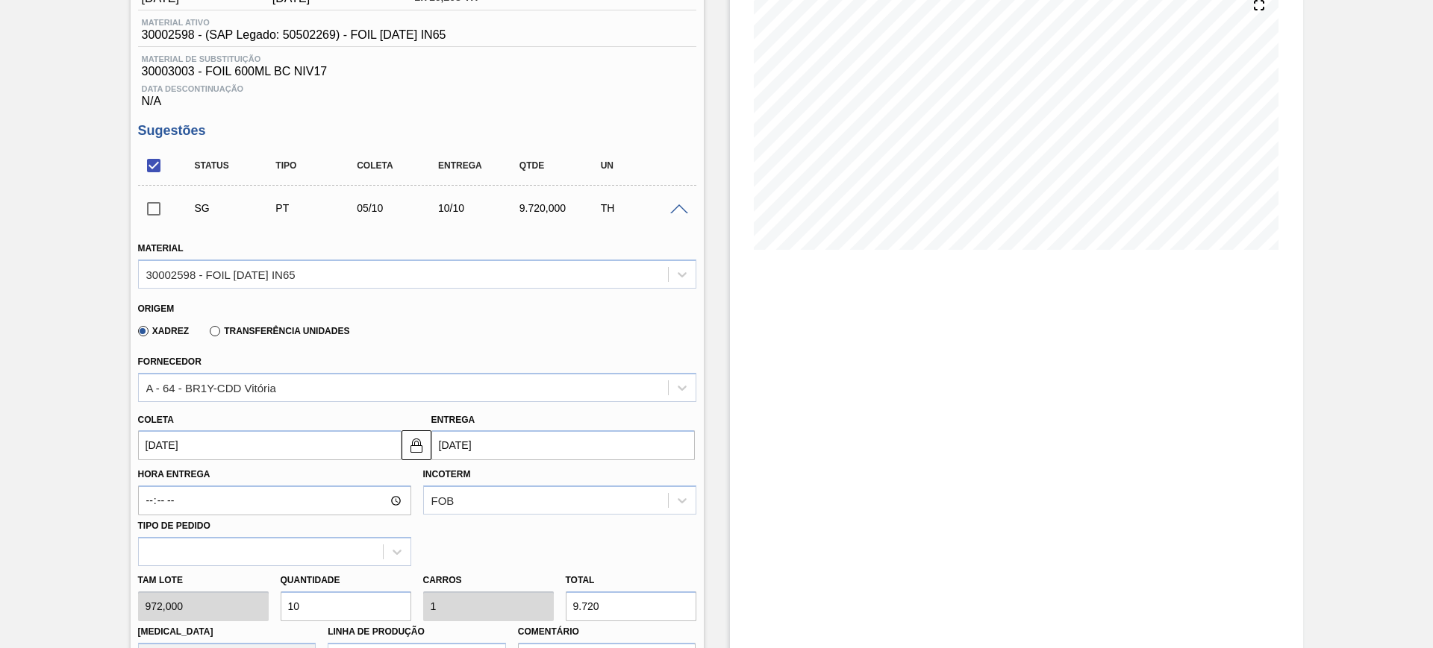
click at [243, 329] on label "Transferência Unidades" at bounding box center [280, 331] width 140 height 10
click at [207, 334] on input "Transferência Unidades" at bounding box center [207, 334] width 0 height 0
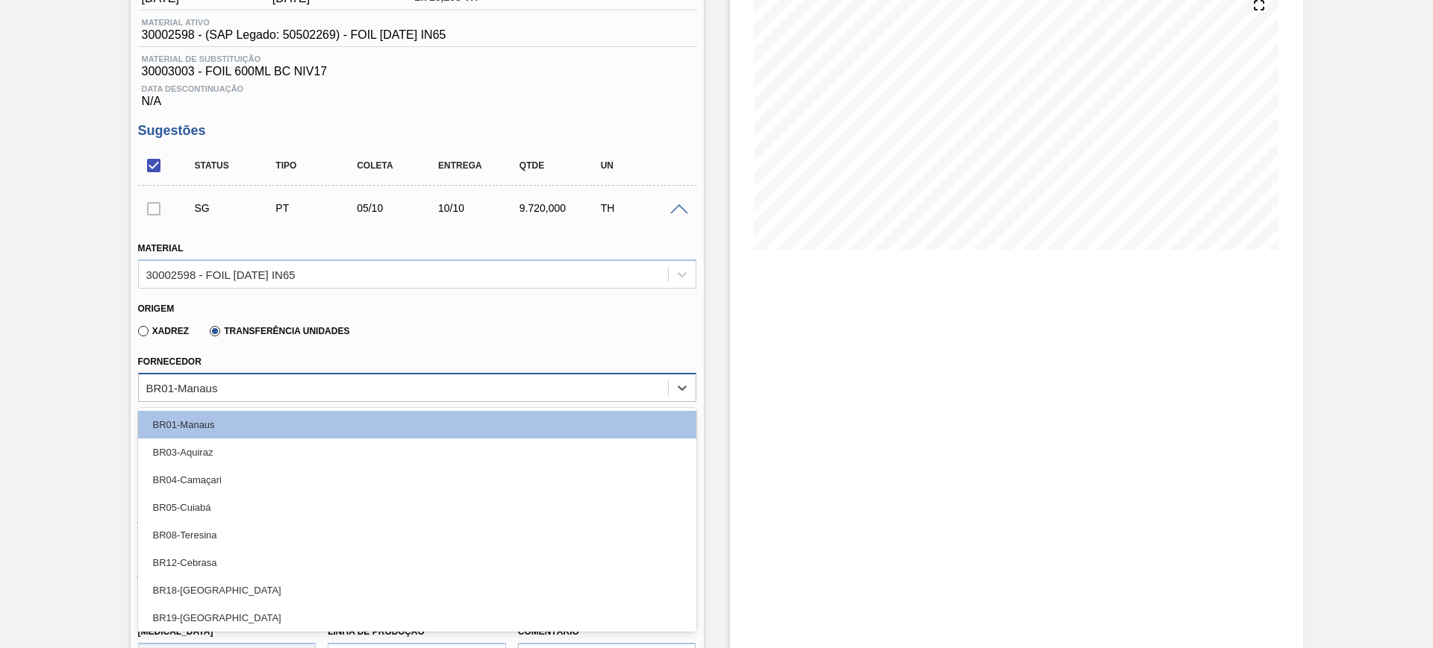
click at [251, 380] on div "BR01-Manaus" at bounding box center [403, 388] width 529 height 22
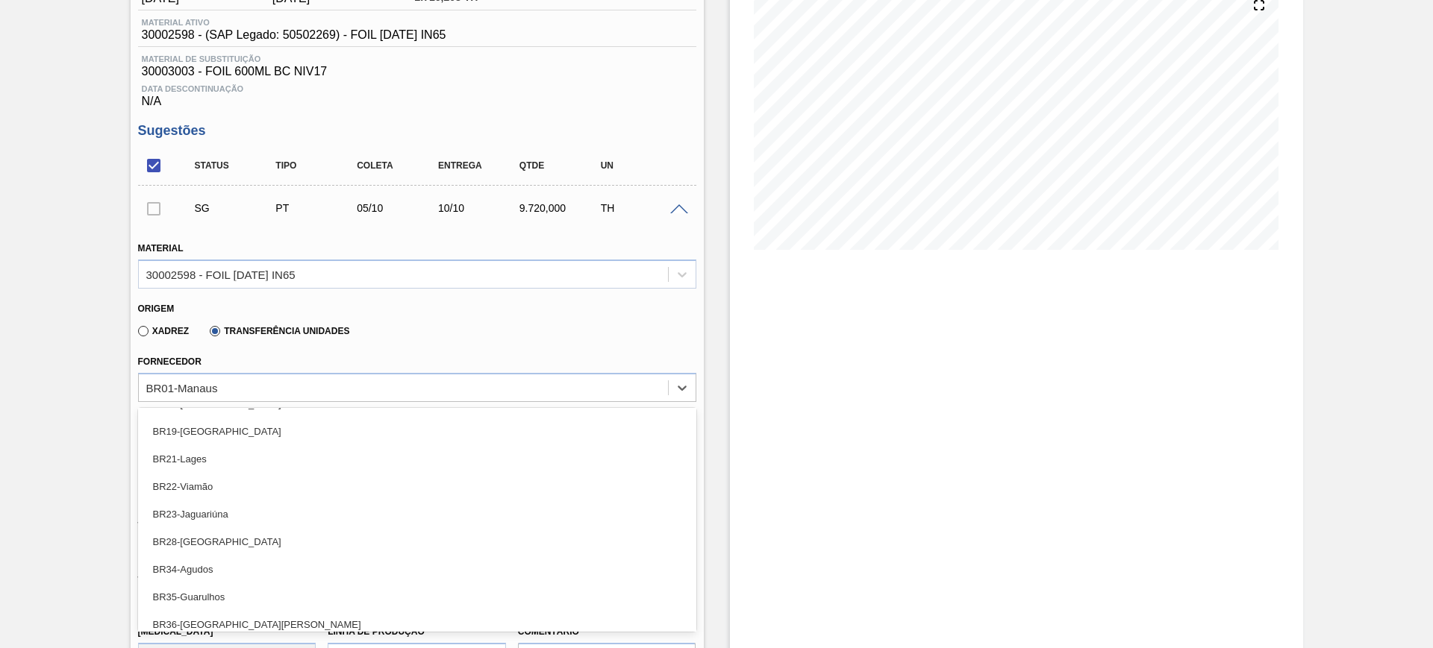
scroll to position [251, 0]
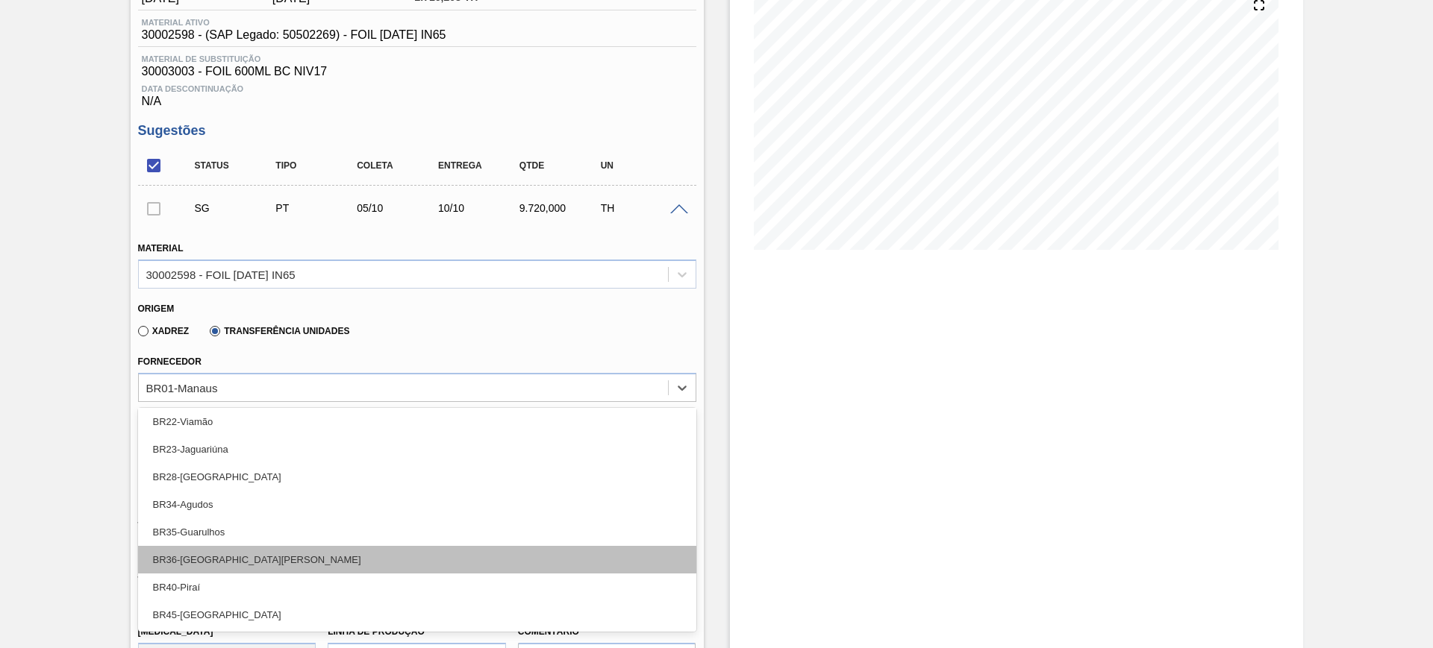
click at [290, 560] on div "BR36-[GEOGRAPHIC_DATA][PERSON_NAME]" at bounding box center [417, 560] width 558 height 28
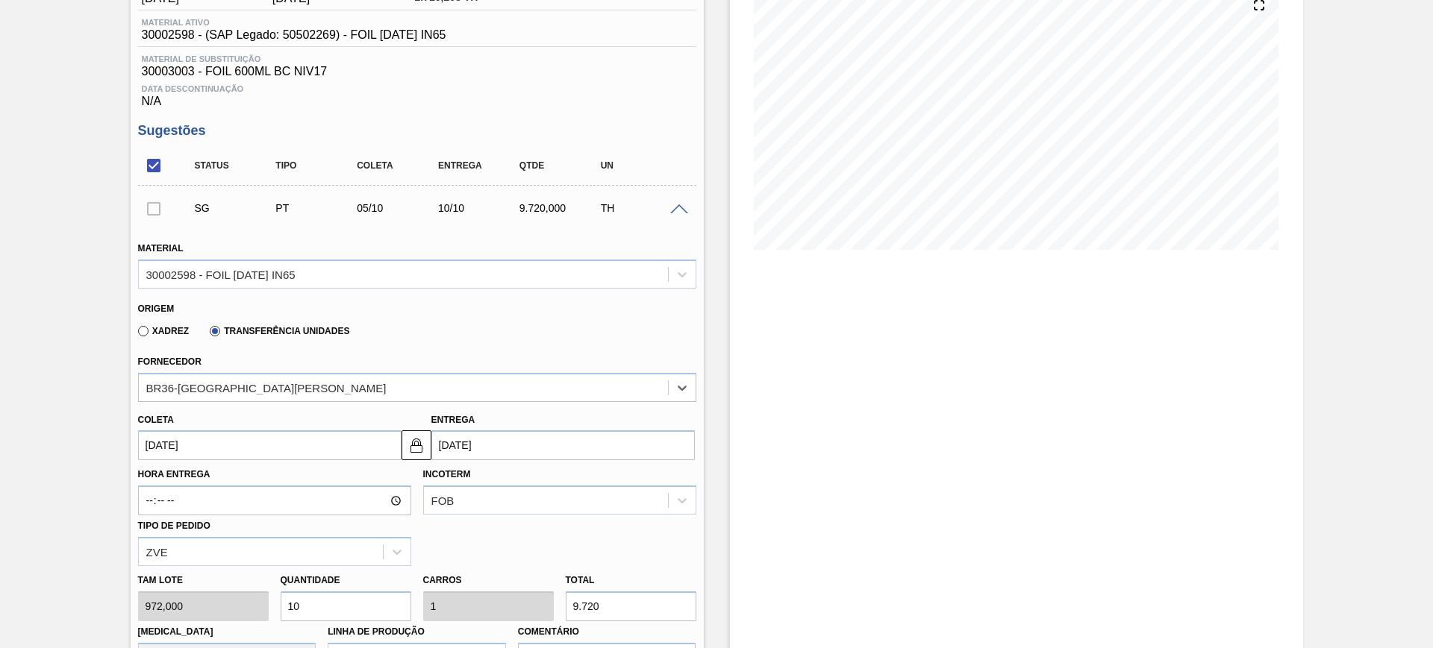
click at [320, 454] on input "[DATE]" at bounding box center [269, 446] width 263 height 30
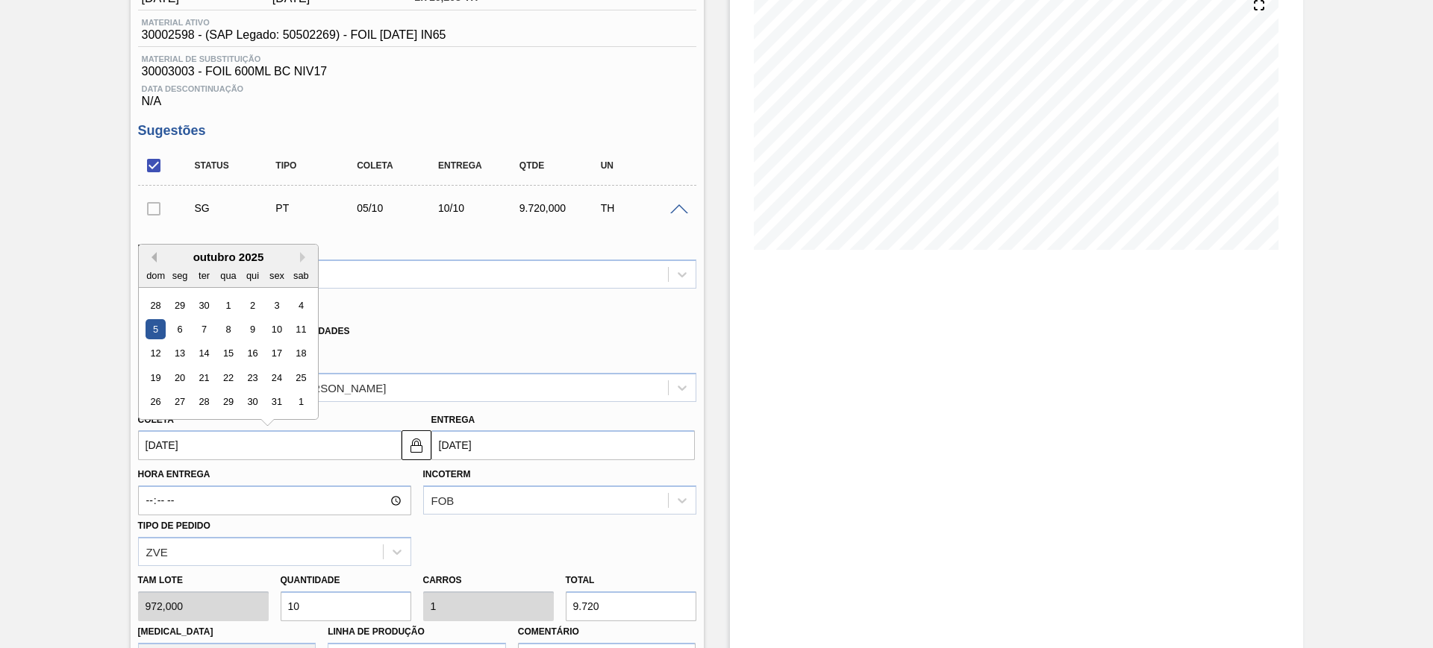
click at [155, 253] on button "Previous Month" at bounding box center [151, 257] width 10 height 10
click at [296, 304] on div "6" at bounding box center [300, 305] width 20 height 20
type input "[DATE]"
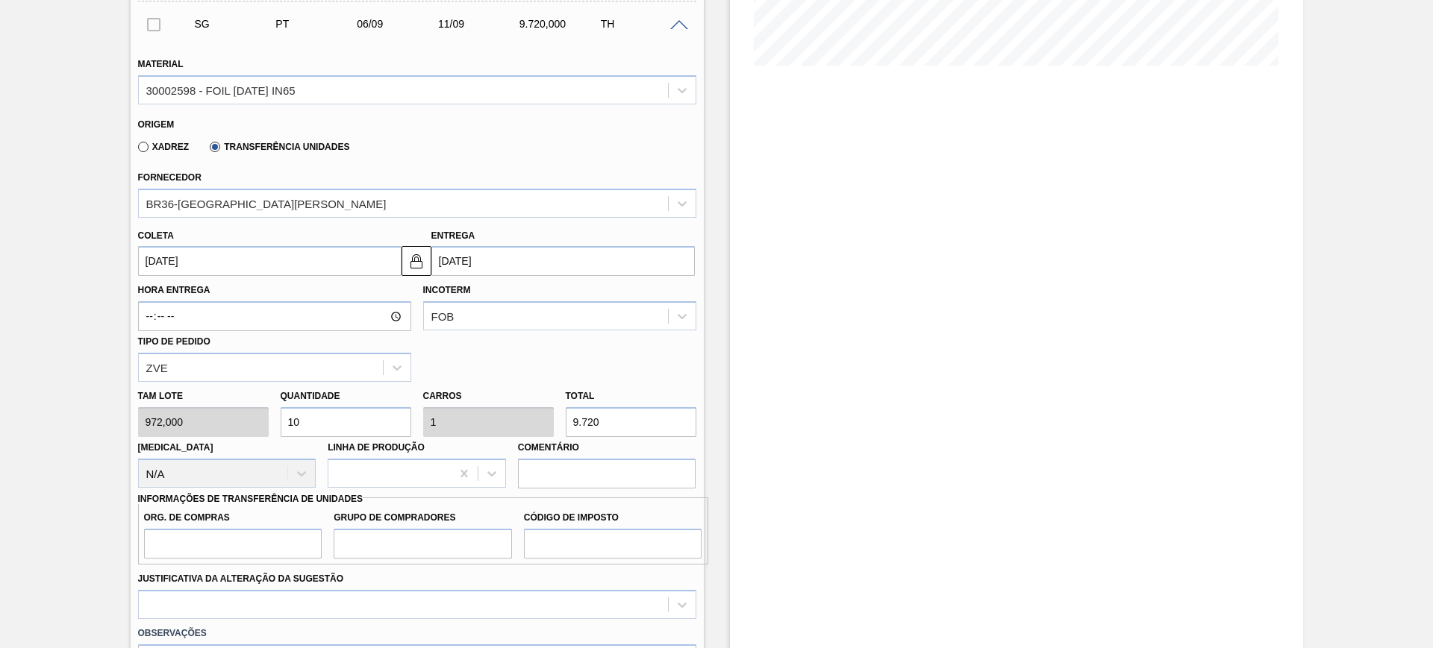
scroll to position [373, 0]
click at [595, 417] on input "9.720" at bounding box center [631, 420] width 131 height 30
type input "0,001"
type input "0"
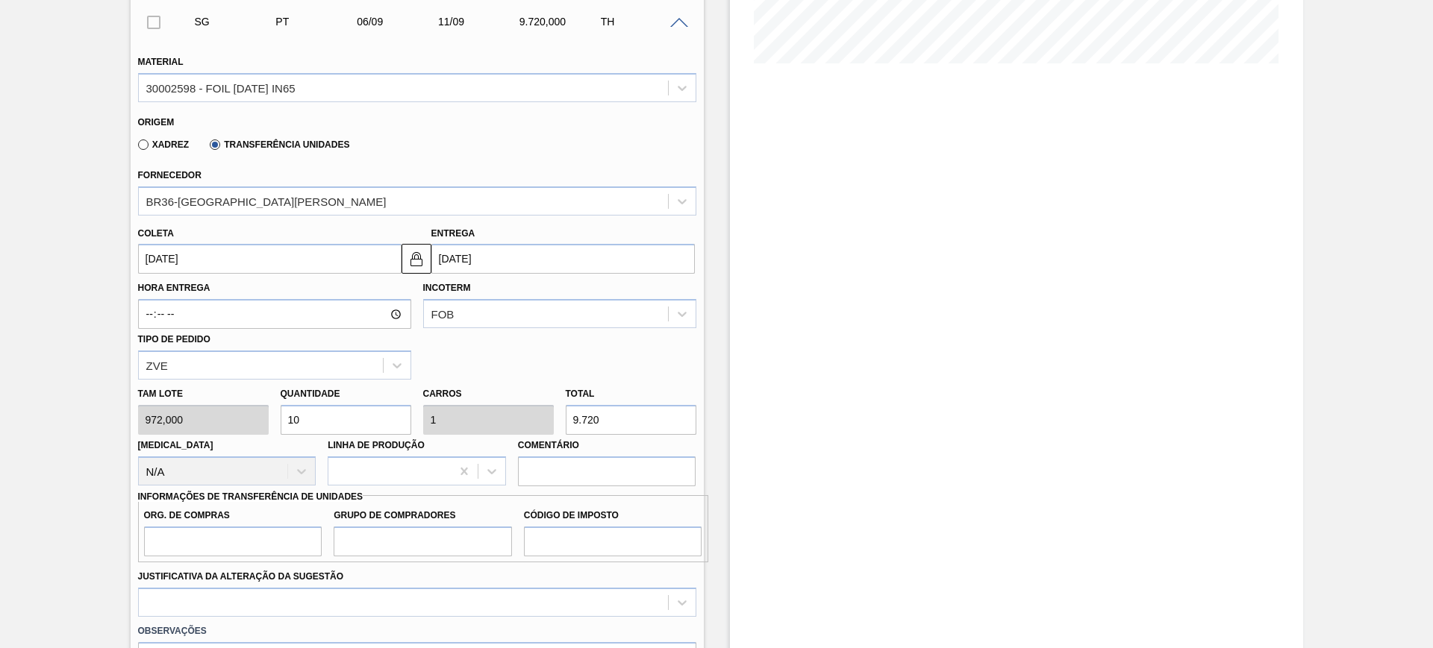
type input "1"
type input "0,016"
type input "0,002"
type input "16"
type input "0,167"
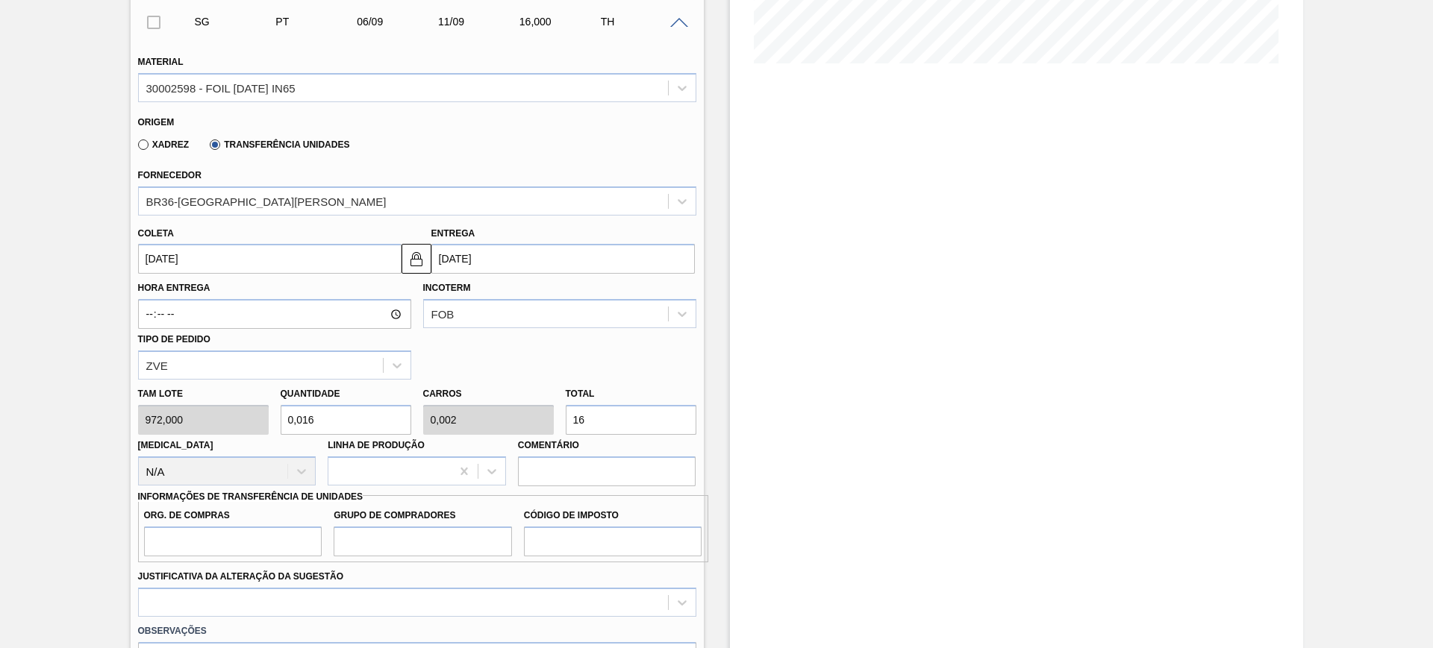
type input "0,017"
type input "162"
type input "1,667"
type input "0,167"
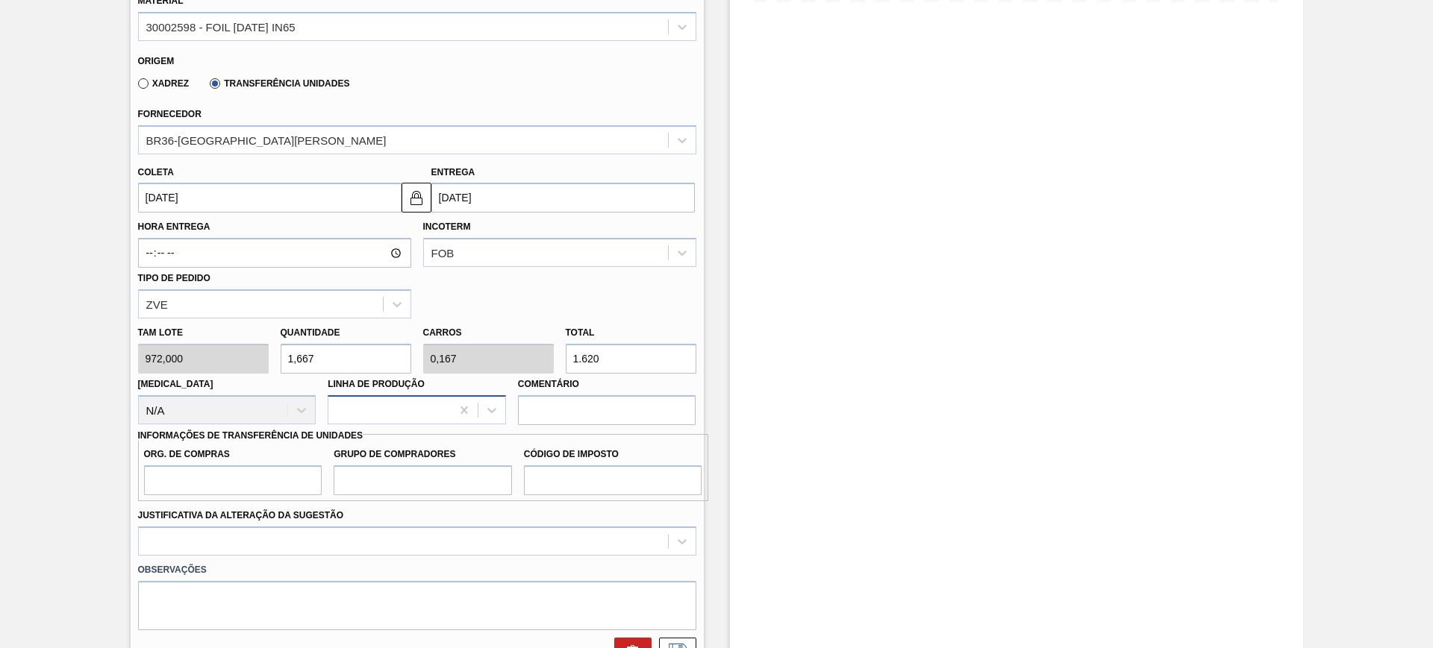
scroll to position [466, 0]
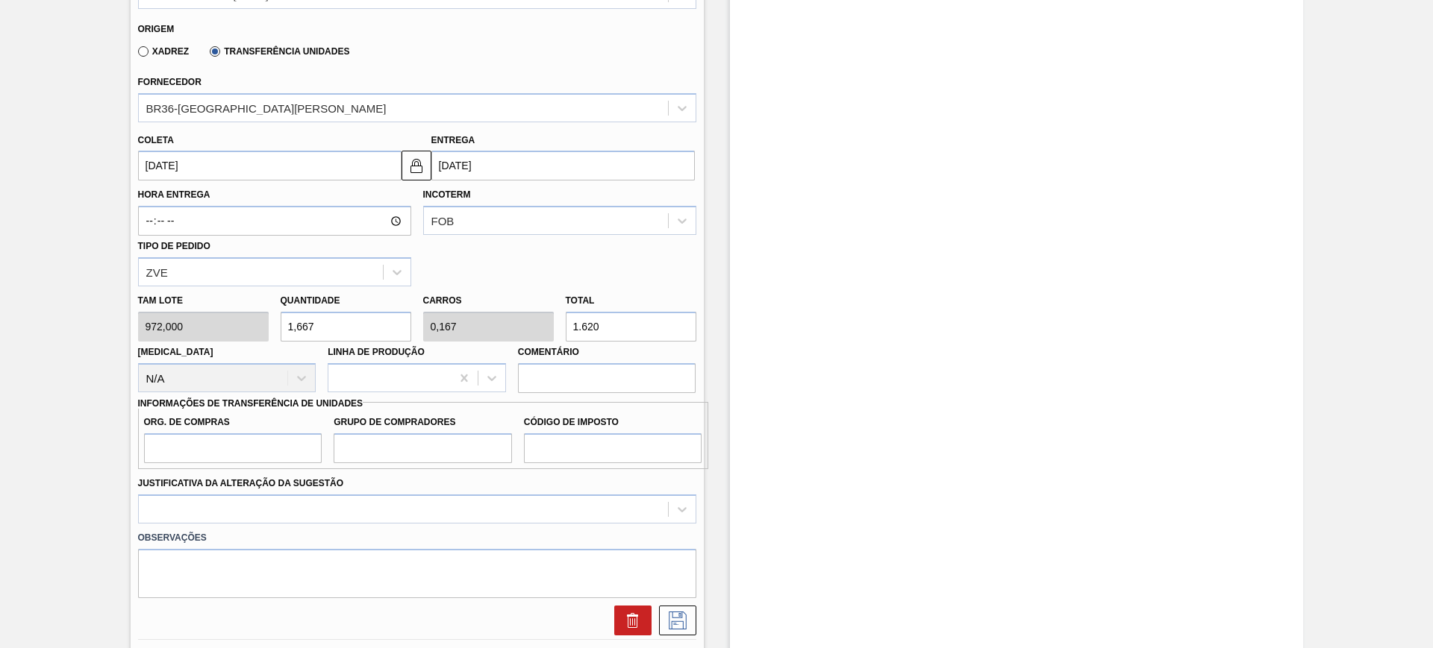
type input "1.620"
click at [287, 439] on input "Org. de Compras" at bounding box center [233, 449] width 178 height 30
type input "BR00"
type input "A01"
type input "I1"
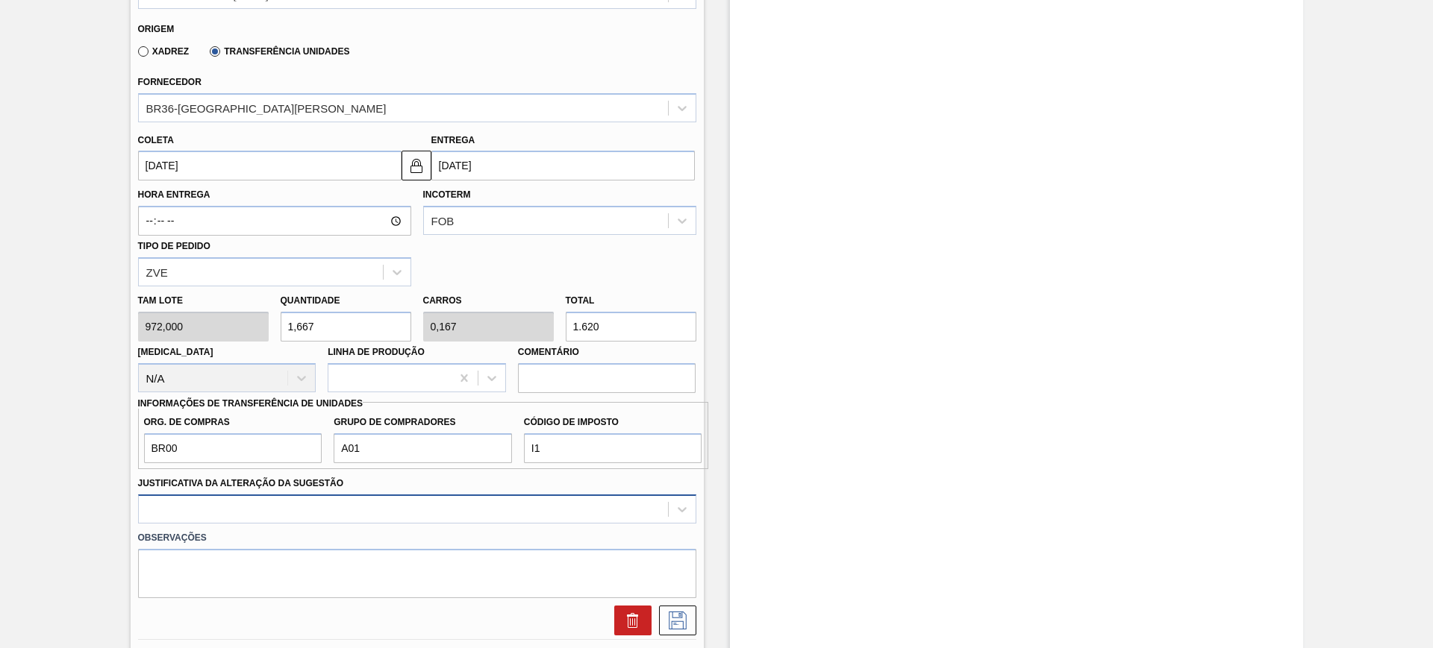
click at [282, 499] on div at bounding box center [417, 509] width 558 height 29
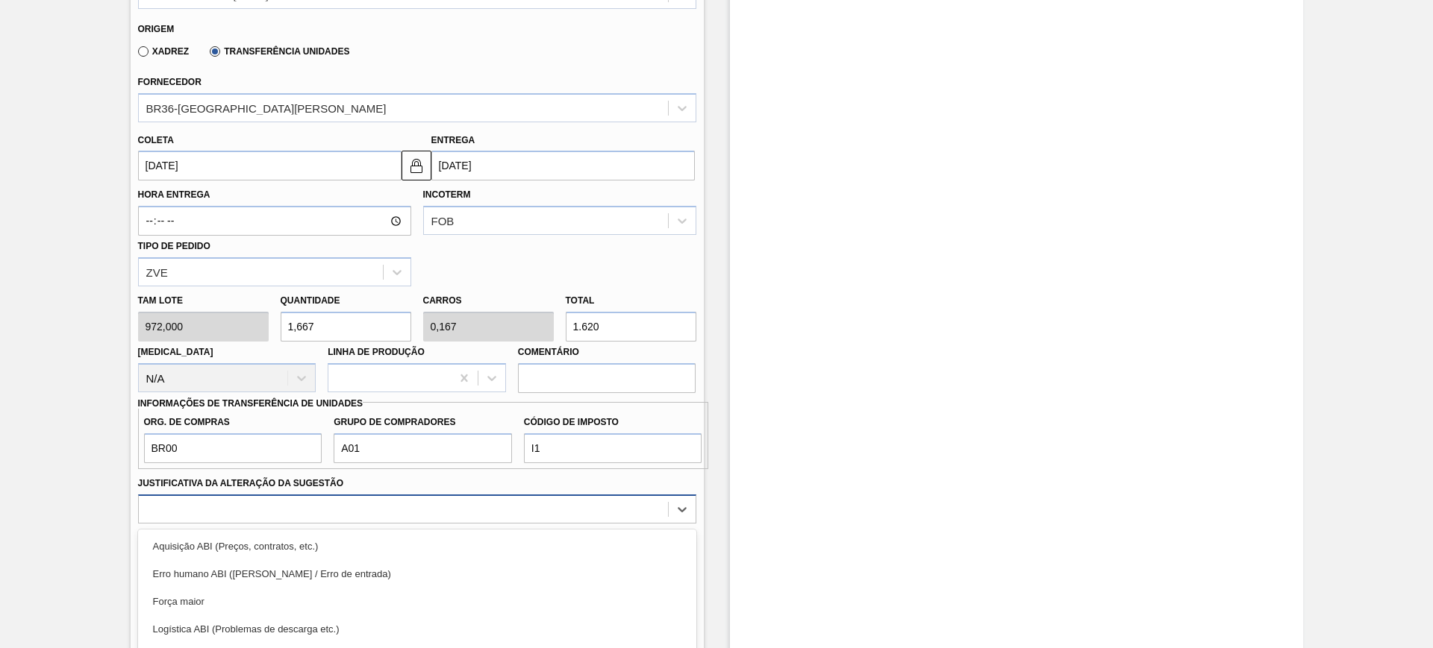
scroll to position [578, 0]
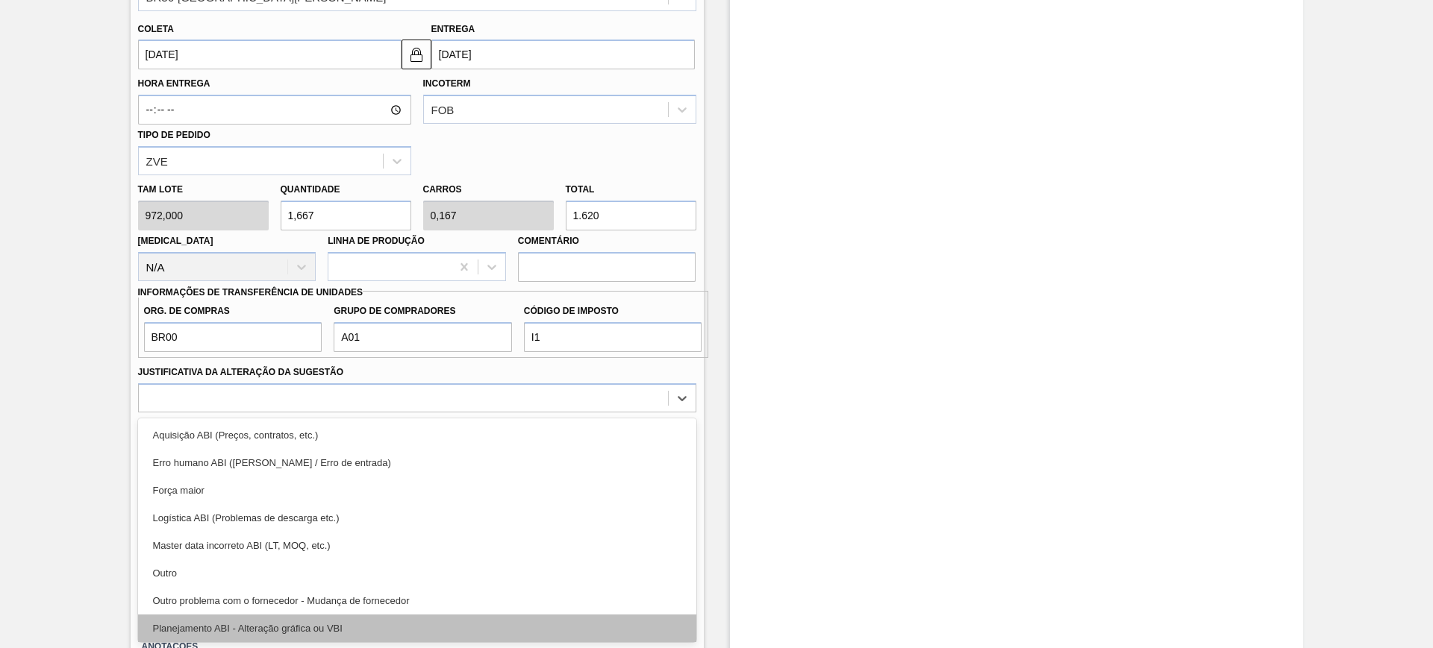
click at [349, 619] on div "Planejamento ABI - Alteração gráfica ou VBI" at bounding box center [417, 629] width 558 height 28
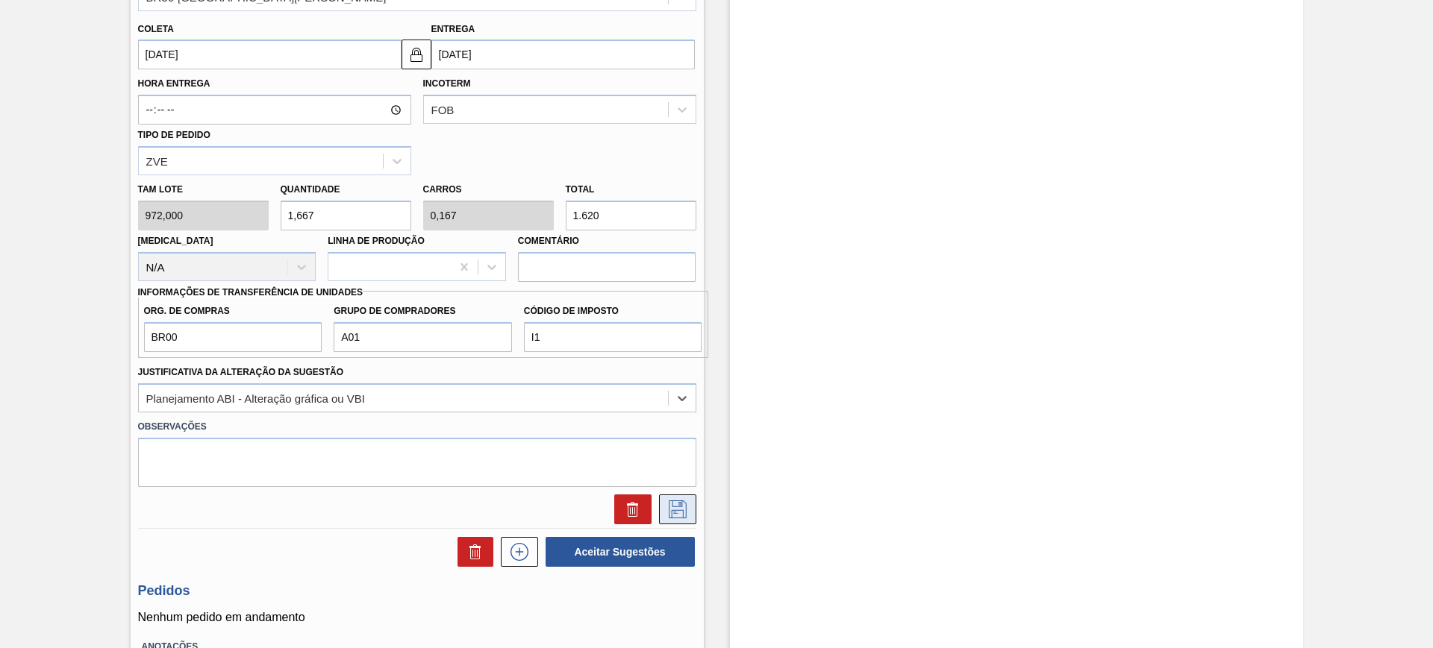
click at [670, 510] on icon at bounding box center [678, 510] width 18 height 18
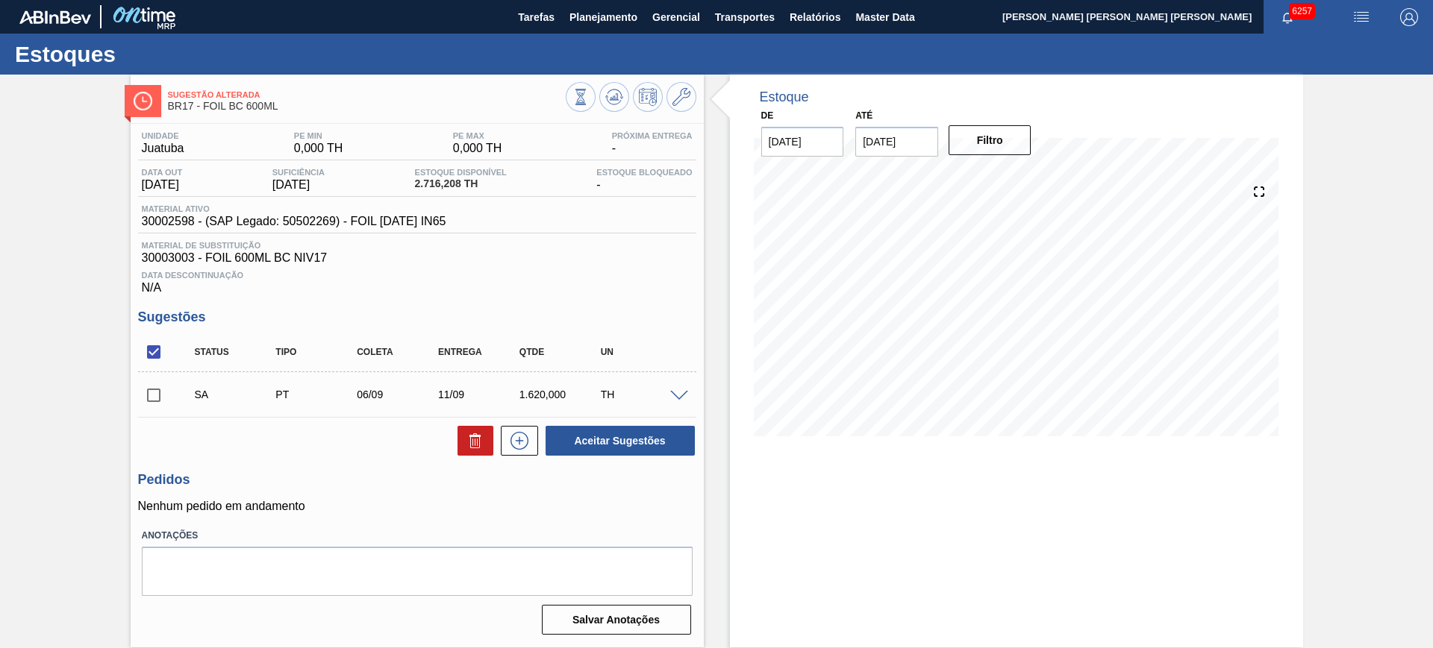
scroll to position [0, 0]
click at [683, 393] on span at bounding box center [679, 396] width 18 height 11
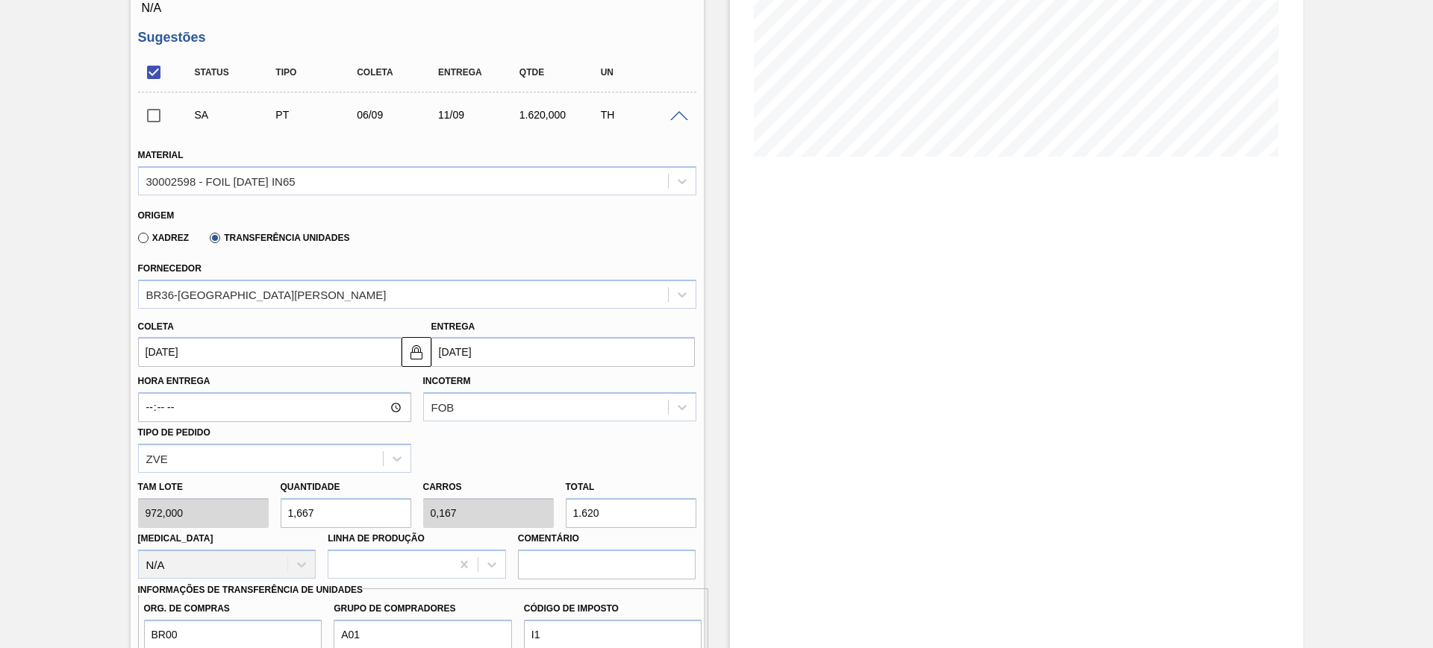
scroll to position [373, 0]
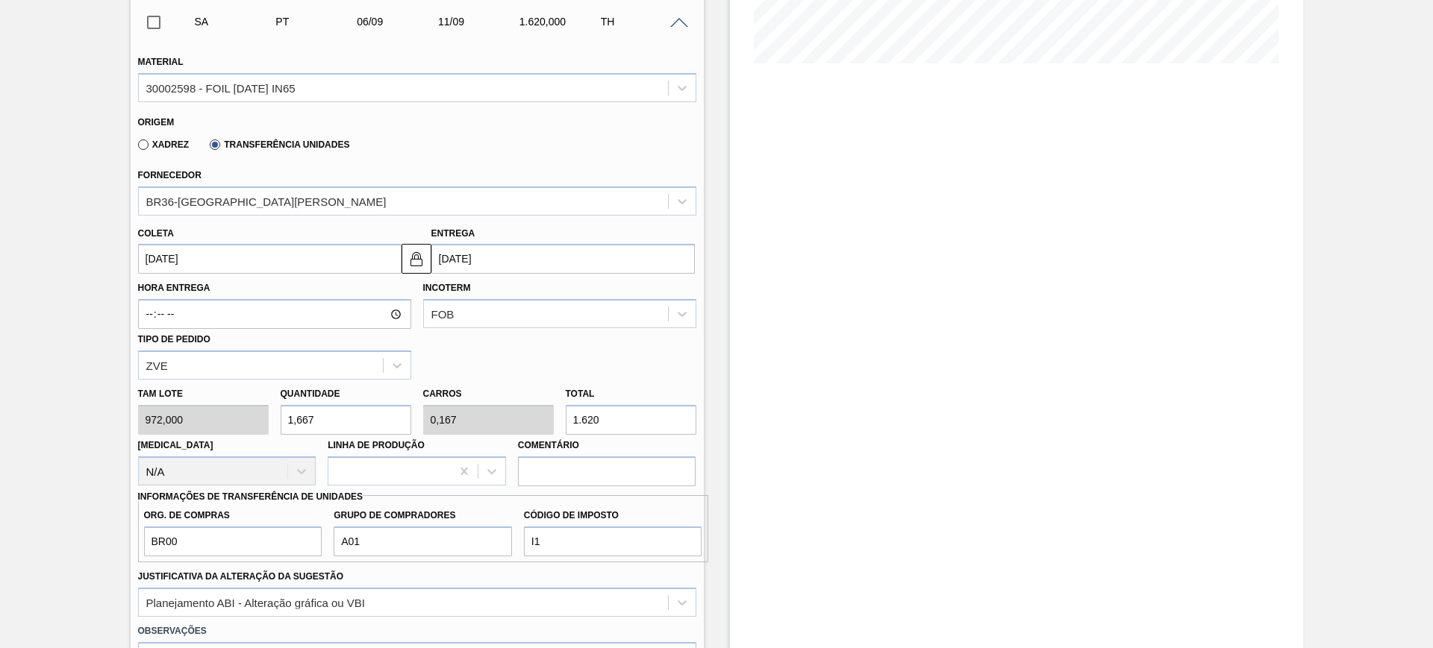
click at [318, 425] on input "1,667" at bounding box center [346, 420] width 131 height 30
type input "2"
type input "0,2"
type input "1.944"
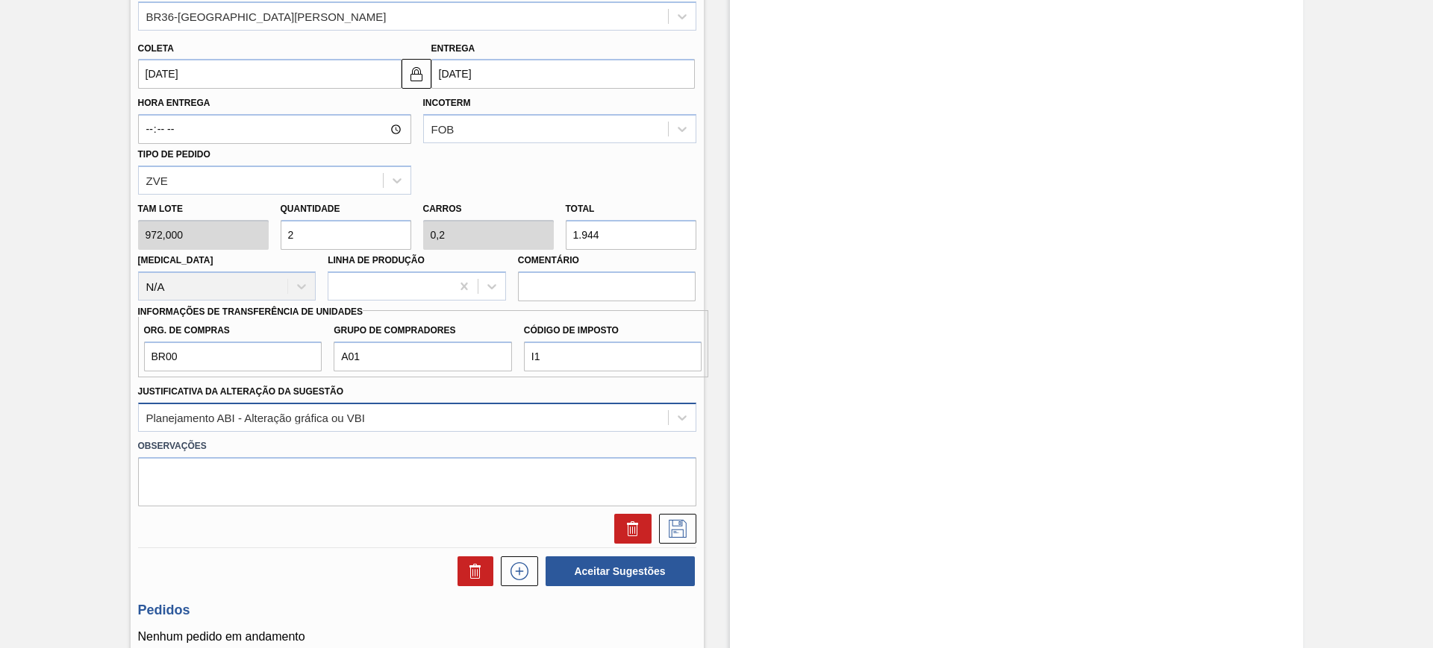
scroll to position [560, 0]
type input "2"
click at [675, 527] on icon at bounding box center [678, 528] width 24 height 18
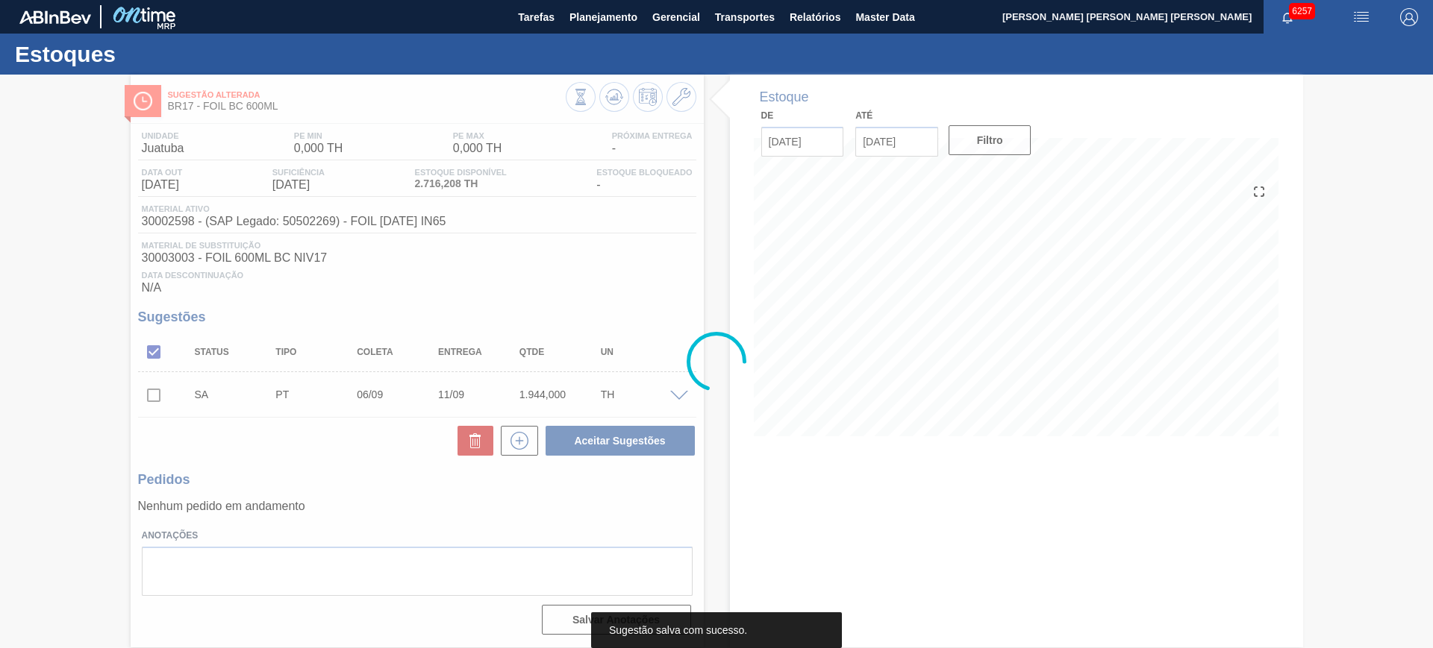
scroll to position [0, 0]
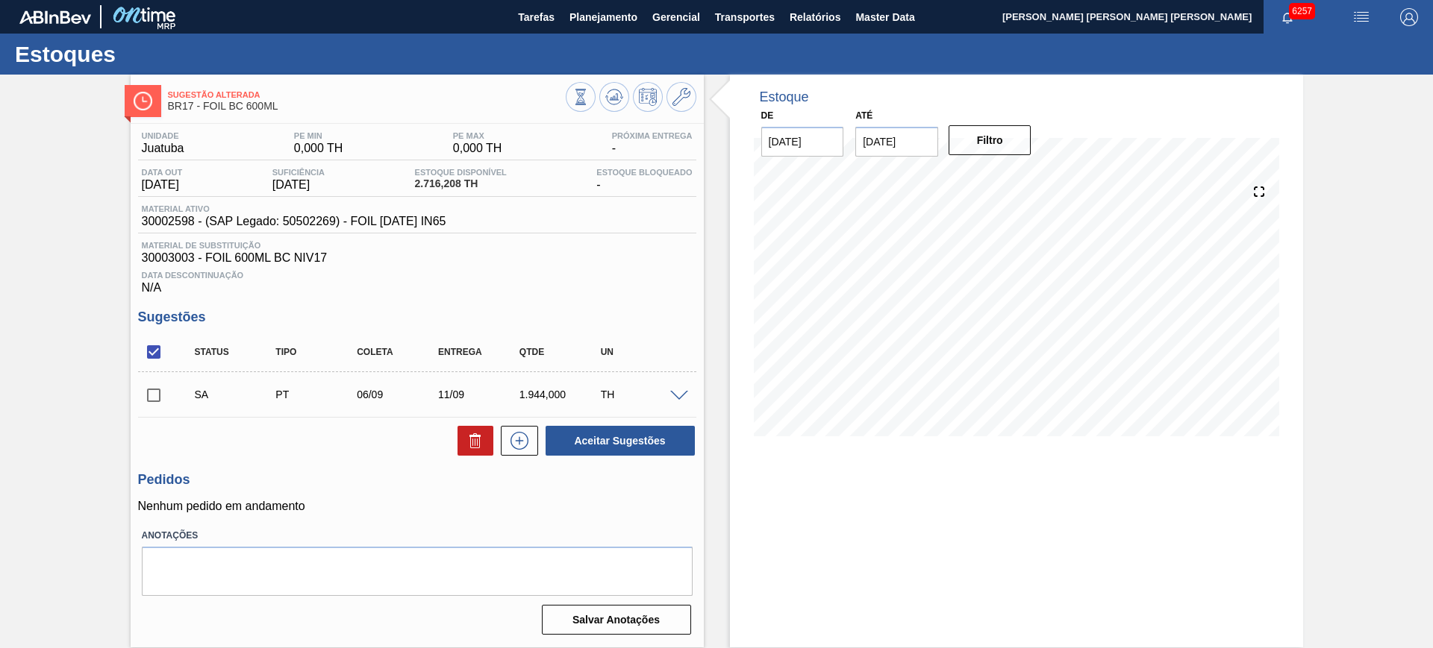
click at [164, 348] on input "checkbox" at bounding box center [153, 352] width 31 height 31
checkbox input "true"
click at [643, 451] on button "Aceitar Sugestões" at bounding box center [619, 441] width 149 height 30
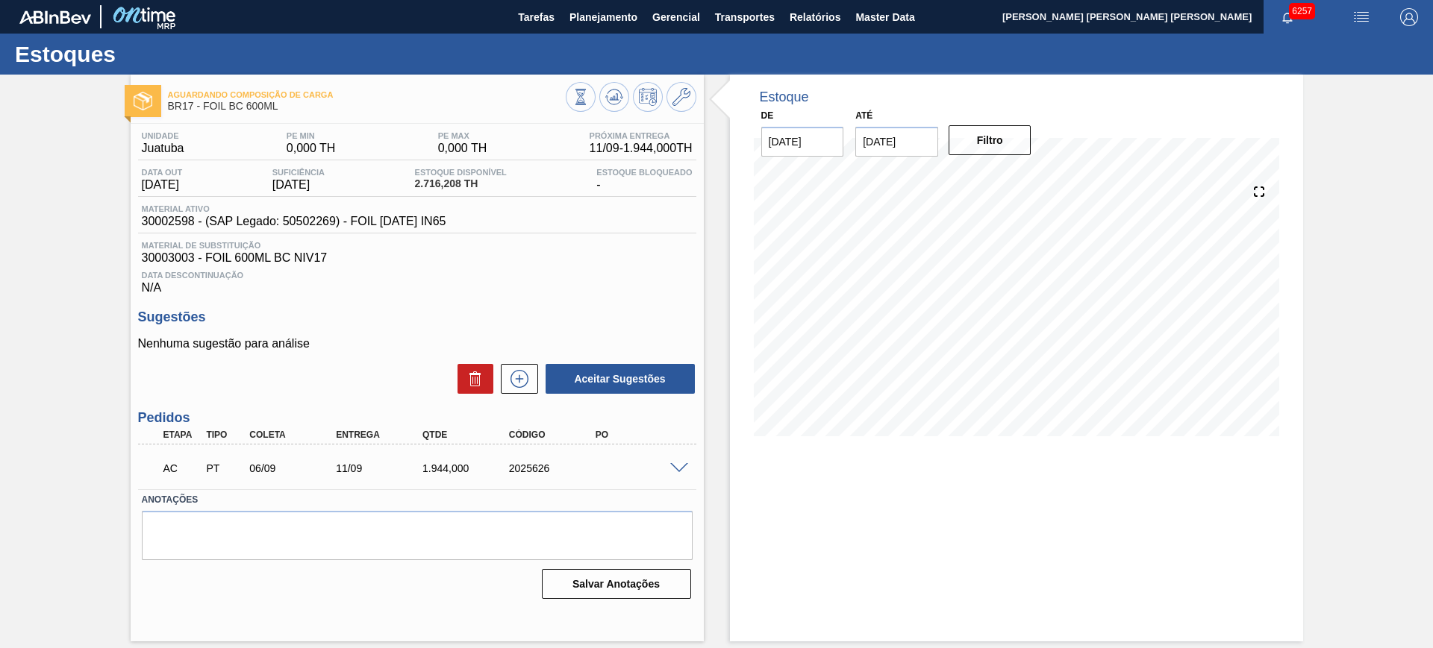
click at [679, 464] on span at bounding box center [679, 468] width 18 height 11
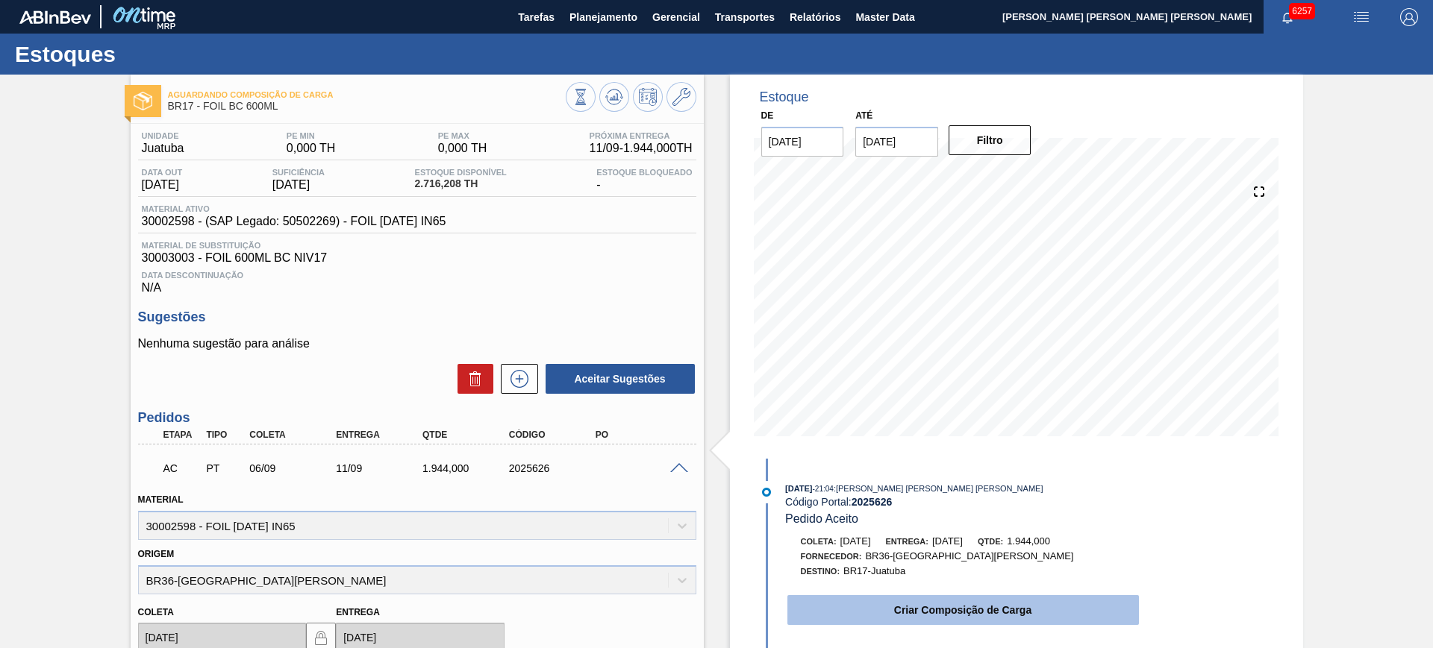
click at [968, 610] on button "Criar Composição de Carga" at bounding box center [962, 610] width 351 height 30
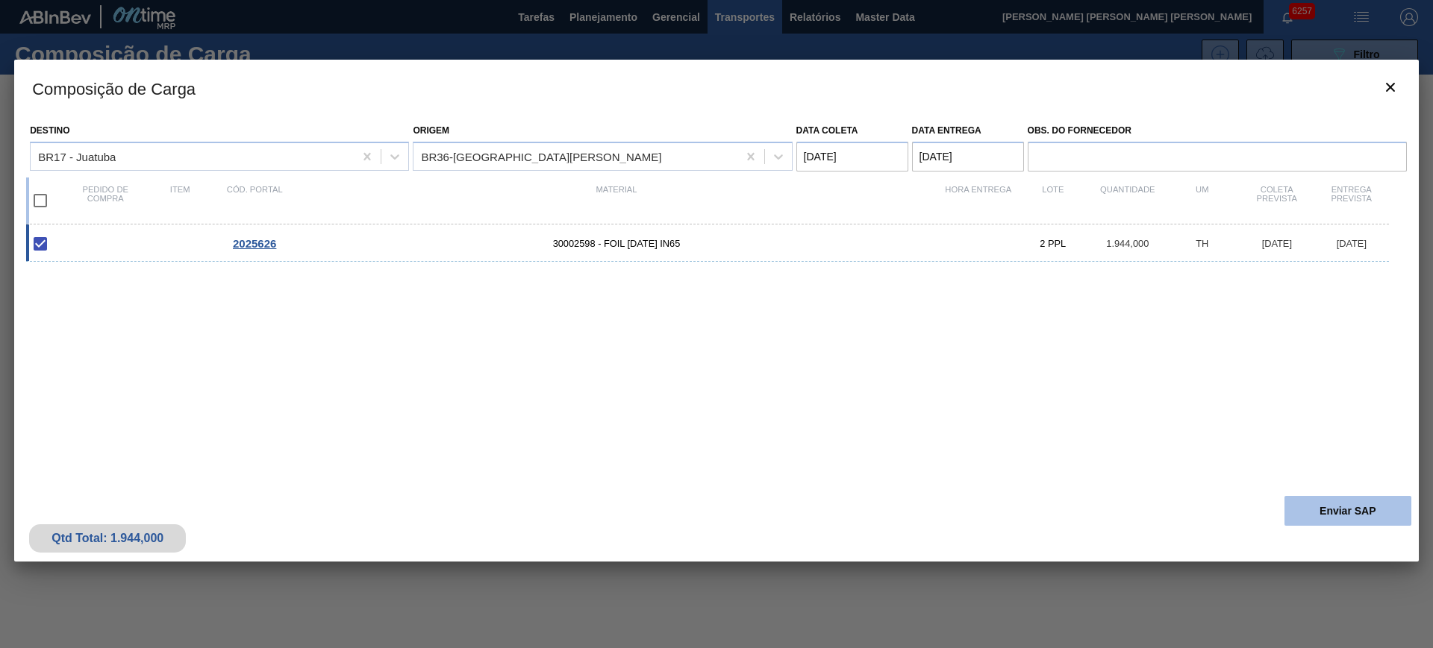
click at [1326, 516] on button "Enviar SAP" at bounding box center [1347, 511] width 127 height 30
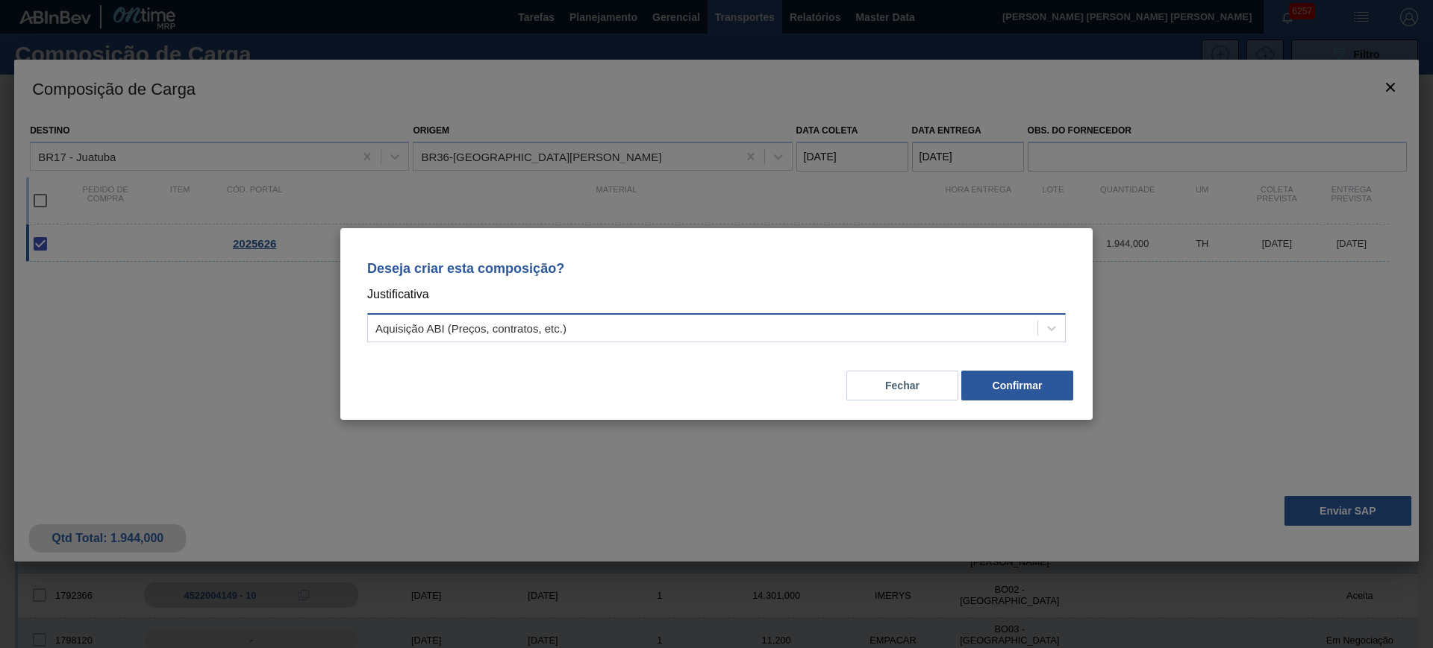
click at [942, 324] on div "Aquisição ABI (Preços, contratos, etc.)" at bounding box center [702, 329] width 669 height 22
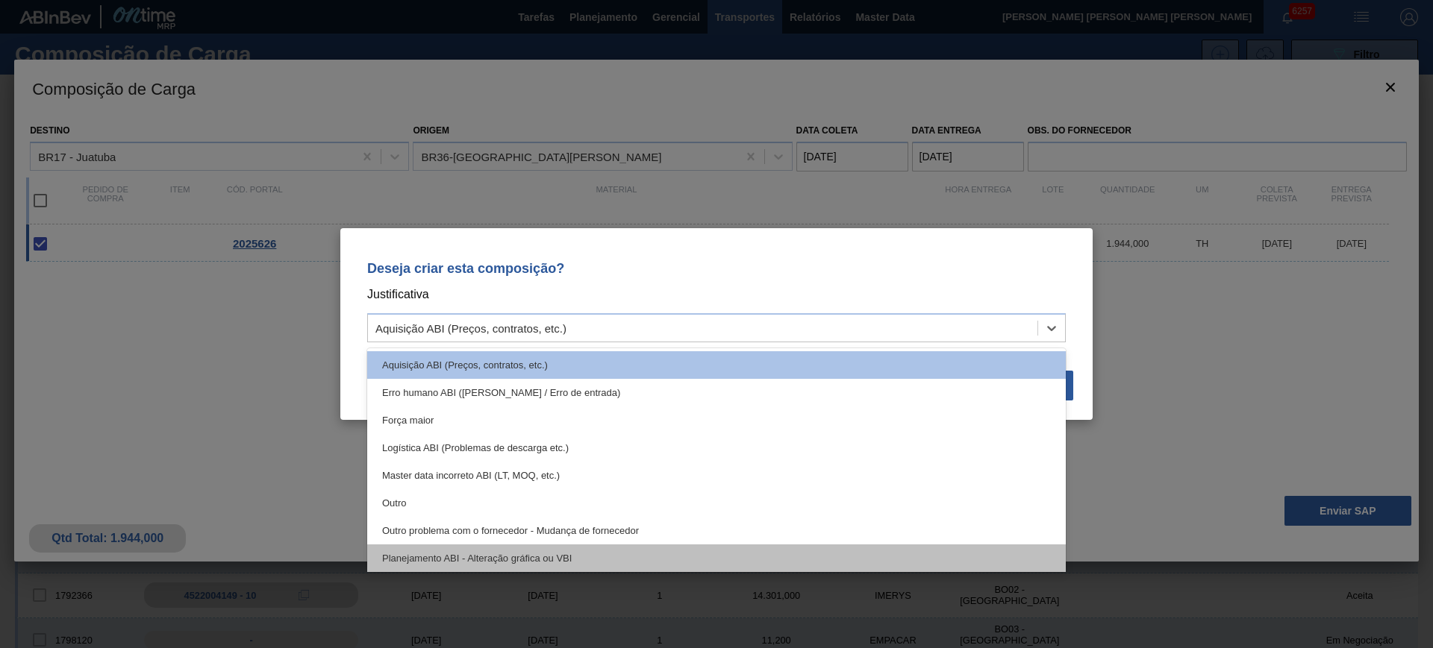
click at [732, 551] on div "Planejamento ABI - Alteração gráfica ou VBI" at bounding box center [716, 559] width 698 height 28
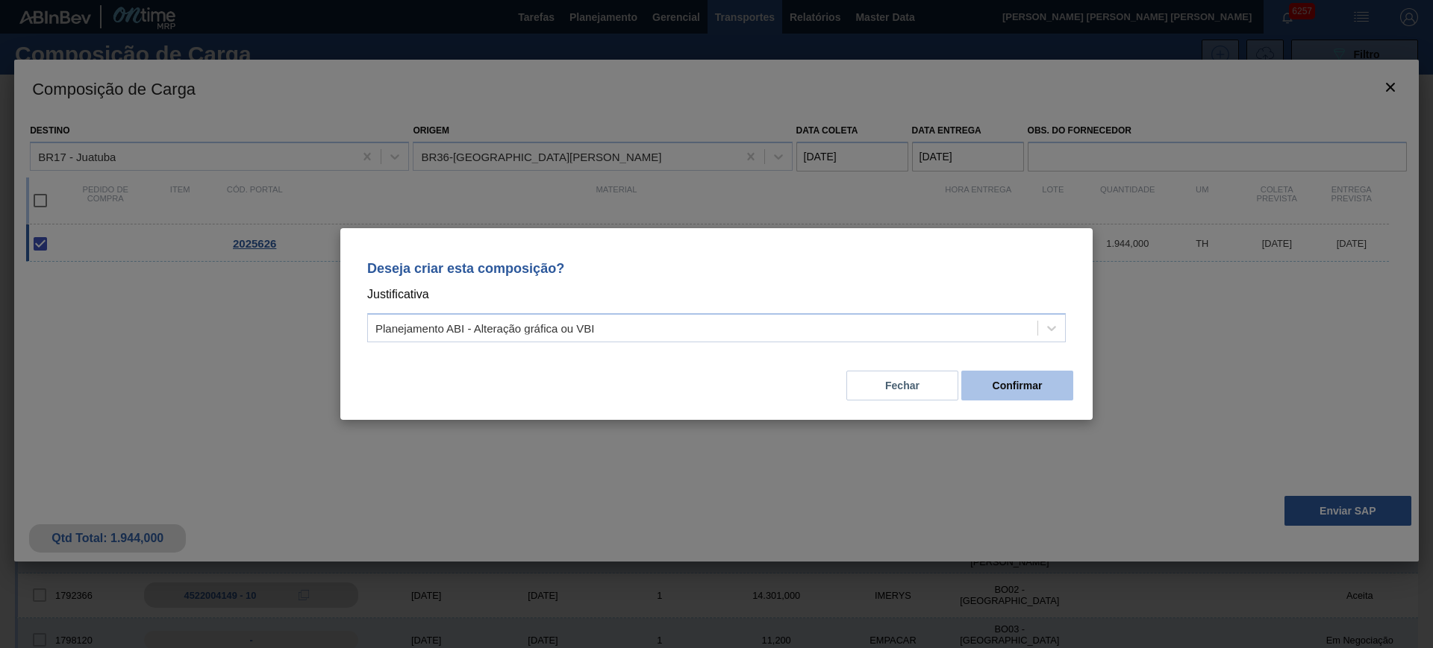
click at [986, 382] on button "Confirmar" at bounding box center [1017, 386] width 112 height 30
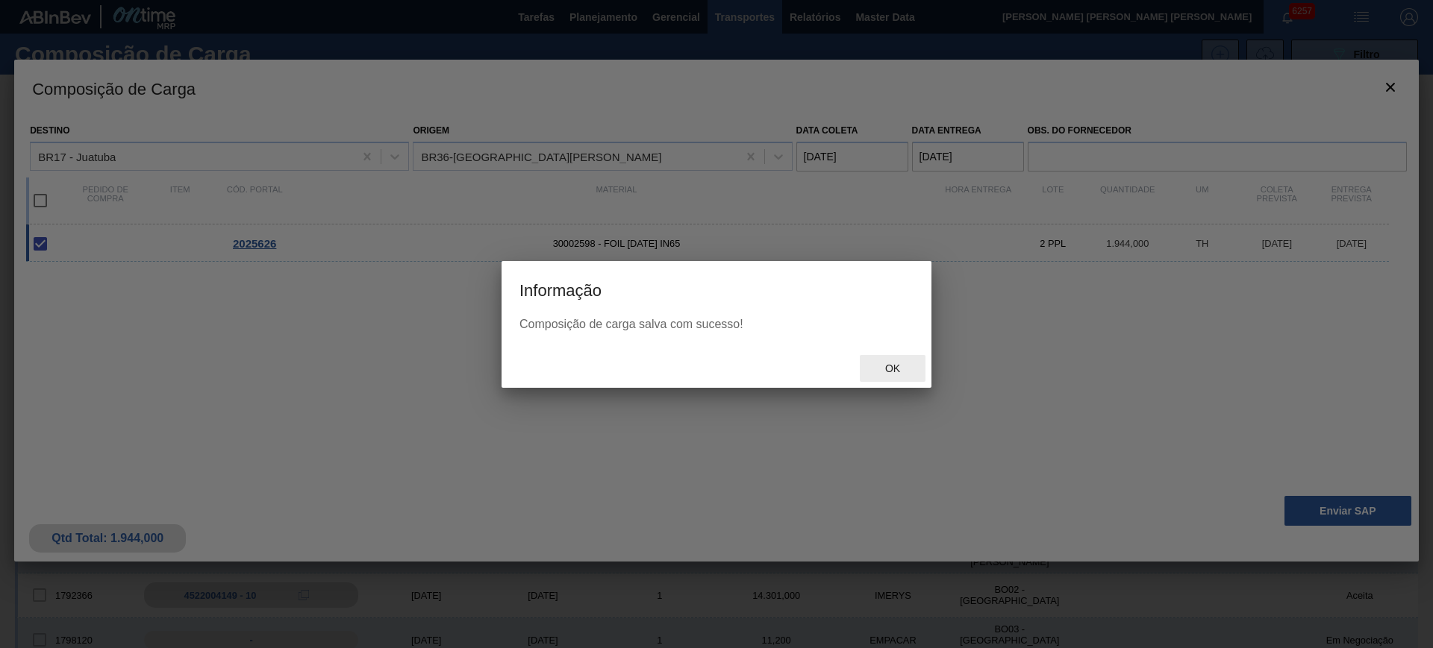
click at [891, 372] on span "Ok" at bounding box center [892, 369] width 39 height 12
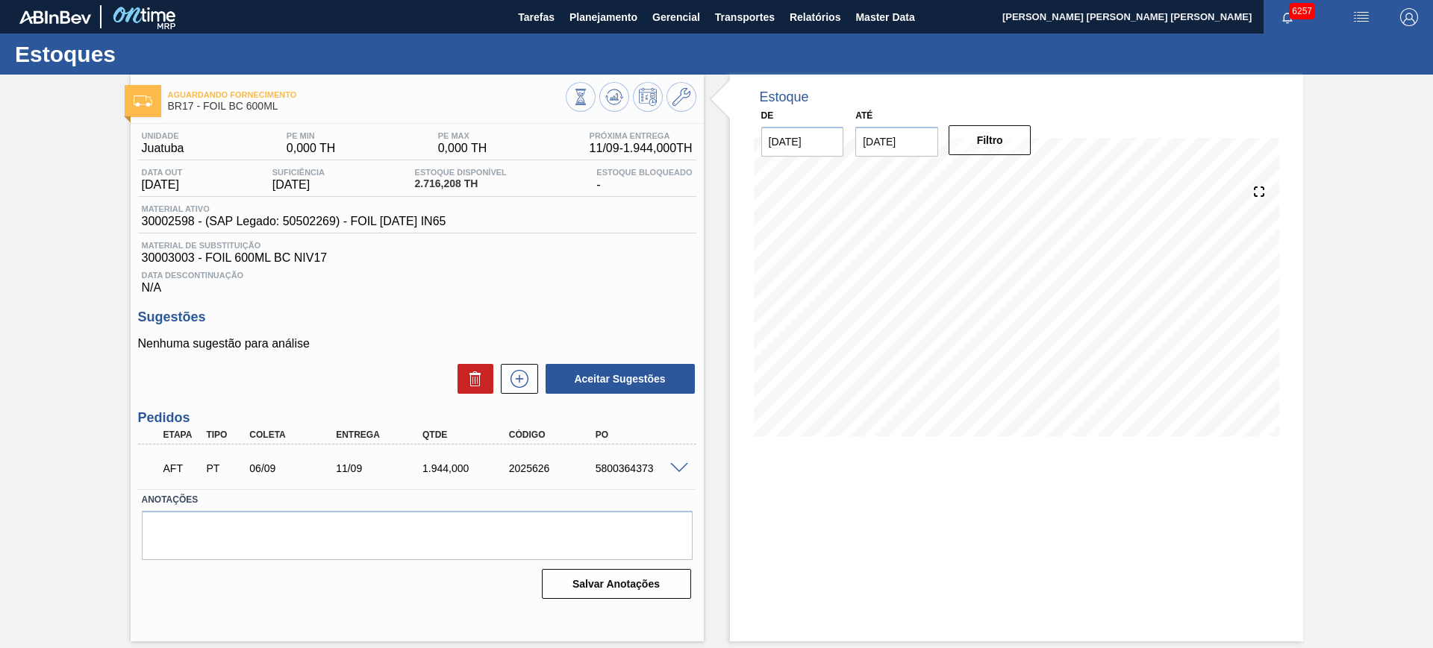
click at [616, 465] on div "5800364373" at bounding box center [640, 469] width 97 height 12
copy div "5800364373"
